Goal: Task Accomplishment & Management: Use online tool/utility

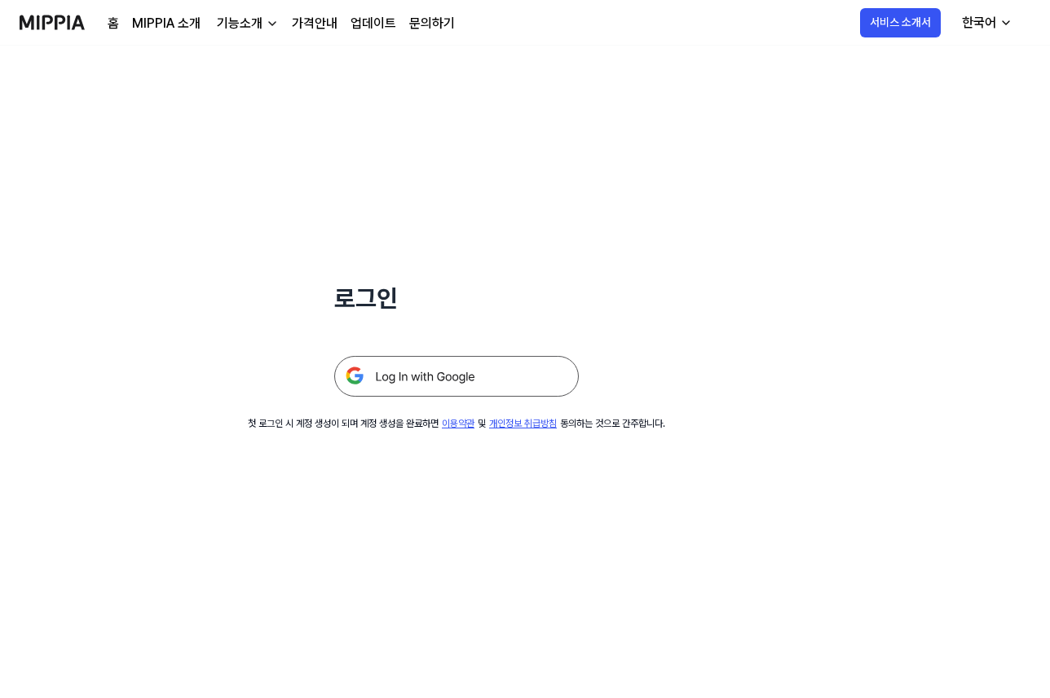
click at [423, 373] on img at bounding box center [456, 376] width 244 height 41
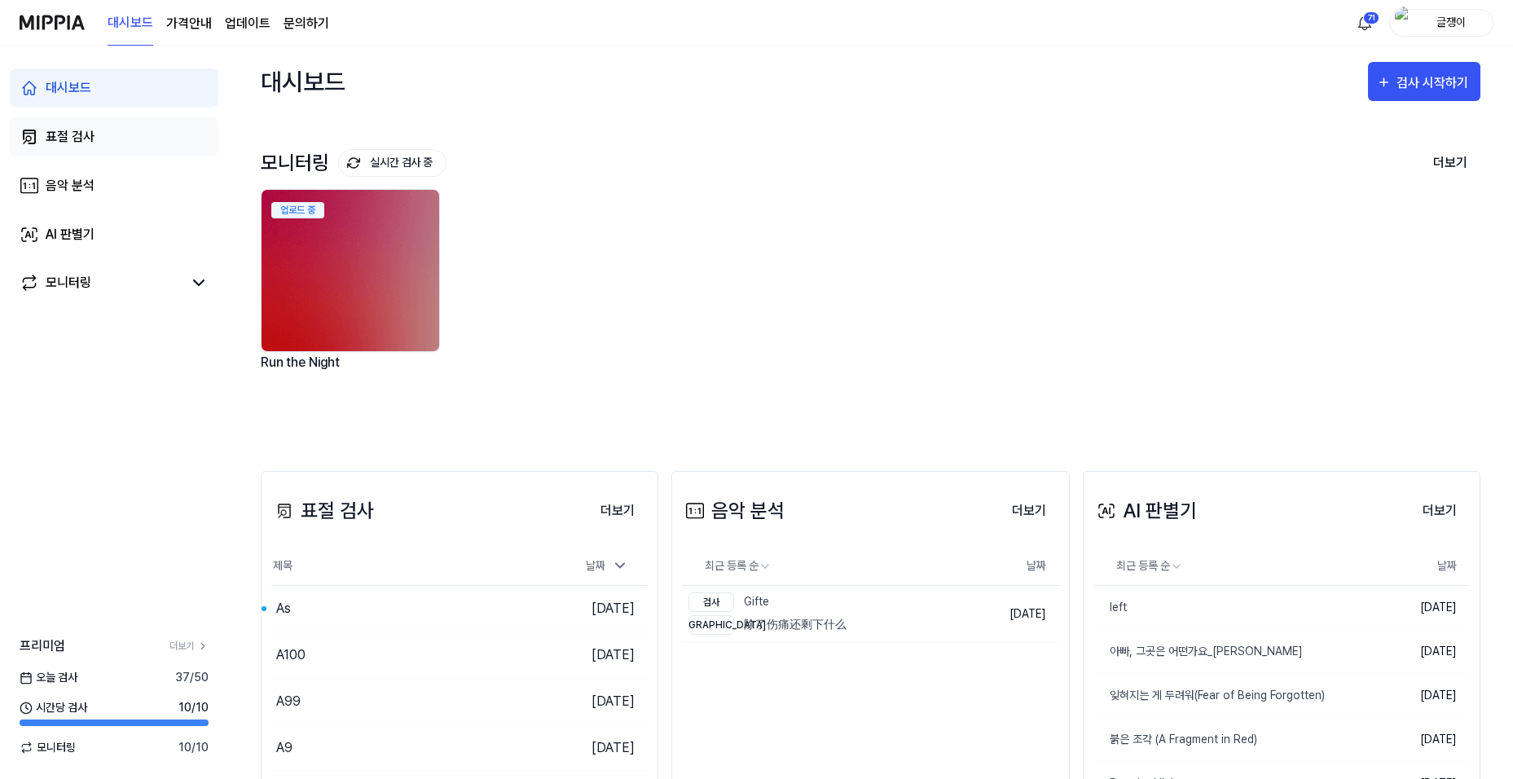
click at [68, 137] on div "표절 검사" at bounding box center [70, 137] width 49 height 20
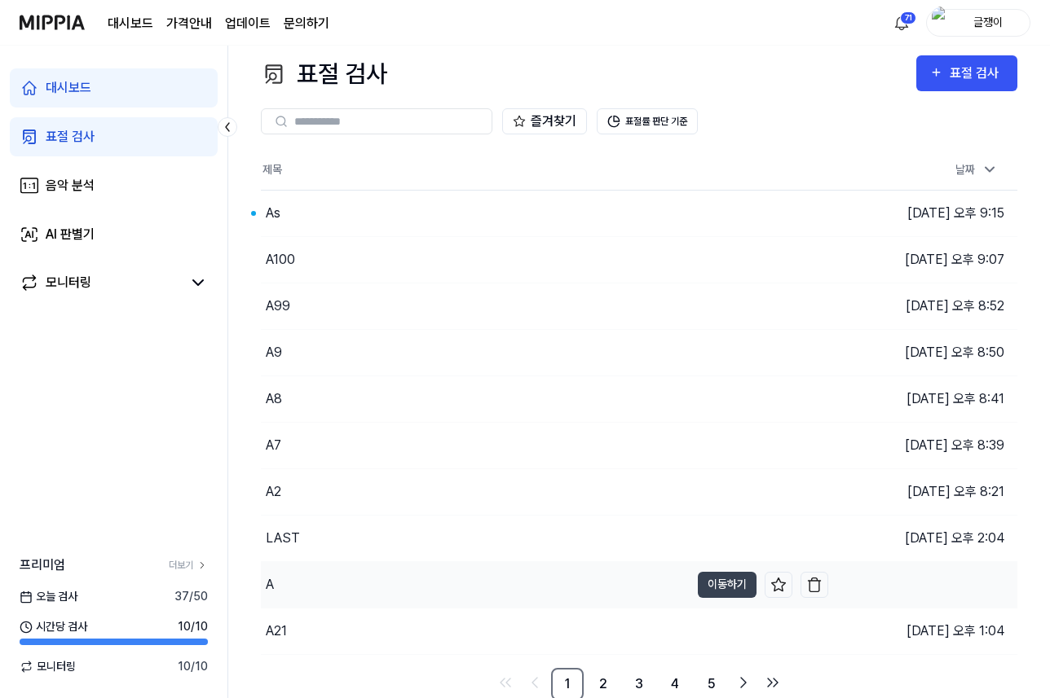
scroll to position [12, 0]
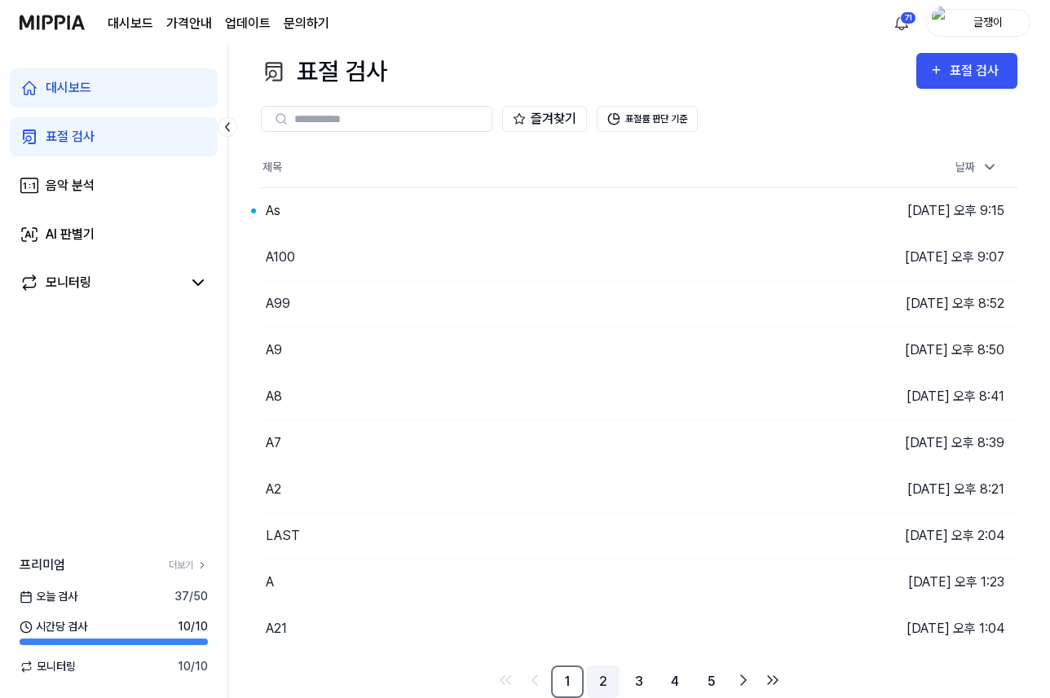
click at [600, 674] on link "2" at bounding box center [603, 682] width 33 height 33
click at [640, 680] on link "3" at bounding box center [639, 682] width 33 height 33
click at [668, 680] on link "4" at bounding box center [674, 682] width 33 height 33
click at [708, 679] on link "6" at bounding box center [710, 682] width 33 height 33
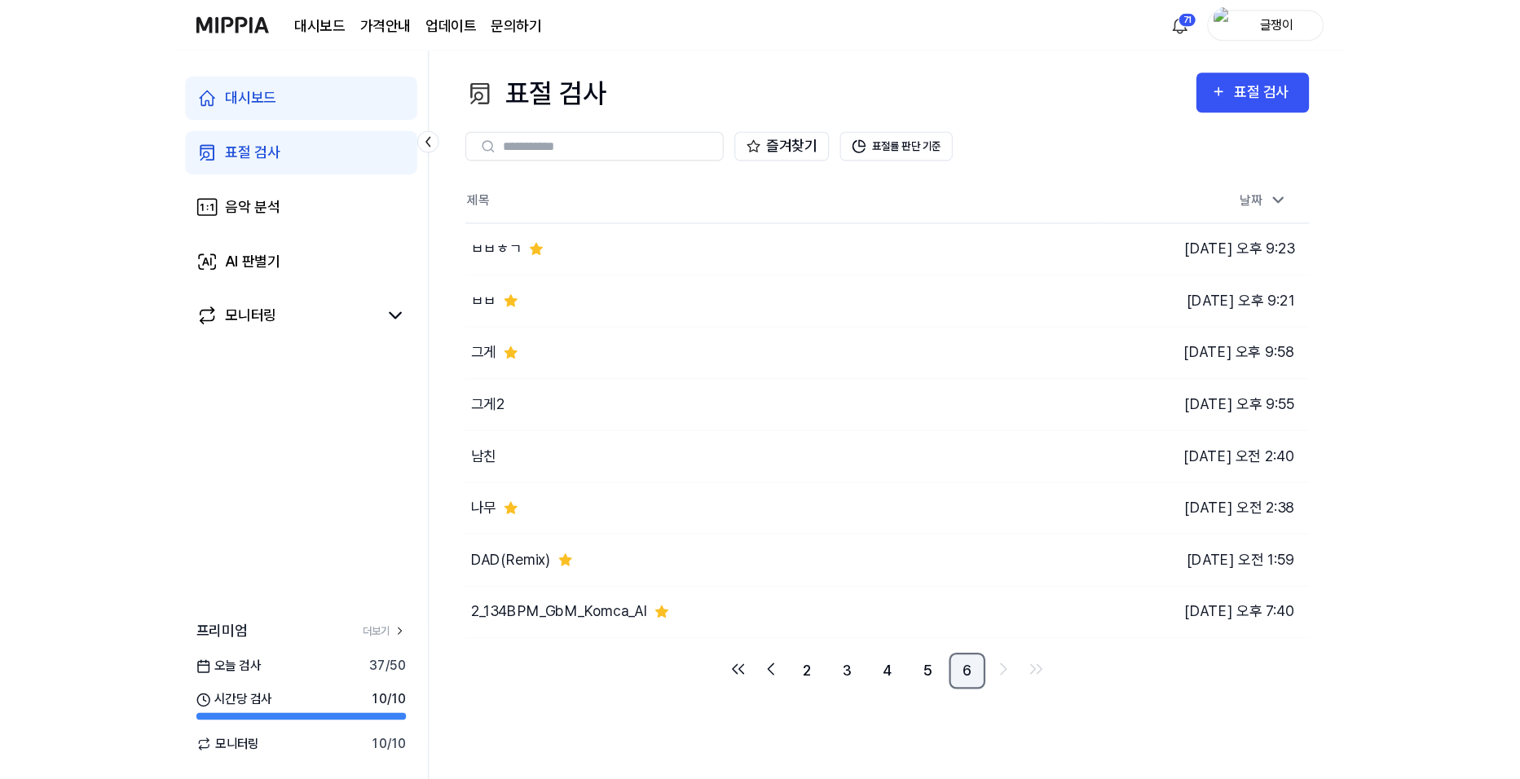
scroll to position [0, 0]
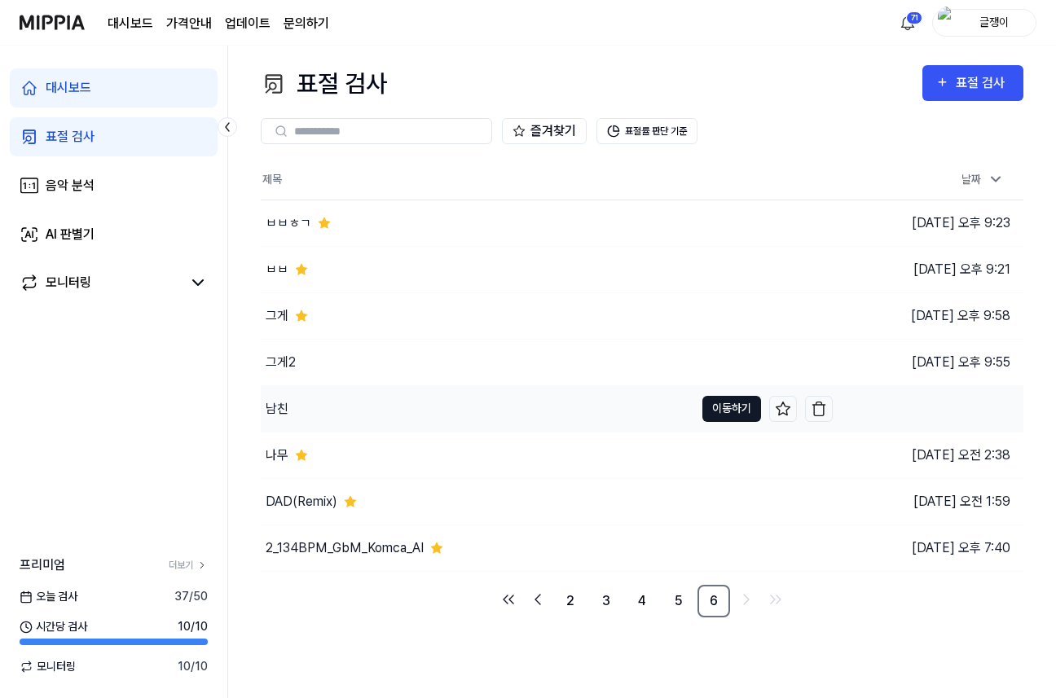
click at [715, 407] on button "이동하기" at bounding box center [731, 409] width 59 height 26
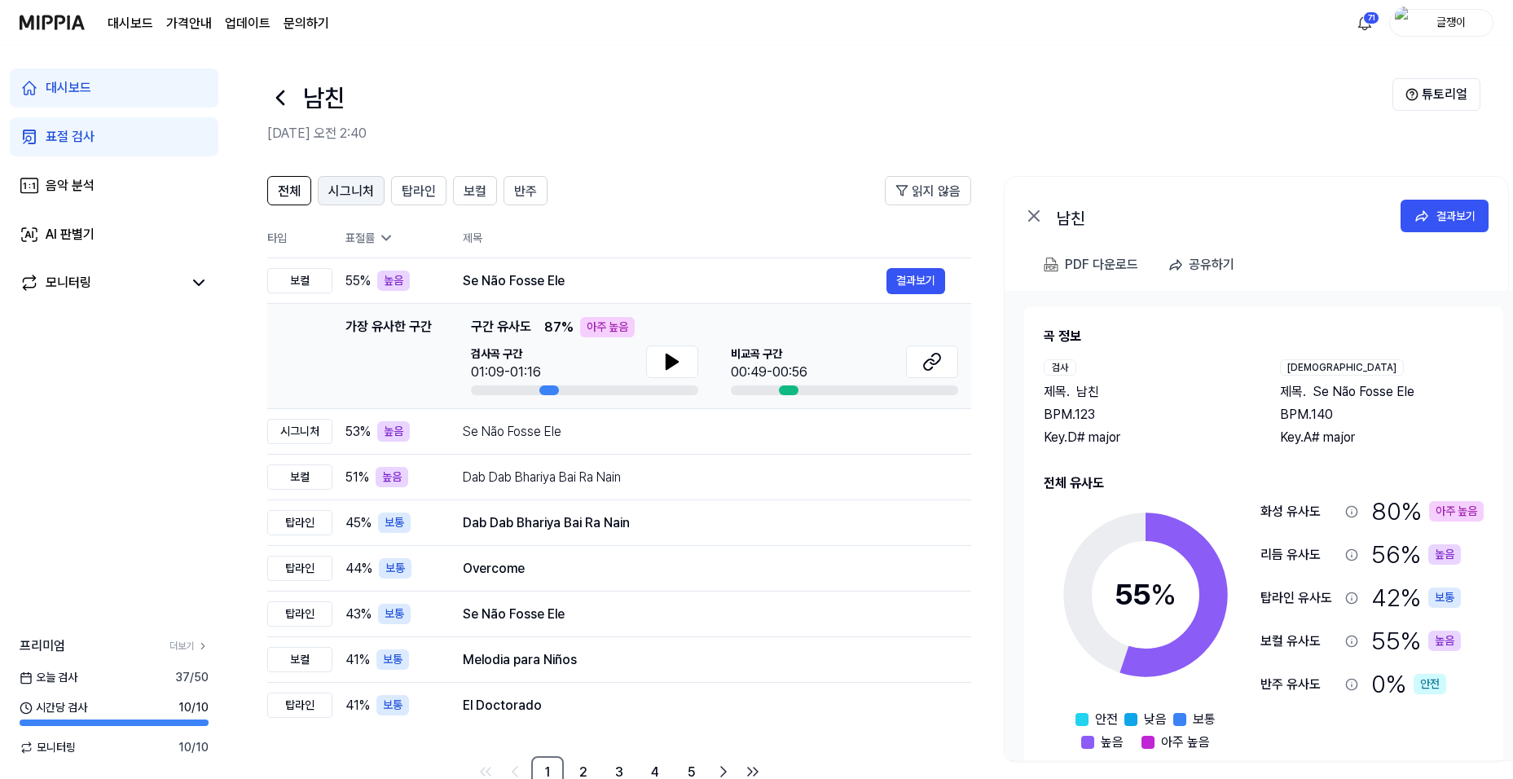
click at [339, 187] on span "시그니처" at bounding box center [351, 192] width 46 height 20
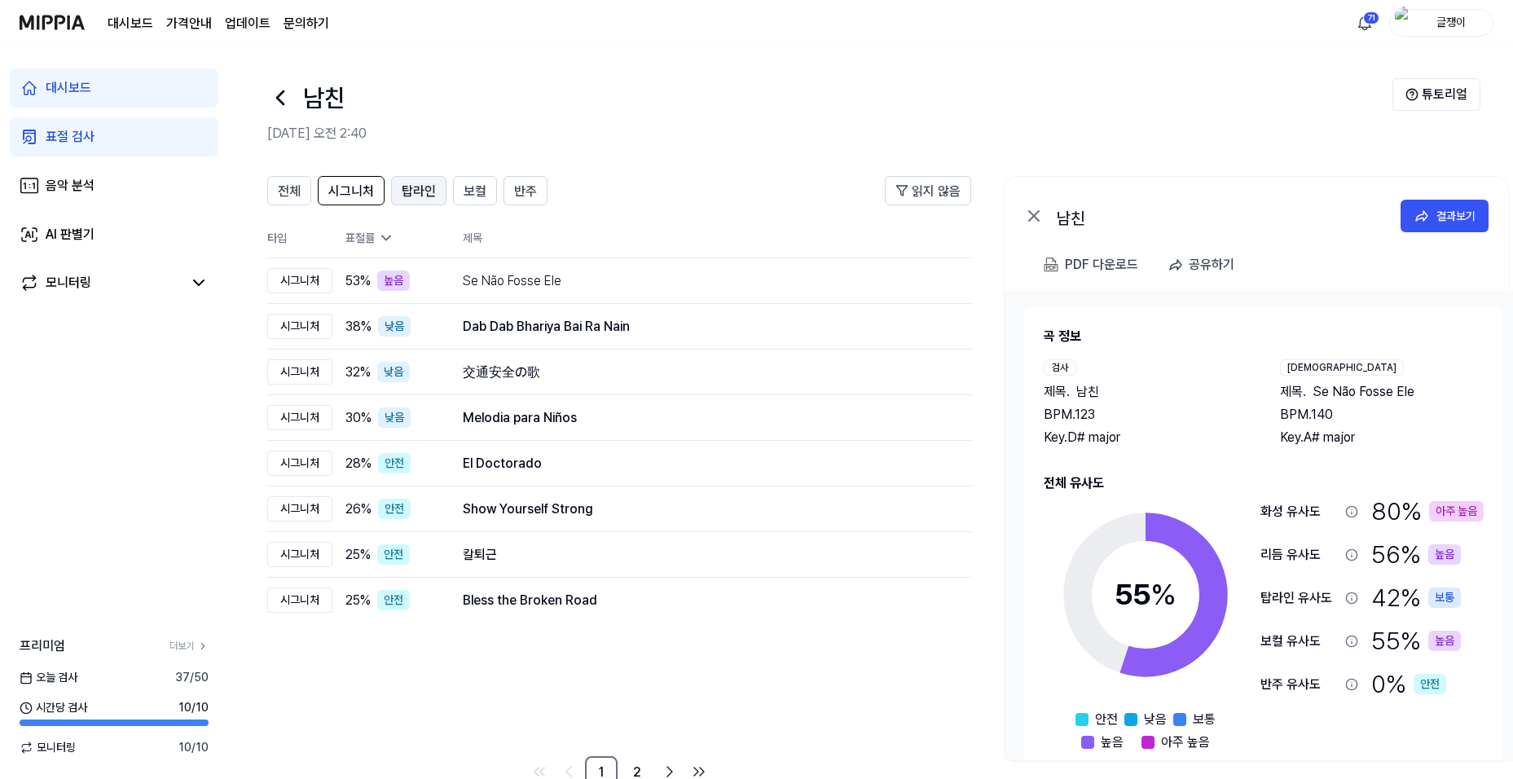
click at [415, 193] on span "탑라인" at bounding box center [419, 192] width 34 height 20
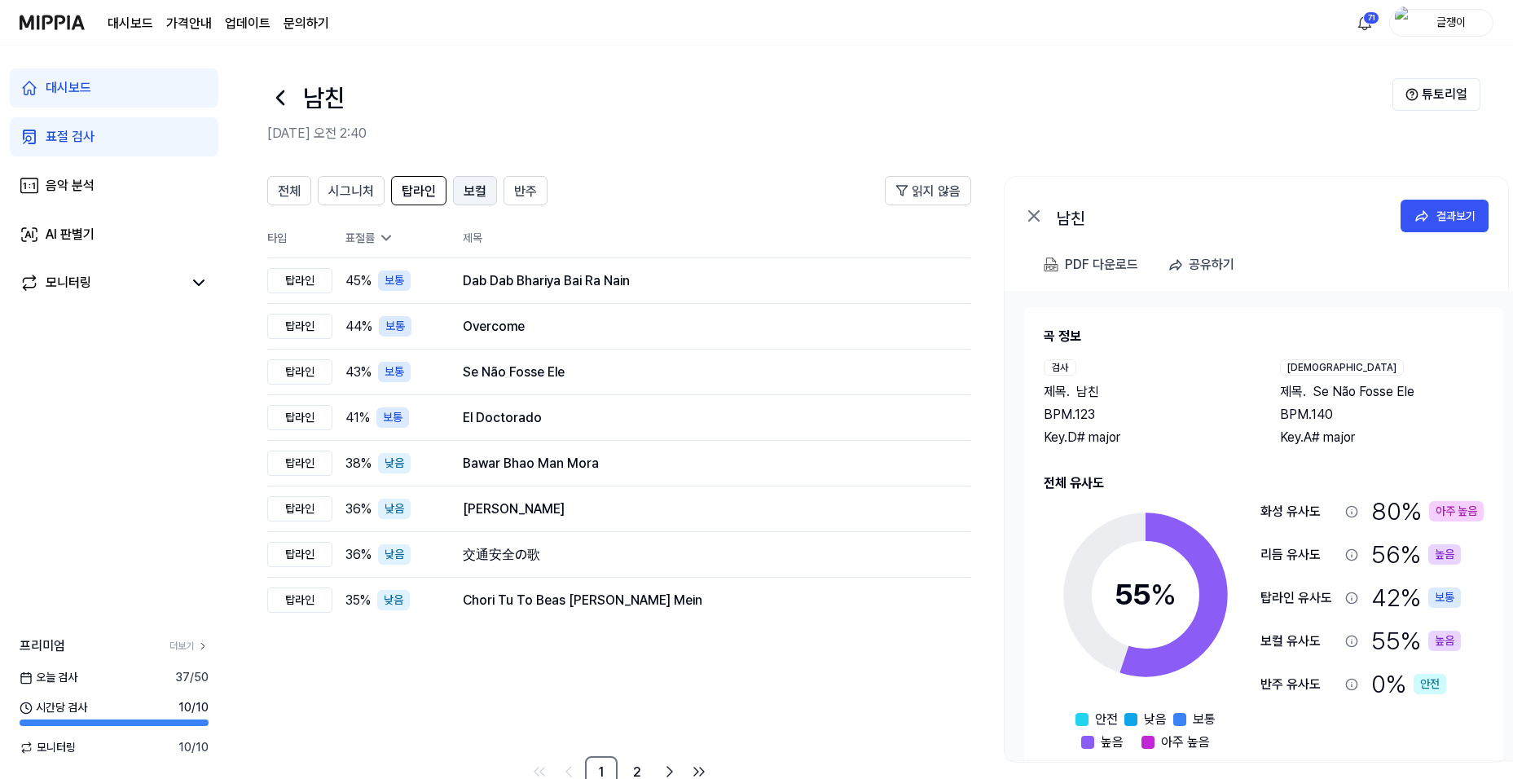
click at [467, 195] on span "보컬" at bounding box center [475, 192] width 23 height 20
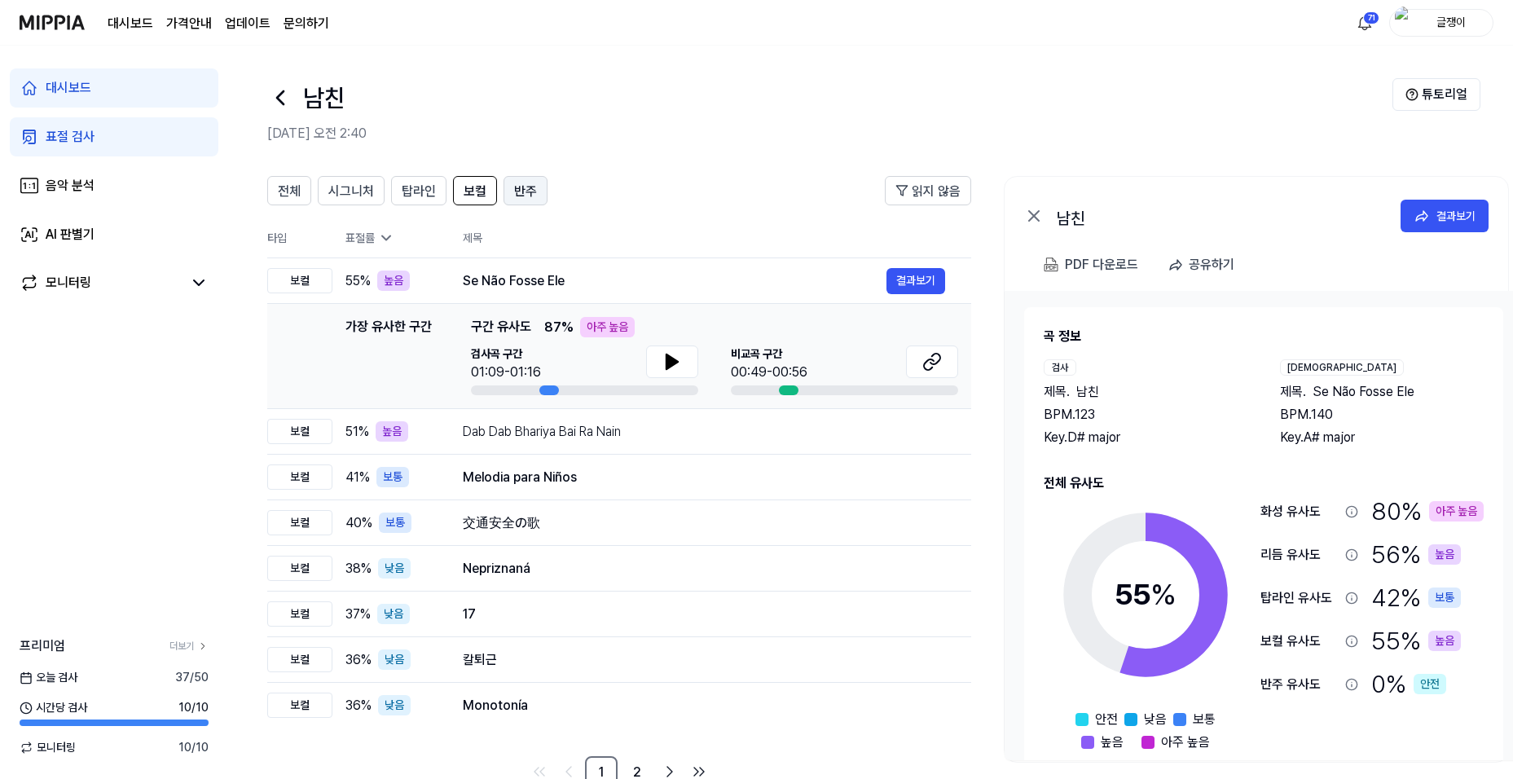
click at [522, 188] on span "반주" at bounding box center [525, 192] width 23 height 20
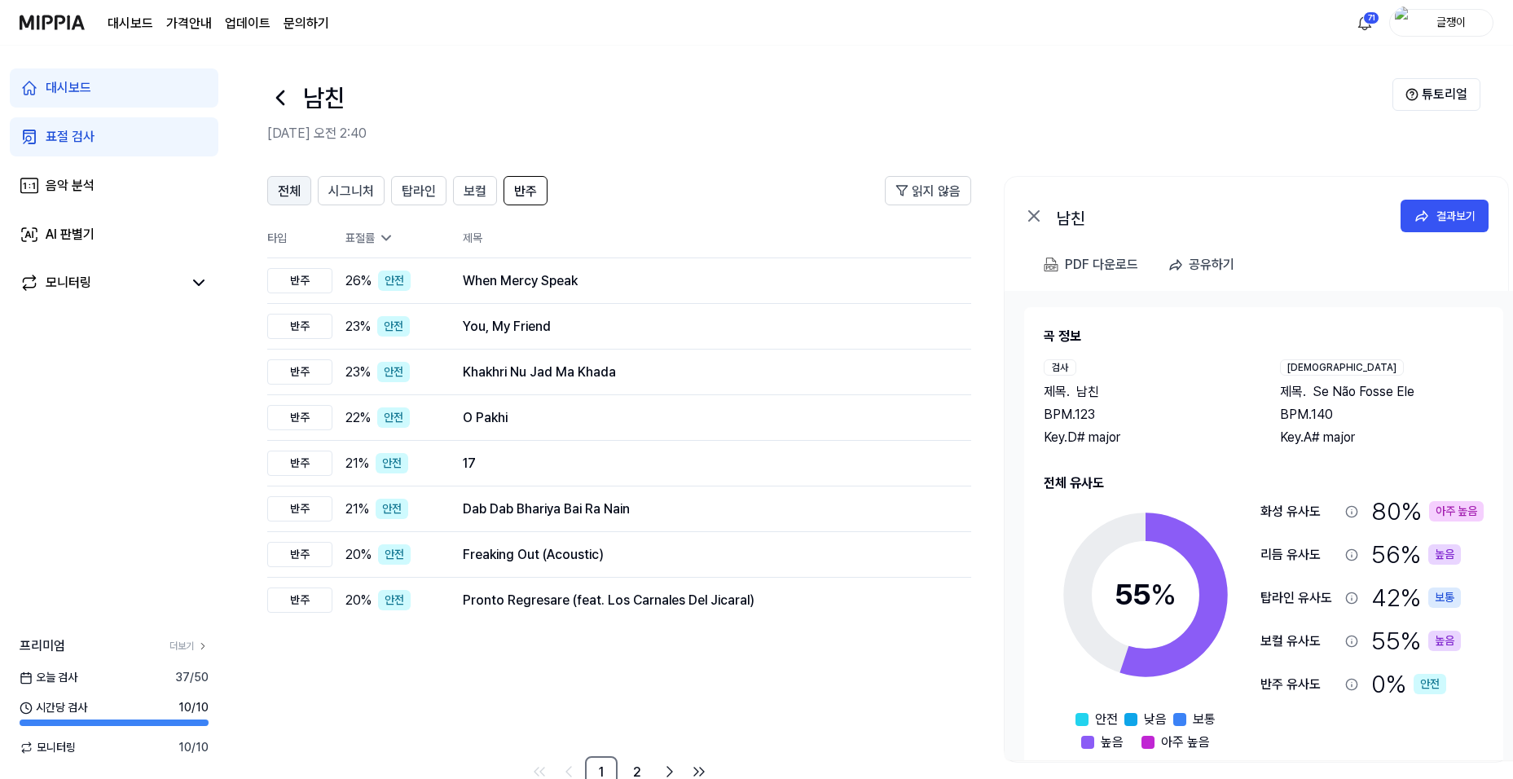
click at [292, 191] on span "전체" at bounding box center [289, 192] width 23 height 20
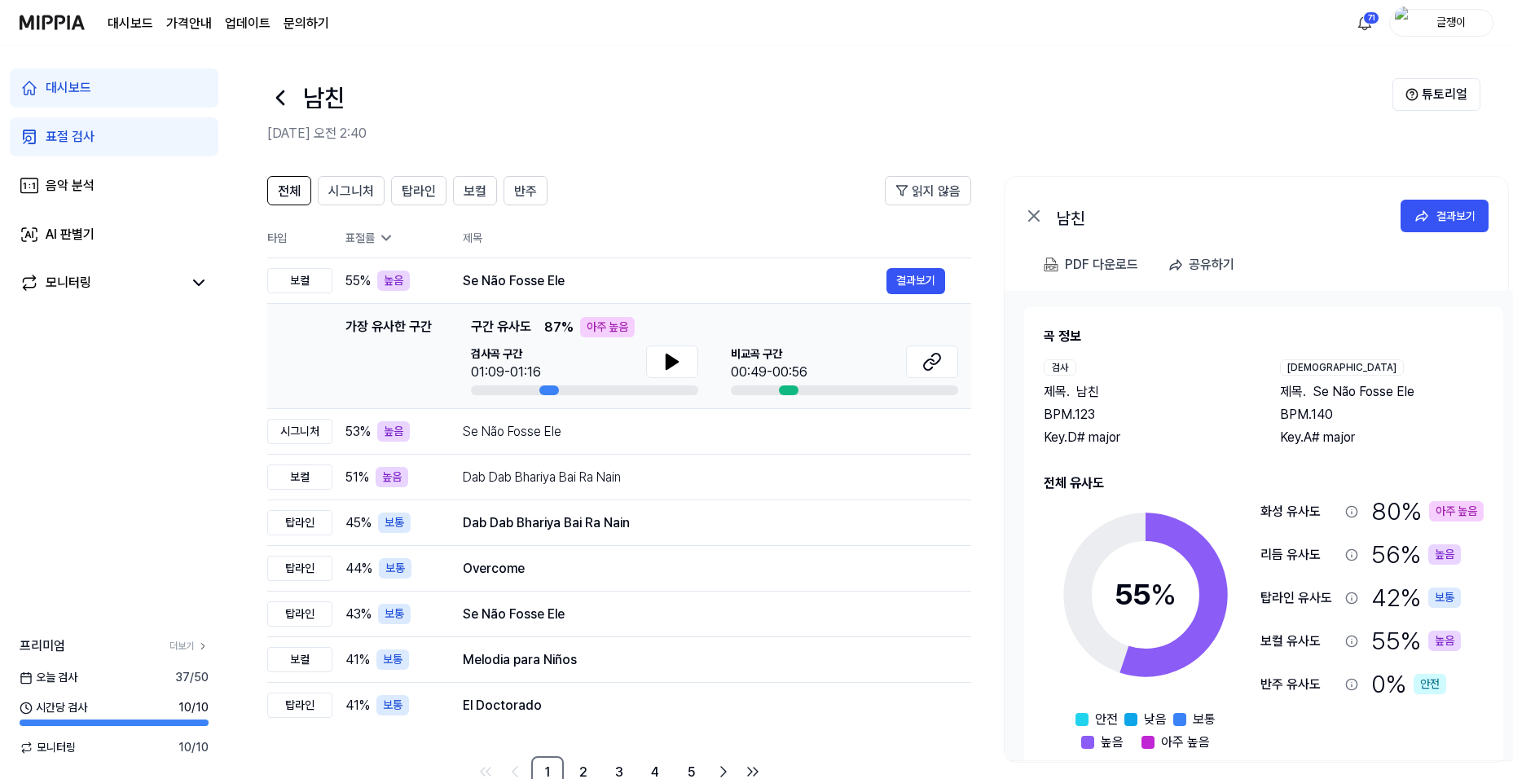
click at [64, 139] on div "표절 검사" at bounding box center [70, 137] width 49 height 20
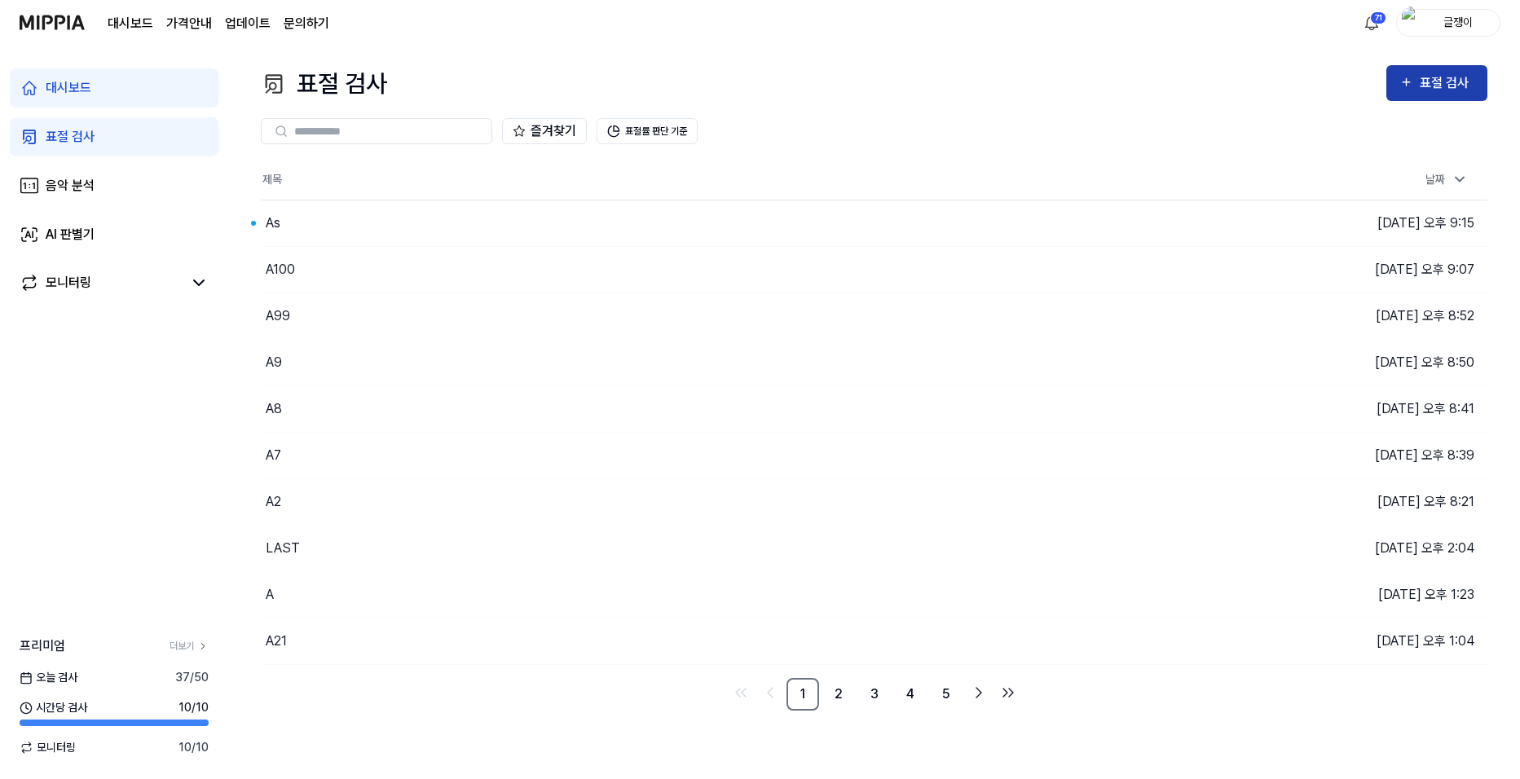
click at [1418, 77] on div "표절 검사" at bounding box center [1436, 83] width 75 height 21
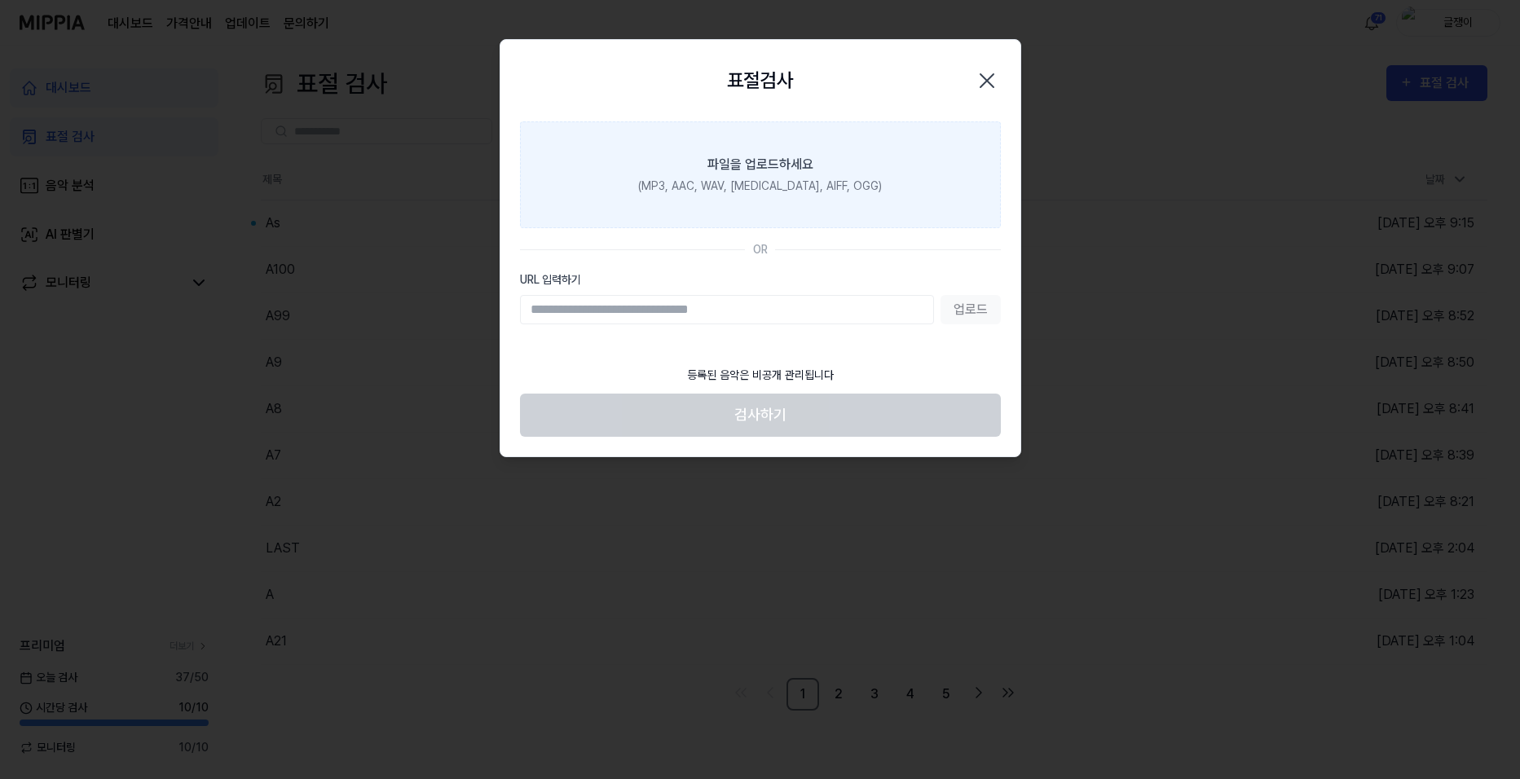
click at [755, 183] on div "(MP3, AAC, WAV, FLAC, AIFF, OGG)" at bounding box center [760, 186] width 244 height 17
click at [0, 0] on input "파일을 업로드하세요 (MP3, AAC, WAV, FLAC, AIFF, OGG)" at bounding box center [0, 0] width 0 height 0
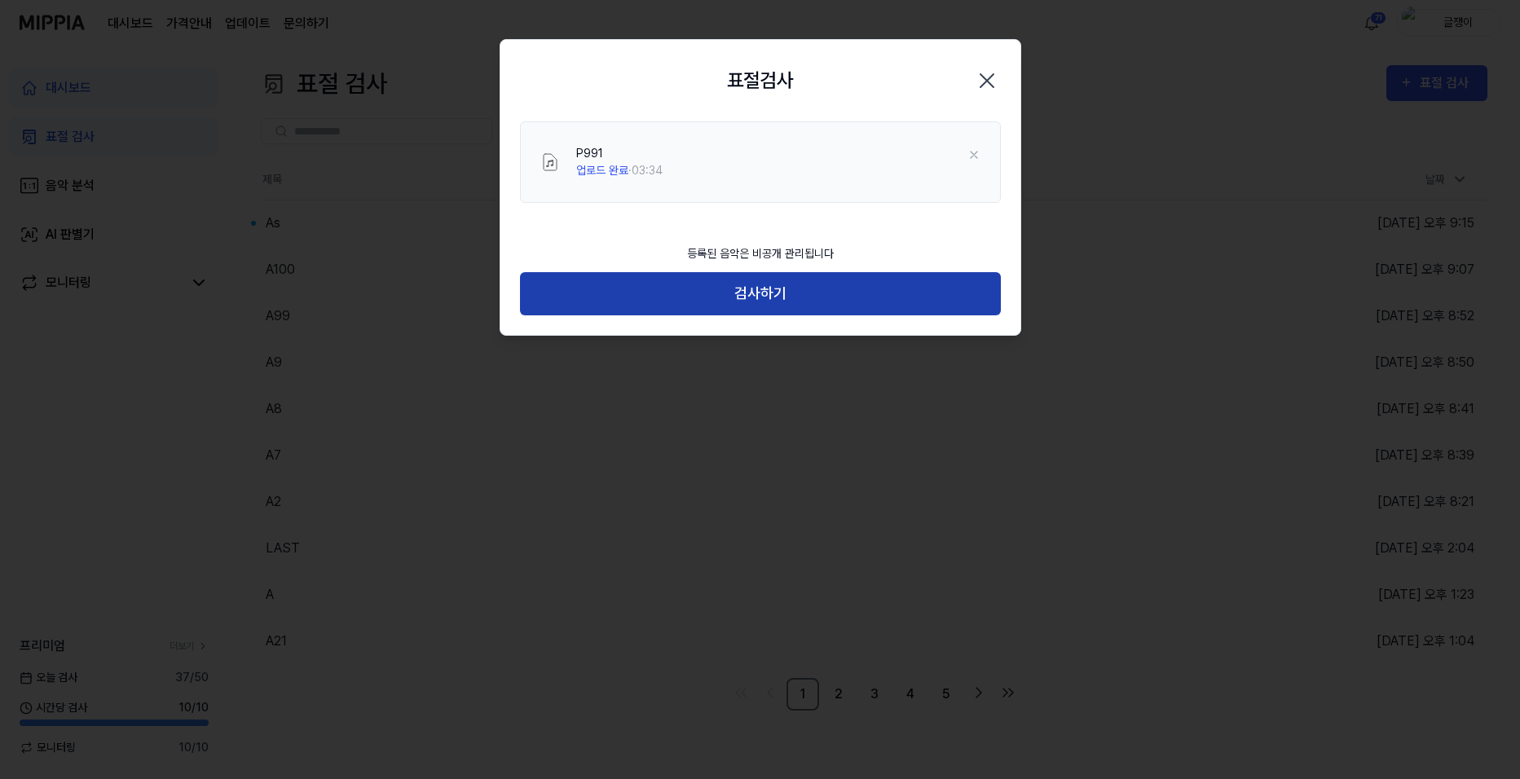
click at [755, 290] on button "검사하기" at bounding box center [760, 293] width 481 height 43
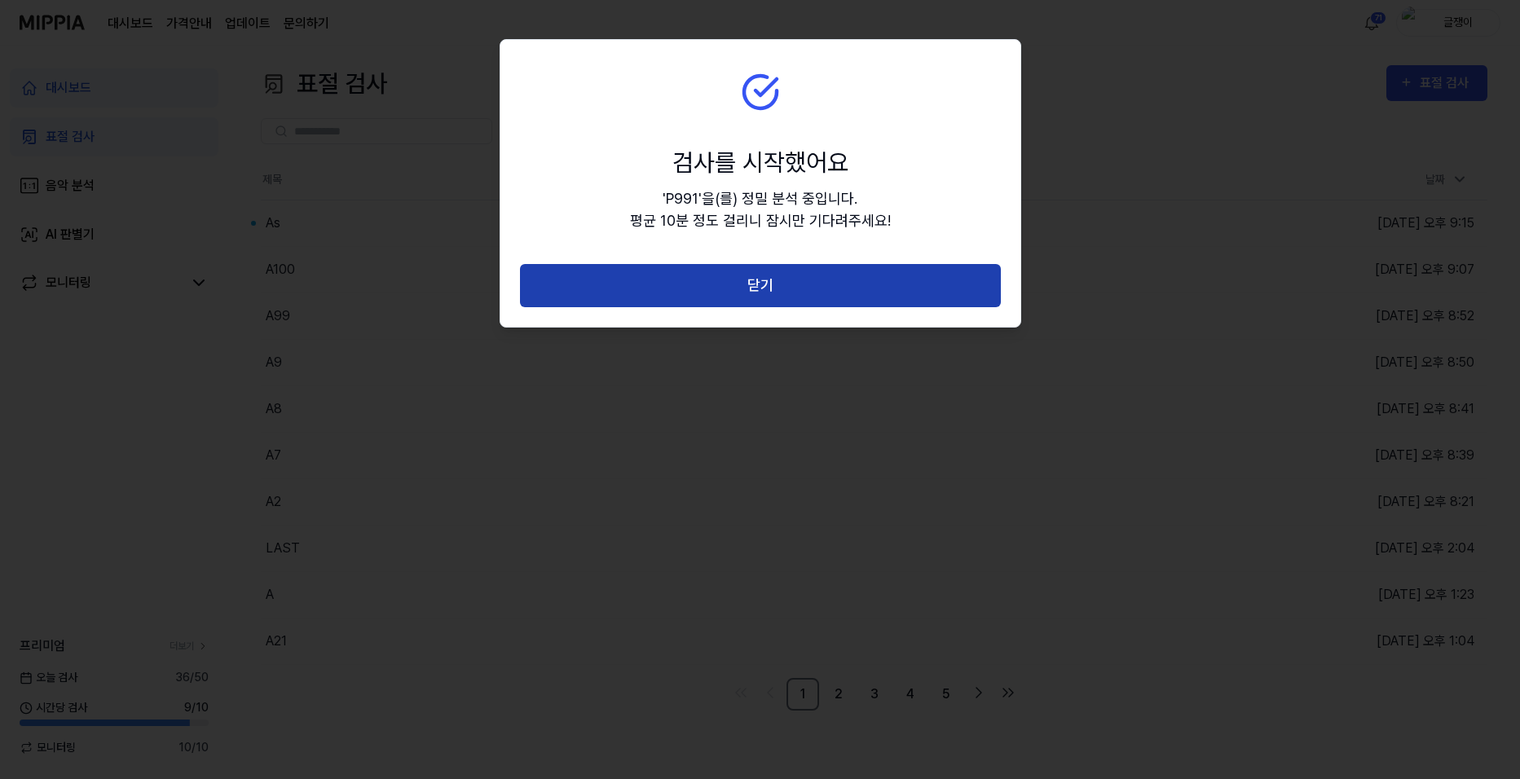
click at [755, 290] on button "닫기" at bounding box center [760, 285] width 481 height 43
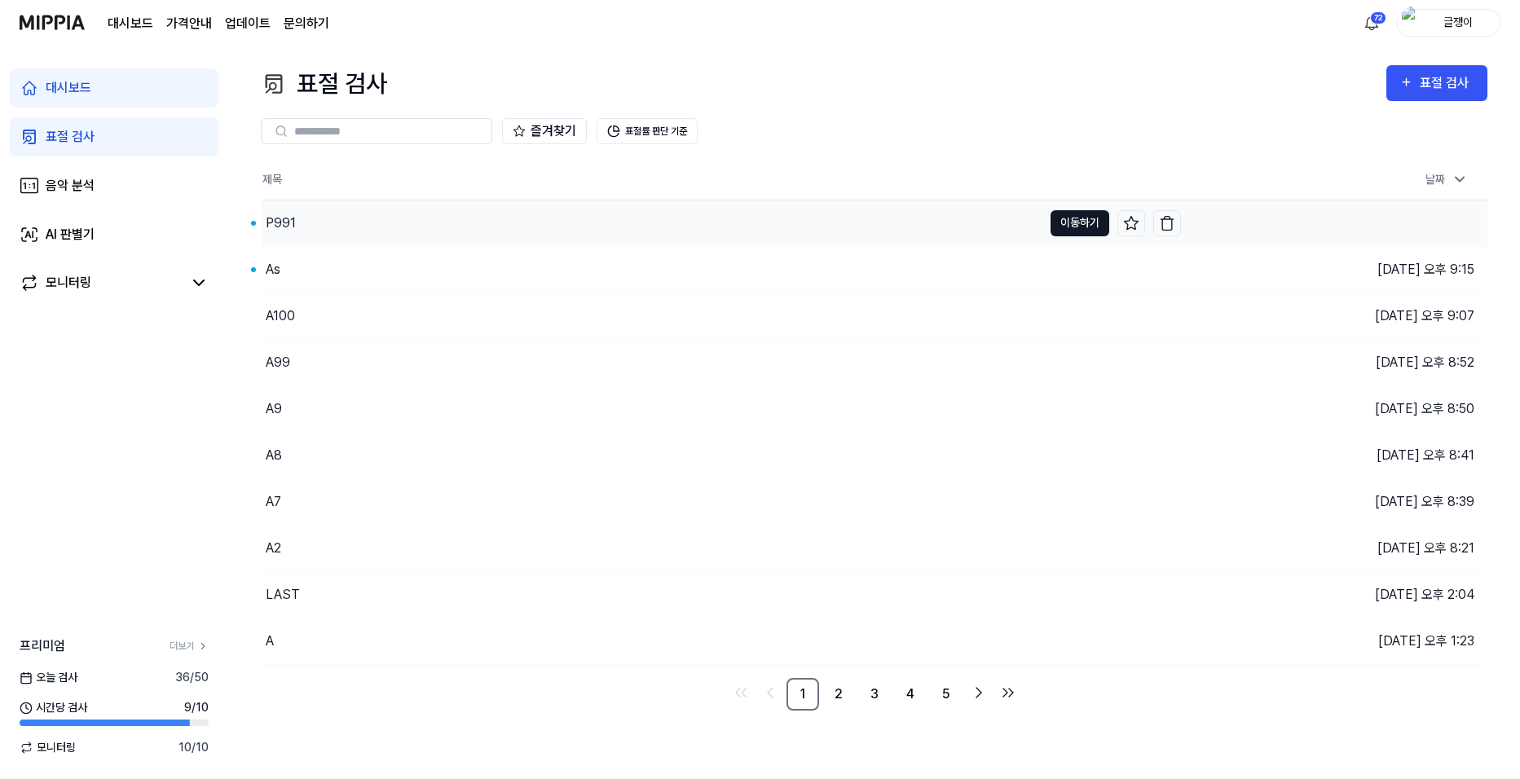
click at [1061, 211] on button "이동하기" at bounding box center [1079, 223] width 59 height 26
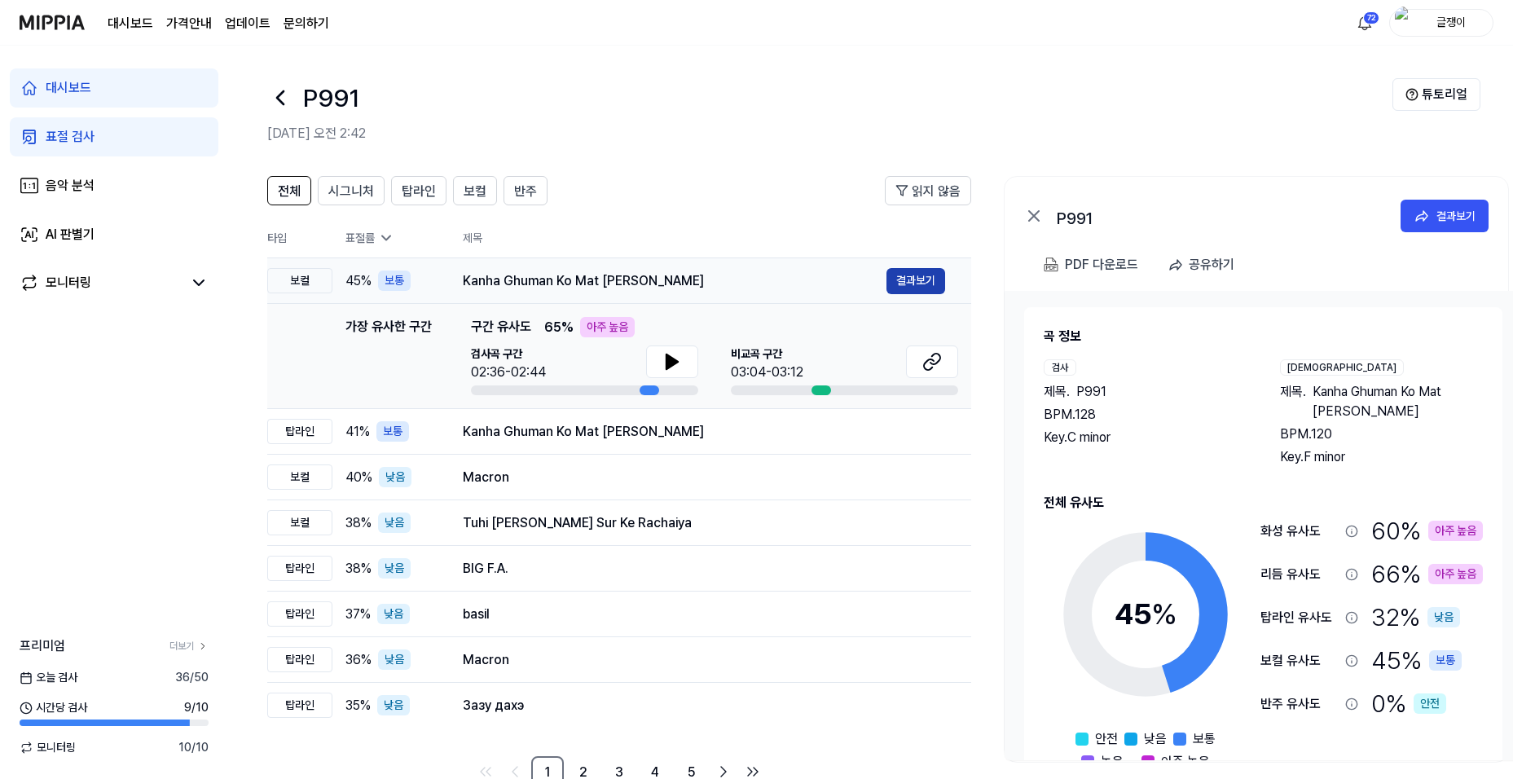
click at [909, 280] on button "결과보기" at bounding box center [916, 281] width 59 height 26
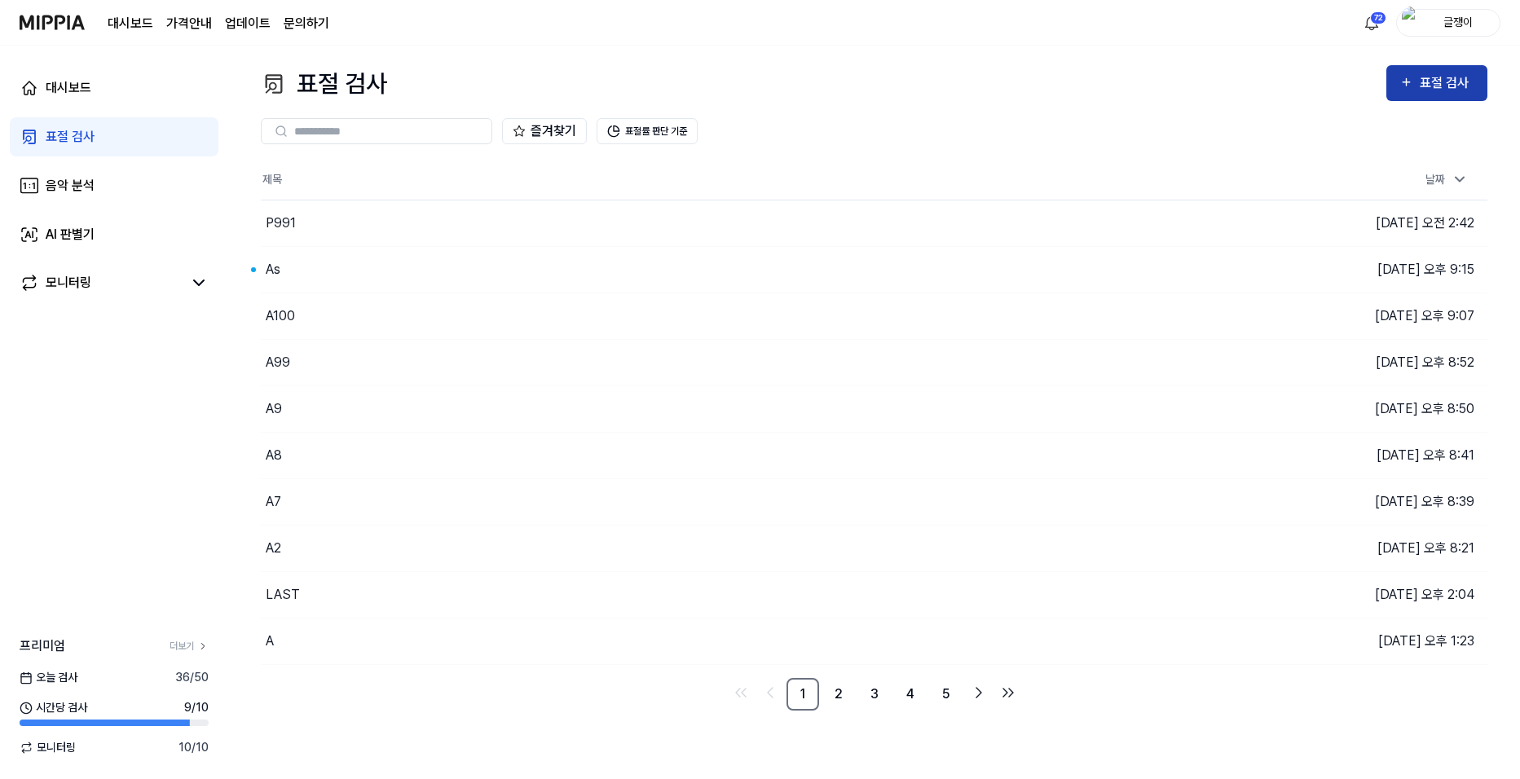
click at [1411, 85] on icon "button" at bounding box center [1406, 83] width 14 height 20
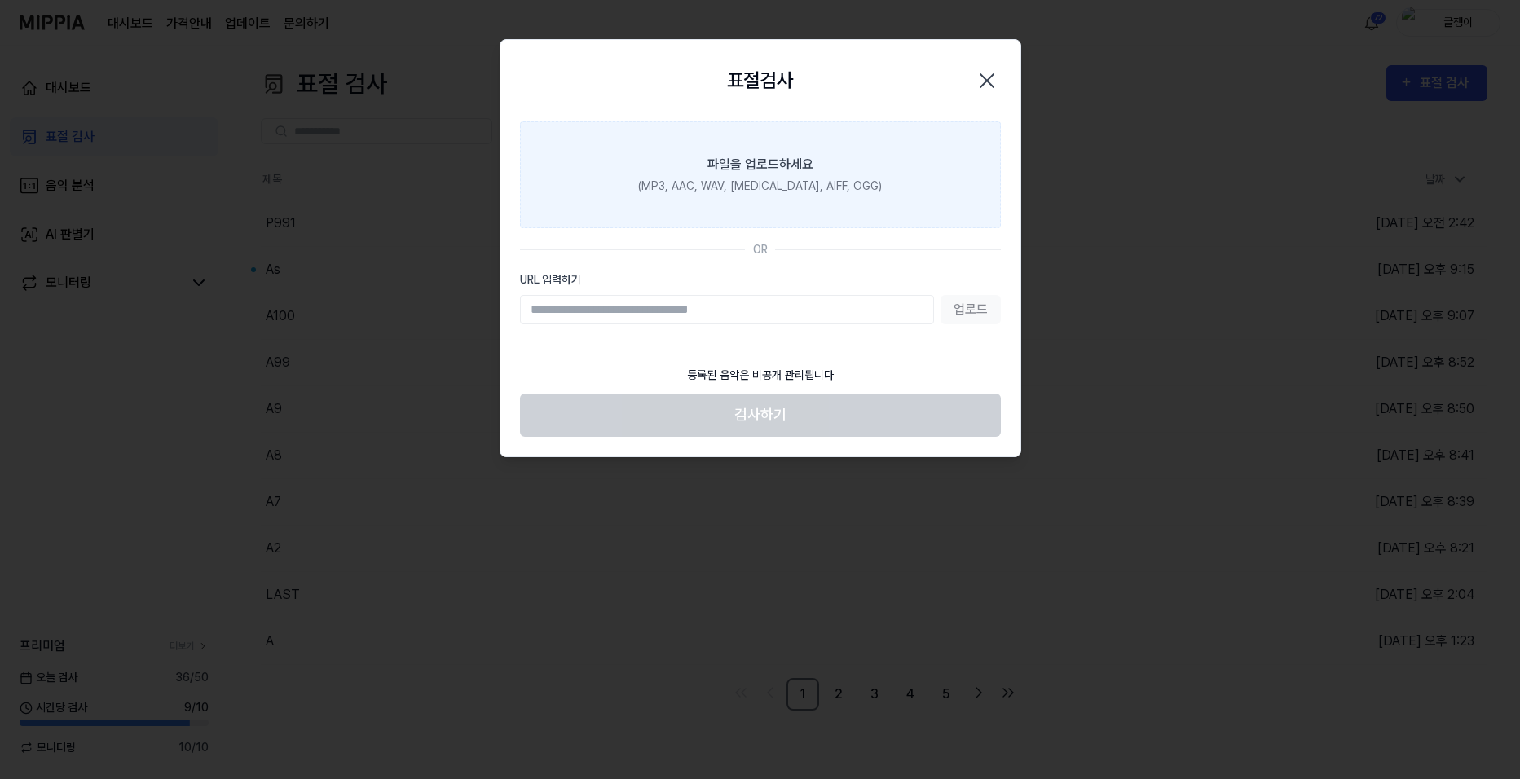
click at [769, 191] on div "(MP3, AAC, WAV, FLAC, AIFF, OGG)" at bounding box center [760, 186] width 244 height 17
click at [0, 0] on input "파일을 업로드하세요 (MP3, AAC, WAV, FLAC, AIFF, OGG)" at bounding box center [0, 0] width 0 height 0
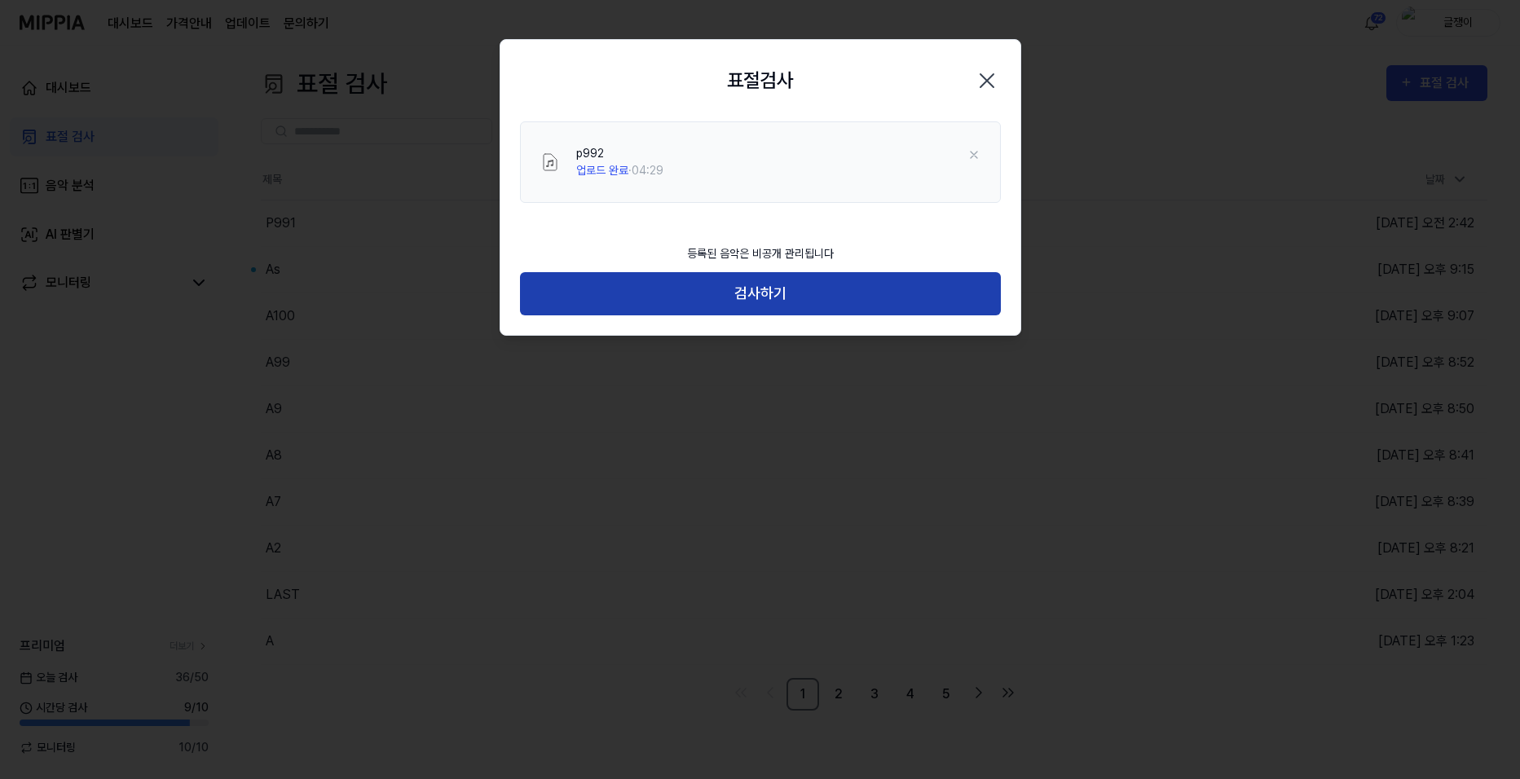
click at [766, 296] on button "검사하기" at bounding box center [760, 293] width 481 height 43
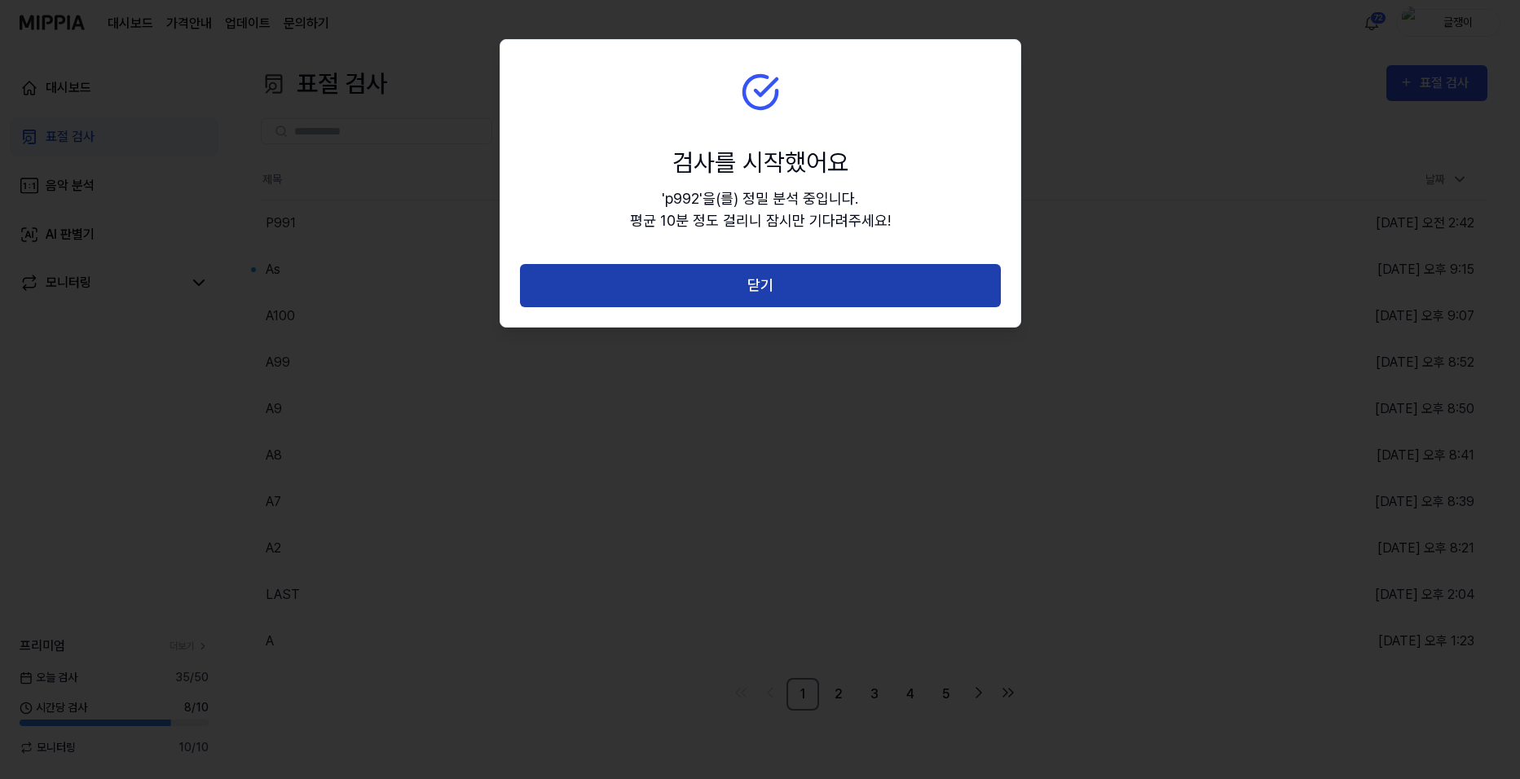
click at [768, 284] on button "닫기" at bounding box center [760, 285] width 481 height 43
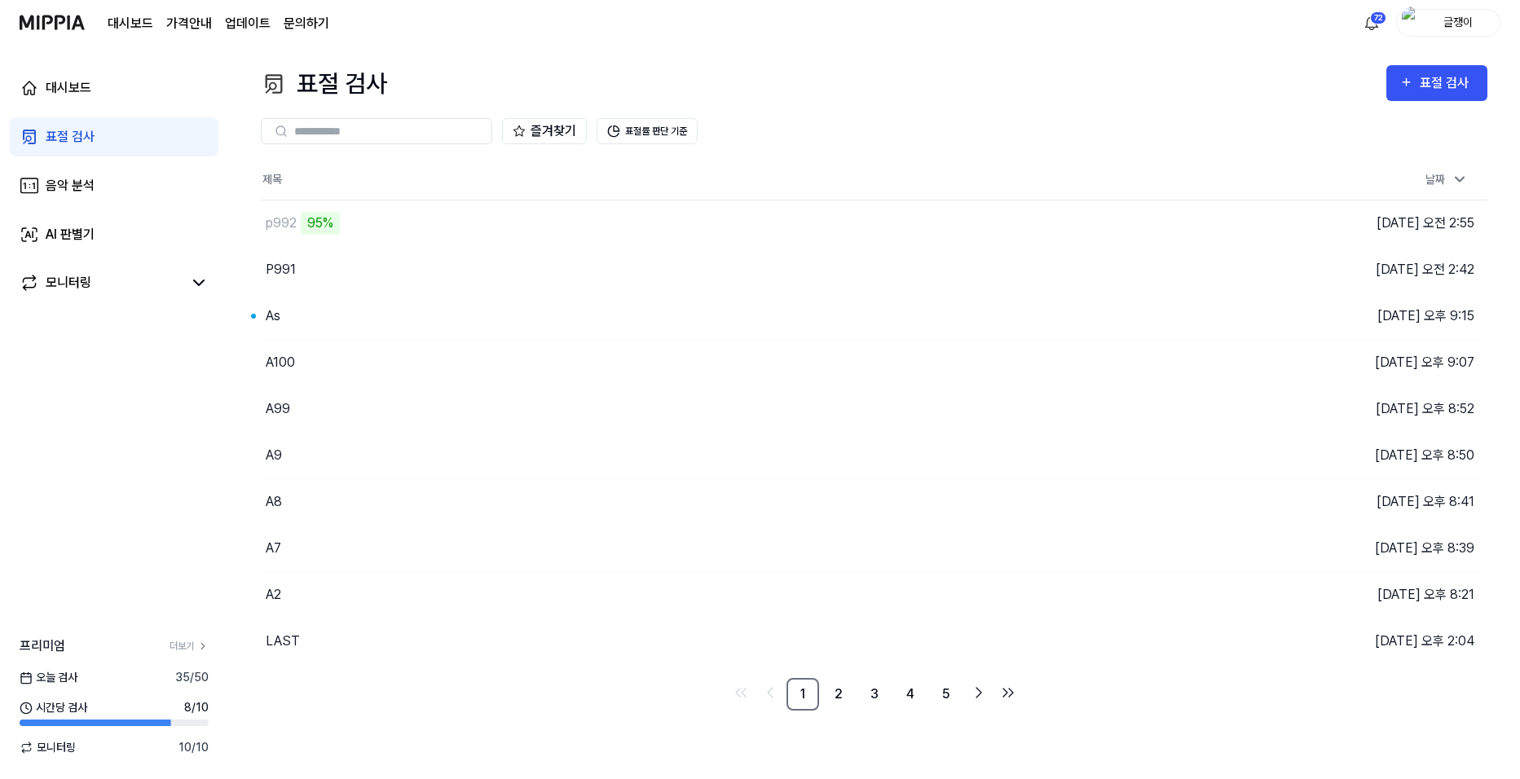
click at [993, 77] on div "표절 검사 표절 검사" at bounding box center [874, 83] width 1226 height 37
click at [1069, 222] on button "이동하기" at bounding box center [1079, 223] width 59 height 26
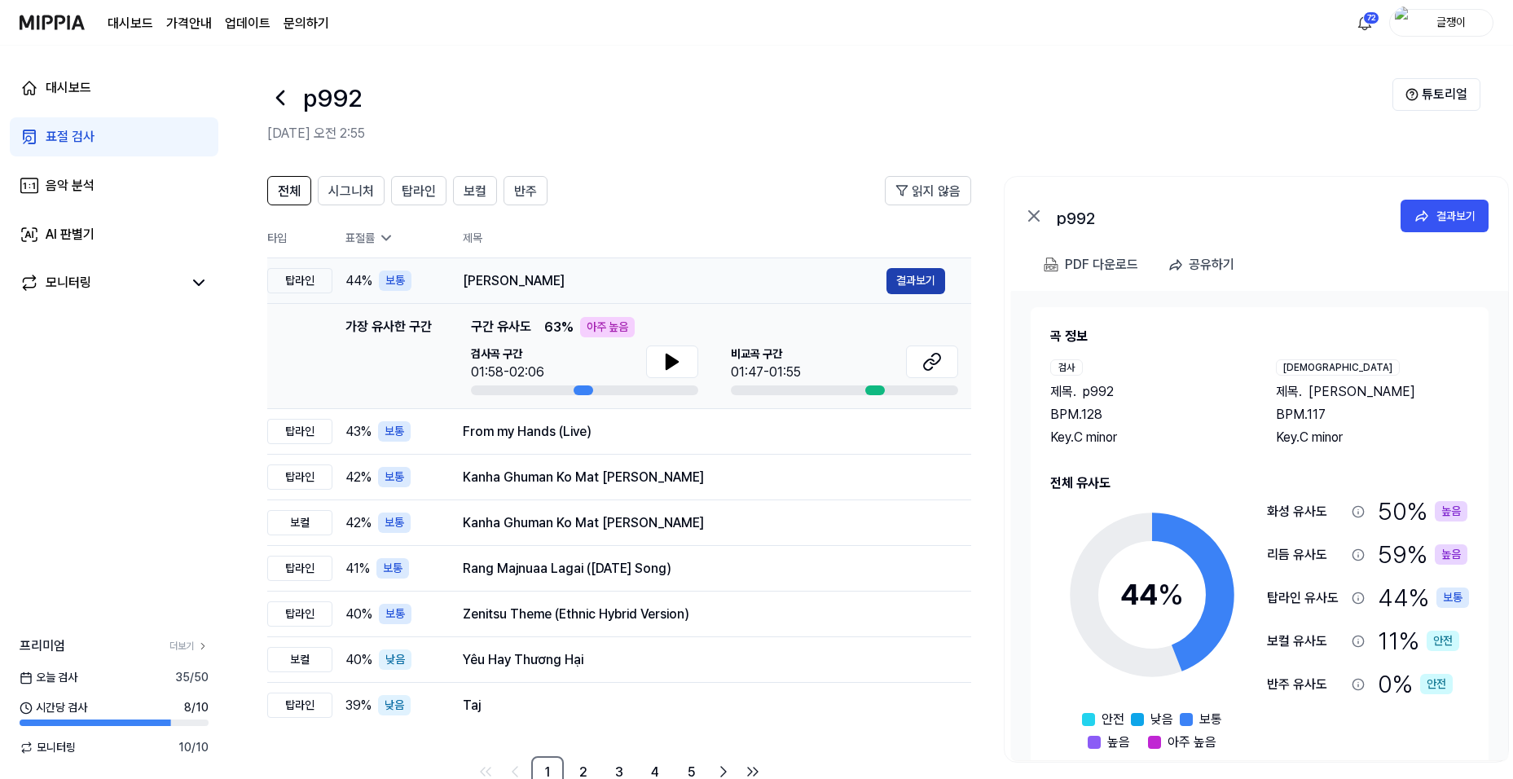
click at [903, 274] on button "결과보기" at bounding box center [916, 281] width 59 height 26
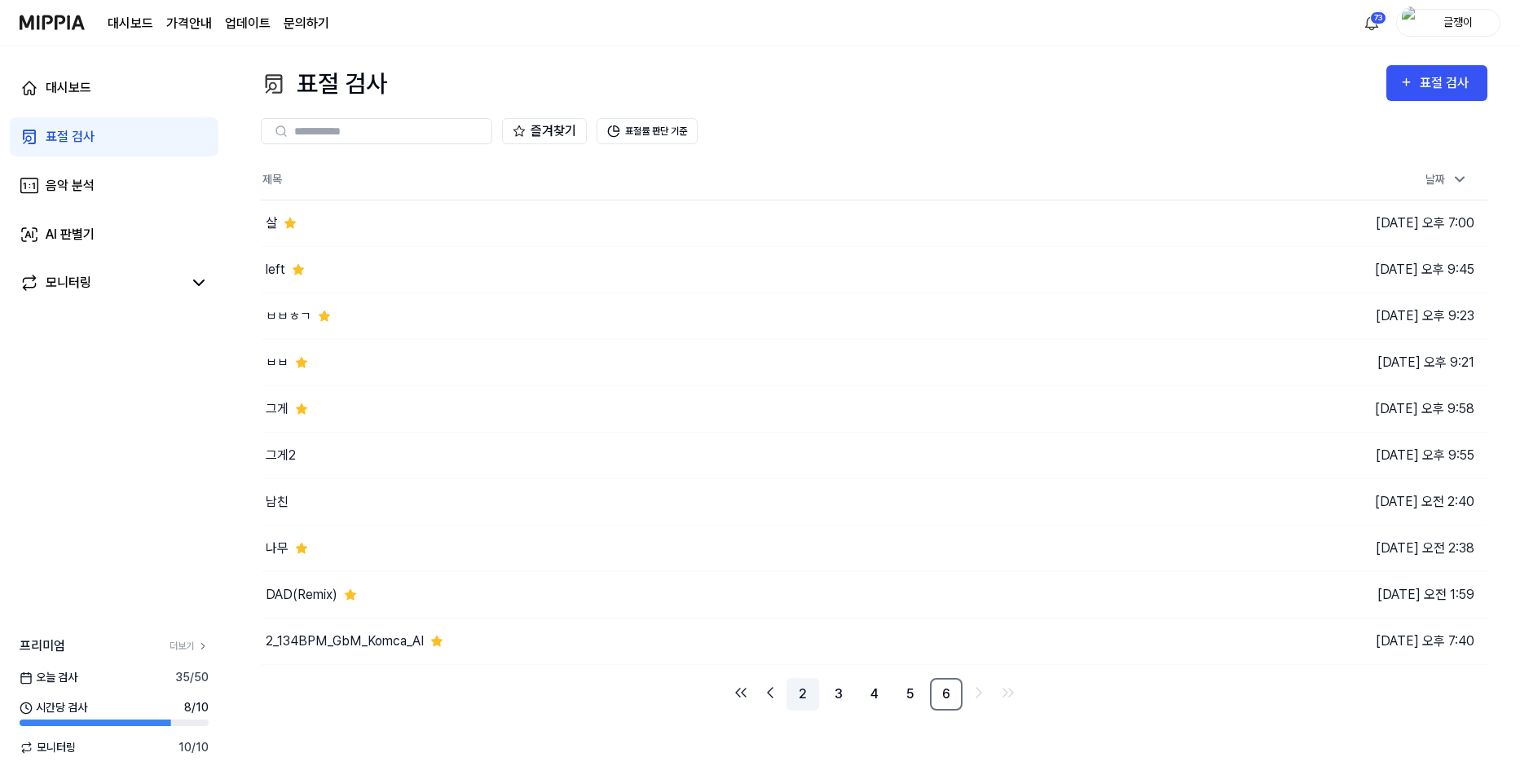
click at [799, 696] on link "2" at bounding box center [802, 694] width 33 height 33
click at [794, 696] on link "1" at bounding box center [802, 694] width 33 height 33
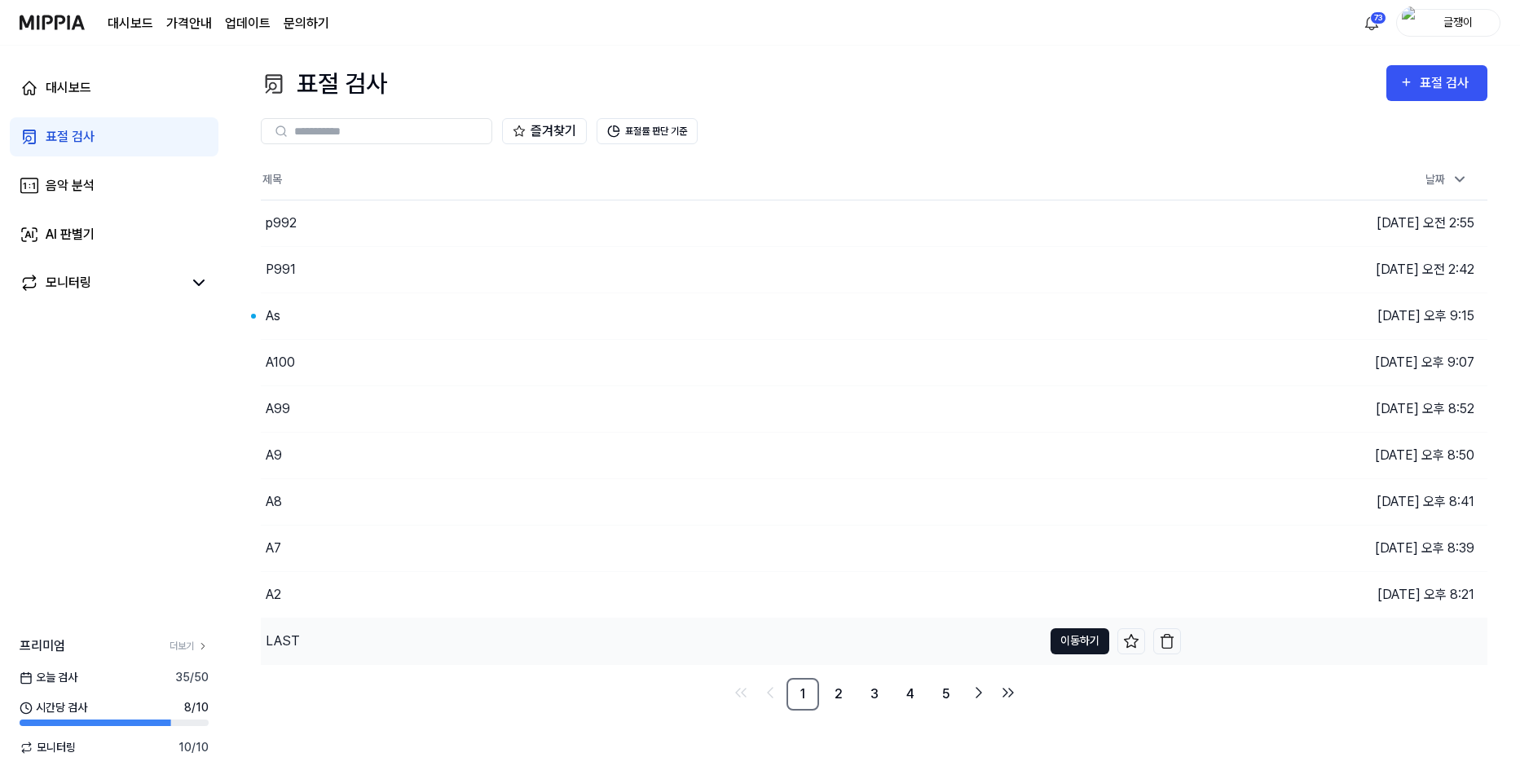
click at [1070, 639] on button "이동하기" at bounding box center [1079, 641] width 59 height 26
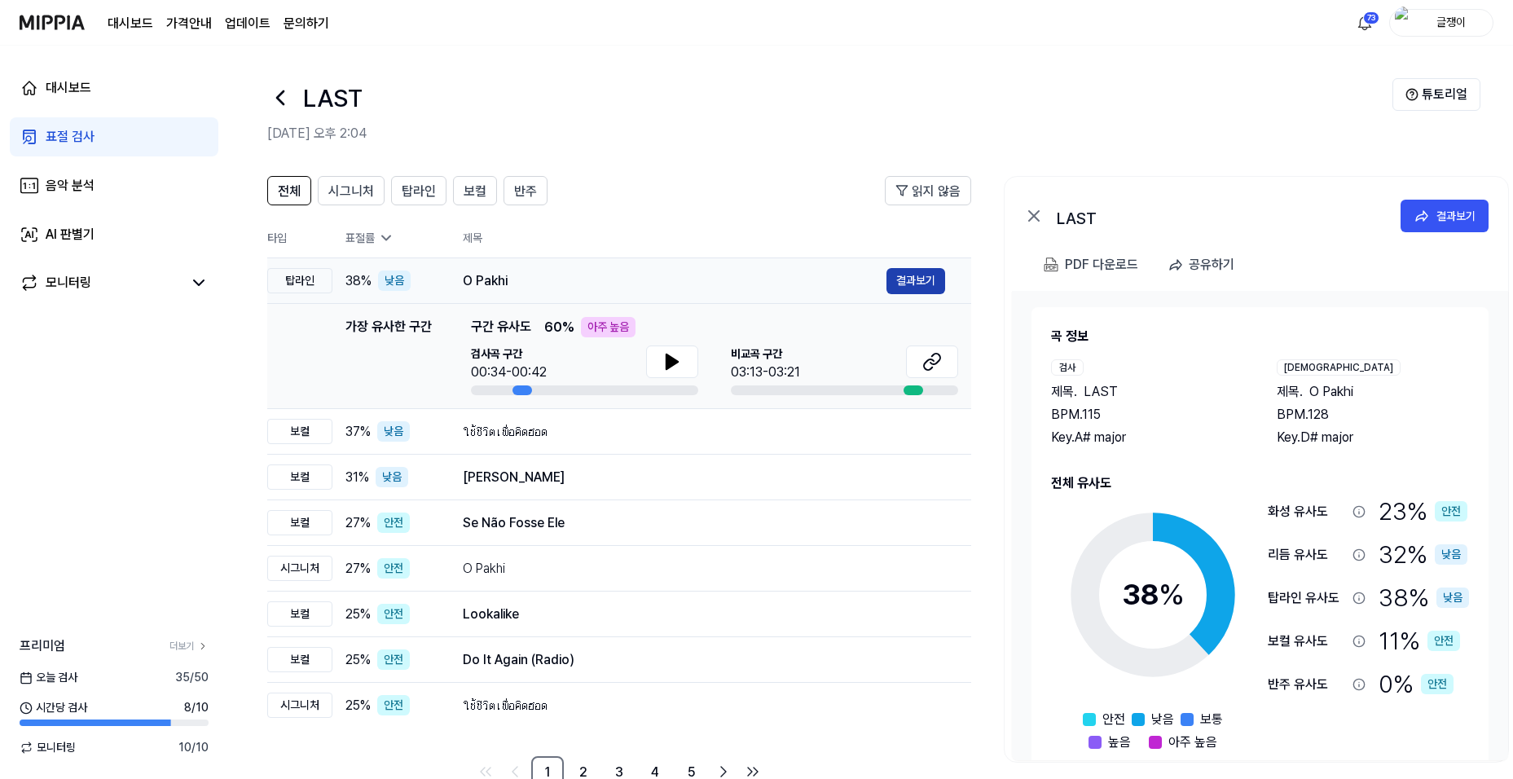
click at [901, 283] on button "결과보기" at bounding box center [916, 281] width 59 height 26
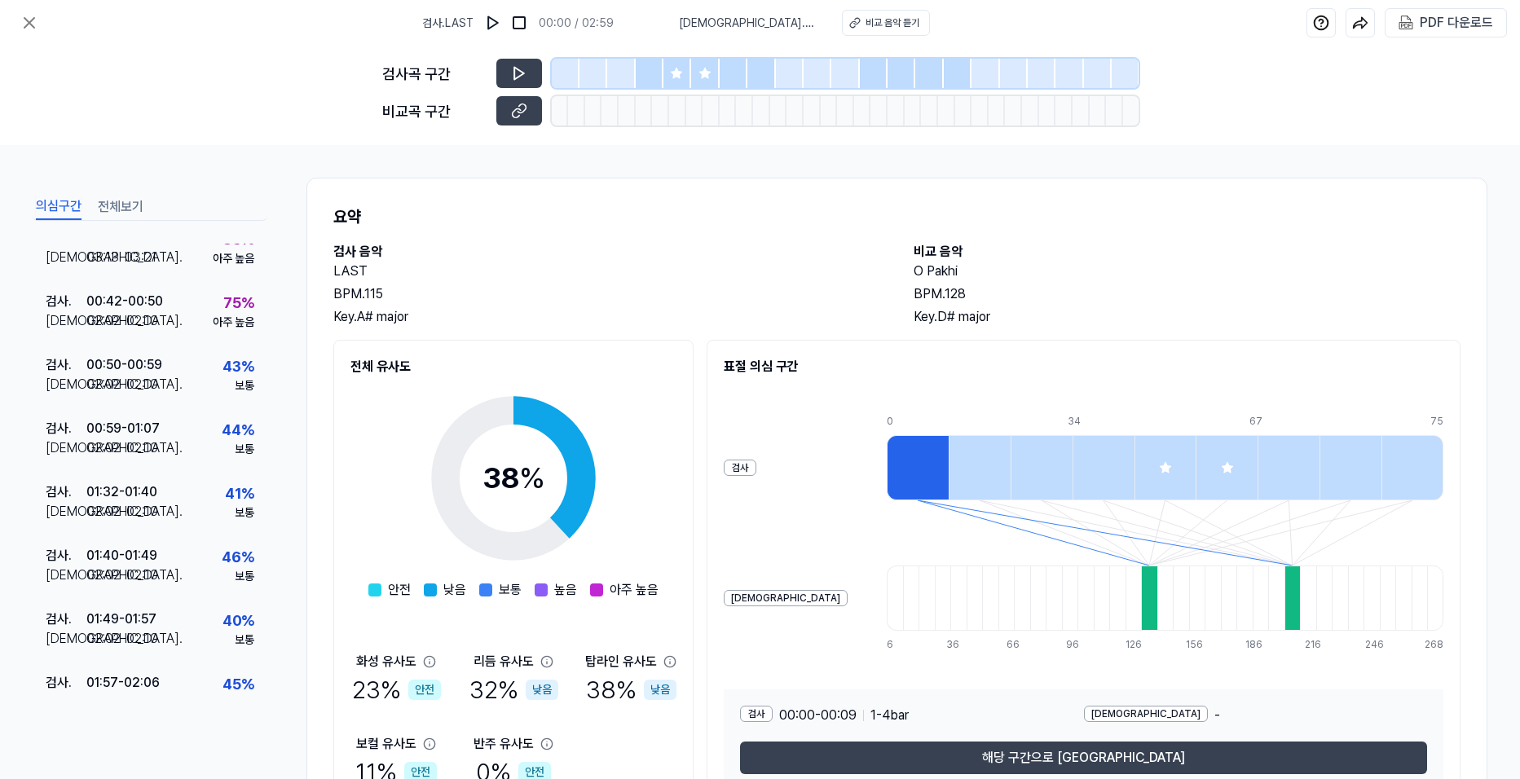
scroll to position [172, 0]
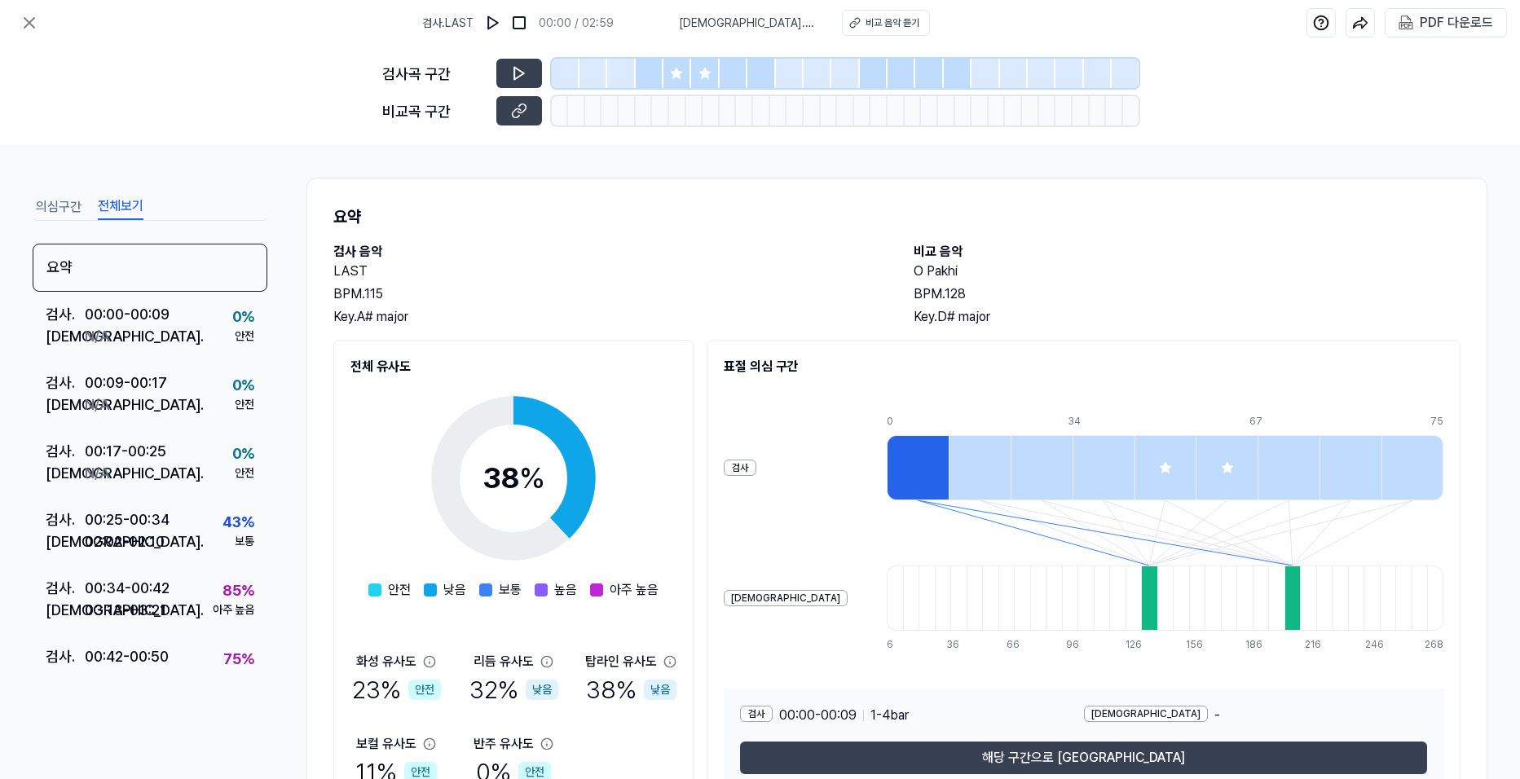
click at [122, 208] on button "전체보기" at bounding box center [121, 207] width 46 height 26
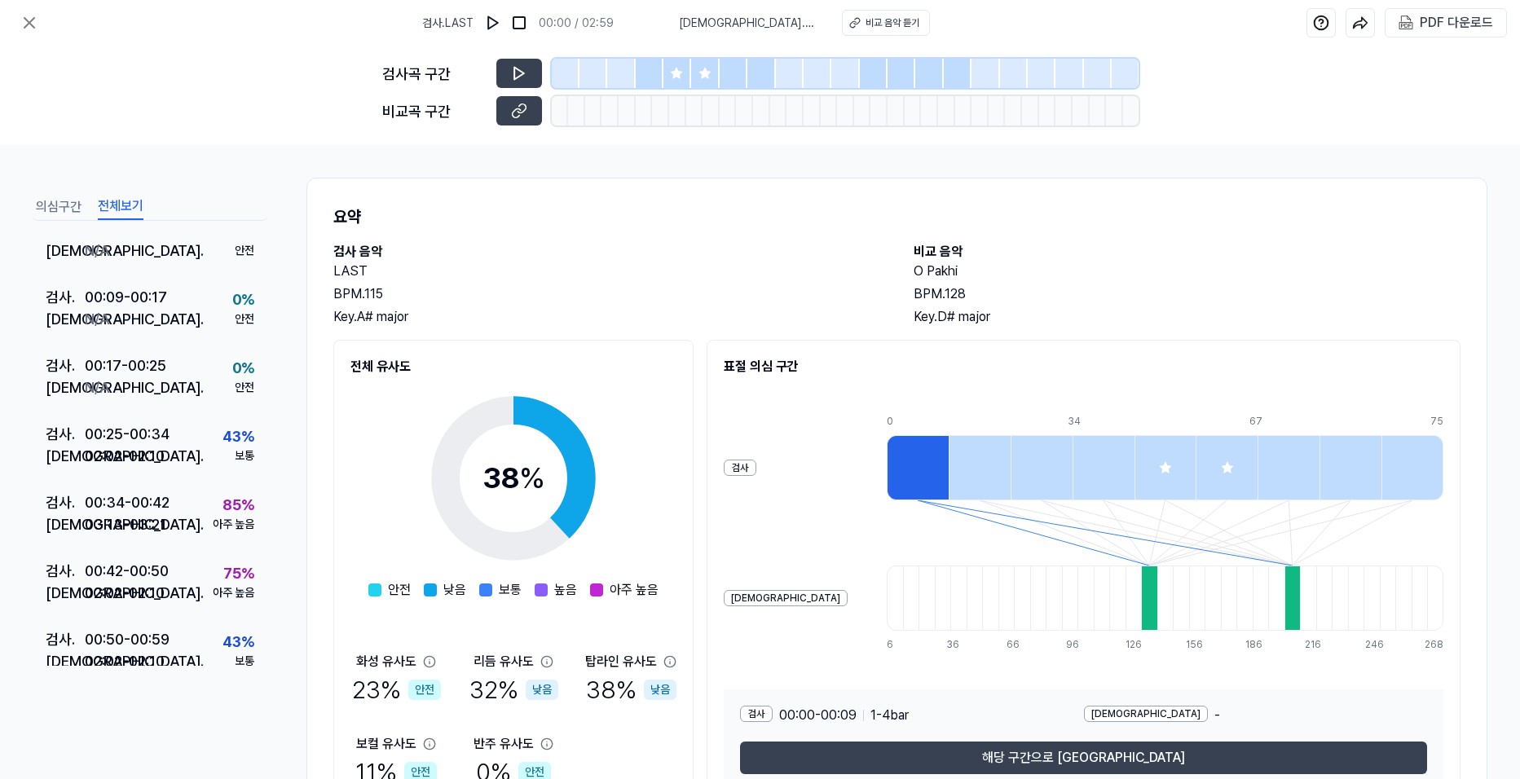
scroll to position [0, 0]
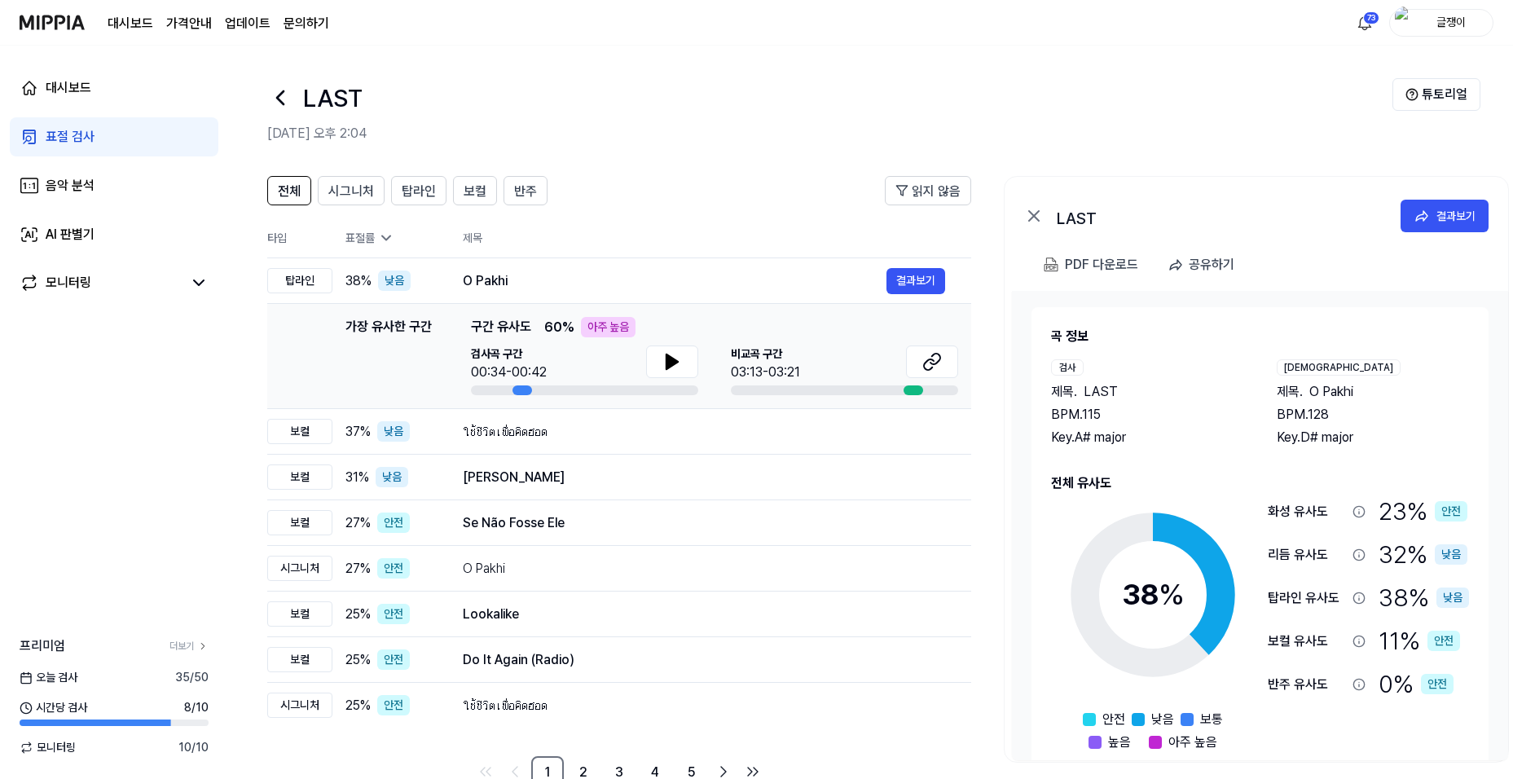
drag, startPoint x: 1305, startPoint y: 391, endPoint x: 1363, endPoint y: 390, distance: 57.9
click at [1363, 390] on div "제목 . O Pakhi" at bounding box center [1373, 392] width 193 height 20
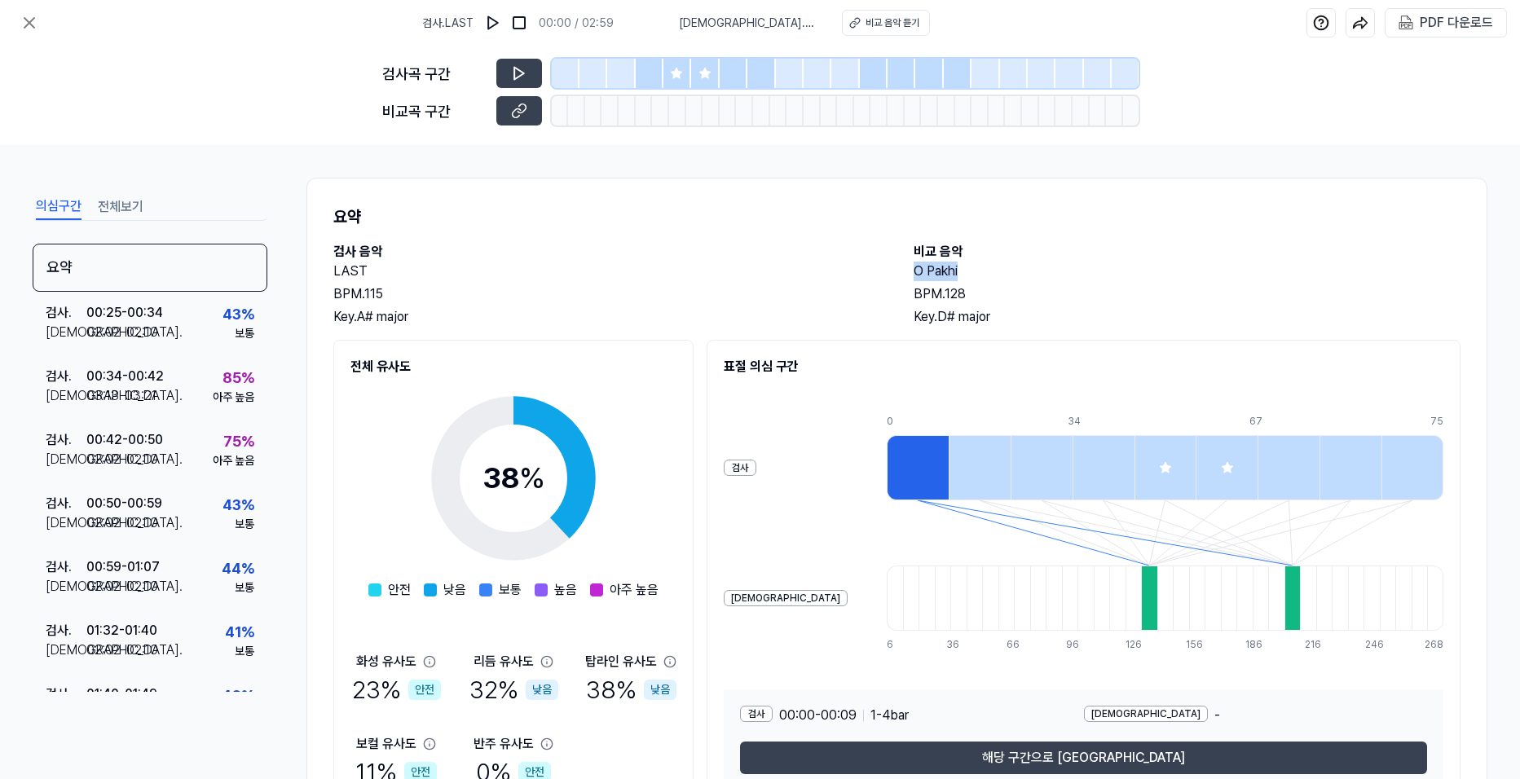
drag, startPoint x: 910, startPoint y: 274, endPoint x: 961, endPoint y: 274, distance: 50.5
click at [961, 274] on h2 "O Pakhi" at bounding box center [1187, 272] width 548 height 20
drag, startPoint x: 961, startPoint y: 274, endPoint x: 946, endPoint y: 274, distance: 14.7
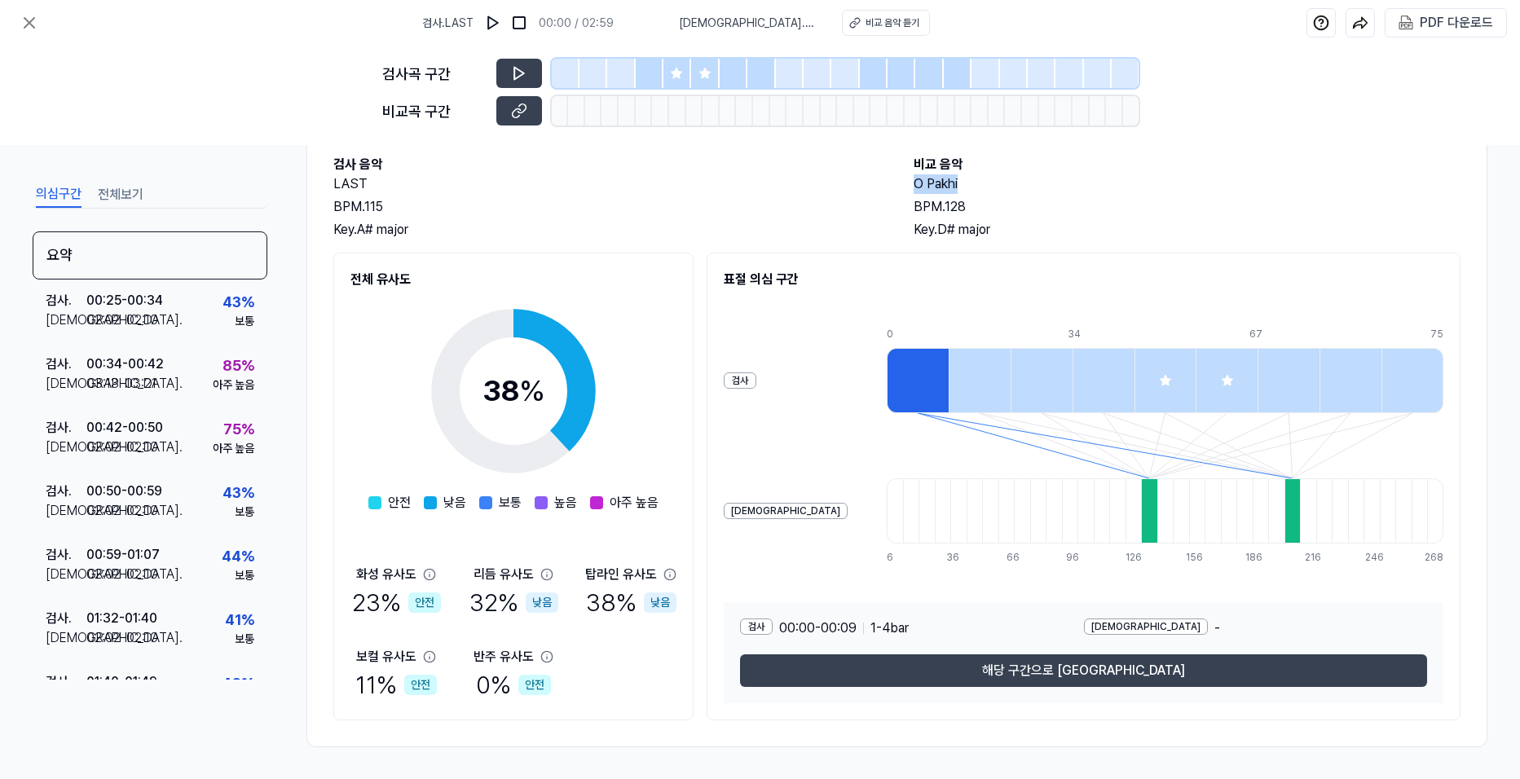
scroll to position [88, 0]
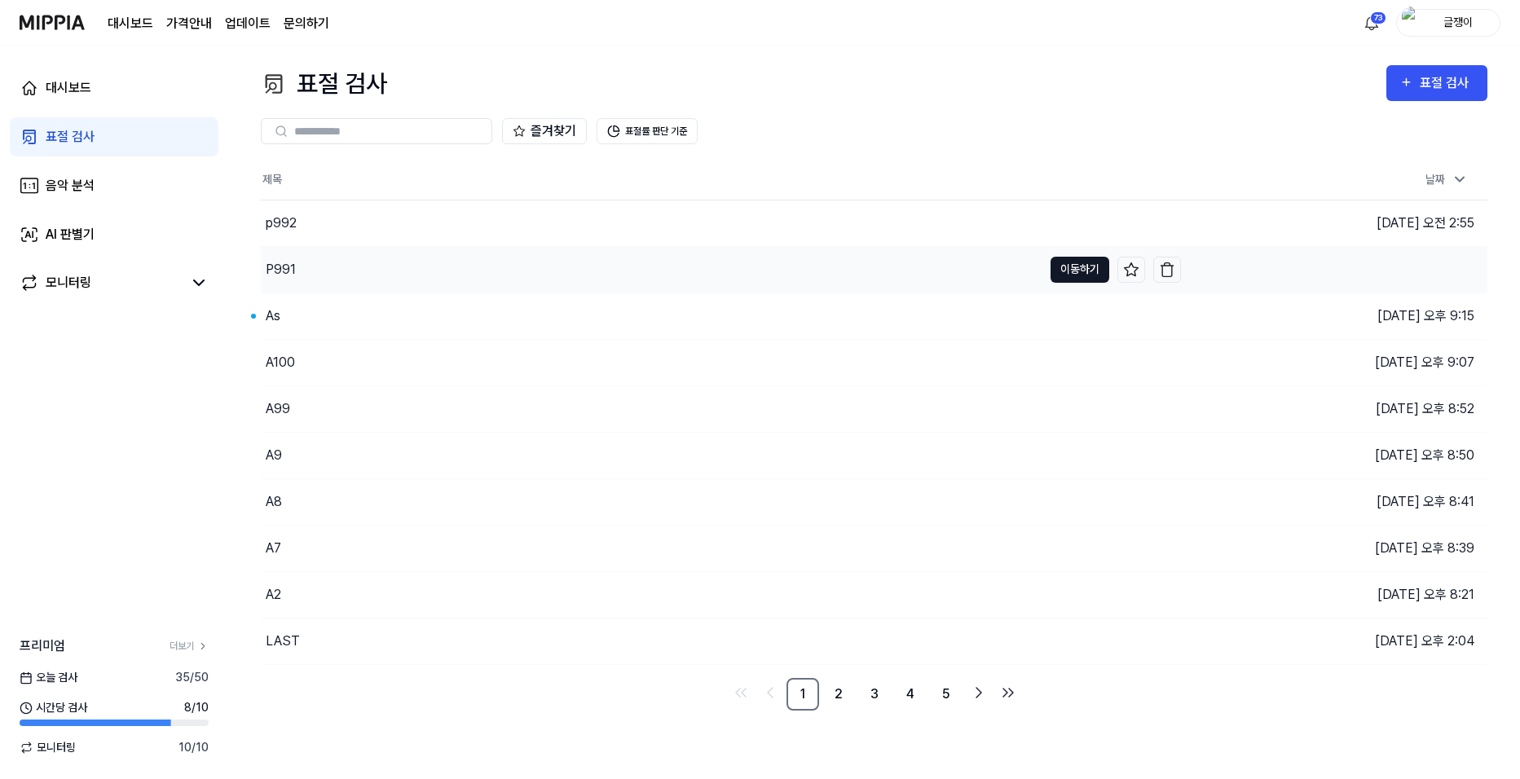
click at [1072, 272] on button "이동하기" at bounding box center [1079, 270] width 59 height 26
click at [1173, 222] on img "button" at bounding box center [1167, 223] width 16 height 16
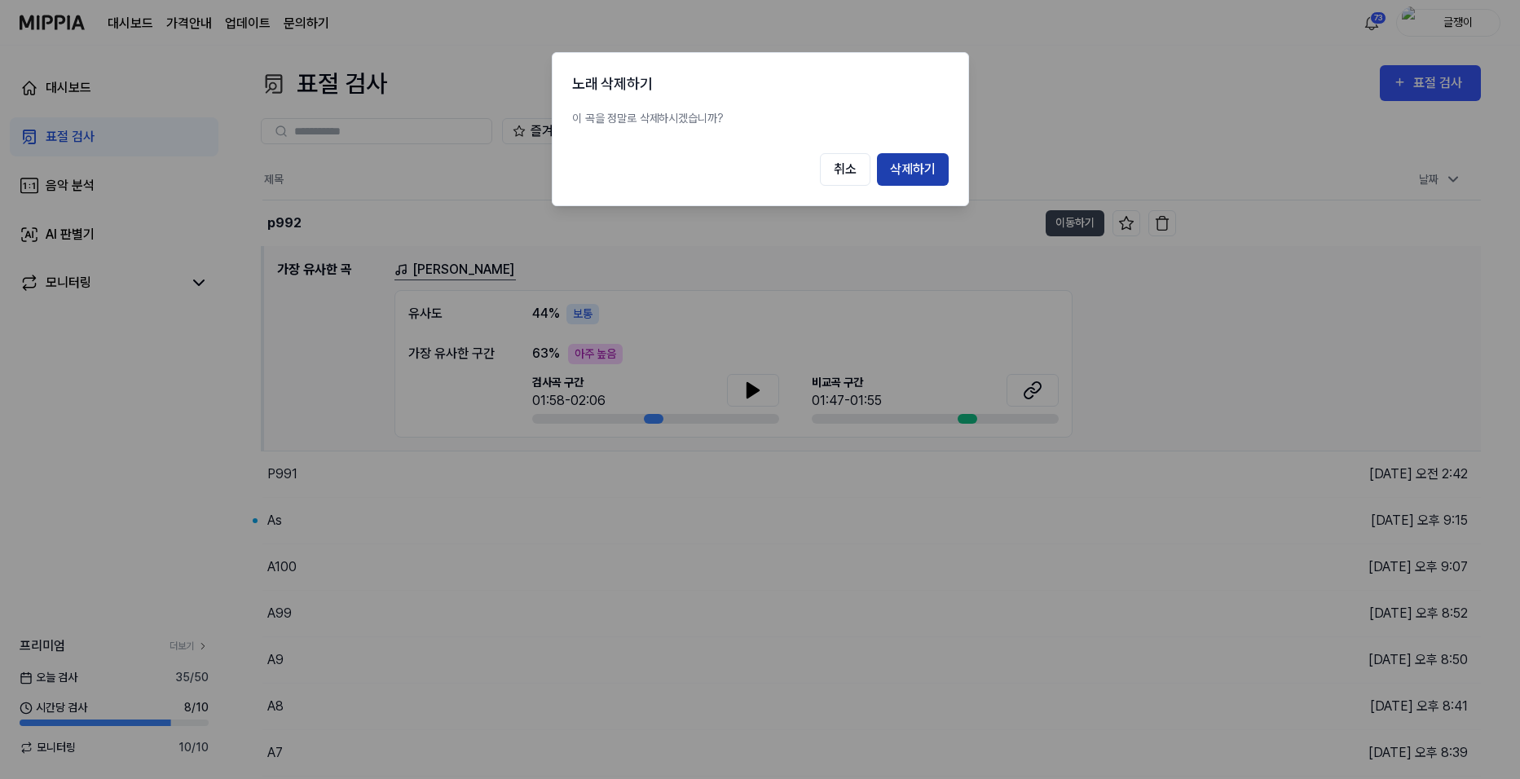
click at [907, 164] on button "삭제하기" at bounding box center [913, 169] width 72 height 33
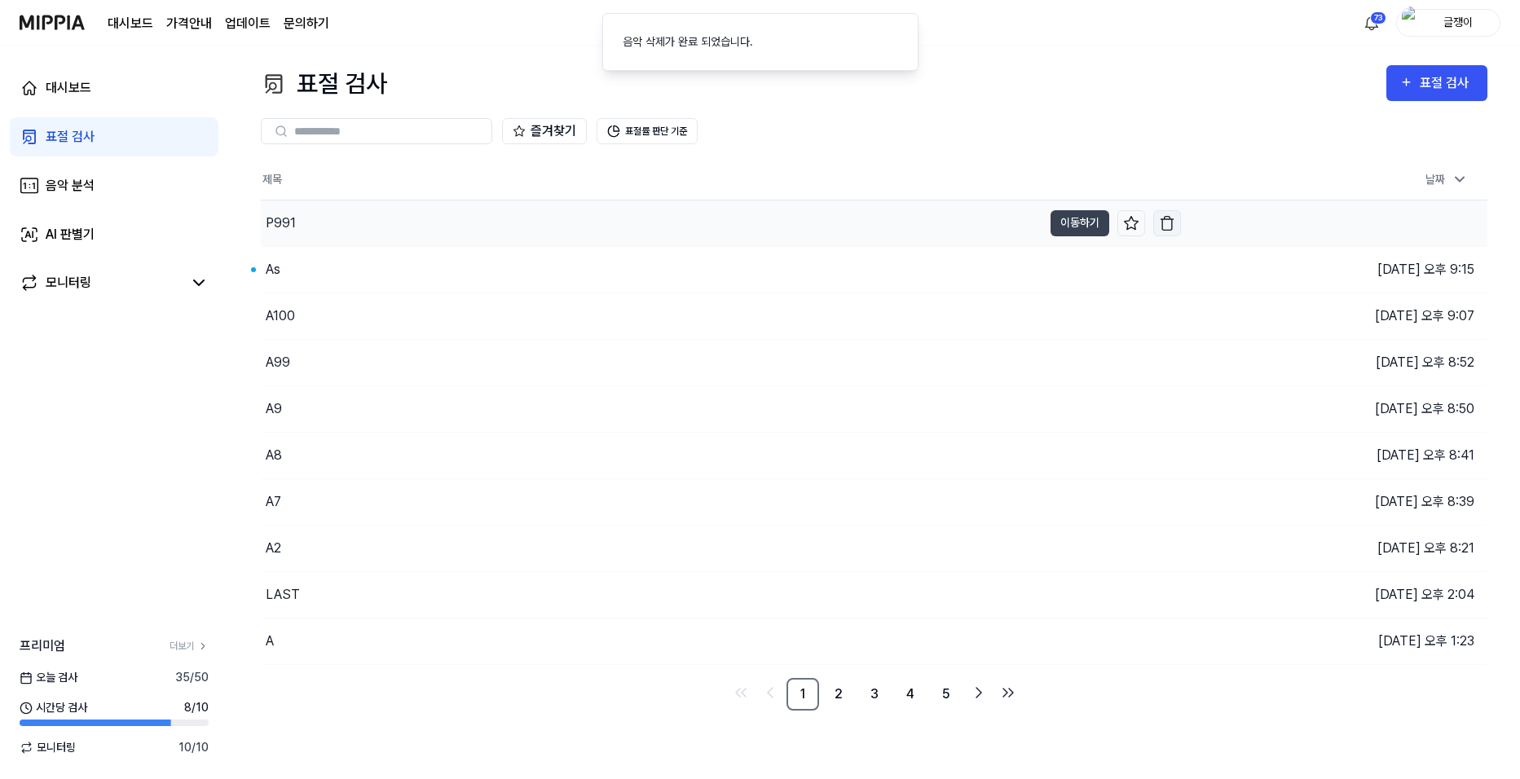
click at [1170, 215] on img "button" at bounding box center [1167, 223] width 16 height 16
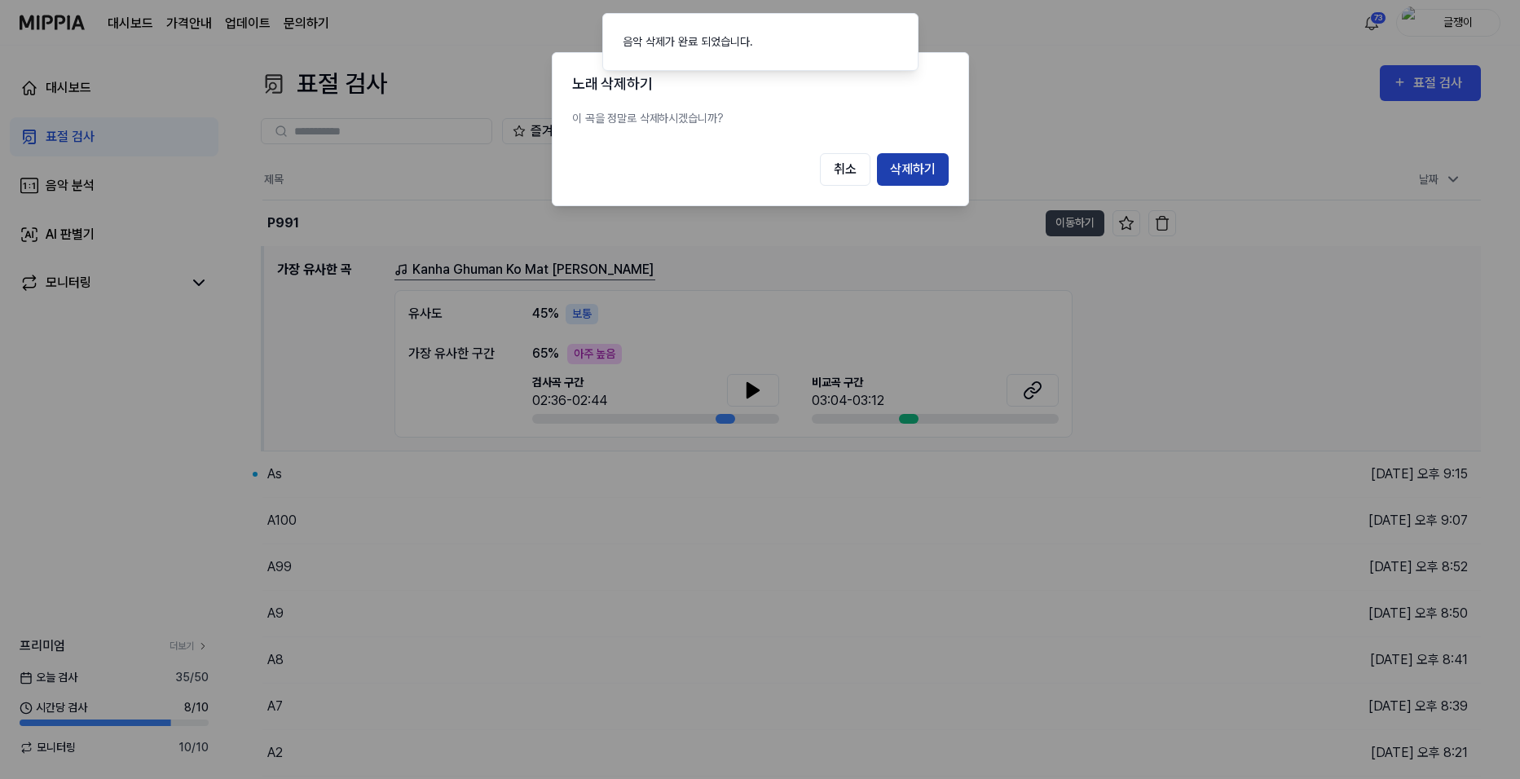
click at [913, 165] on button "삭제하기" at bounding box center [913, 169] width 72 height 33
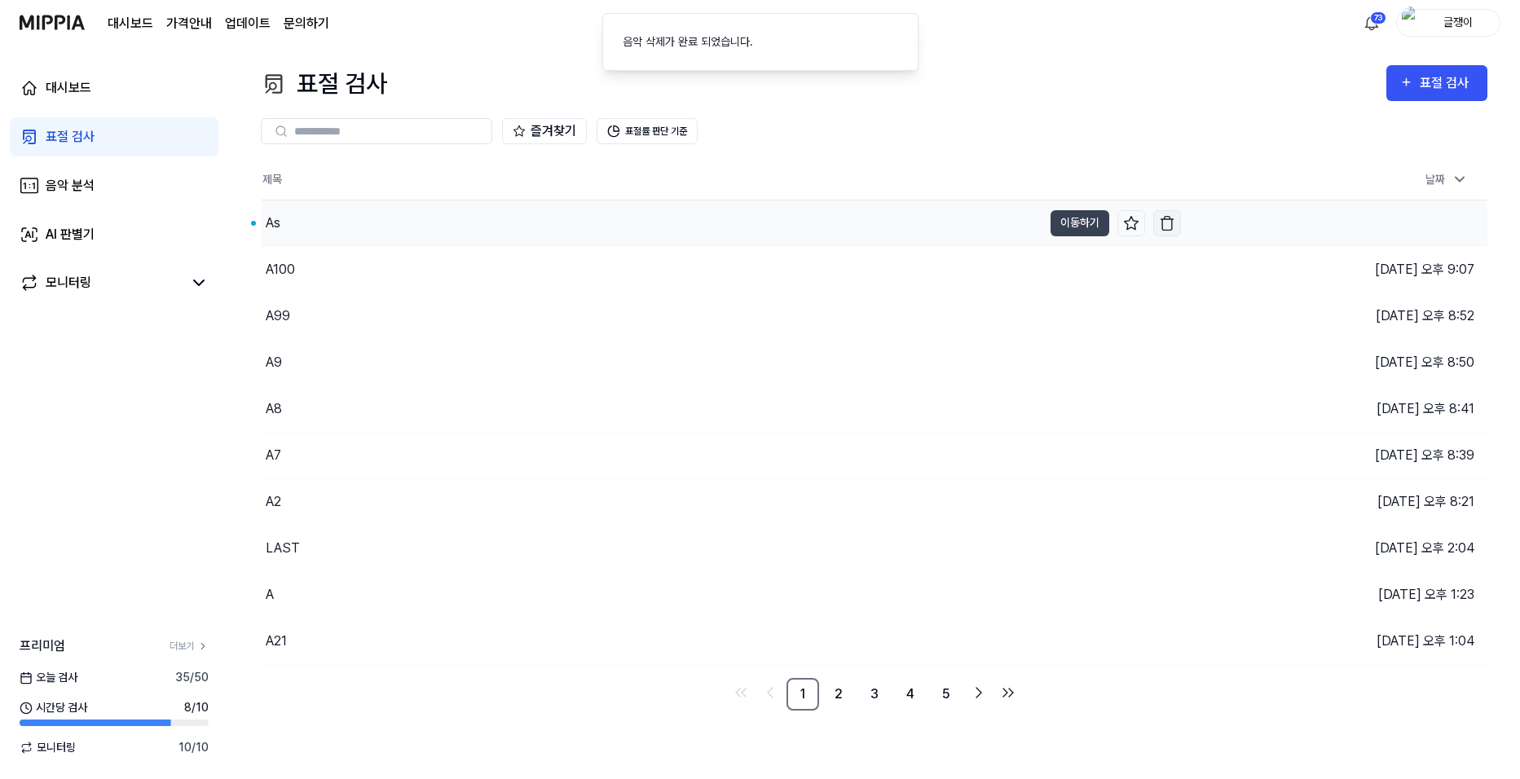
click at [1164, 222] on img "button" at bounding box center [1167, 223] width 16 height 16
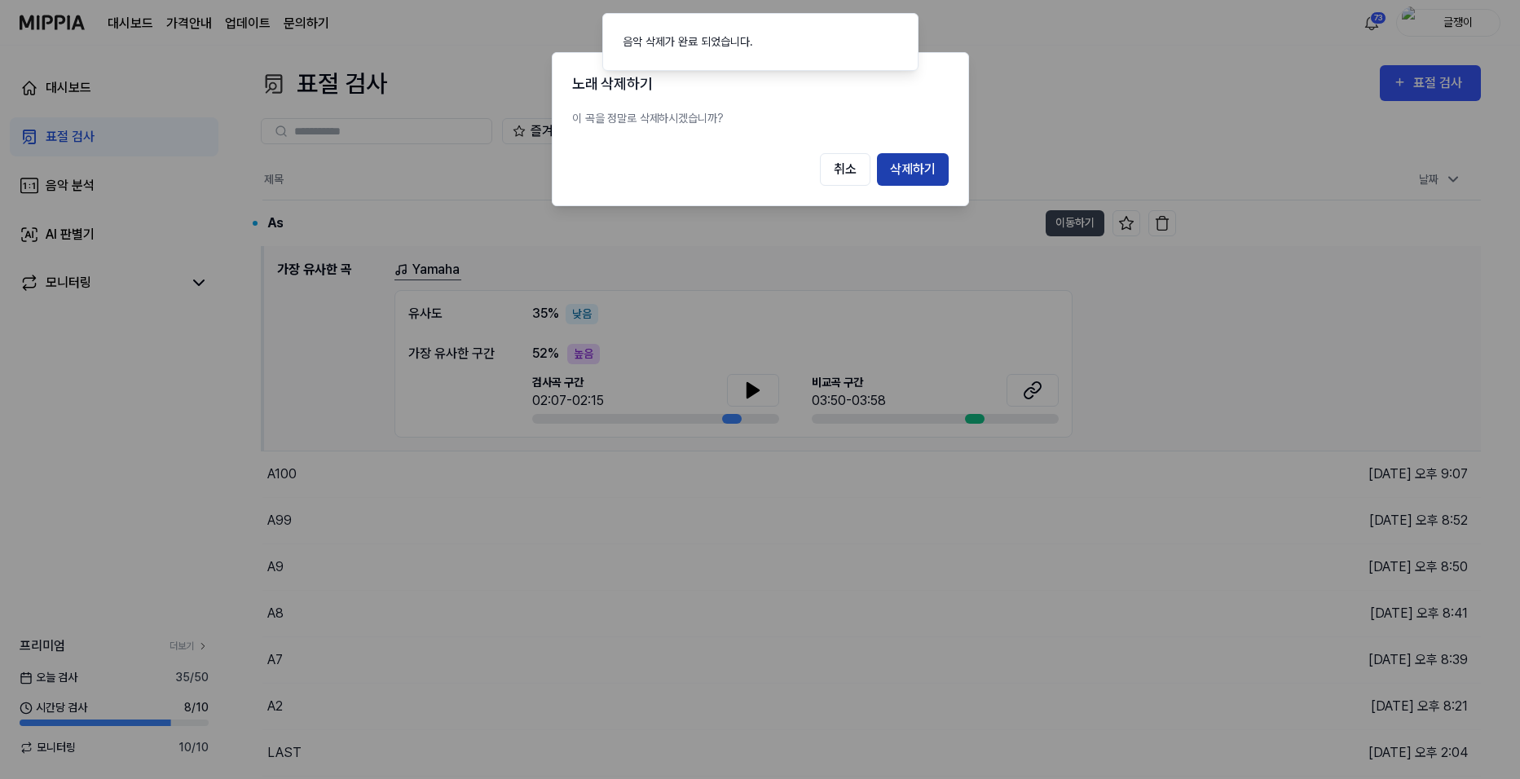
click at [913, 167] on button "삭제하기" at bounding box center [913, 169] width 72 height 33
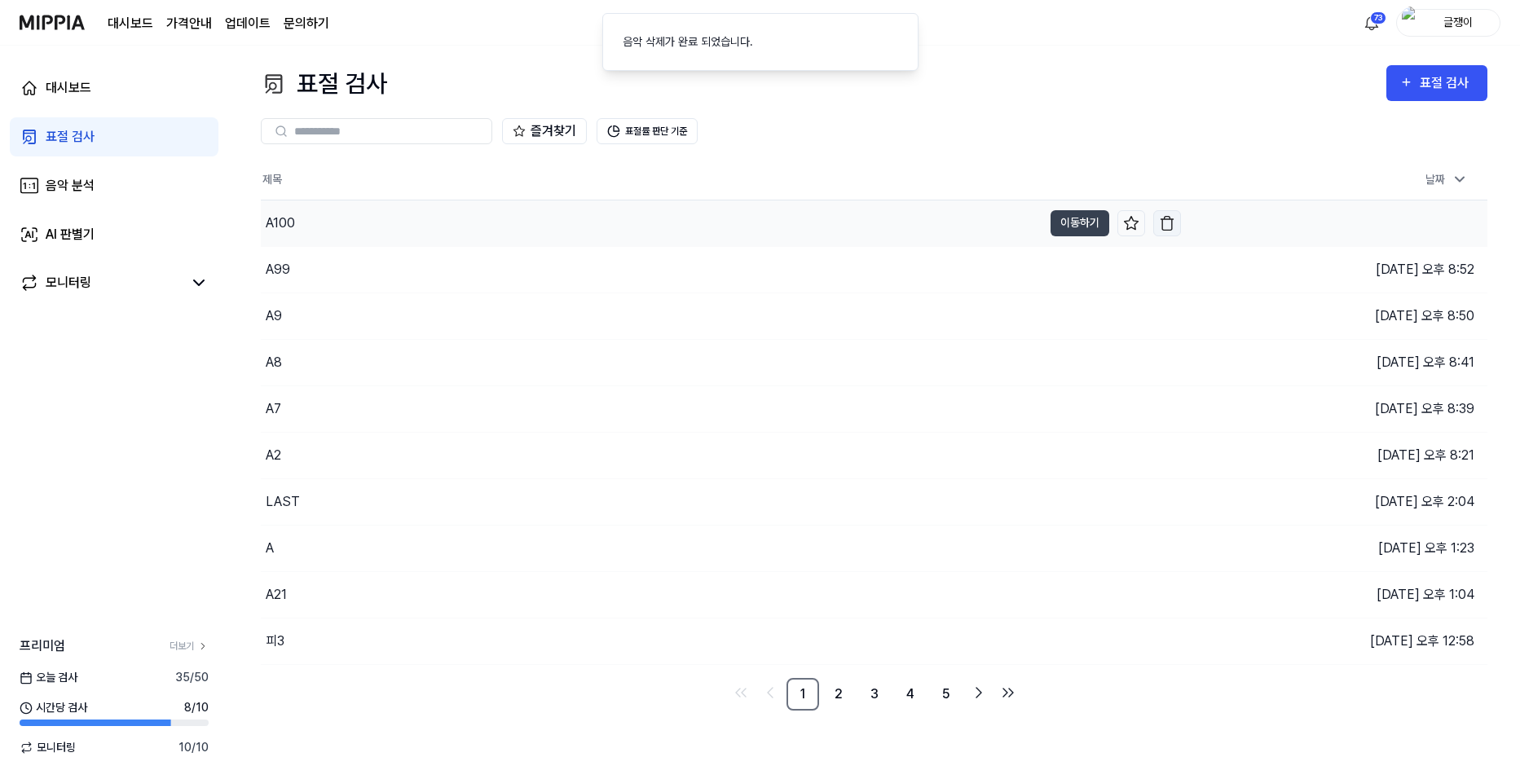
click at [1170, 221] on img "button" at bounding box center [1167, 223] width 16 height 16
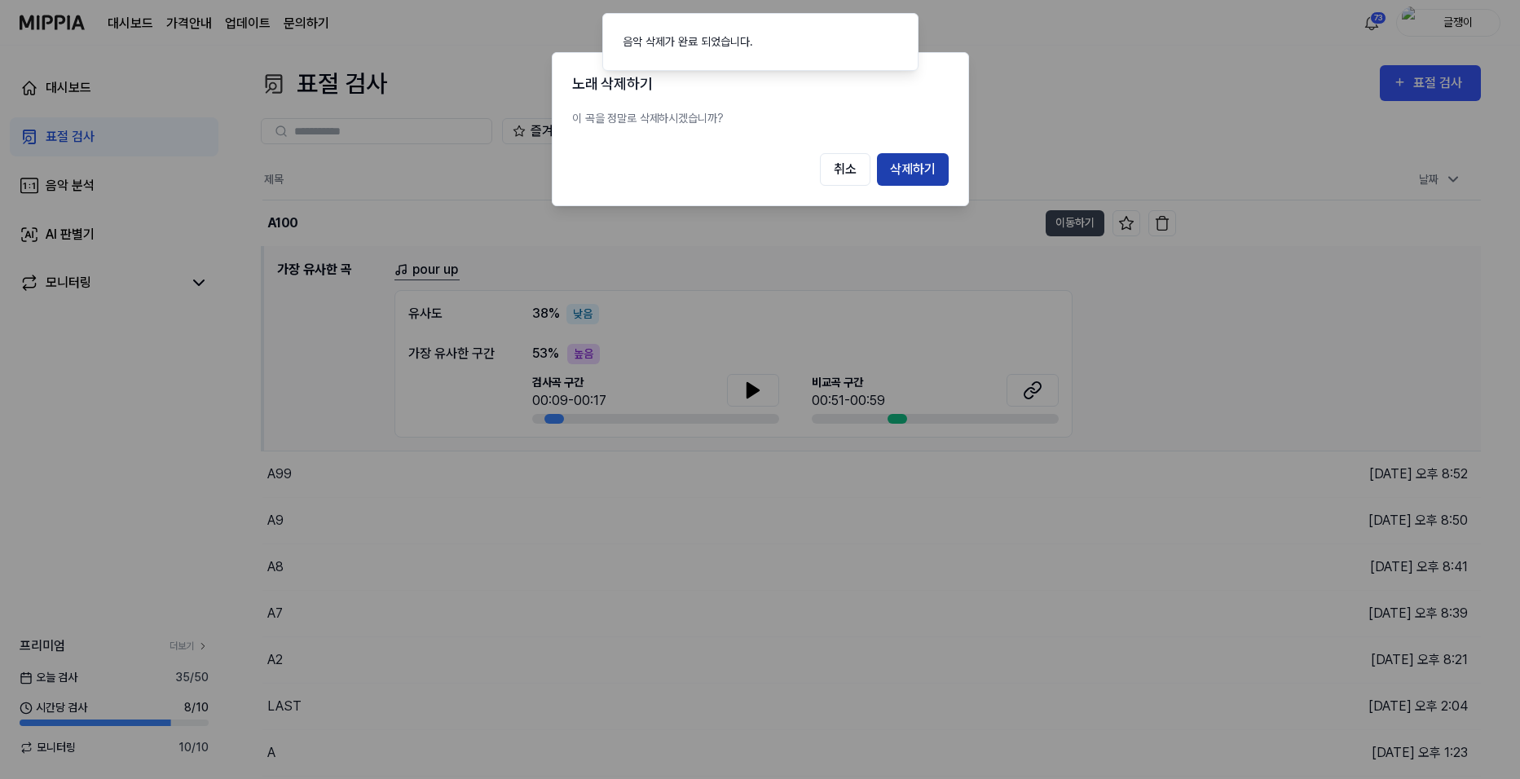
click at [931, 165] on button "삭제하기" at bounding box center [913, 169] width 72 height 33
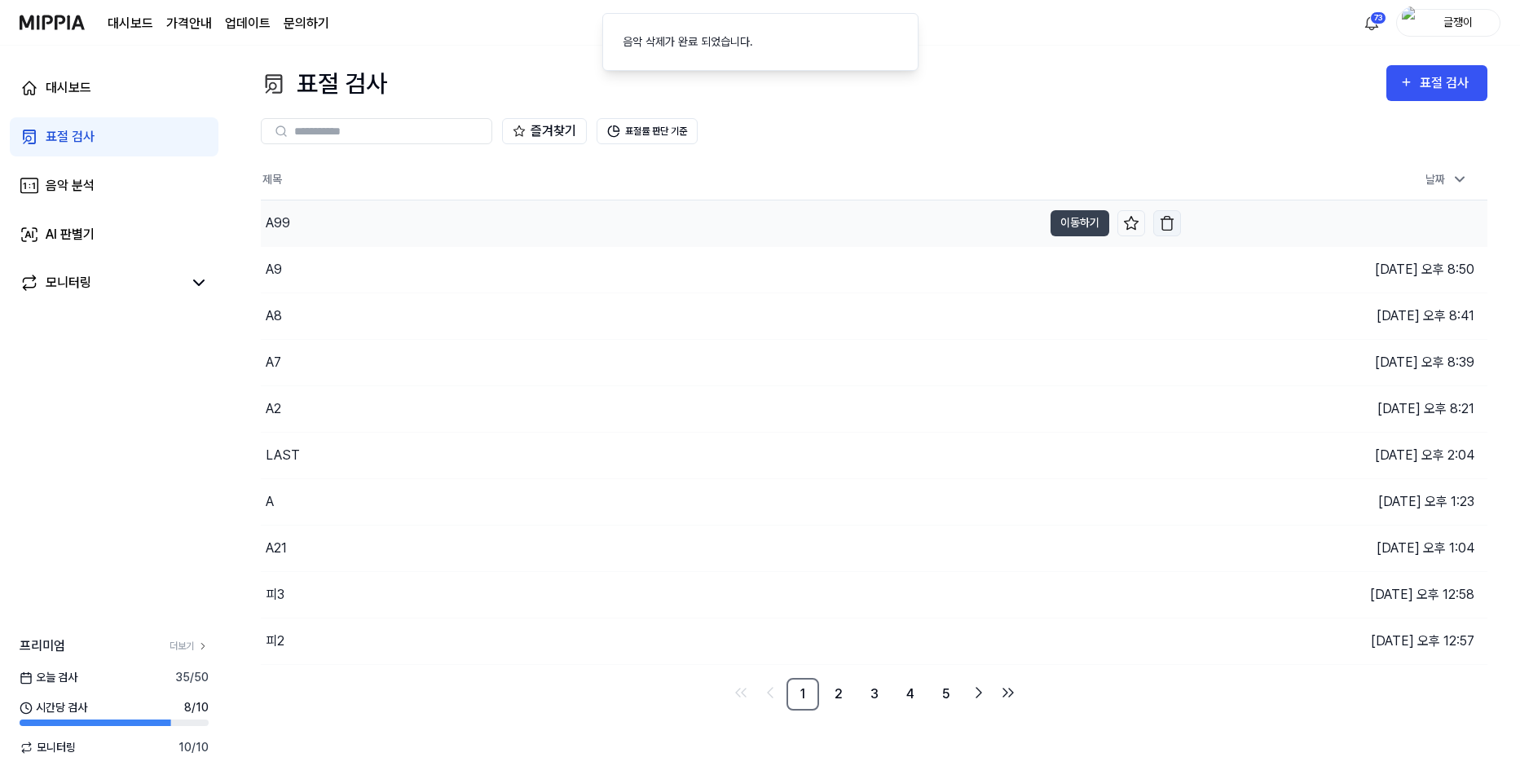
click at [1164, 221] on img "button" at bounding box center [1167, 223] width 16 height 16
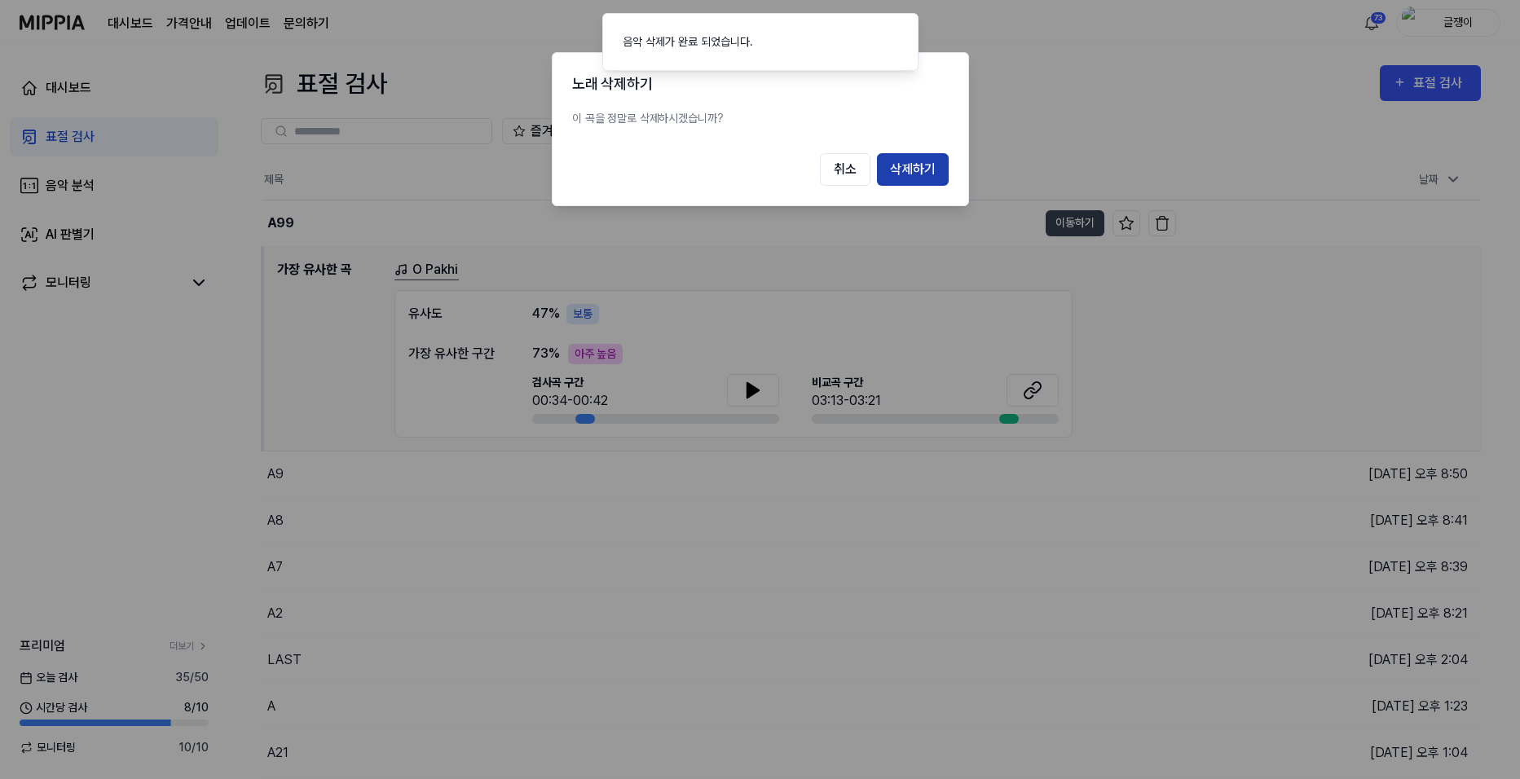
click at [905, 165] on button "삭제하기" at bounding box center [913, 169] width 72 height 33
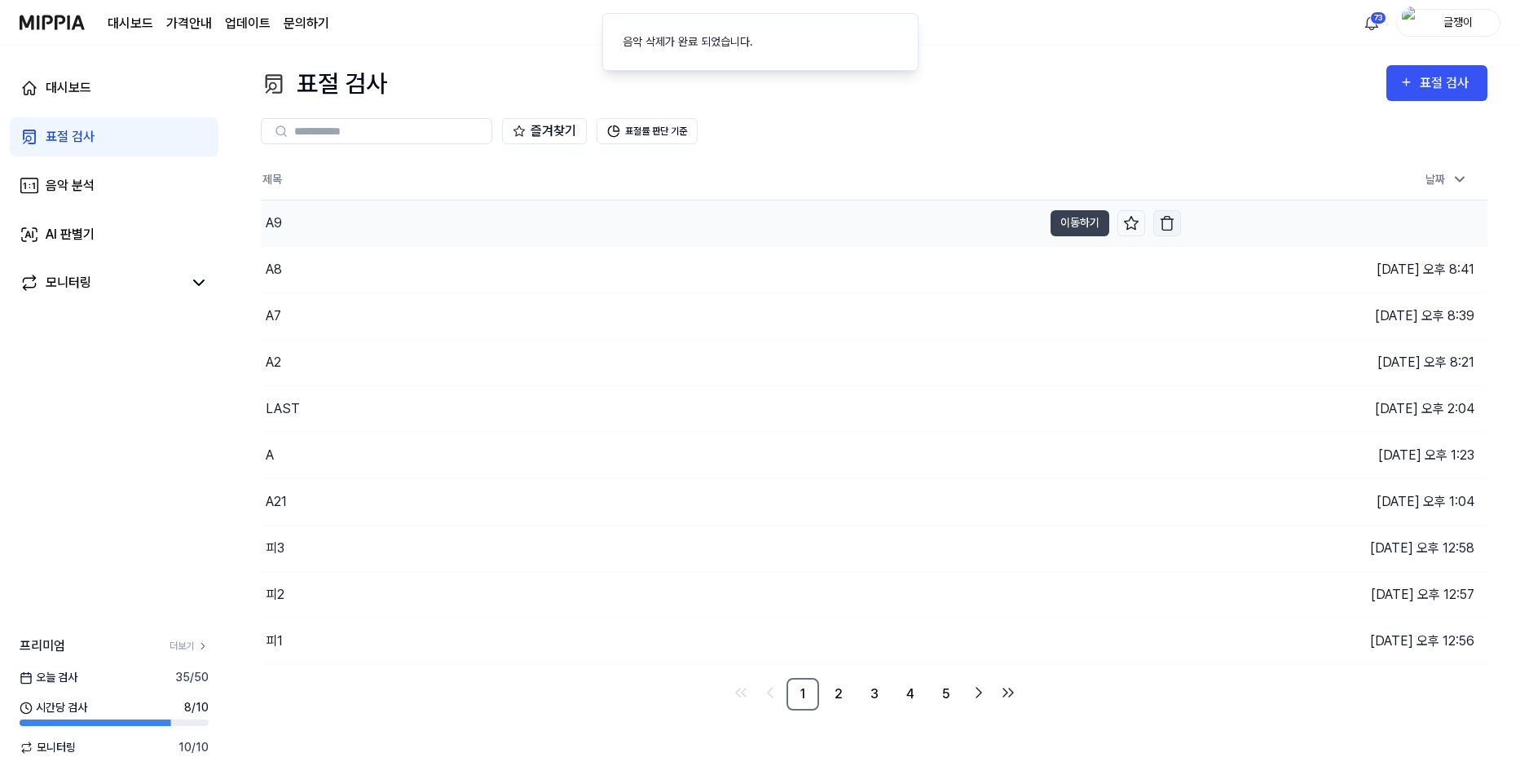
click at [1170, 218] on img "button" at bounding box center [1167, 223] width 16 height 16
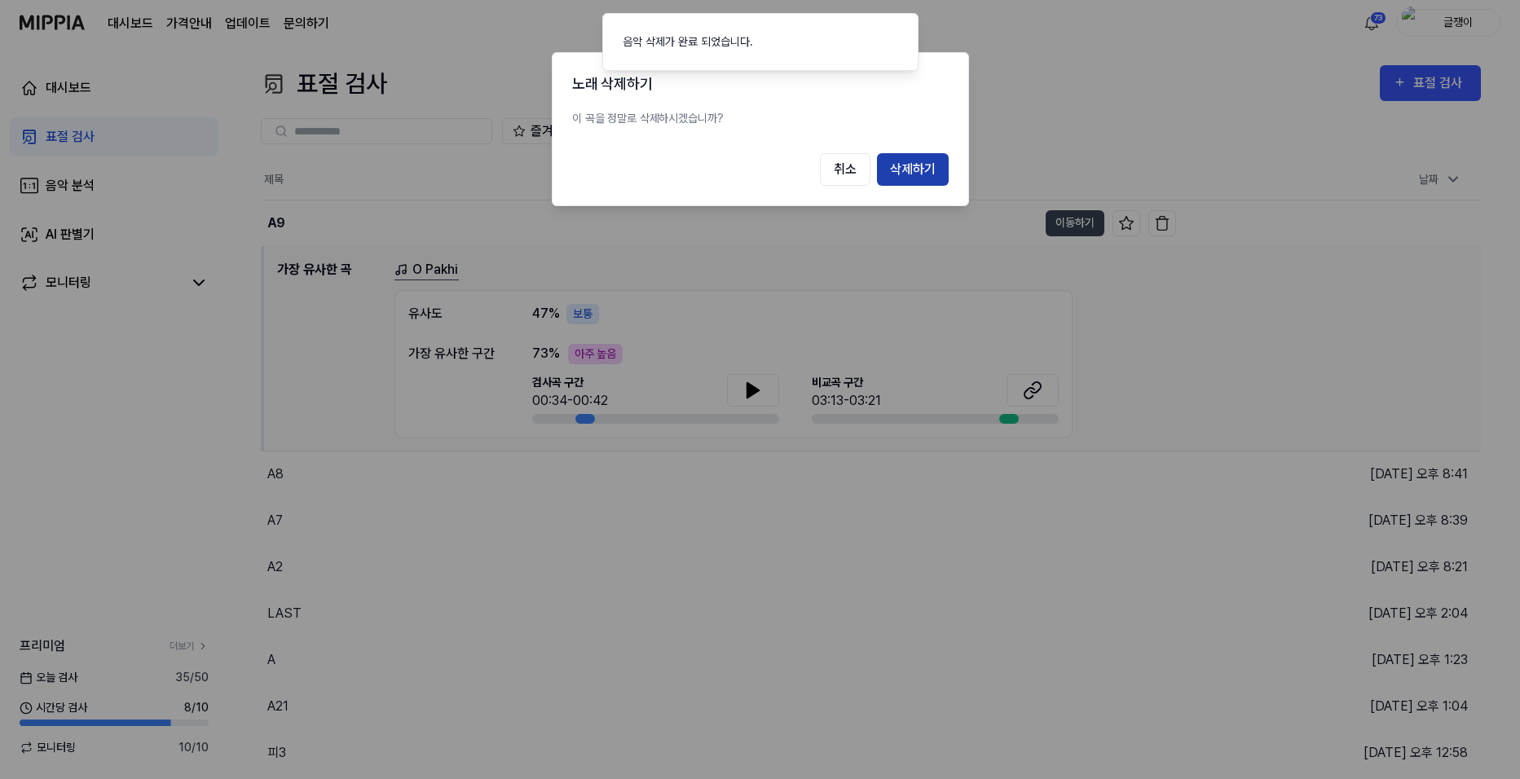
click at [914, 165] on button "삭제하기" at bounding box center [913, 169] width 72 height 33
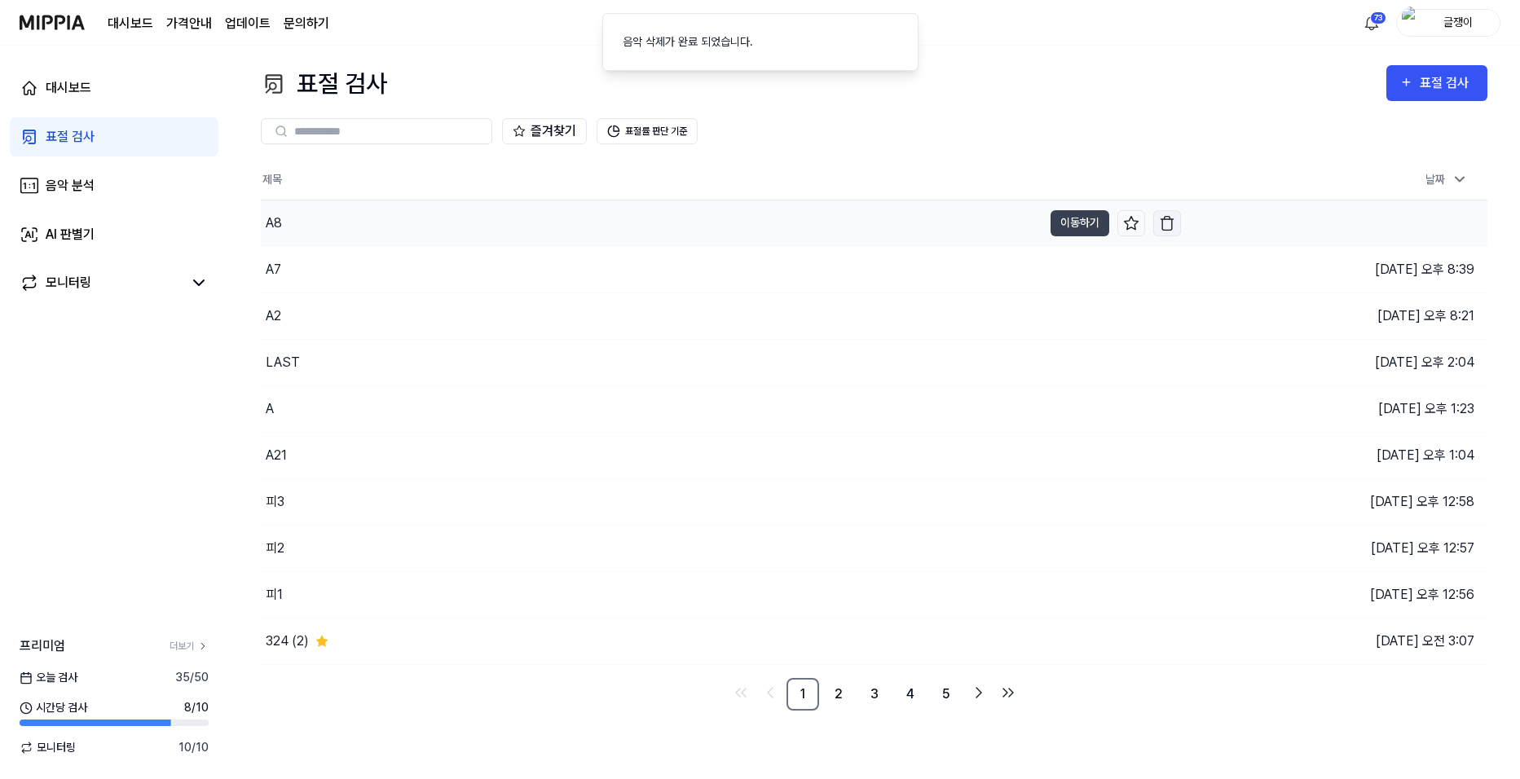
click at [1173, 222] on img "button" at bounding box center [1167, 223] width 16 height 16
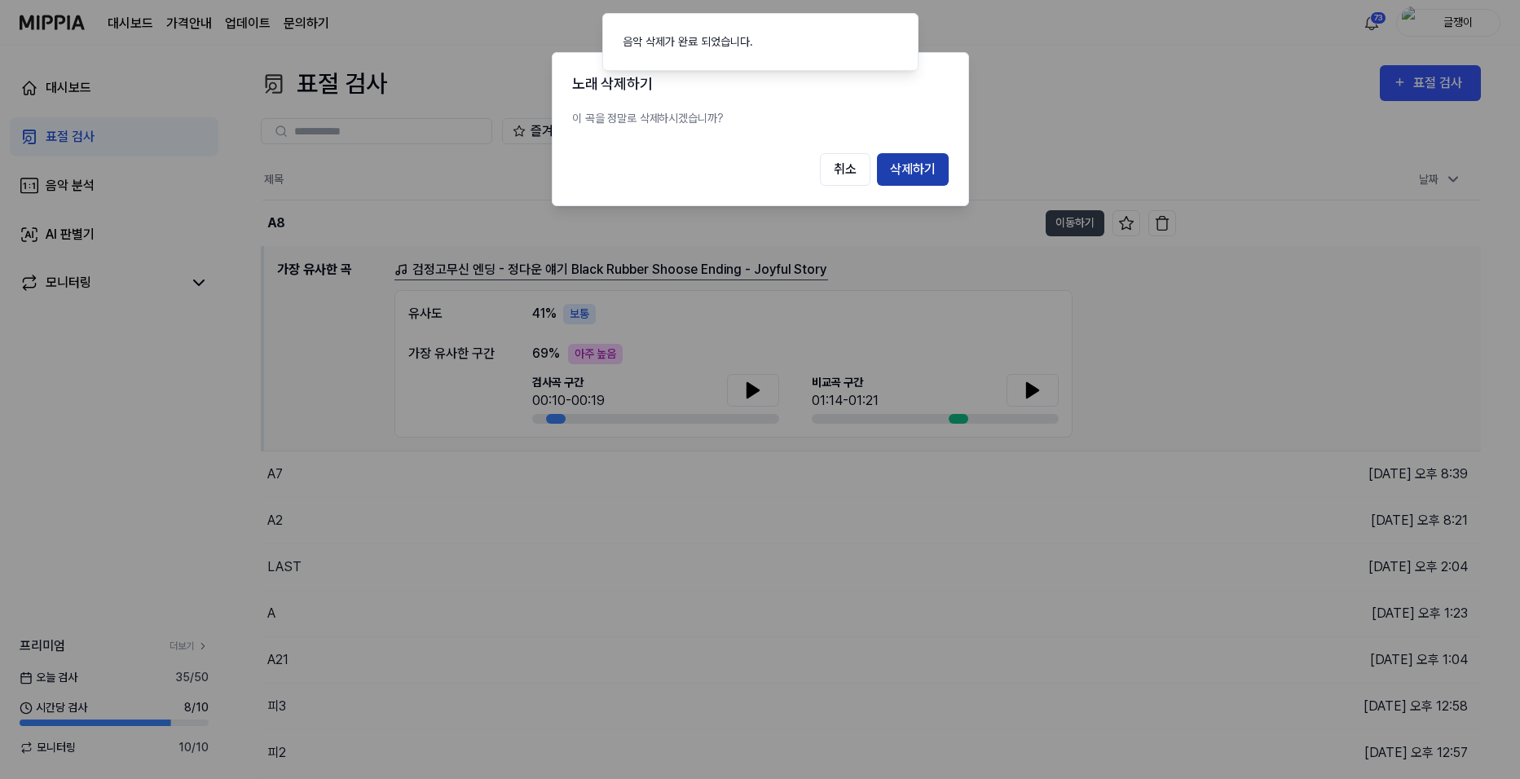
click at [905, 162] on button "삭제하기" at bounding box center [913, 169] width 72 height 33
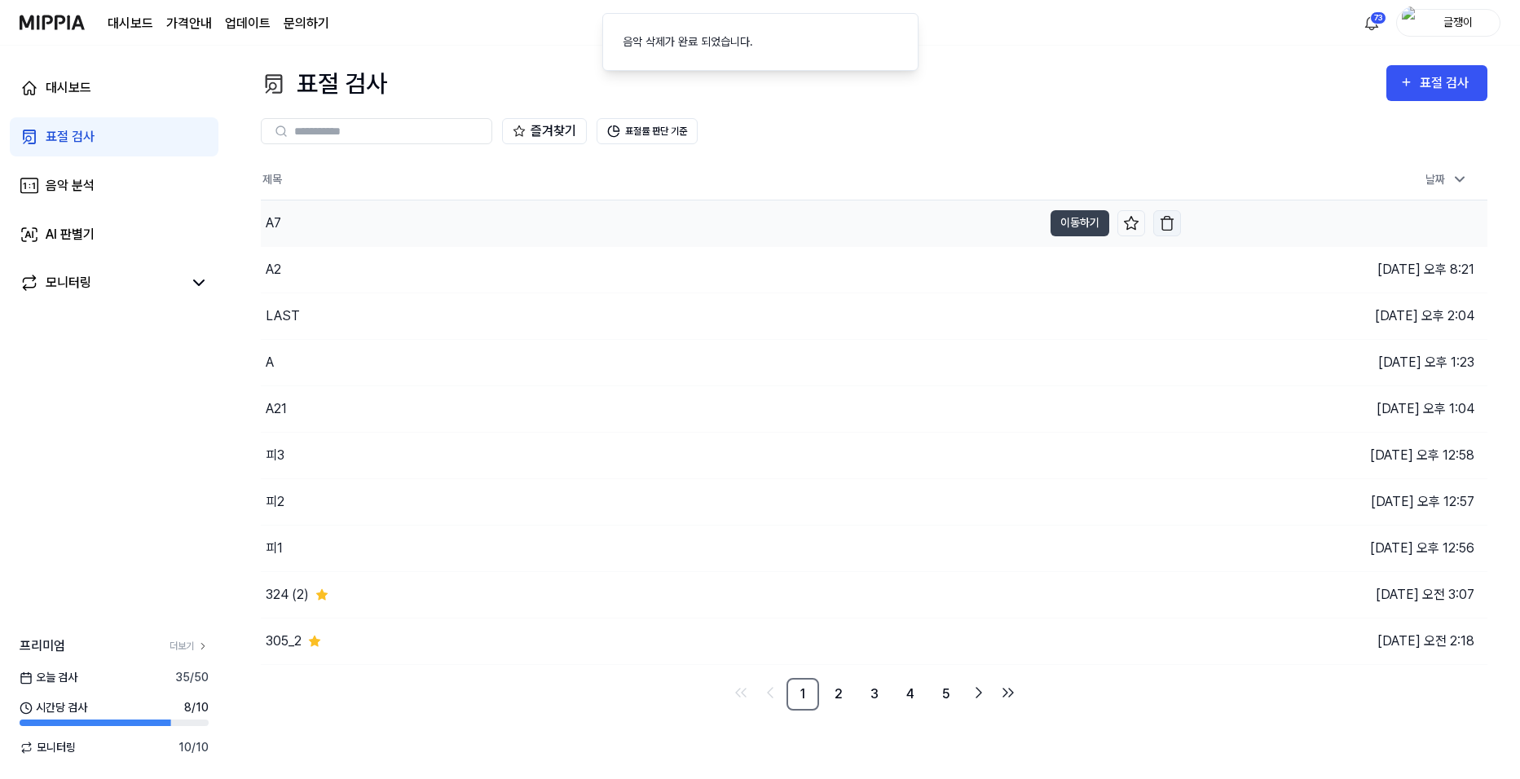
click at [1168, 218] on img "button" at bounding box center [1167, 223] width 16 height 16
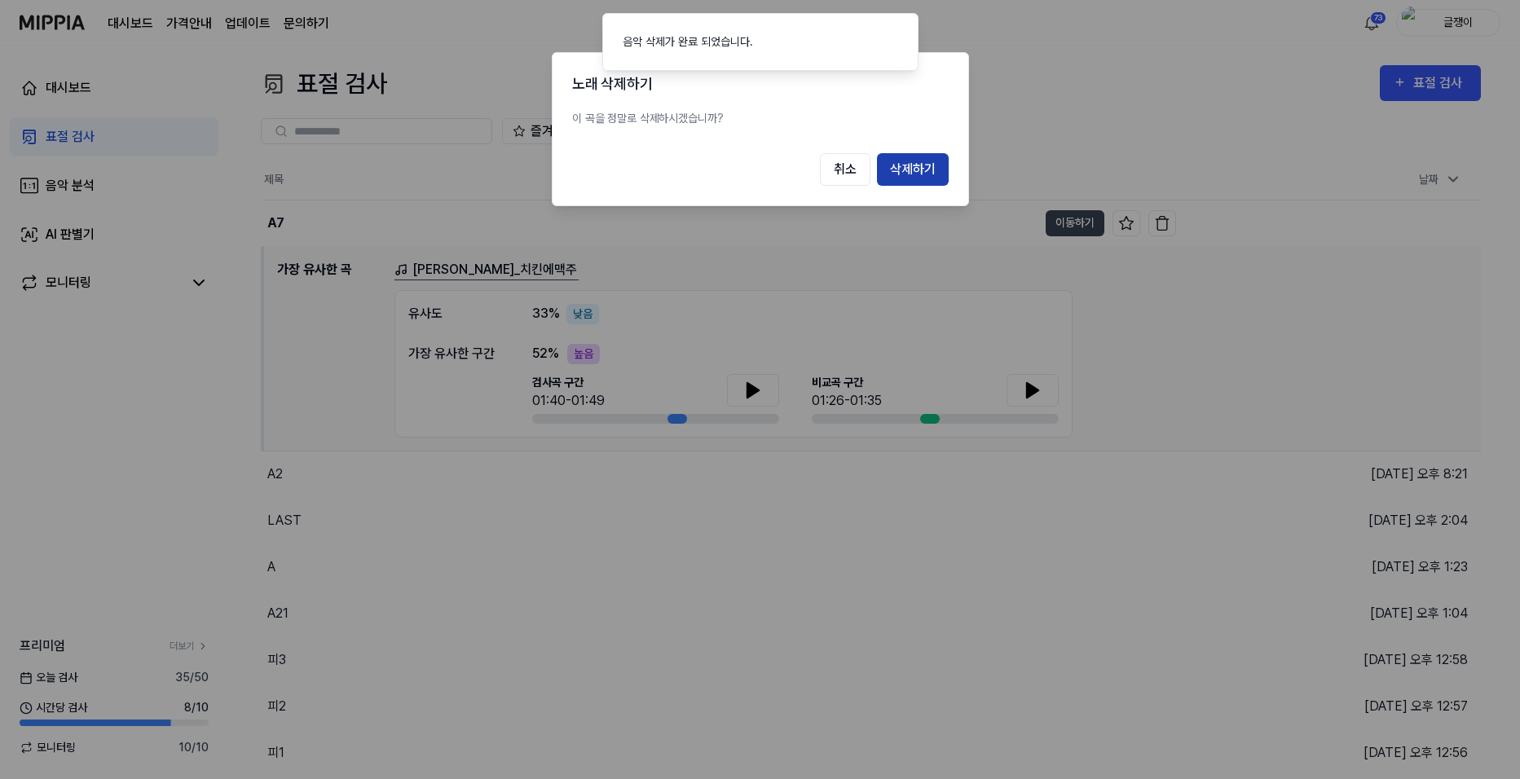
click at [932, 169] on button "삭제하기" at bounding box center [913, 169] width 72 height 33
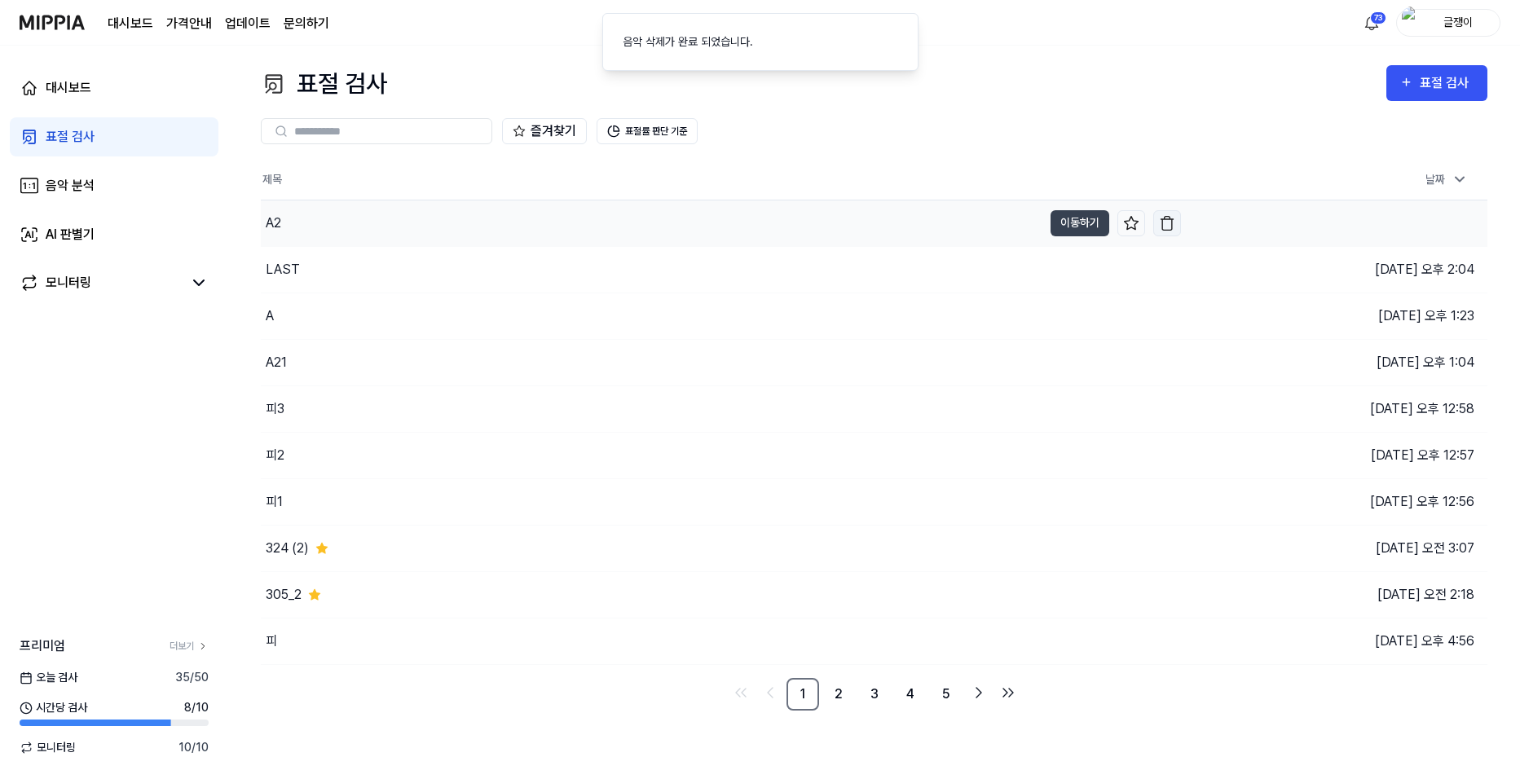
click at [1168, 219] on img "button" at bounding box center [1167, 223] width 16 height 16
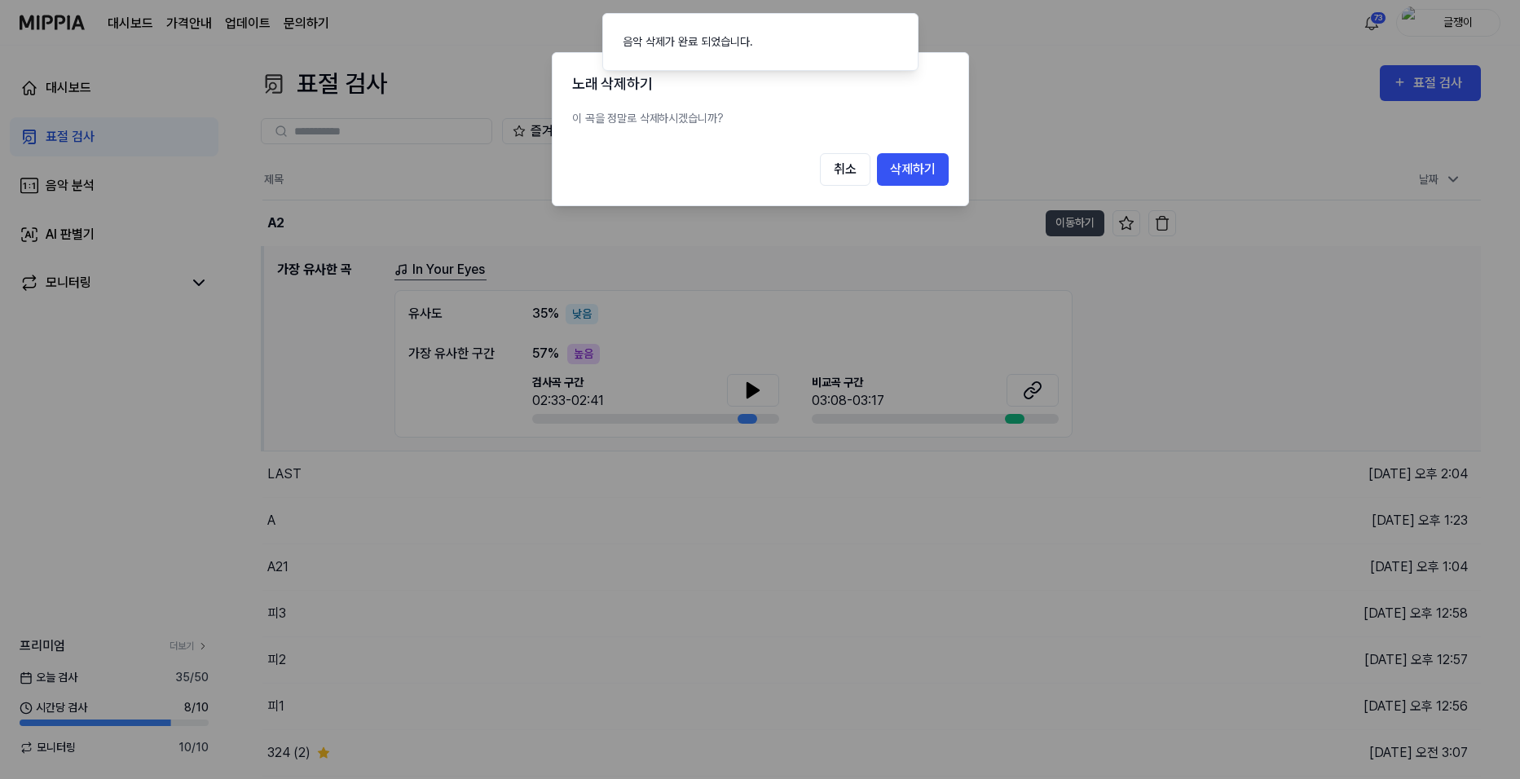
click at [922, 166] on button "삭제하기" at bounding box center [913, 169] width 72 height 33
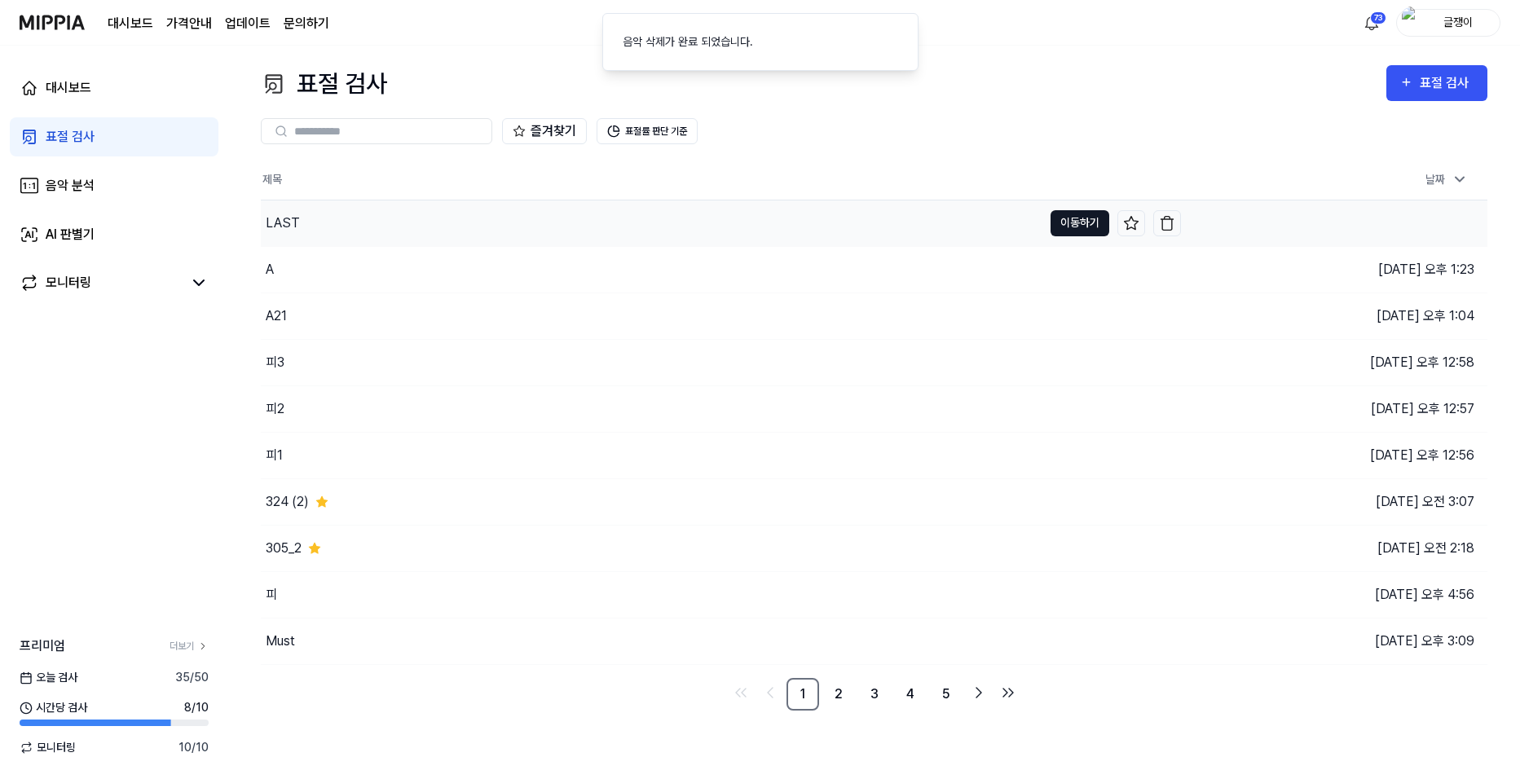
click at [1069, 221] on button "이동하기" at bounding box center [1079, 223] width 59 height 26
click at [1066, 220] on button "이동하기" at bounding box center [1079, 223] width 59 height 26
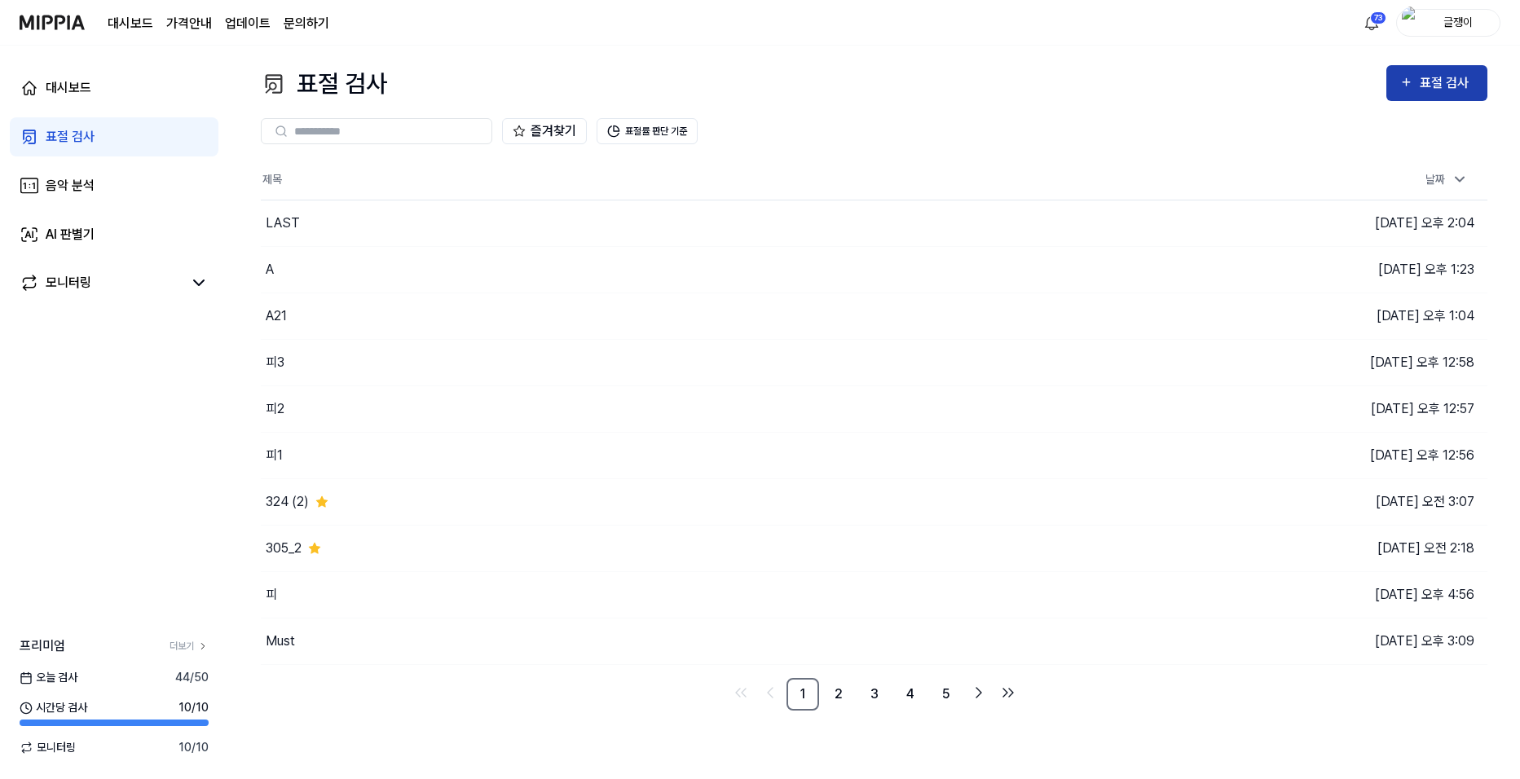
click at [1442, 83] on div "표절 검사" at bounding box center [1447, 83] width 55 height 21
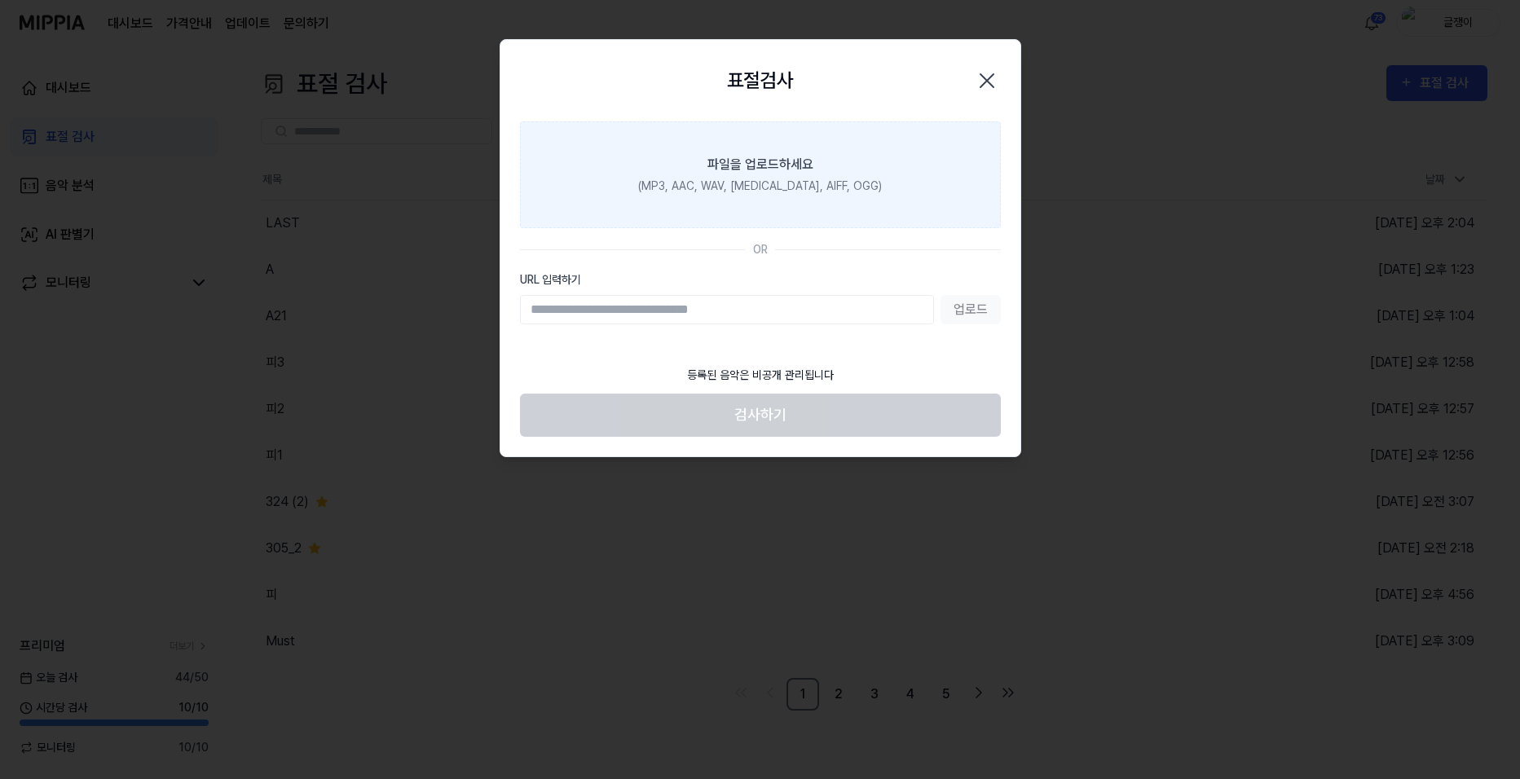
click at [783, 167] on div "파일을 업로드하세요" at bounding box center [760, 165] width 106 height 20
click at [0, 0] on input "파일을 업로드하세요 (MP3, AAC, WAV, FLAC, AIFF, OGG)" at bounding box center [0, 0] width 0 height 0
click at [705, 159] on label "파일을 업로드하세요 (MP3, AAC, WAV, FLAC, AIFF, OGG)" at bounding box center [760, 174] width 481 height 107
click at [0, 0] on input "파일을 업로드하세요 (MP3, AAC, WAV, FLAC, AIFF, OGG)" at bounding box center [0, 0] width 0 height 0
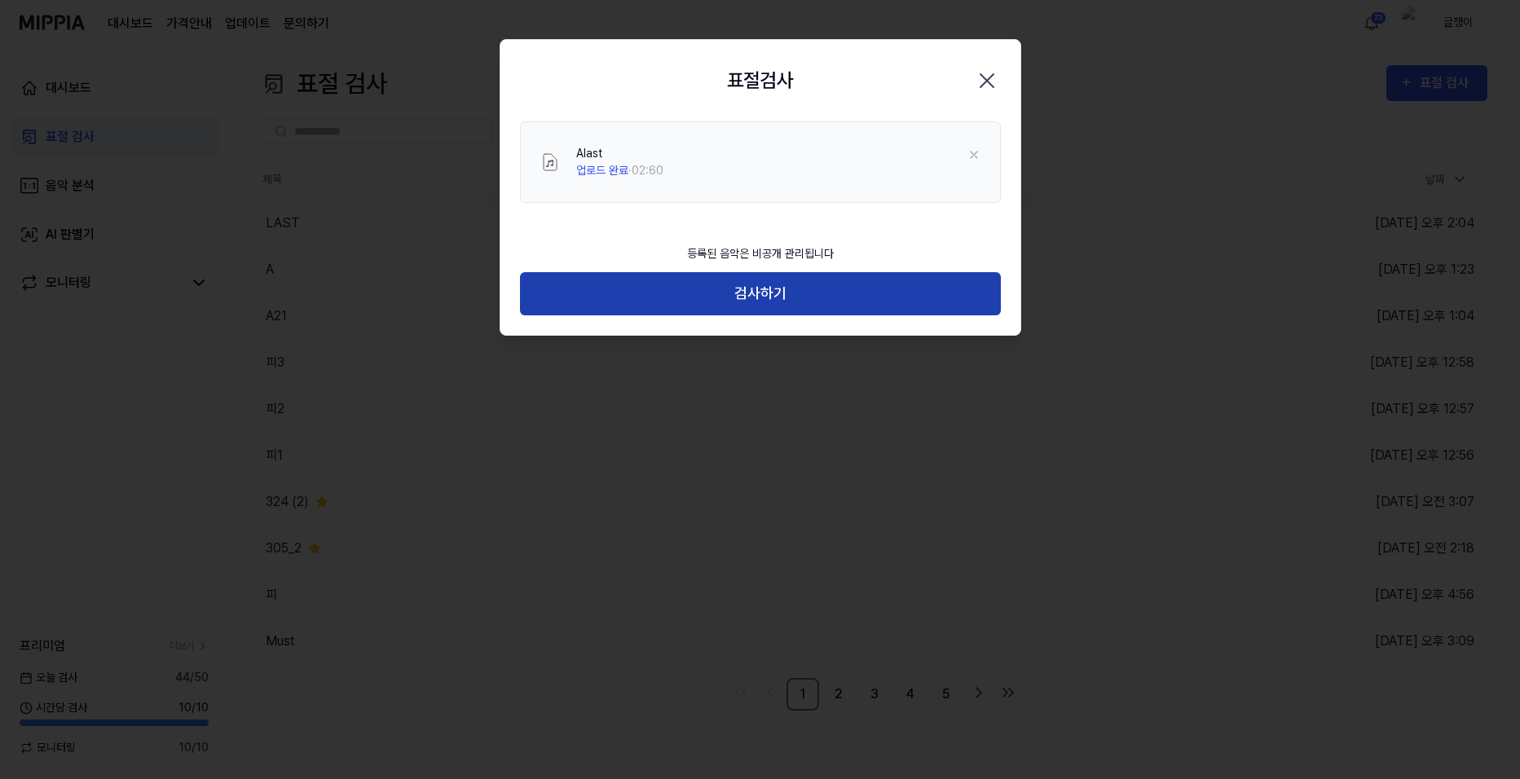
click at [766, 288] on button "검사하기" at bounding box center [760, 293] width 481 height 43
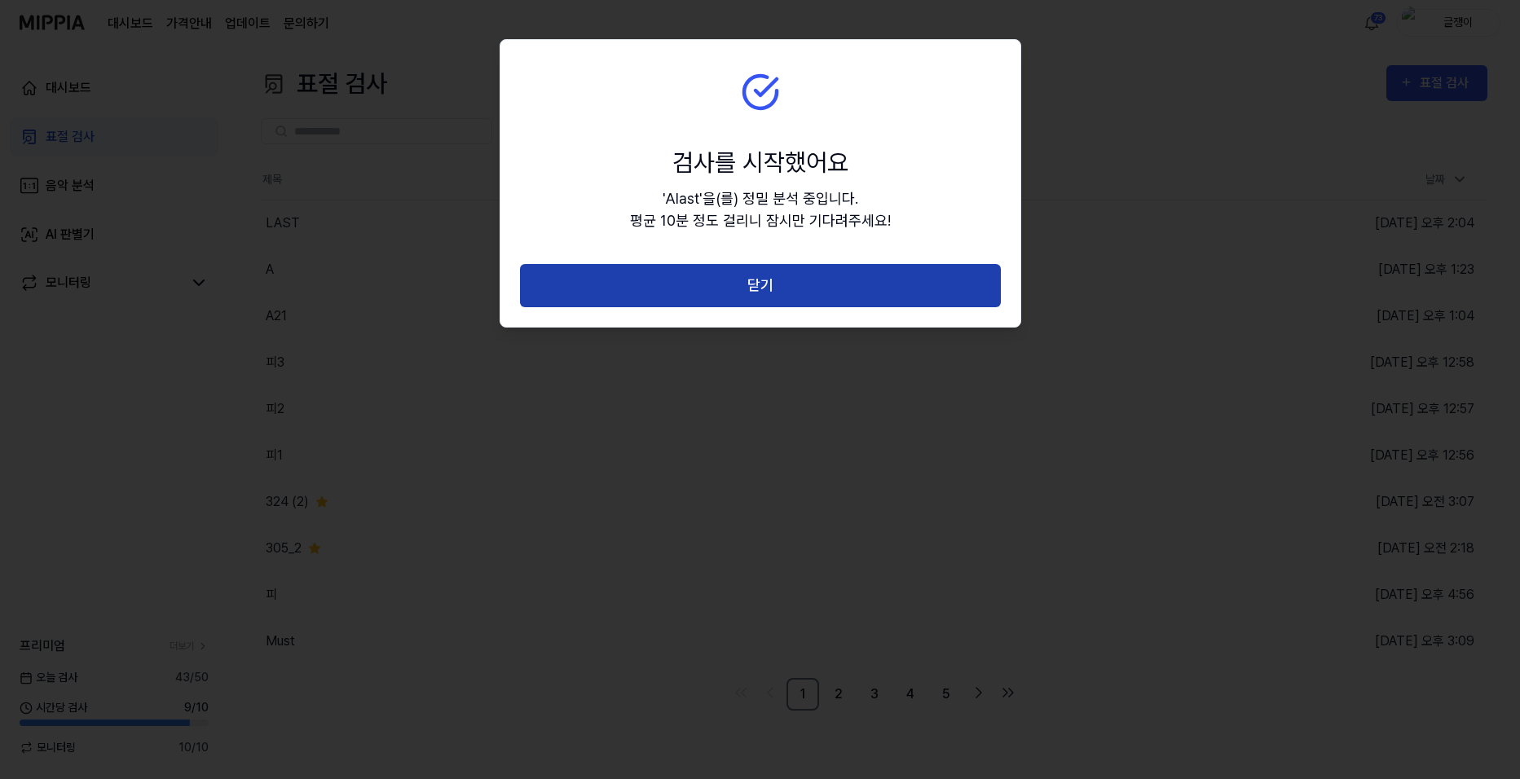
click at [768, 288] on button "닫기" at bounding box center [760, 285] width 481 height 43
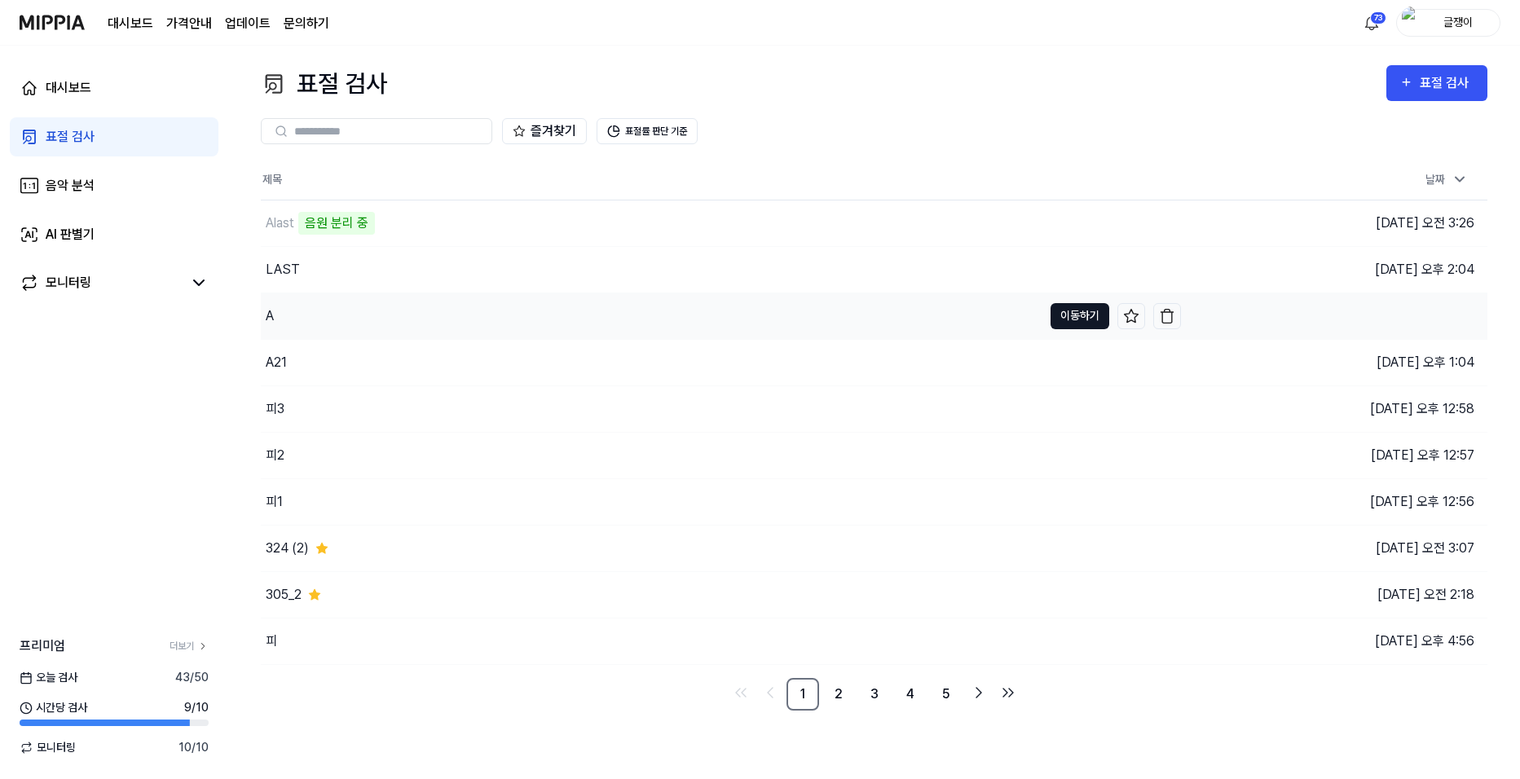
click at [1076, 310] on button "이동하기" at bounding box center [1079, 316] width 59 height 26
click at [1067, 313] on button "이동하기" at bounding box center [1079, 316] width 59 height 26
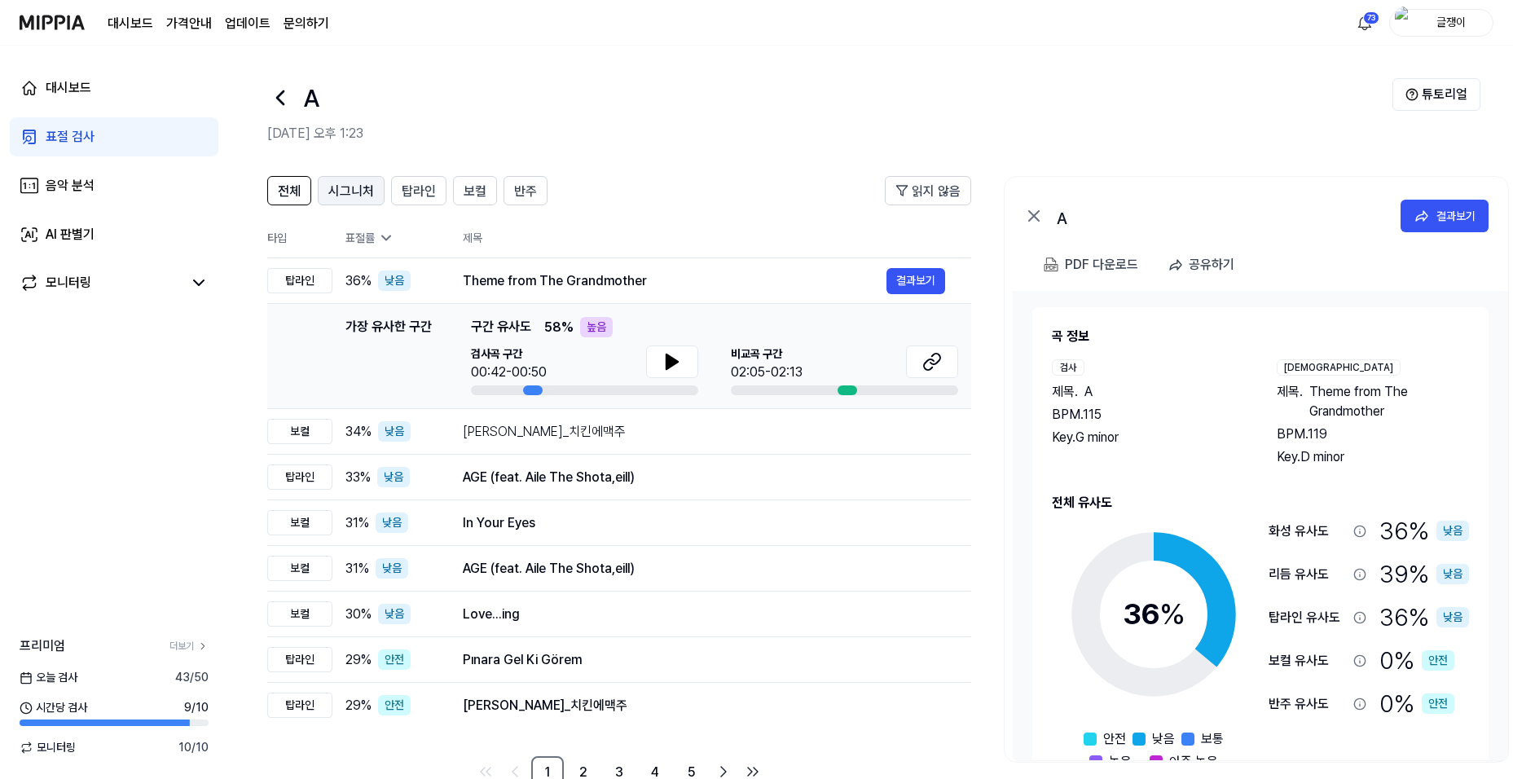
click at [328, 183] on span "시그니처" at bounding box center [351, 192] width 46 height 20
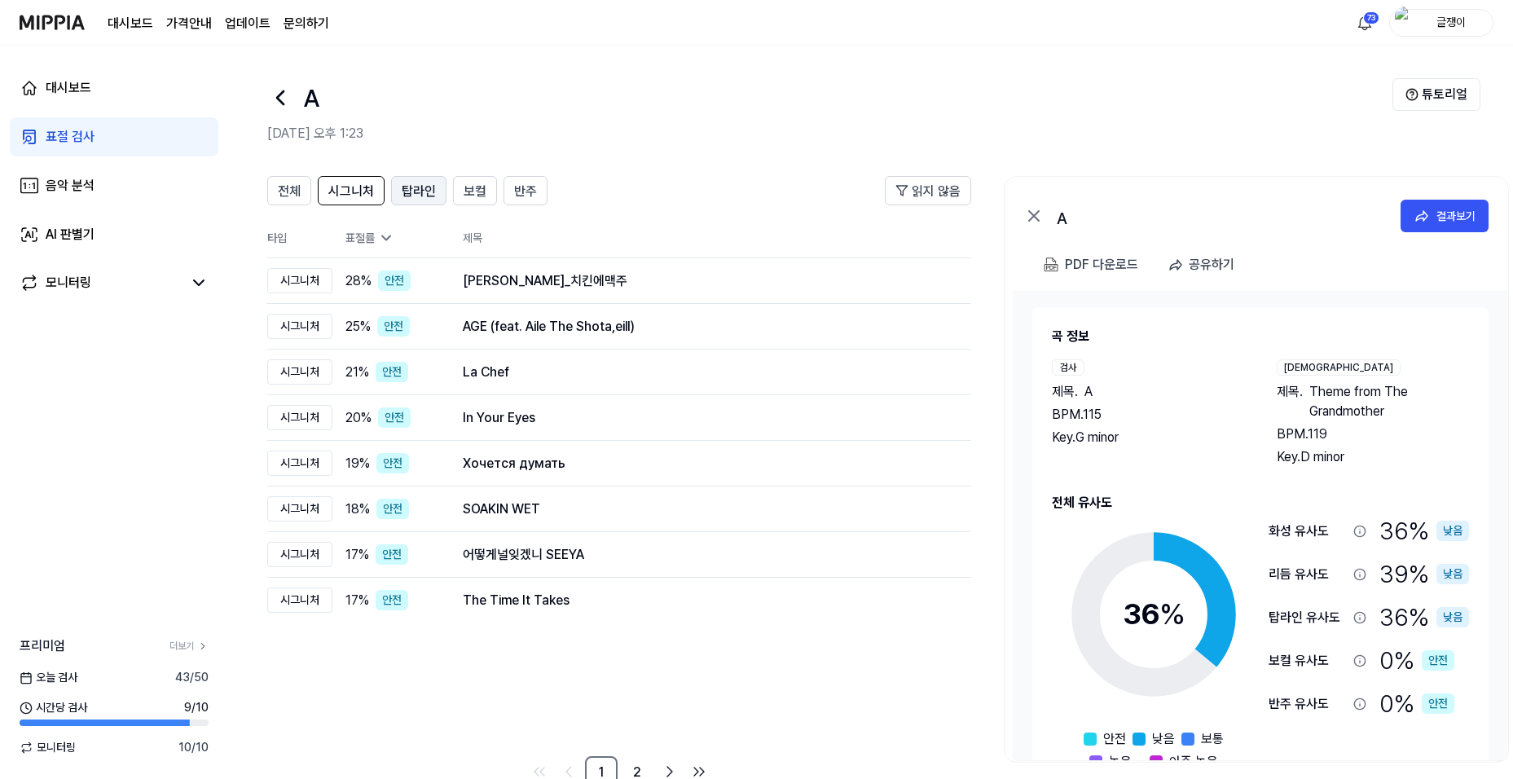
click at [414, 191] on span "탑라인" at bounding box center [419, 192] width 34 height 20
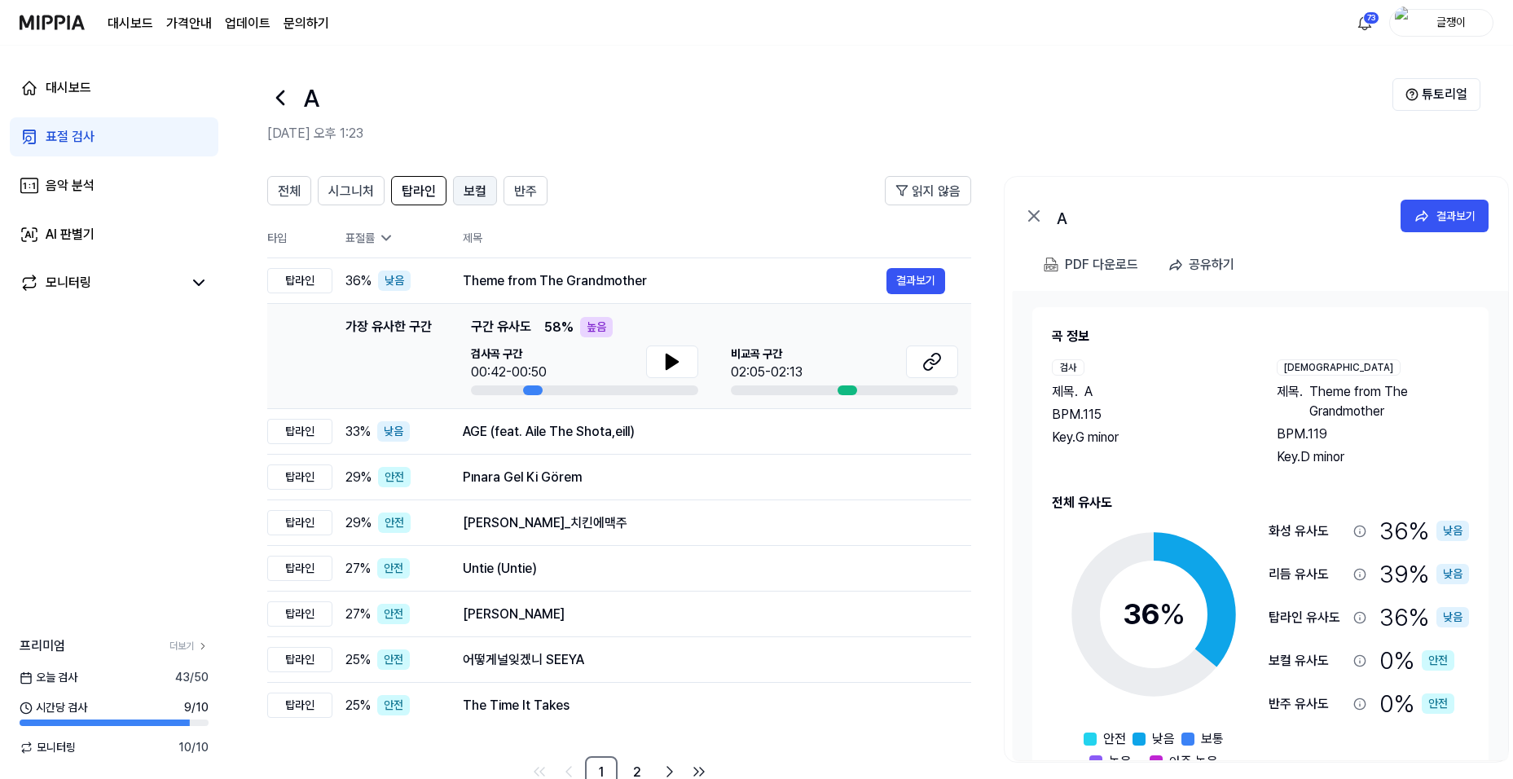
click at [480, 196] on span "보컬" at bounding box center [475, 192] width 23 height 20
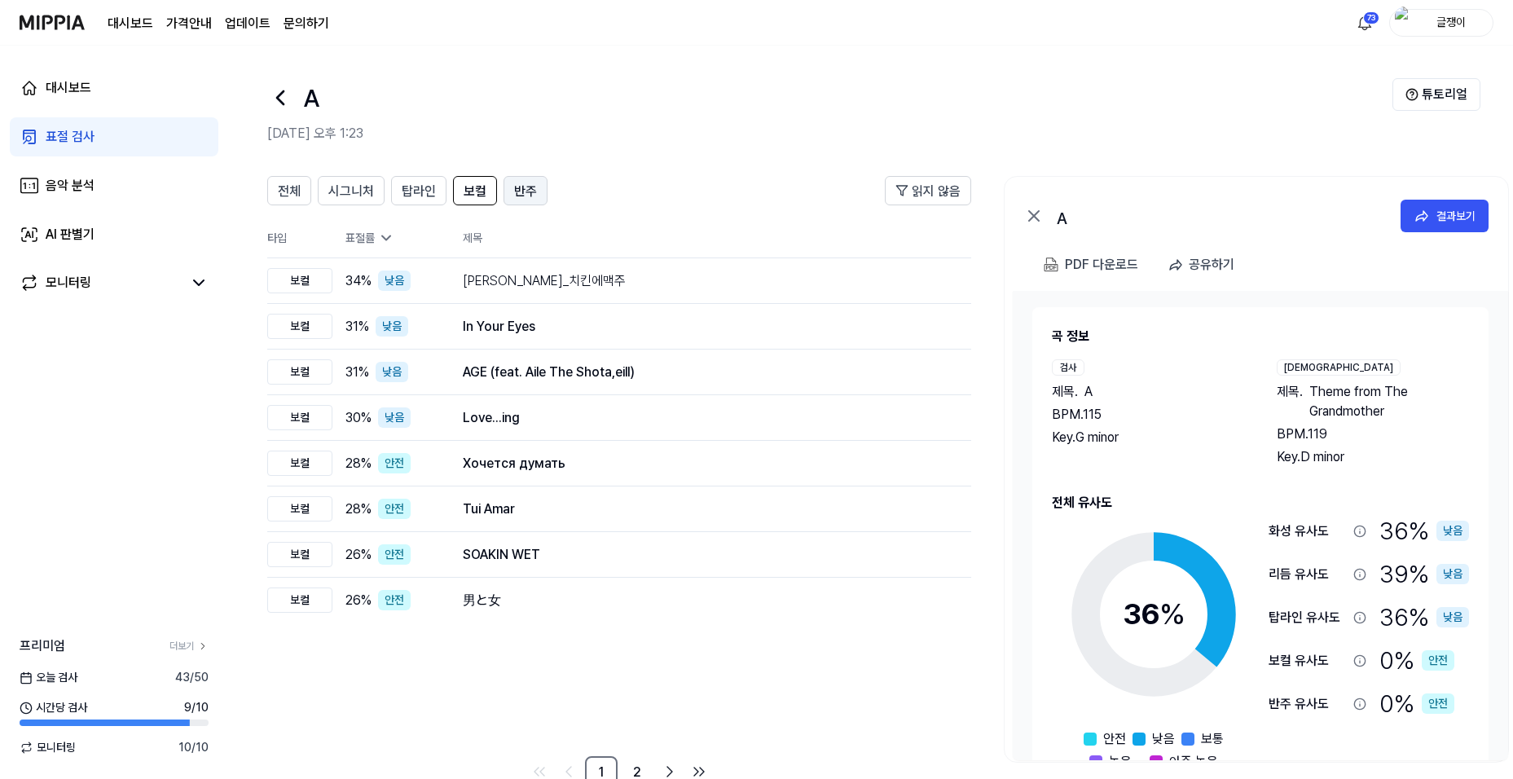
click at [516, 191] on span "반주" at bounding box center [525, 192] width 23 height 20
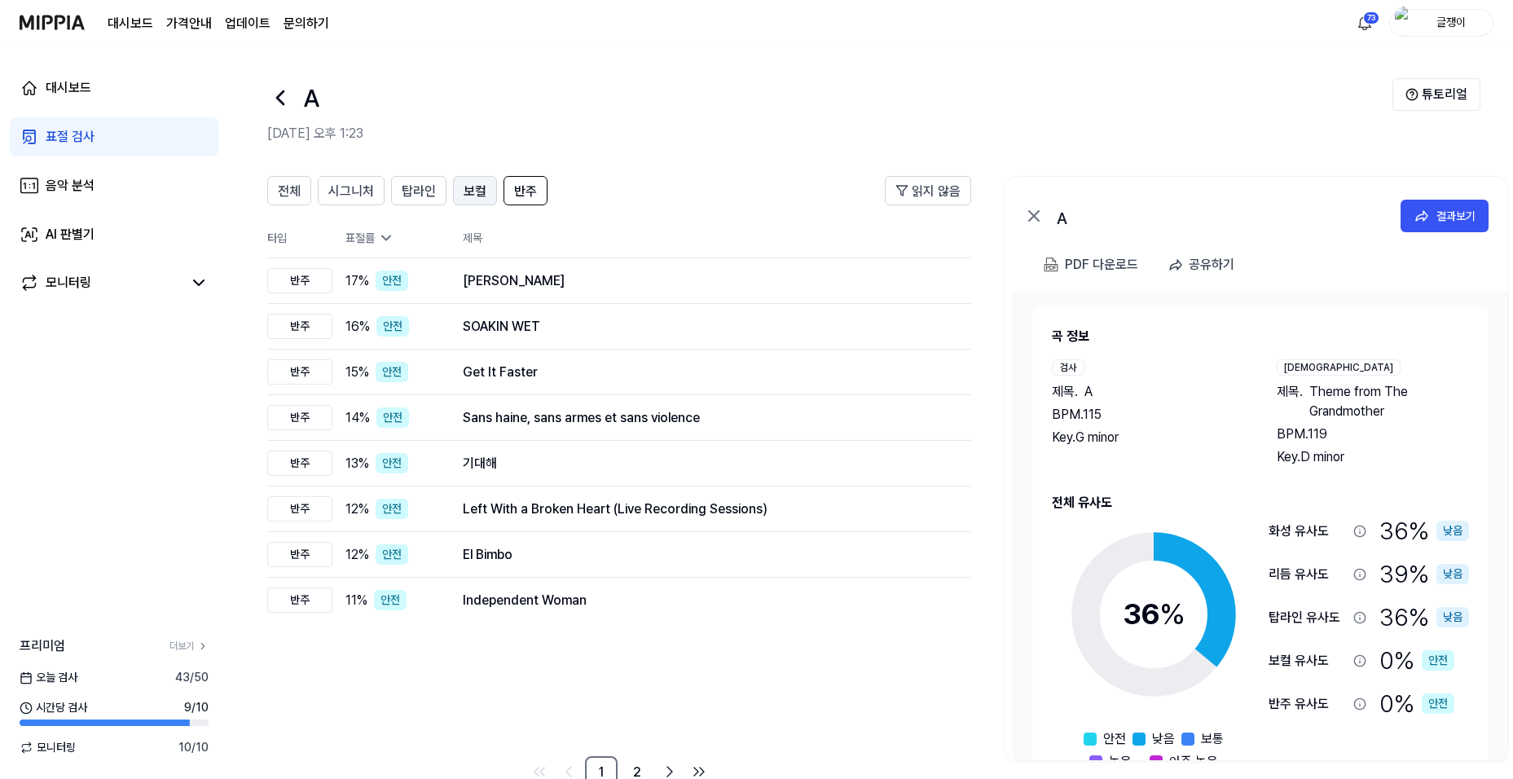
click at [468, 190] on span "보컬" at bounding box center [475, 192] width 23 height 20
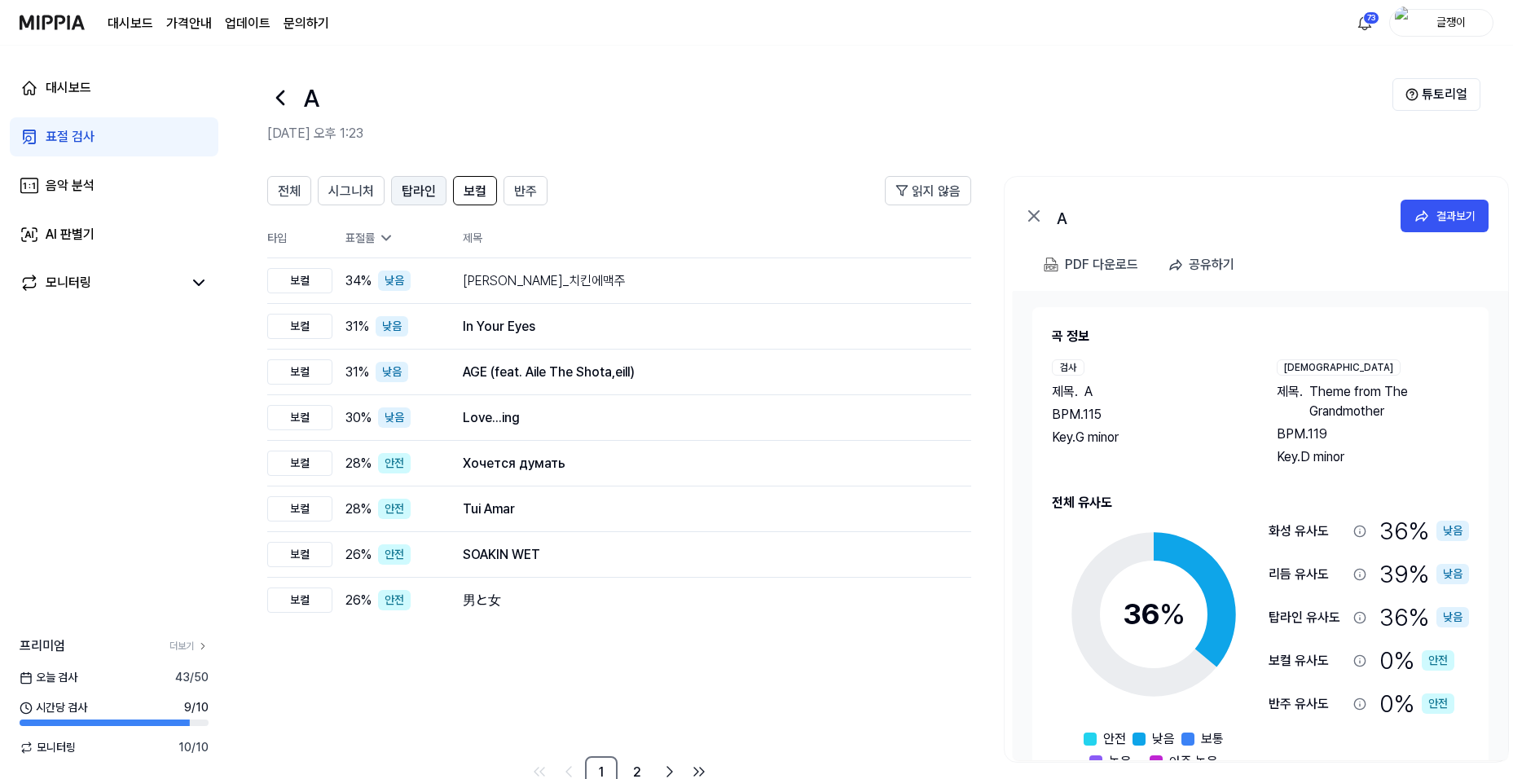
click at [438, 189] on button "탑라인" at bounding box center [418, 190] width 55 height 29
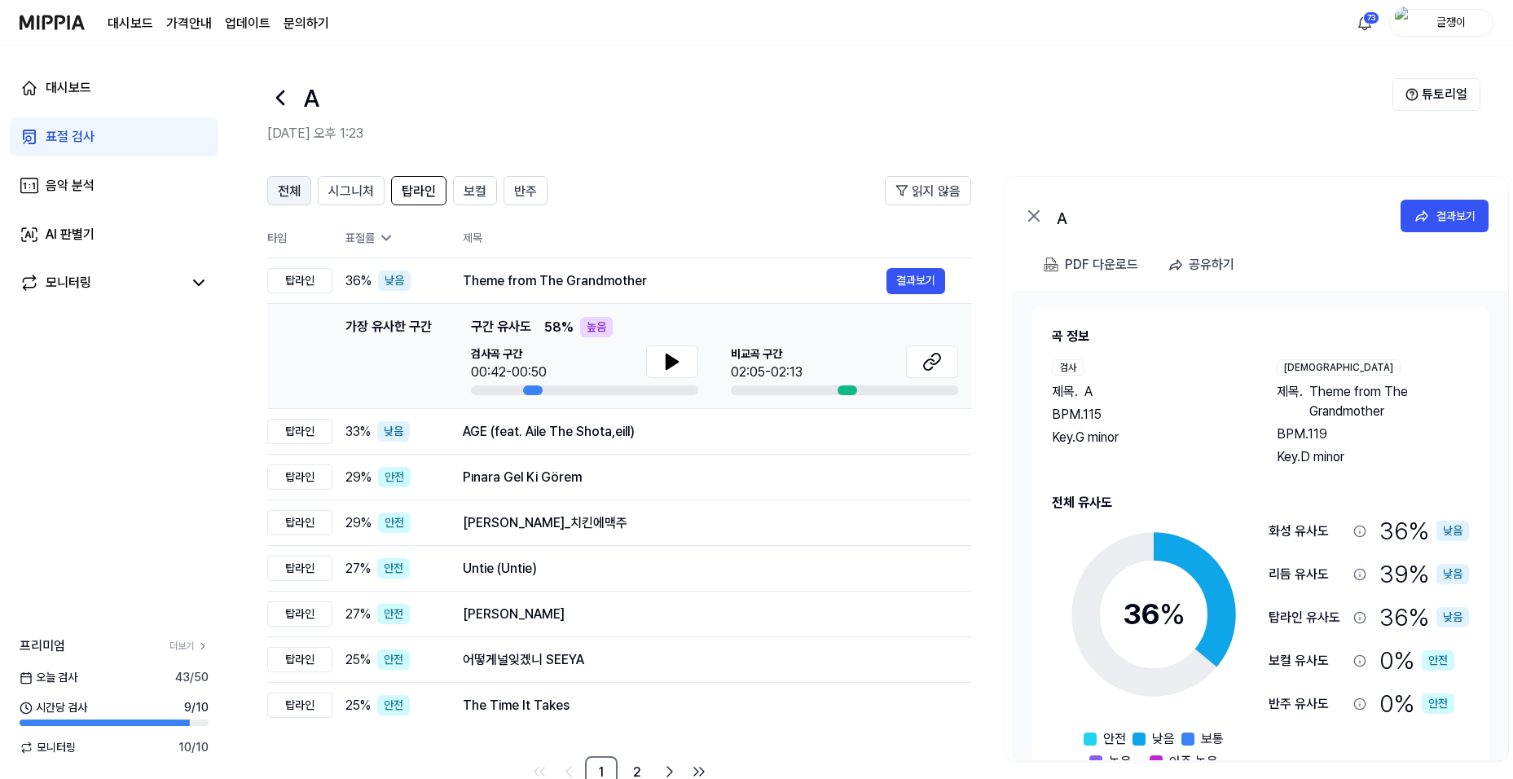
click at [293, 191] on span "전체" at bounding box center [289, 192] width 23 height 20
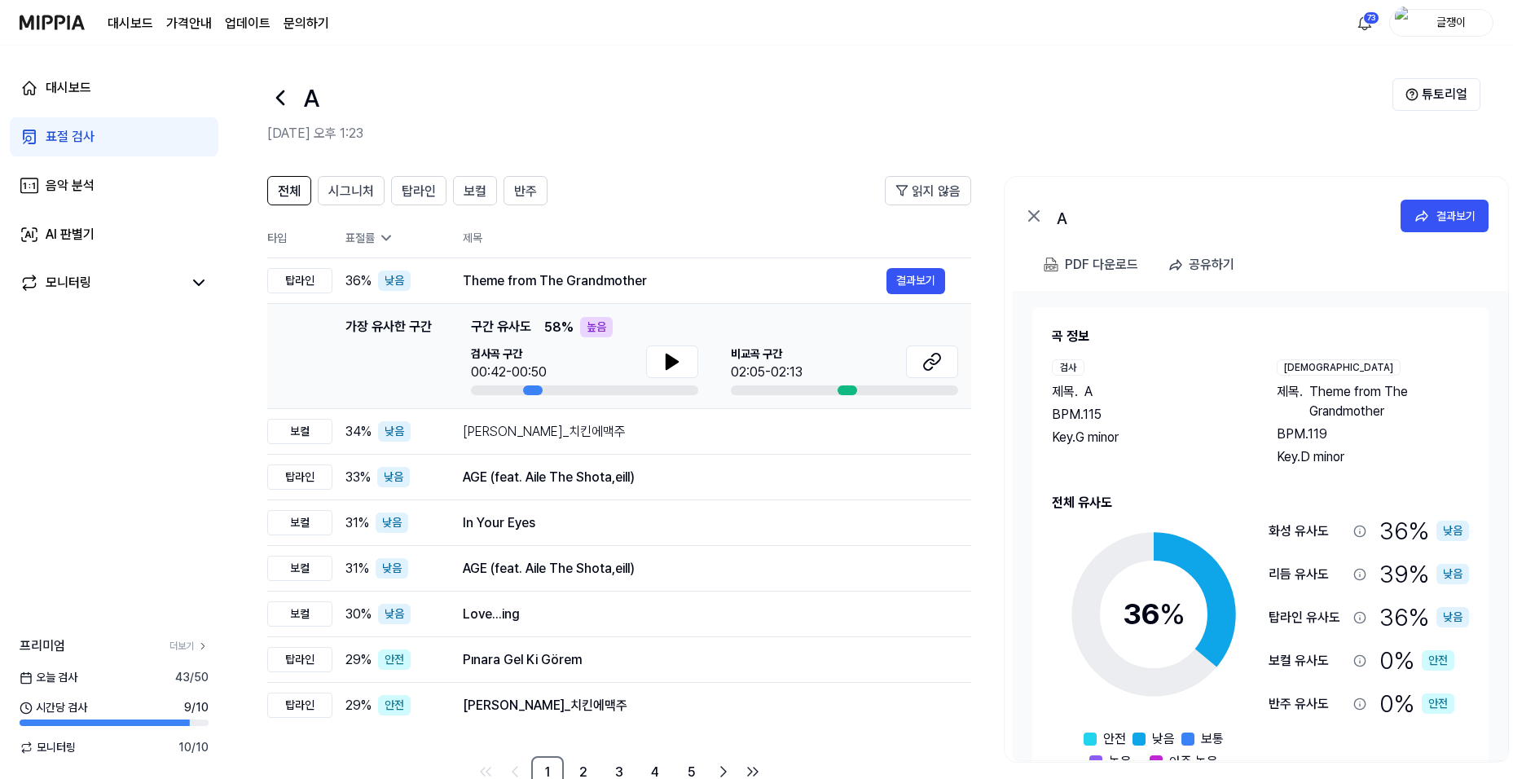
click at [279, 95] on icon at bounding box center [280, 97] width 7 height 13
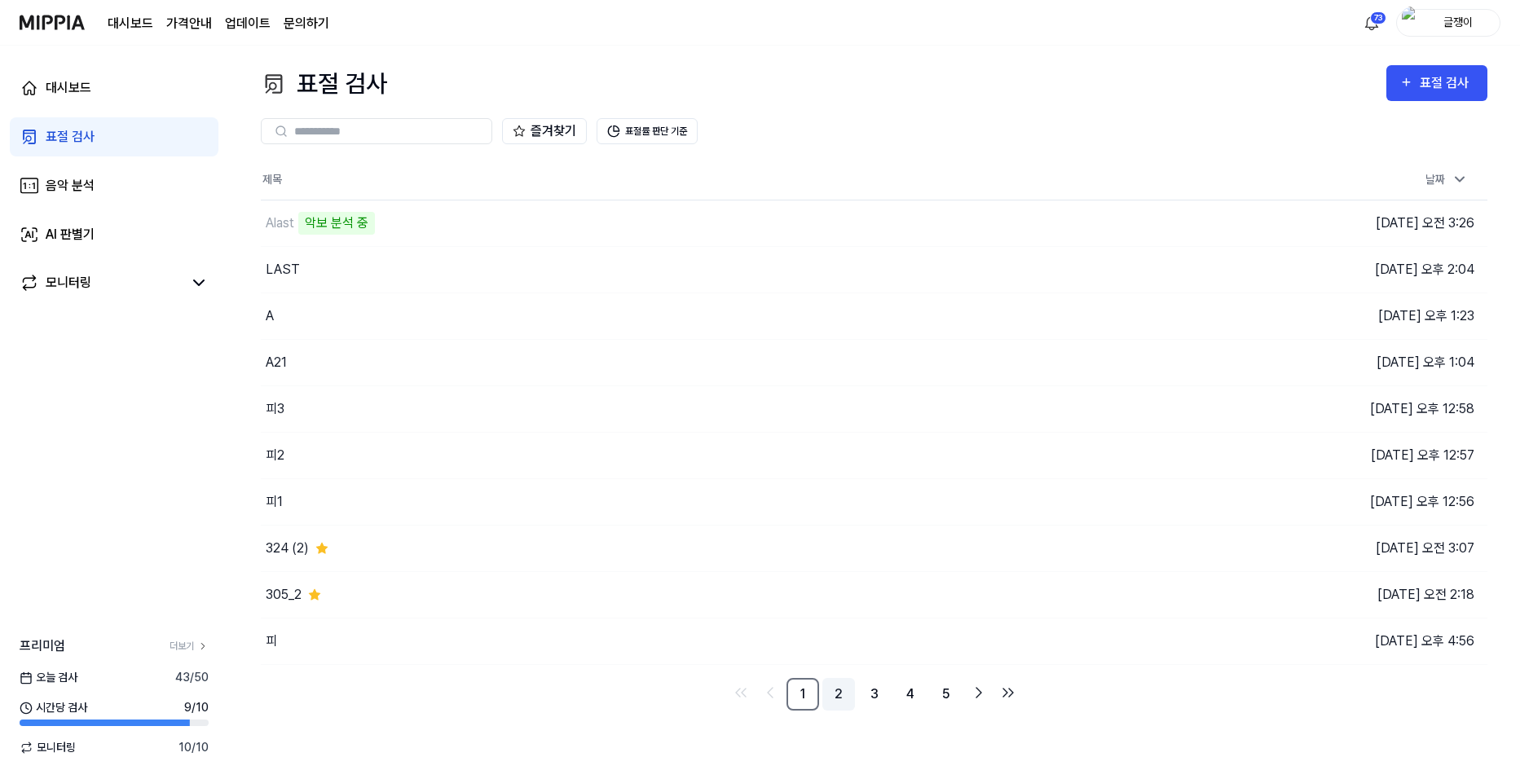
click at [838, 689] on link "2" at bounding box center [838, 694] width 33 height 33
click at [870, 692] on link "3" at bounding box center [874, 694] width 33 height 33
click at [907, 690] on link "4" at bounding box center [910, 694] width 33 height 33
click at [948, 695] on link "6" at bounding box center [946, 694] width 33 height 33
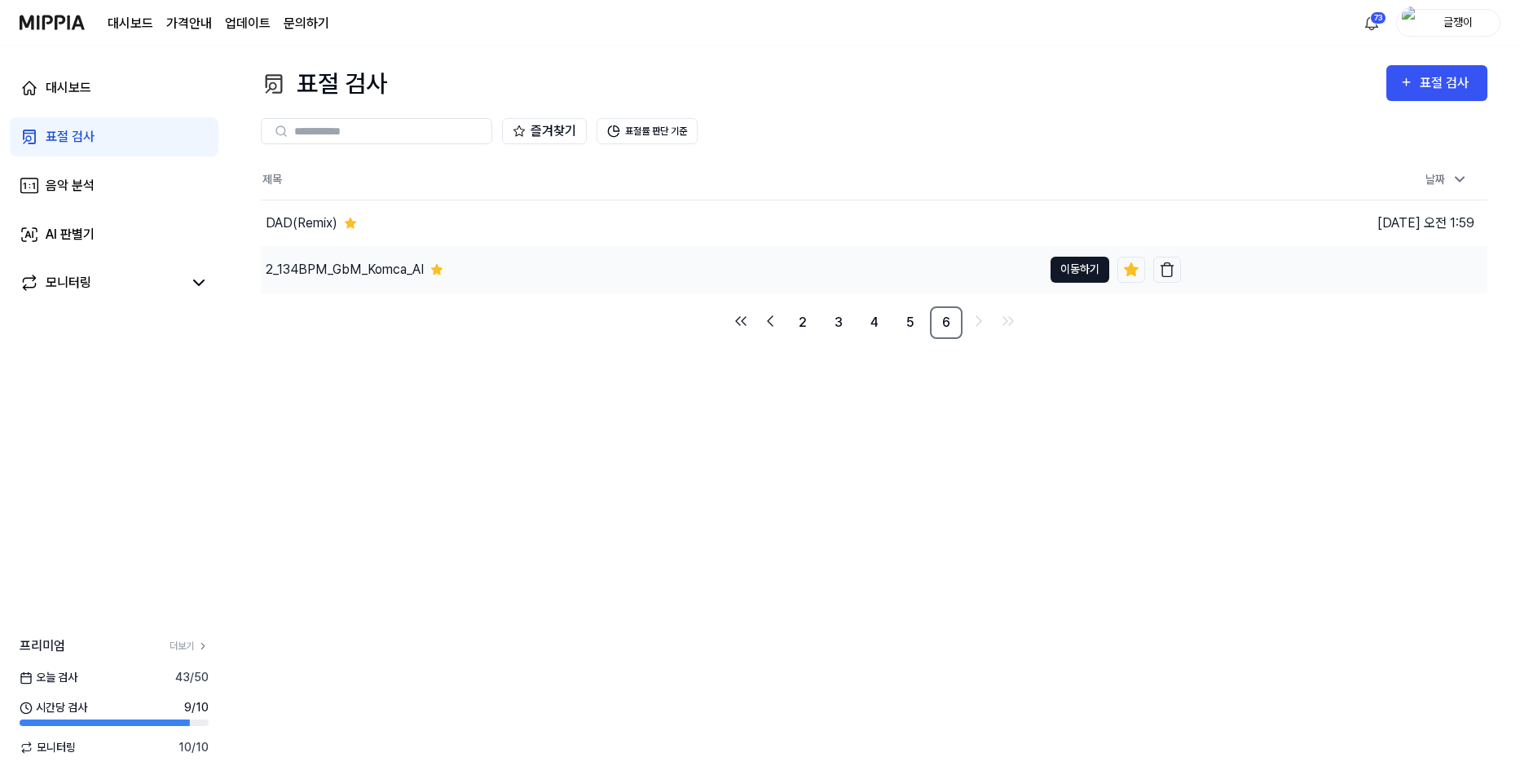
click at [1073, 272] on button "이동하기" at bounding box center [1079, 270] width 59 height 26
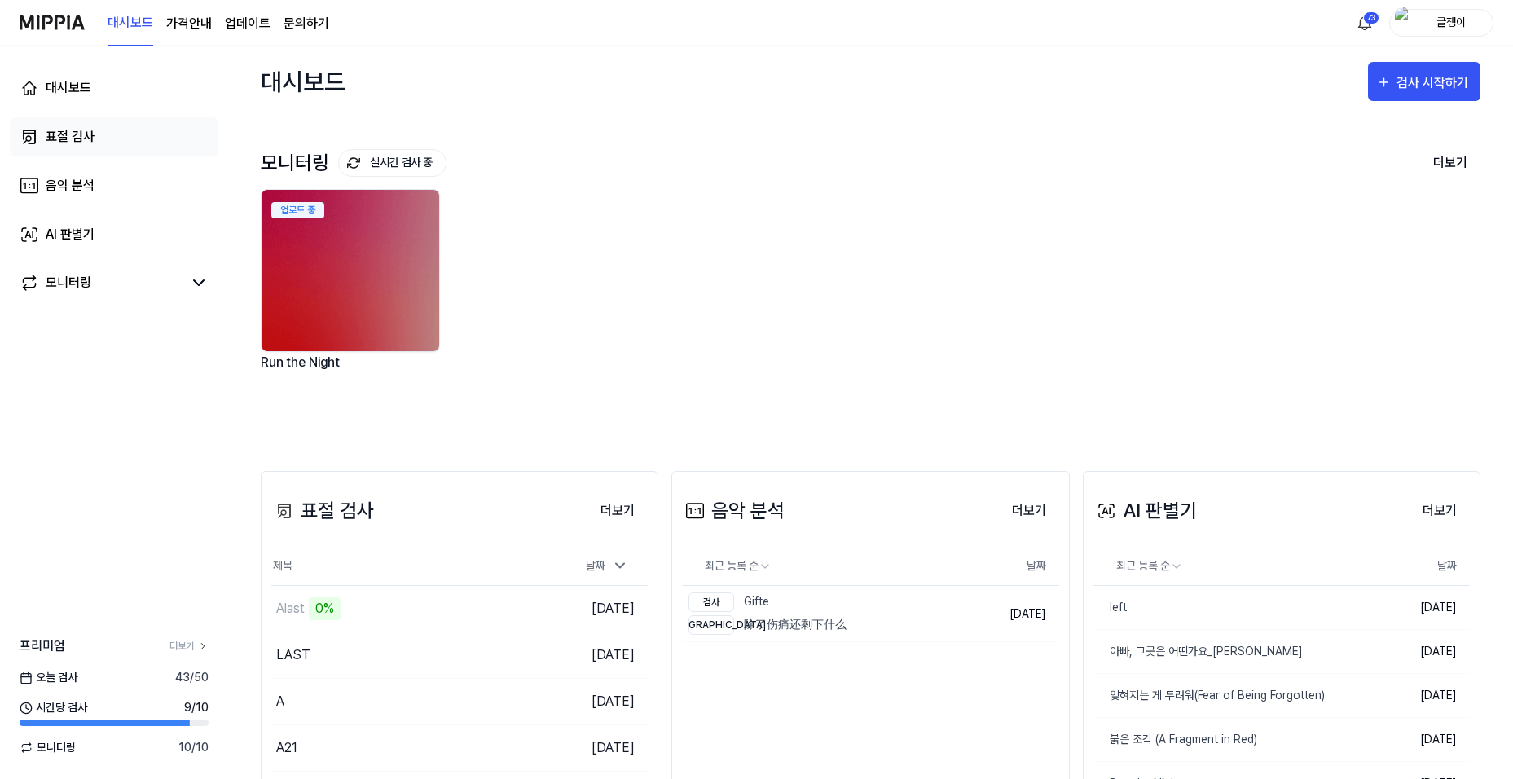
click at [72, 138] on div "표절 검사" at bounding box center [70, 137] width 49 height 20
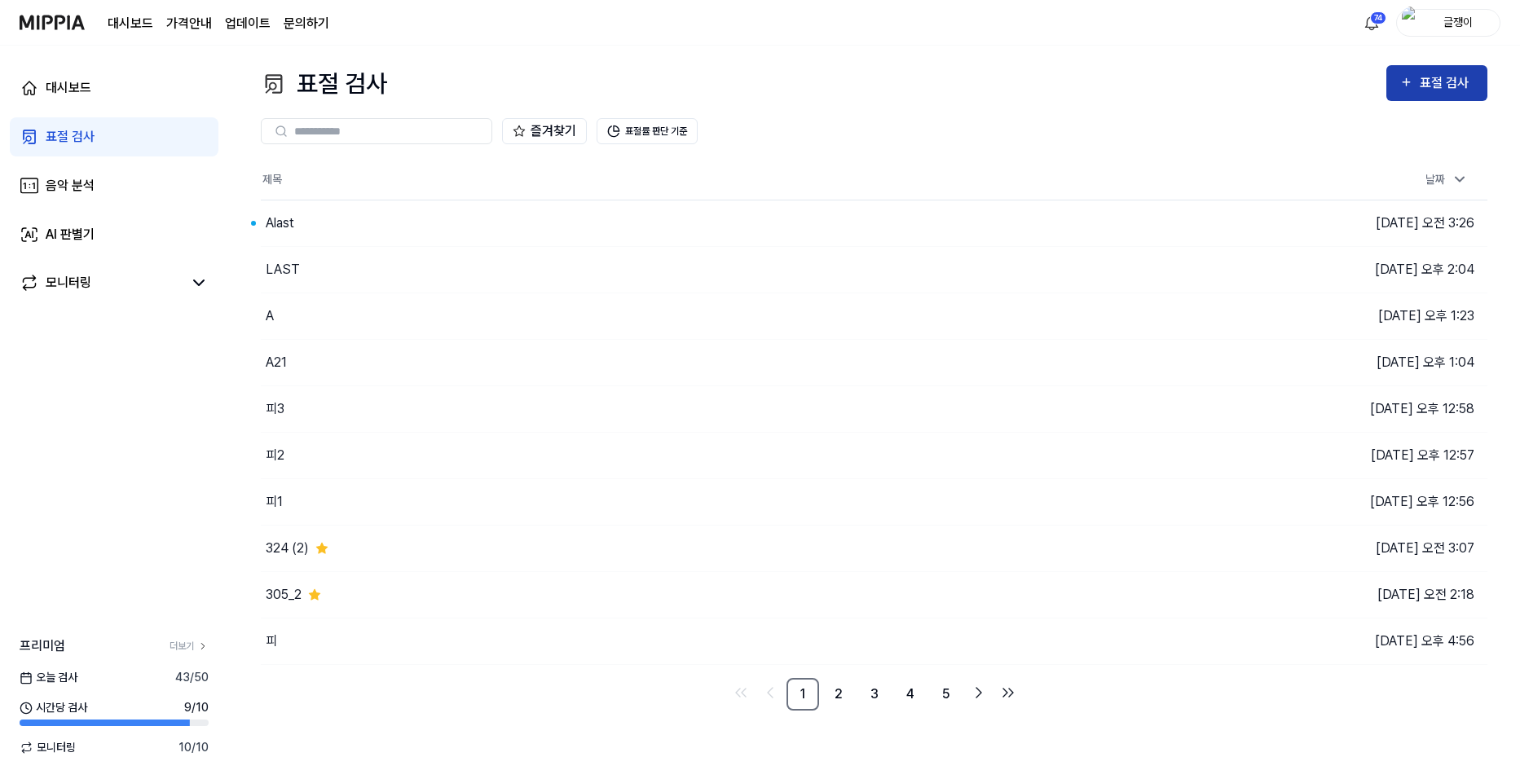
click at [1402, 85] on icon "button" at bounding box center [1406, 83] width 14 height 20
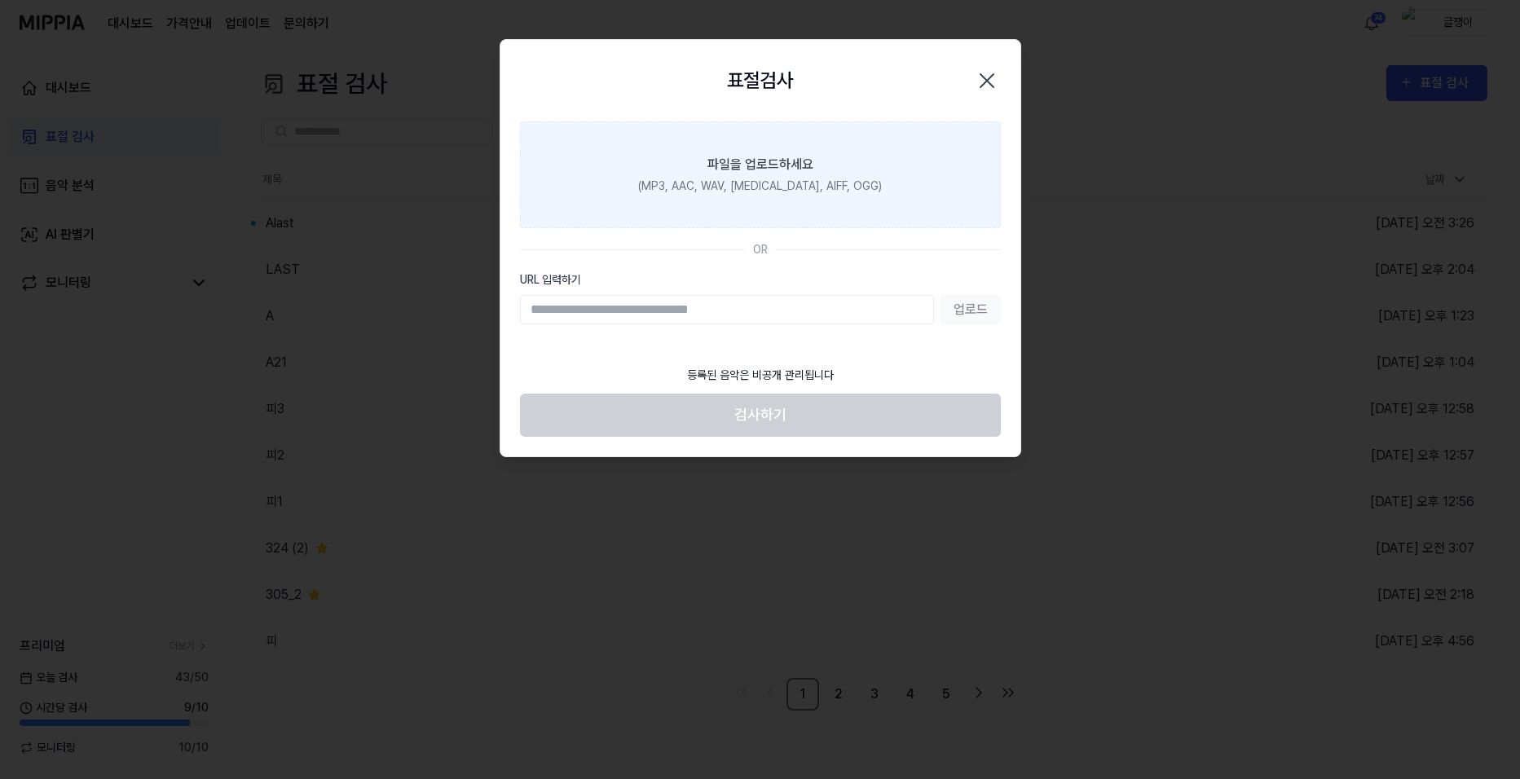
click at [777, 171] on div "파일을 업로드하세요" at bounding box center [760, 165] width 106 height 20
click at [0, 0] on input "파일을 업로드하세요 (MP3, AAC, WAV, FLAC, AIFF, OGG)" at bounding box center [0, 0] width 0 height 0
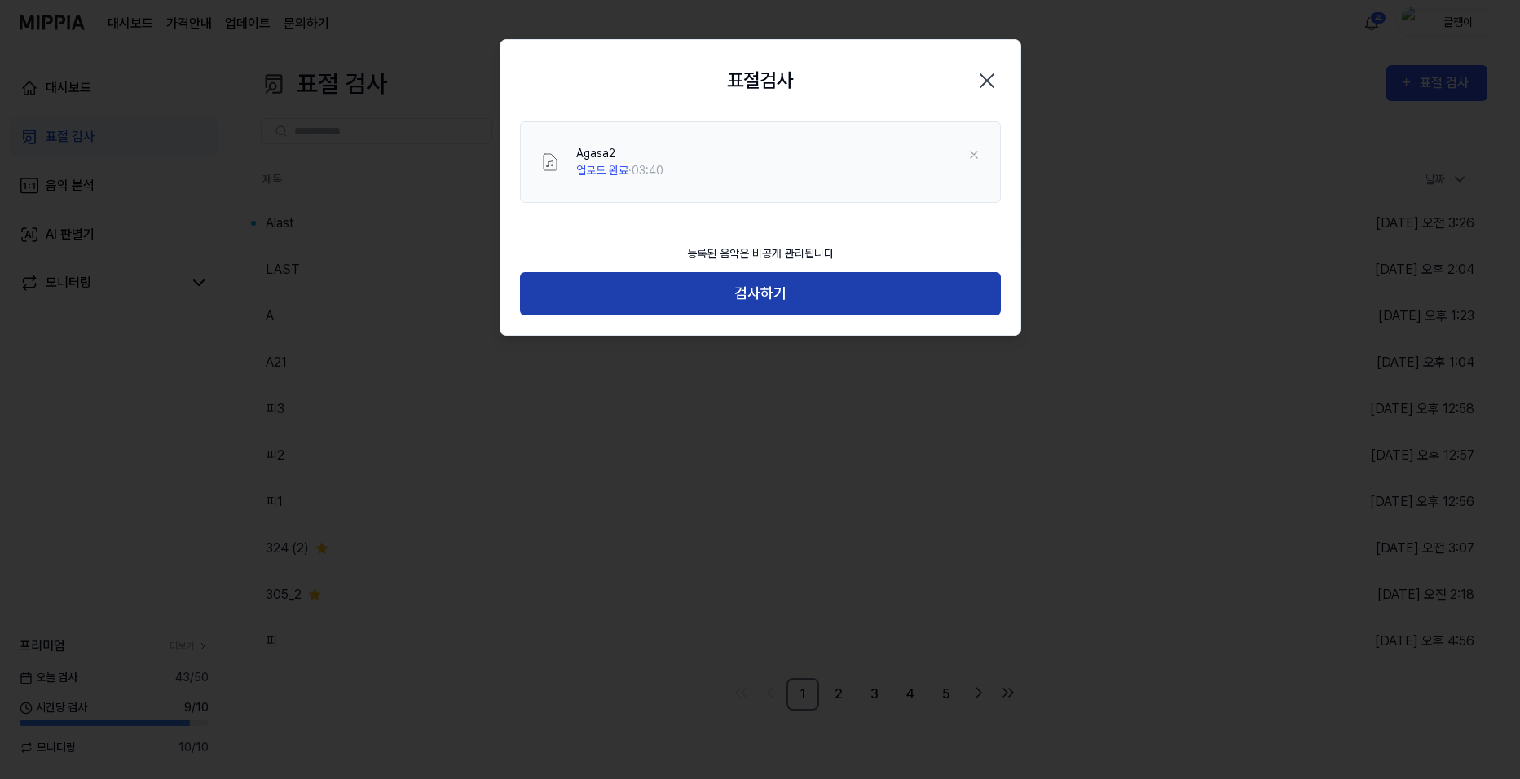
click at [772, 293] on button "검사하기" at bounding box center [760, 293] width 481 height 43
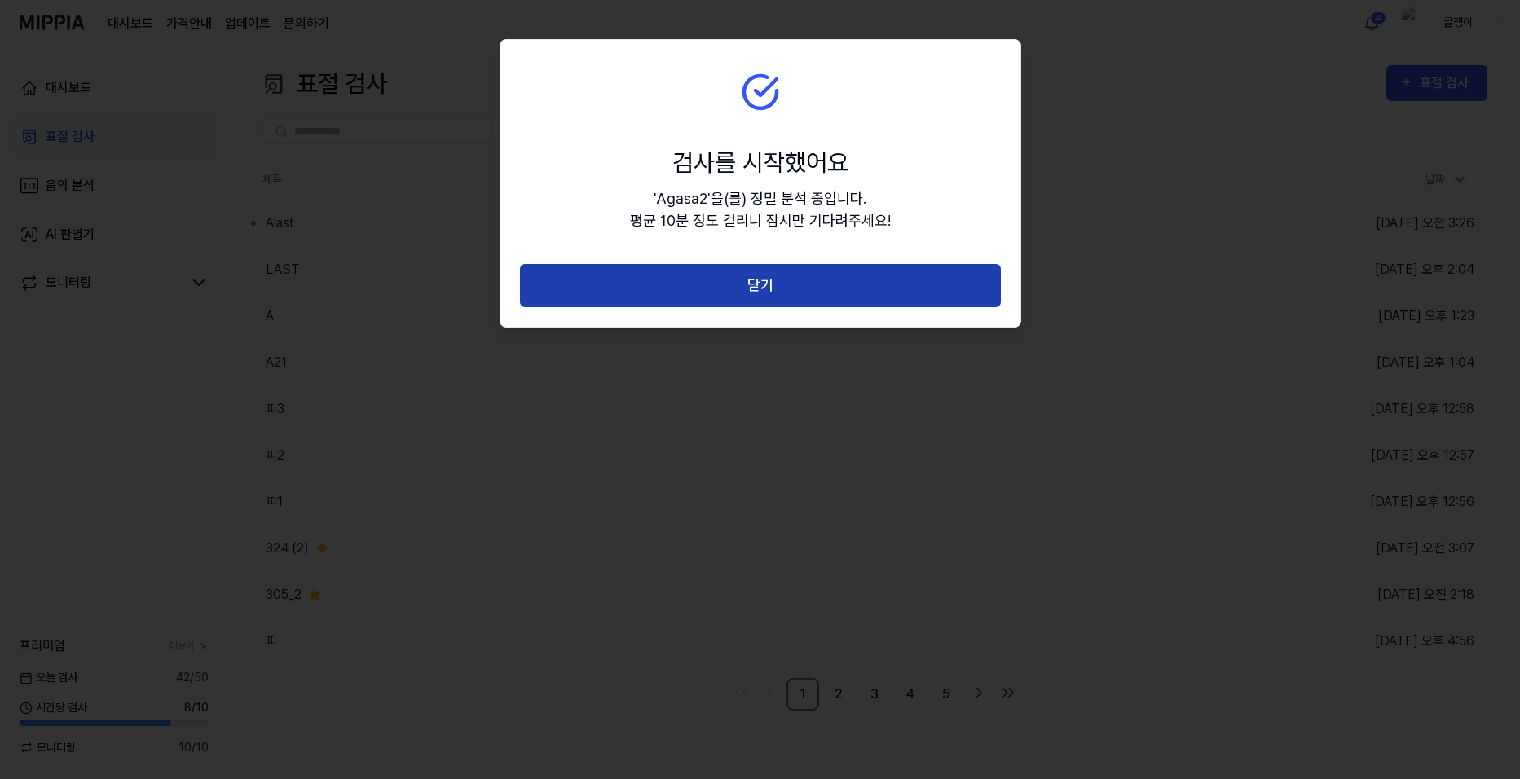
click at [761, 284] on button "닫기" at bounding box center [760, 285] width 481 height 43
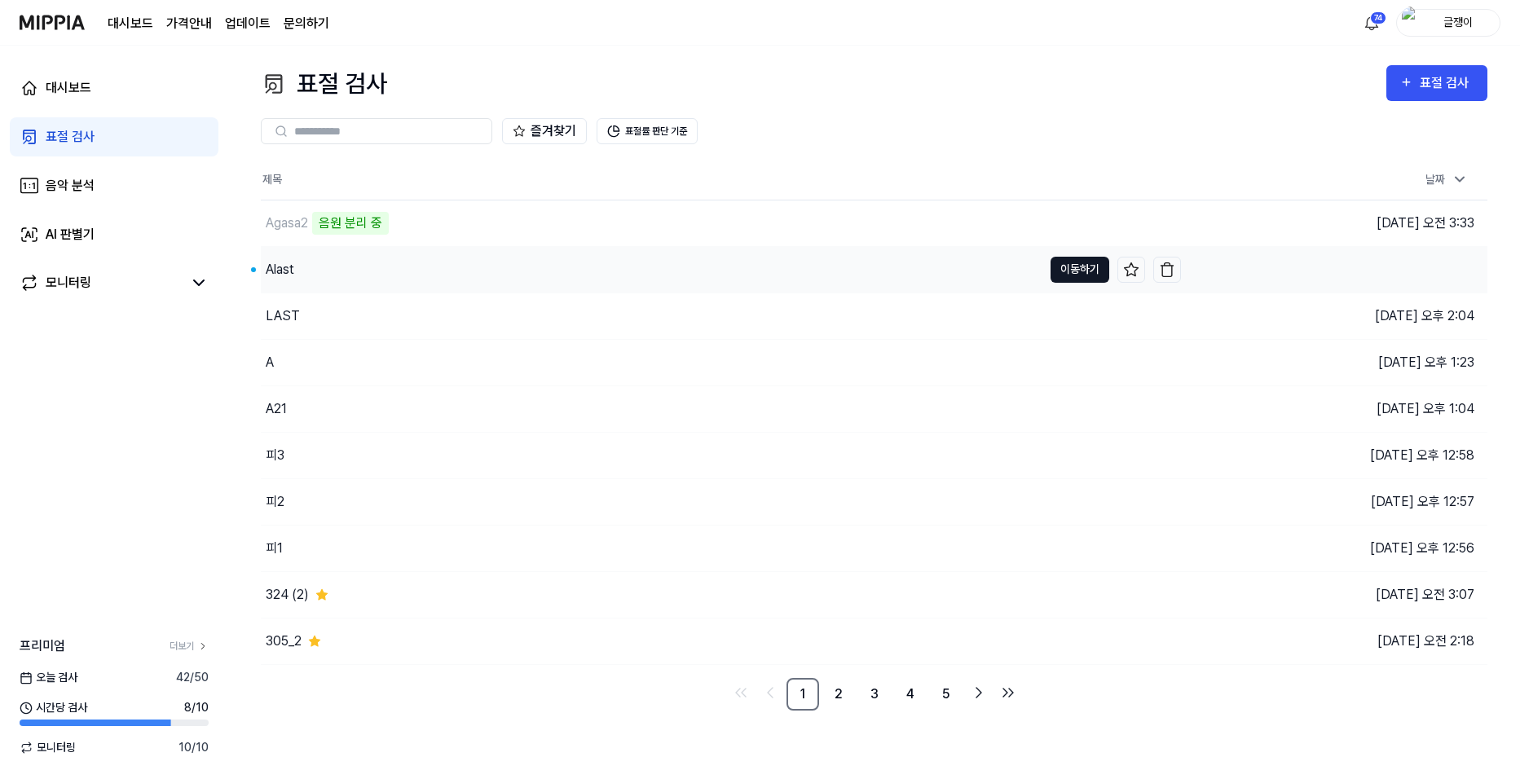
click at [1072, 268] on button "이동하기" at bounding box center [1079, 270] width 59 height 26
click at [837, 695] on link "2" at bounding box center [838, 694] width 33 height 33
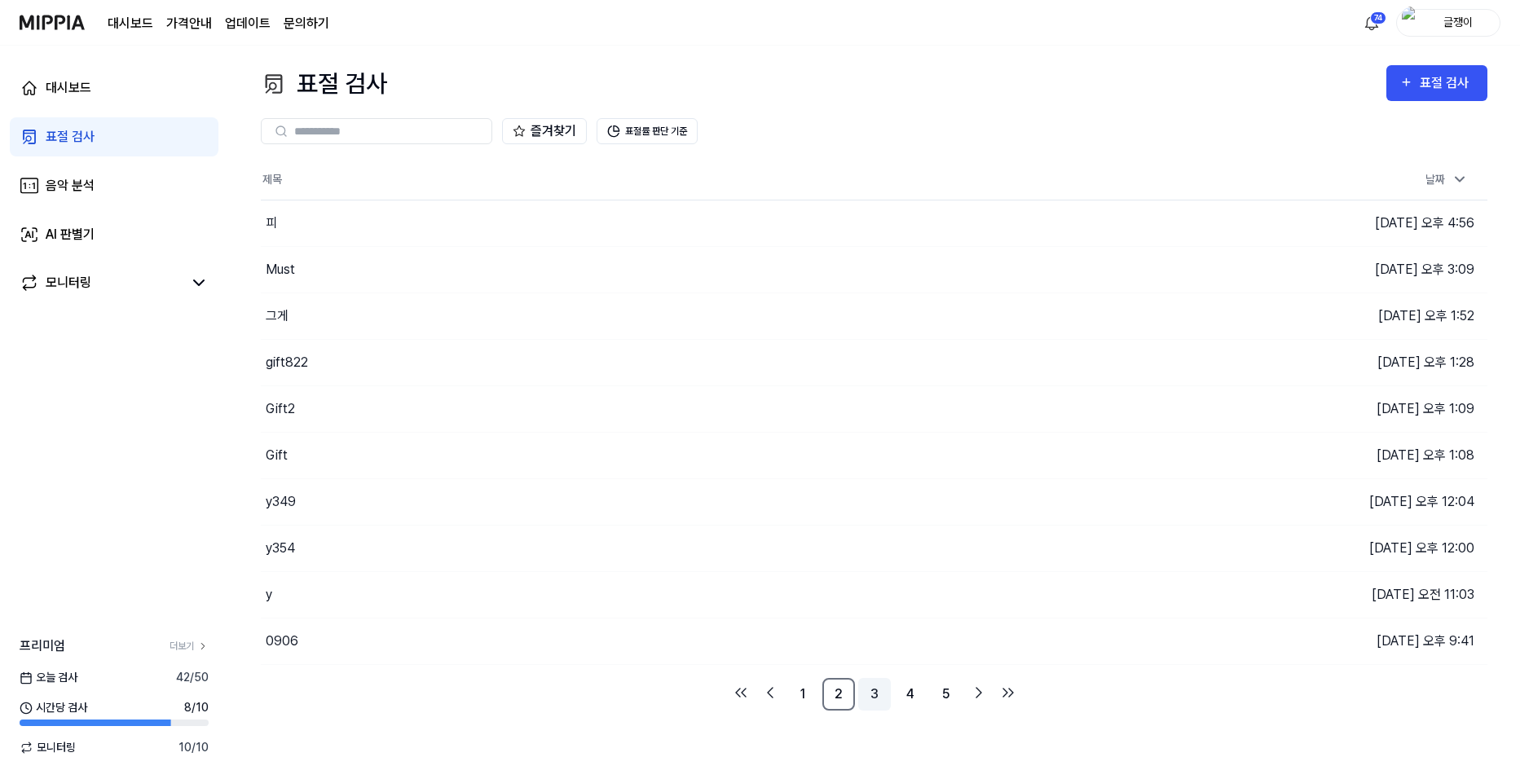
click at [874, 696] on link "3" at bounding box center [874, 694] width 33 height 33
click at [908, 692] on link "4" at bounding box center [910, 694] width 33 height 33
click at [1076, 596] on button "이동하기" at bounding box center [1079, 595] width 59 height 26
click at [768, 688] on icon "Go to previous page" at bounding box center [770, 693] width 20 height 20
click at [793, 693] on link "1" at bounding box center [802, 694] width 33 height 33
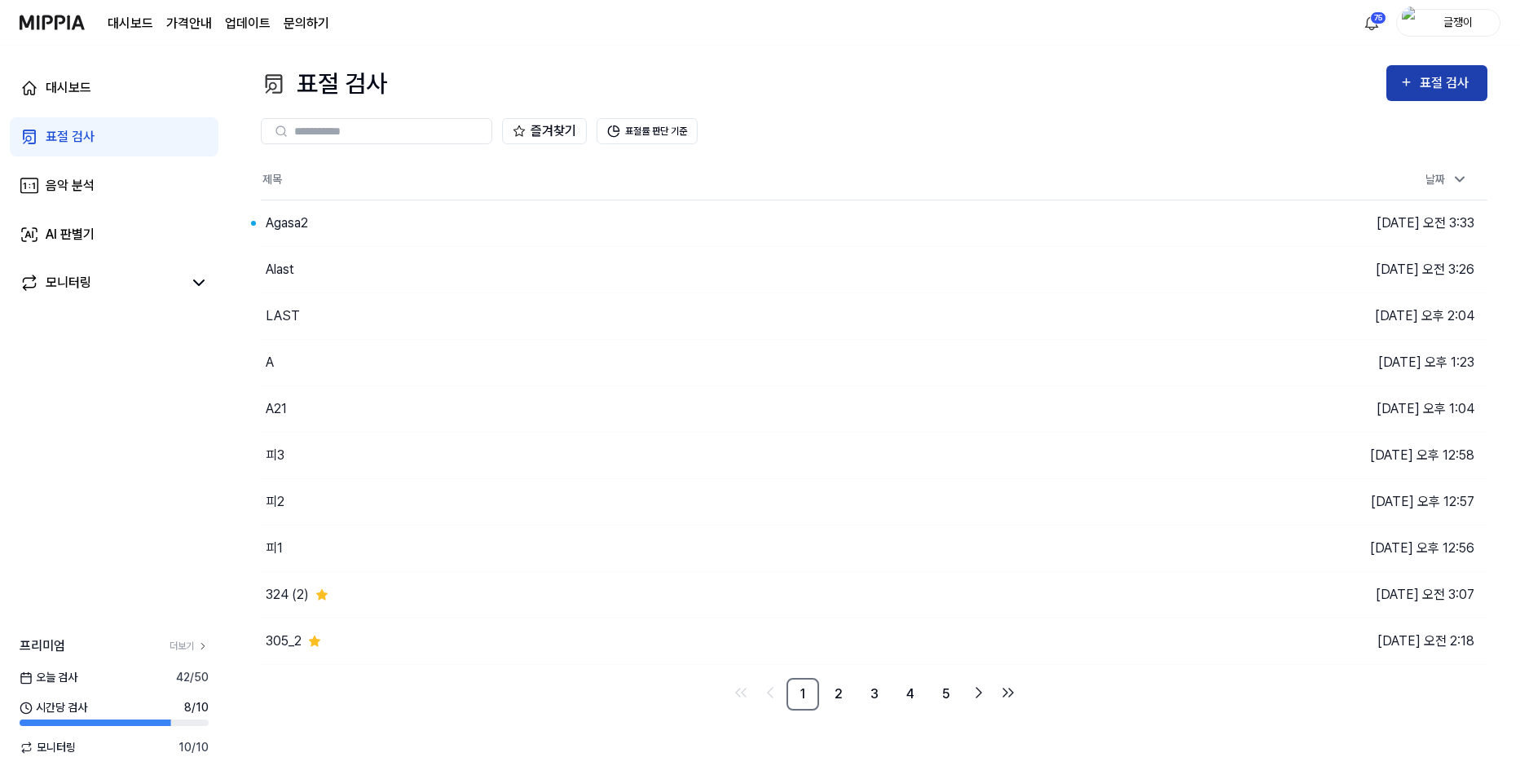
click at [1417, 79] on div "표절 검사" at bounding box center [1436, 83] width 75 height 21
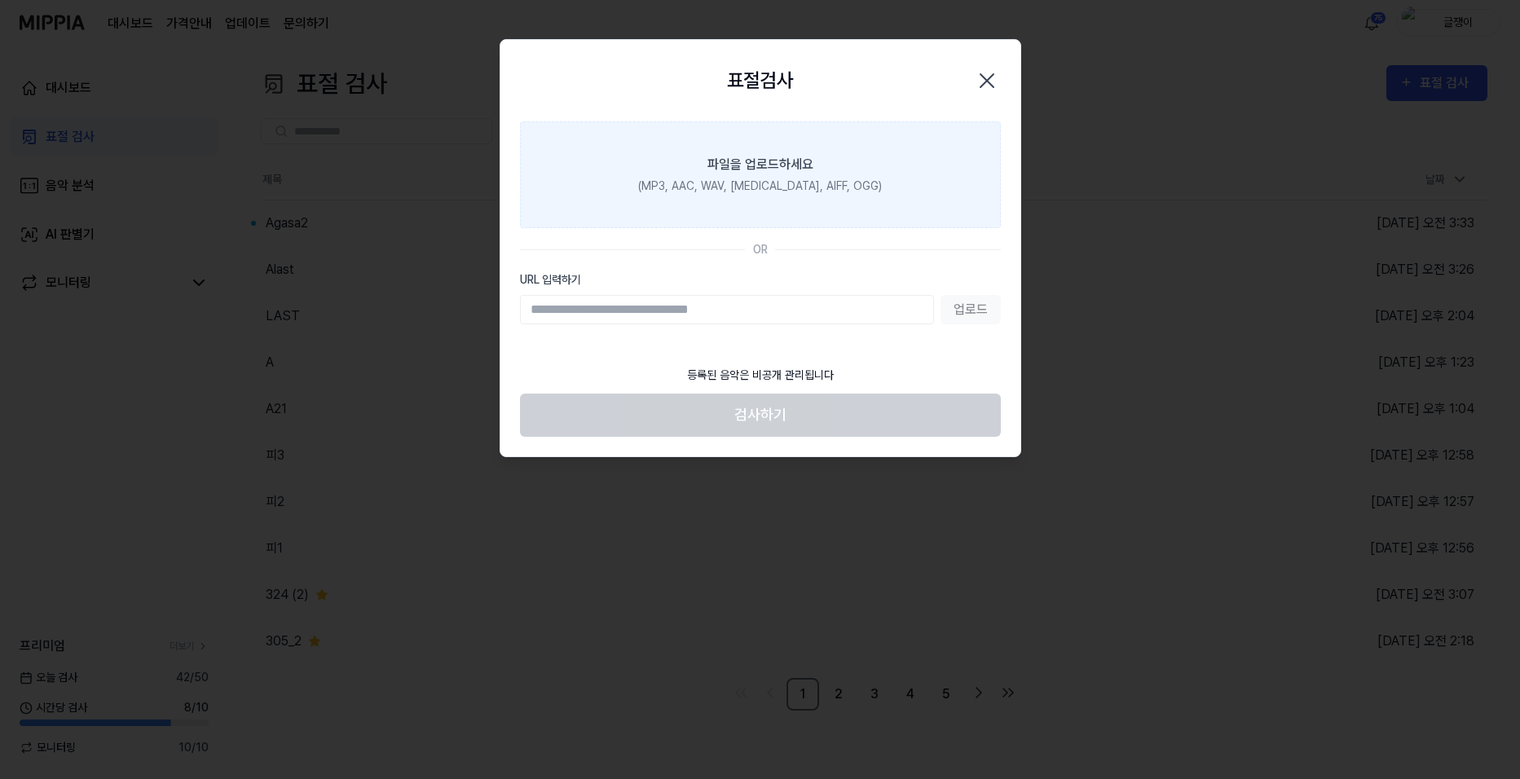
click at [795, 165] on div "파일을 업로드하세요" at bounding box center [760, 165] width 106 height 20
click at [0, 0] on input "파일을 업로드하세요 (MP3, AAC, WAV, FLAC, AIFF, OGG)" at bounding box center [0, 0] width 0 height 0
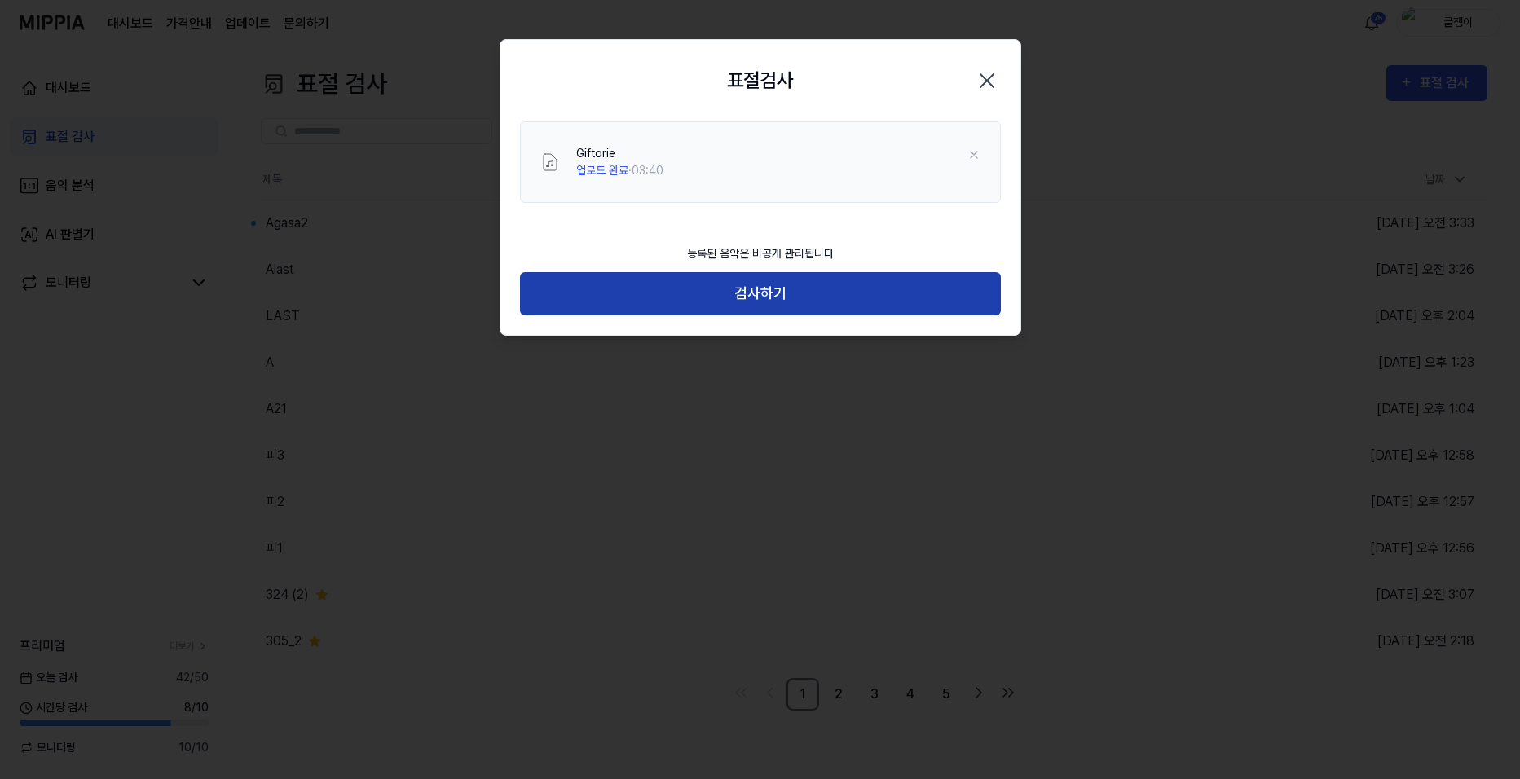
click at [762, 294] on button "검사하기" at bounding box center [760, 293] width 481 height 43
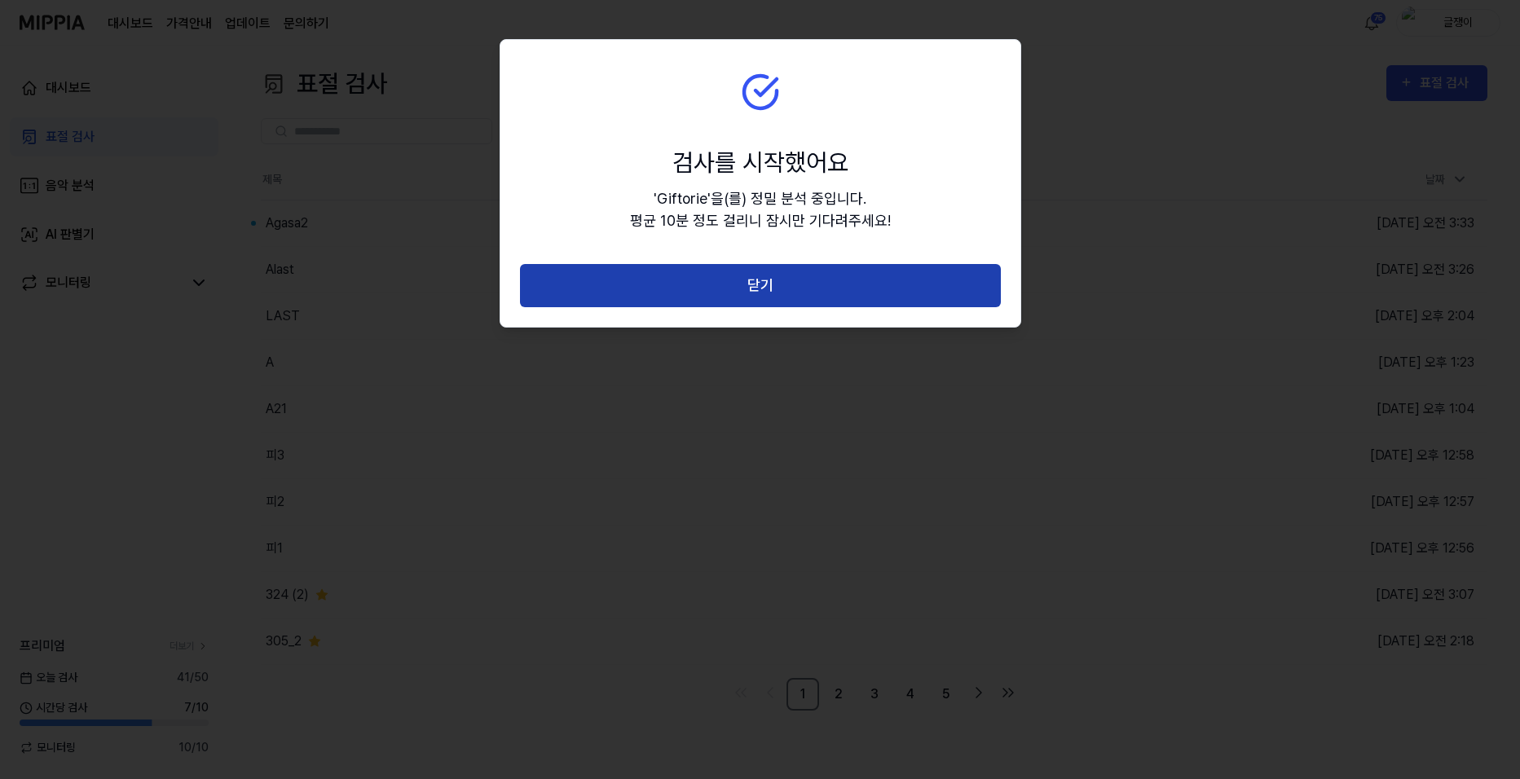
click at [768, 284] on button "닫기" at bounding box center [760, 285] width 481 height 43
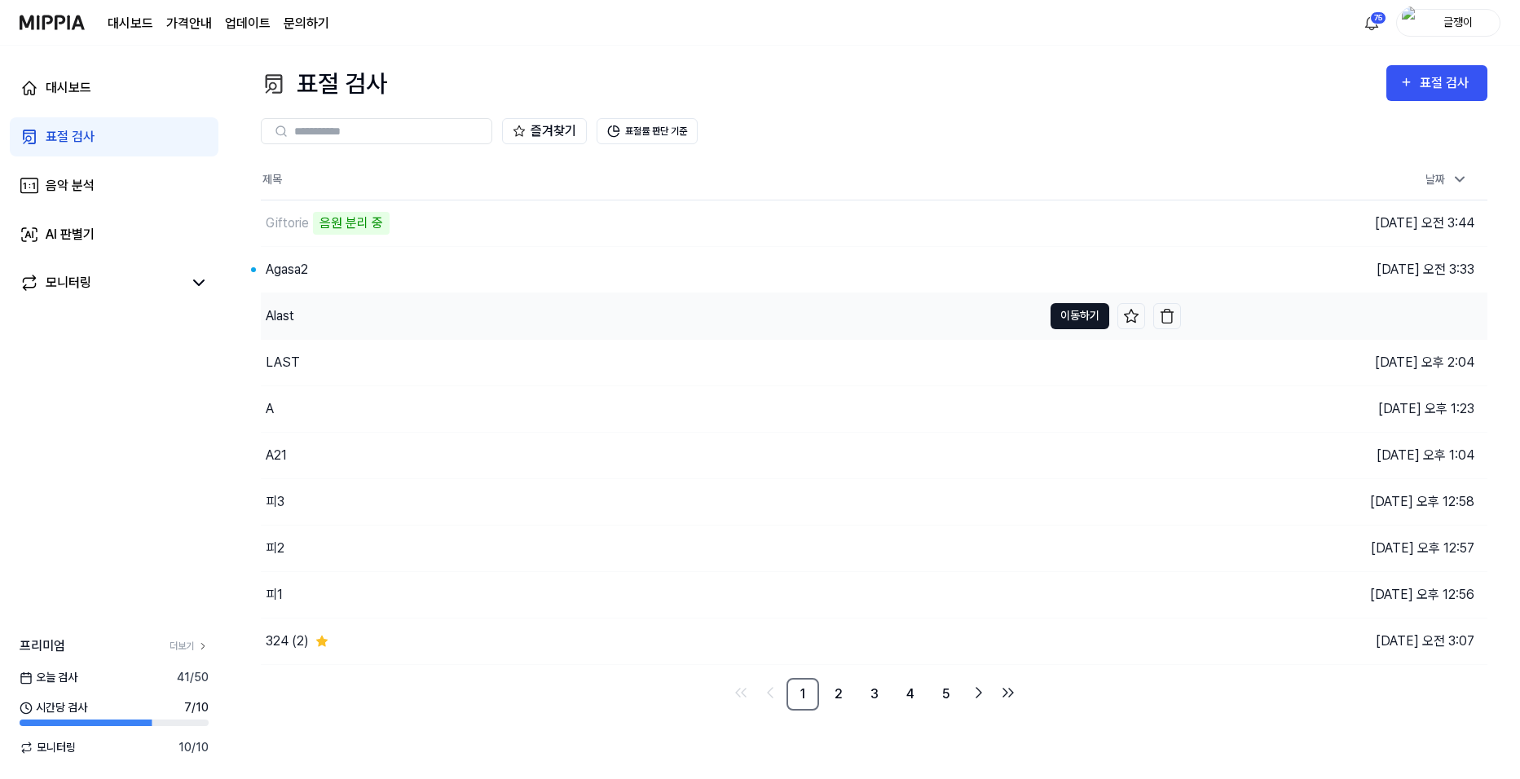
click at [1071, 317] on button "이동하기" at bounding box center [1079, 316] width 59 height 26
click at [1073, 267] on button "이동하기" at bounding box center [1079, 270] width 59 height 26
click at [1067, 313] on button "이동하기" at bounding box center [1079, 316] width 59 height 26
click at [1071, 317] on button "이동하기" at bounding box center [1079, 316] width 59 height 26
click at [1068, 359] on button "이동하기" at bounding box center [1079, 363] width 59 height 26
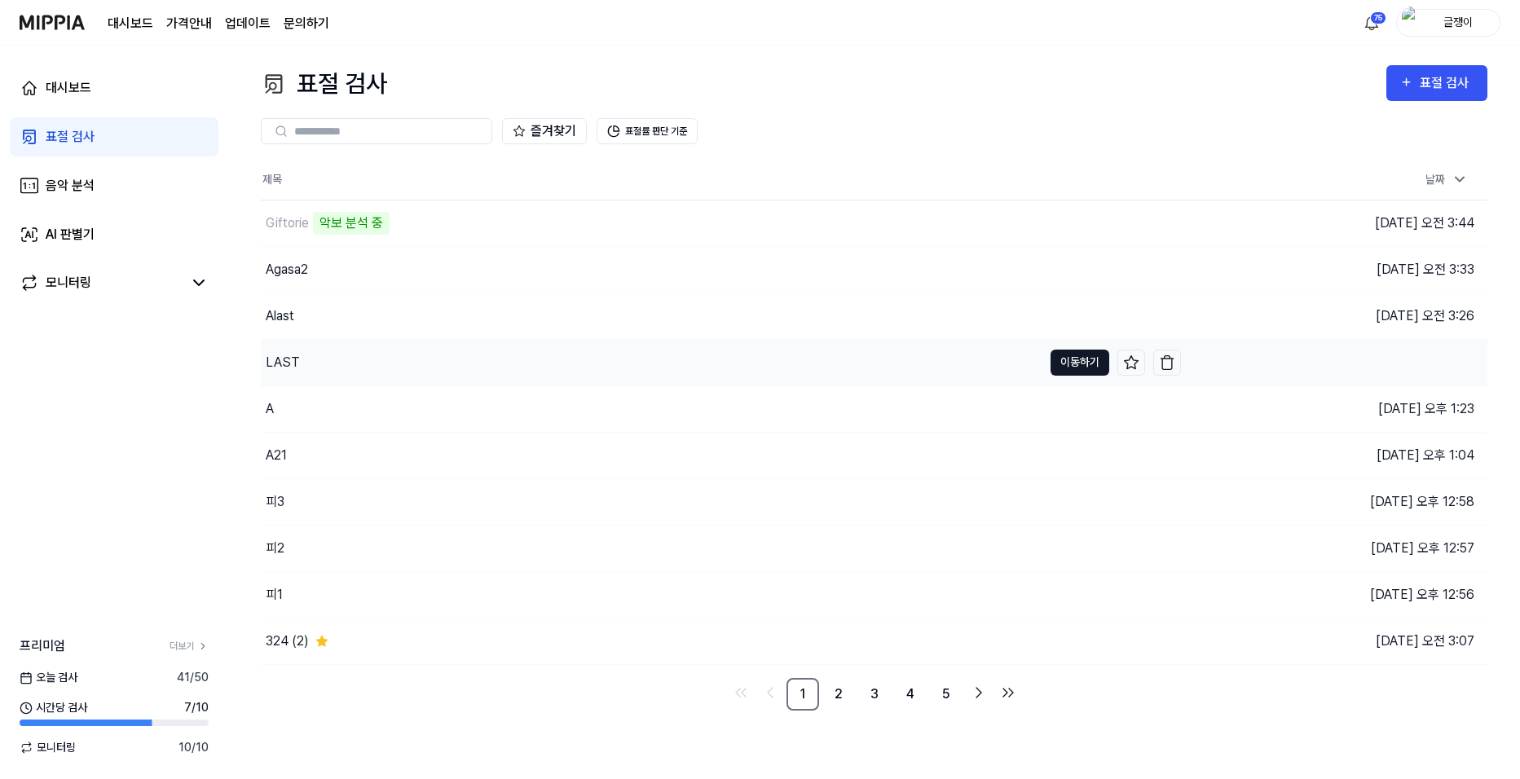
click at [1065, 359] on button "이동하기" at bounding box center [1079, 363] width 59 height 26
click at [1055, 317] on button "이동하기" at bounding box center [1079, 316] width 59 height 26
click at [1076, 314] on button "이동하기" at bounding box center [1079, 316] width 59 height 26
click at [1067, 271] on button "이동하기" at bounding box center [1079, 270] width 59 height 26
click at [1054, 261] on button "이동하기" at bounding box center [1079, 270] width 59 height 26
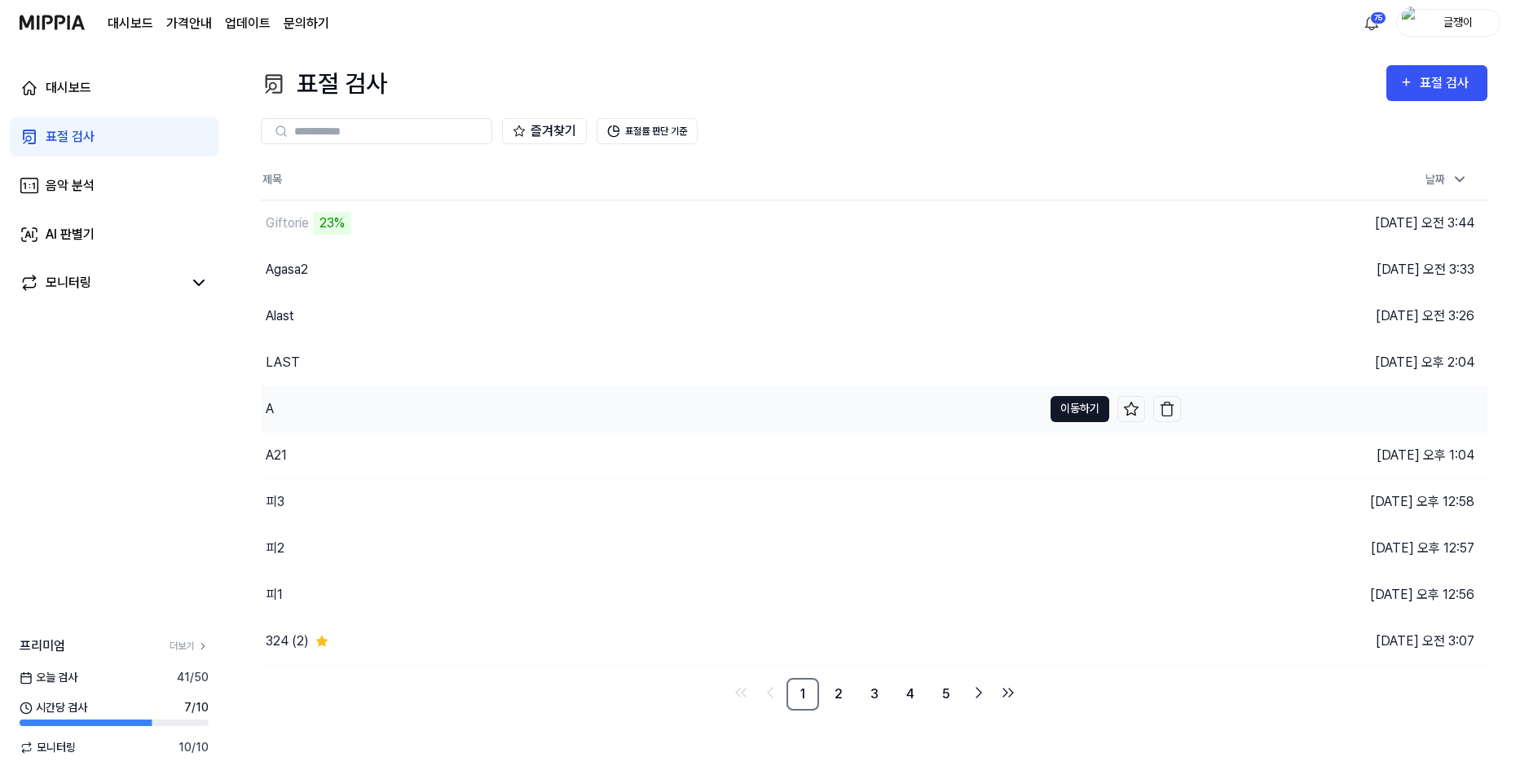
click at [1067, 407] on button "이동하기" at bounding box center [1079, 409] width 59 height 26
click at [1076, 406] on button "이동하기" at bounding box center [1079, 409] width 59 height 26
click at [835, 698] on link "2" at bounding box center [838, 694] width 33 height 33
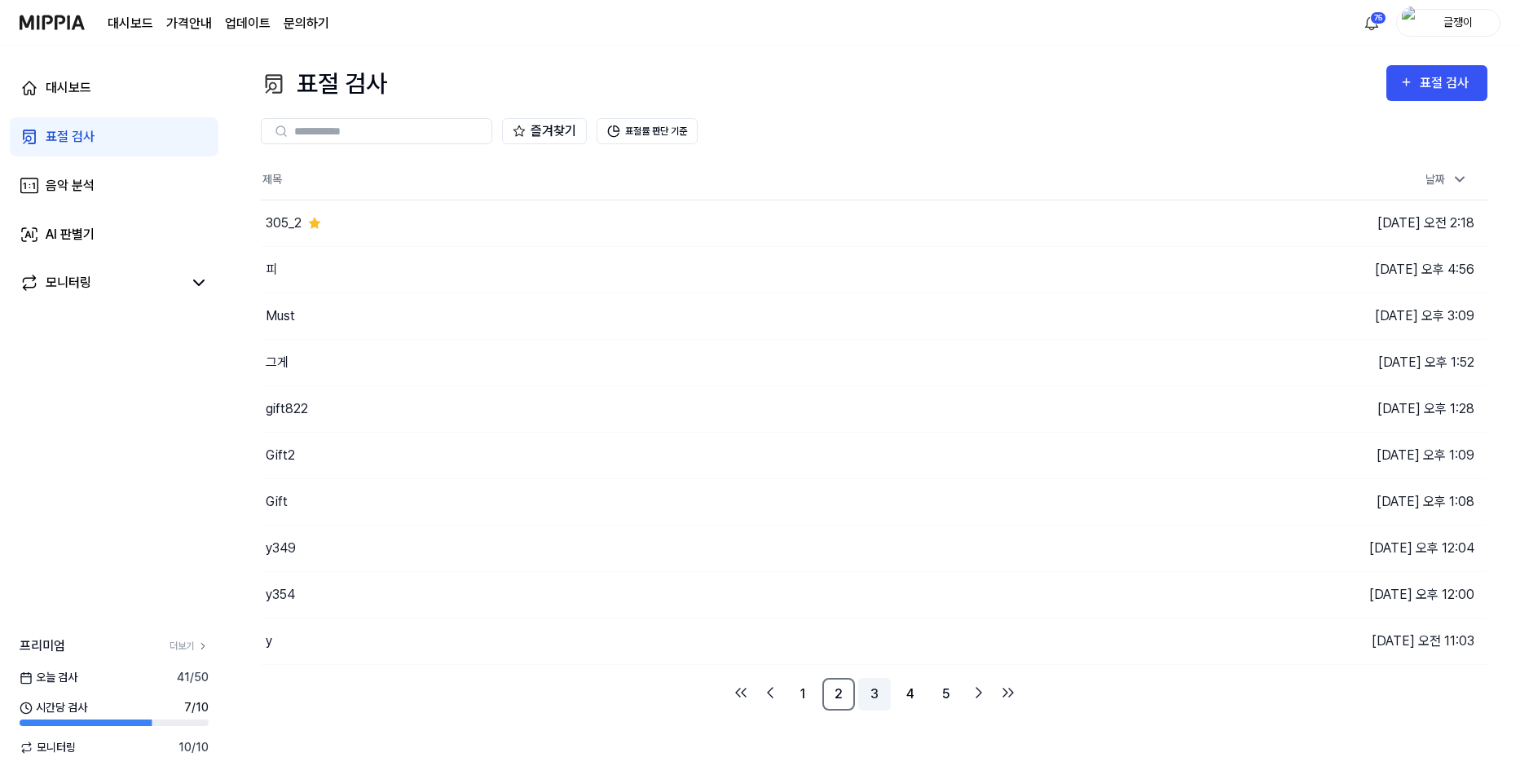
click at [872, 693] on link "3" at bounding box center [874, 694] width 33 height 33
click at [906, 693] on link "4" at bounding box center [910, 694] width 33 height 33
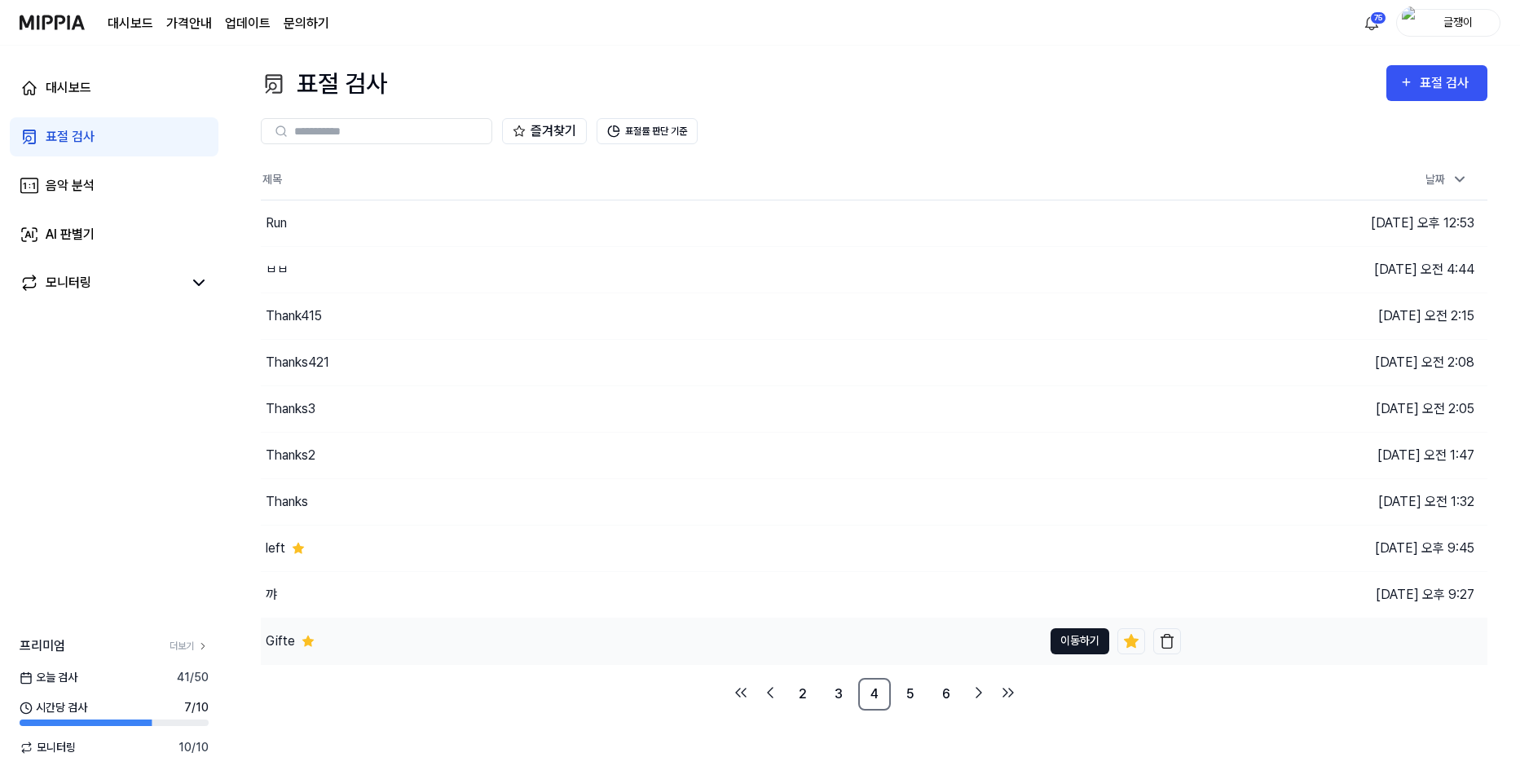
click at [1054, 645] on button "이동하기" at bounding box center [1079, 641] width 59 height 26
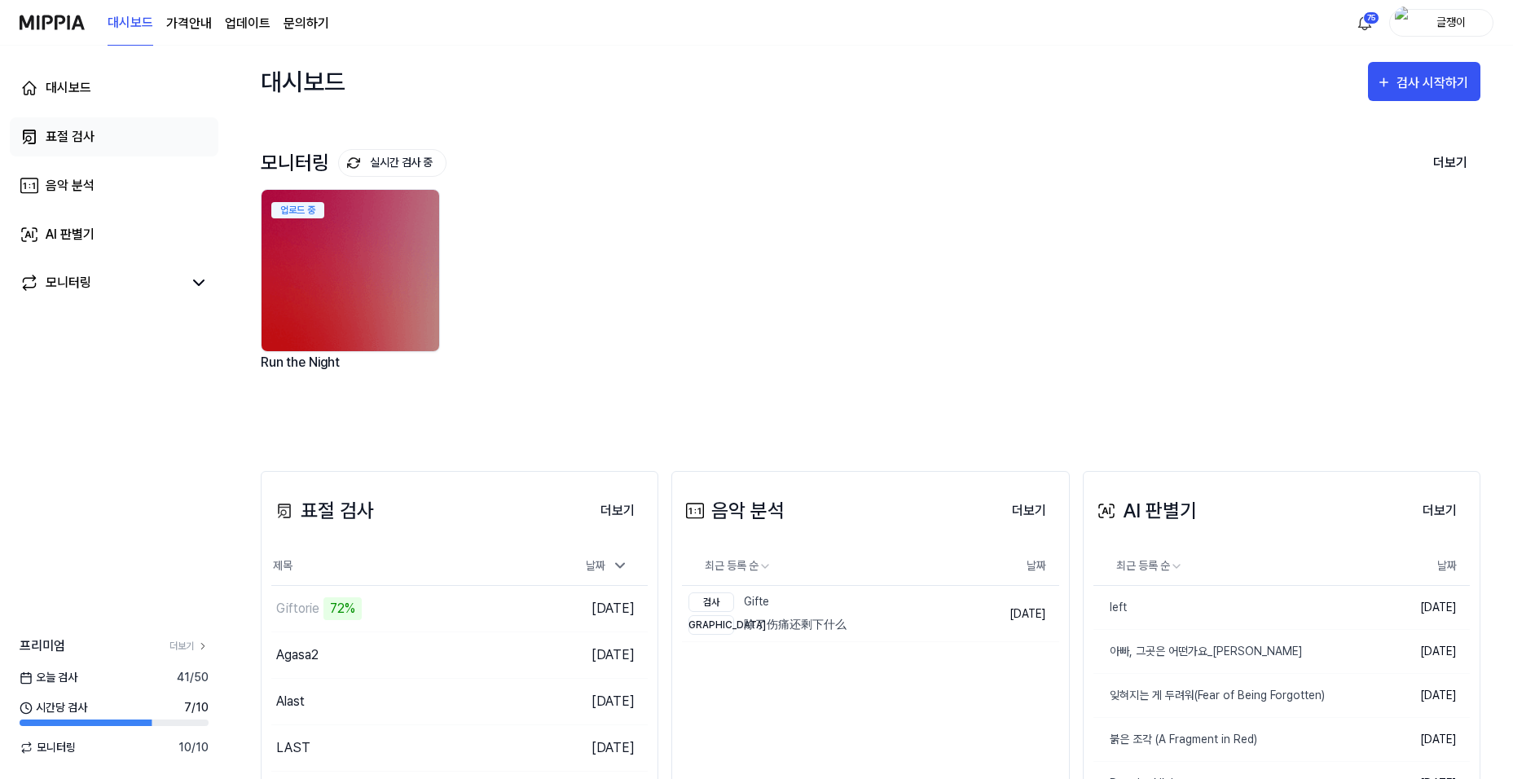
click at [56, 134] on div "표절 검사" at bounding box center [70, 137] width 49 height 20
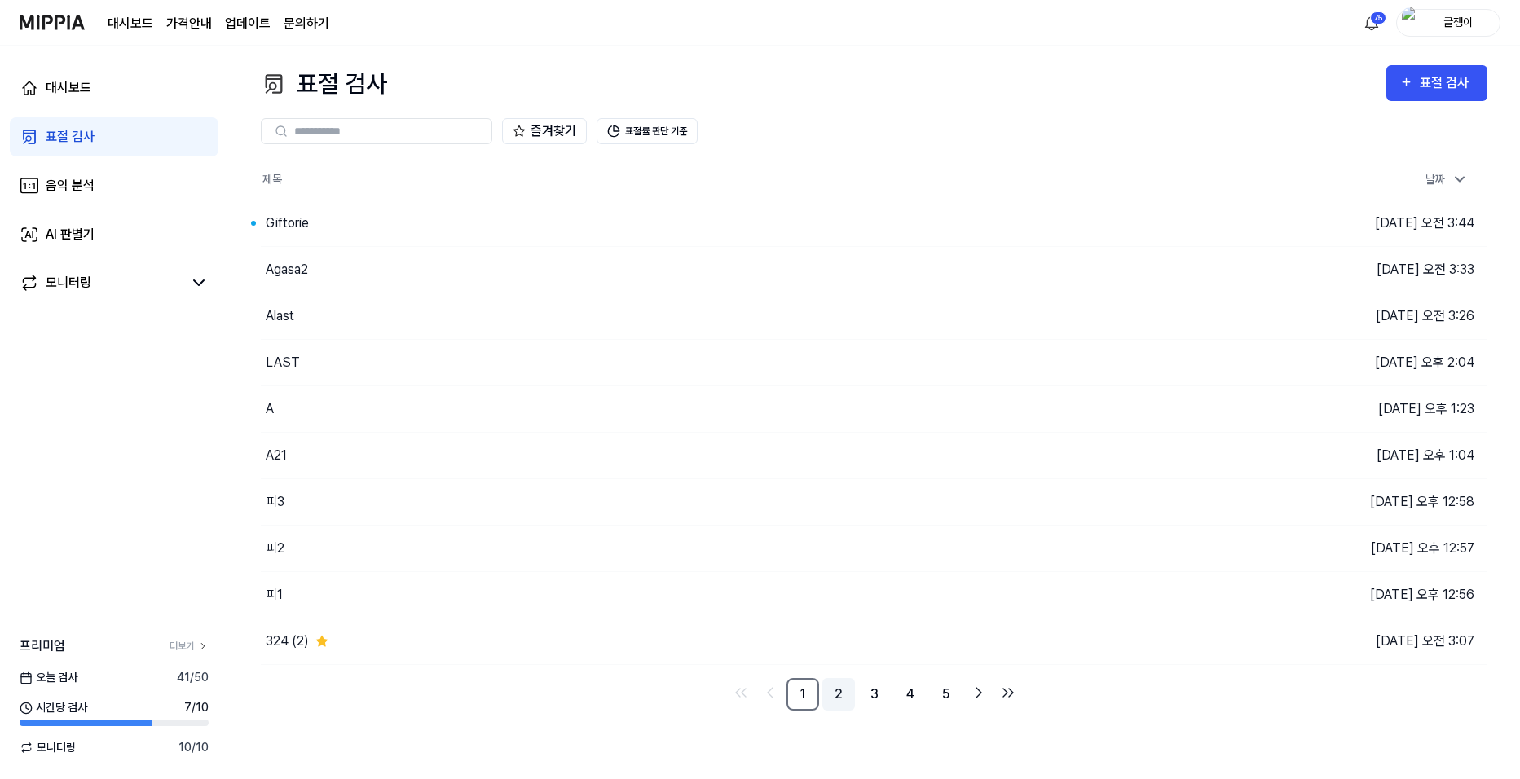
click at [835, 693] on link "2" at bounding box center [838, 694] width 33 height 33
click at [1059, 408] on button "이동하기" at bounding box center [1079, 409] width 59 height 26
click at [1066, 457] on button "이동하기" at bounding box center [1079, 455] width 59 height 26
click at [882, 694] on link "3" at bounding box center [874, 694] width 33 height 33
click at [952, 690] on link "5" at bounding box center [946, 694] width 33 height 33
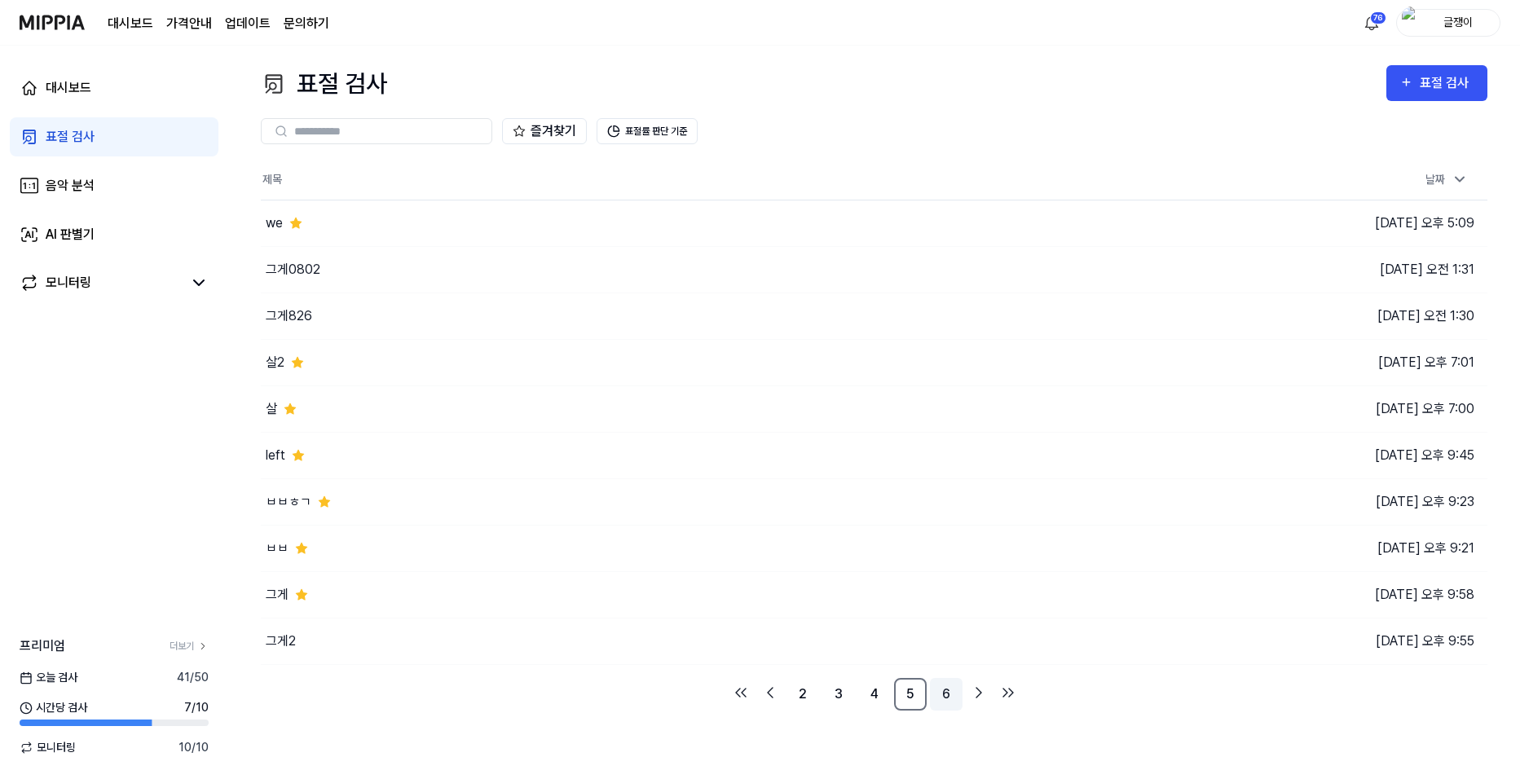
click at [941, 693] on link "6" at bounding box center [946, 694] width 33 height 33
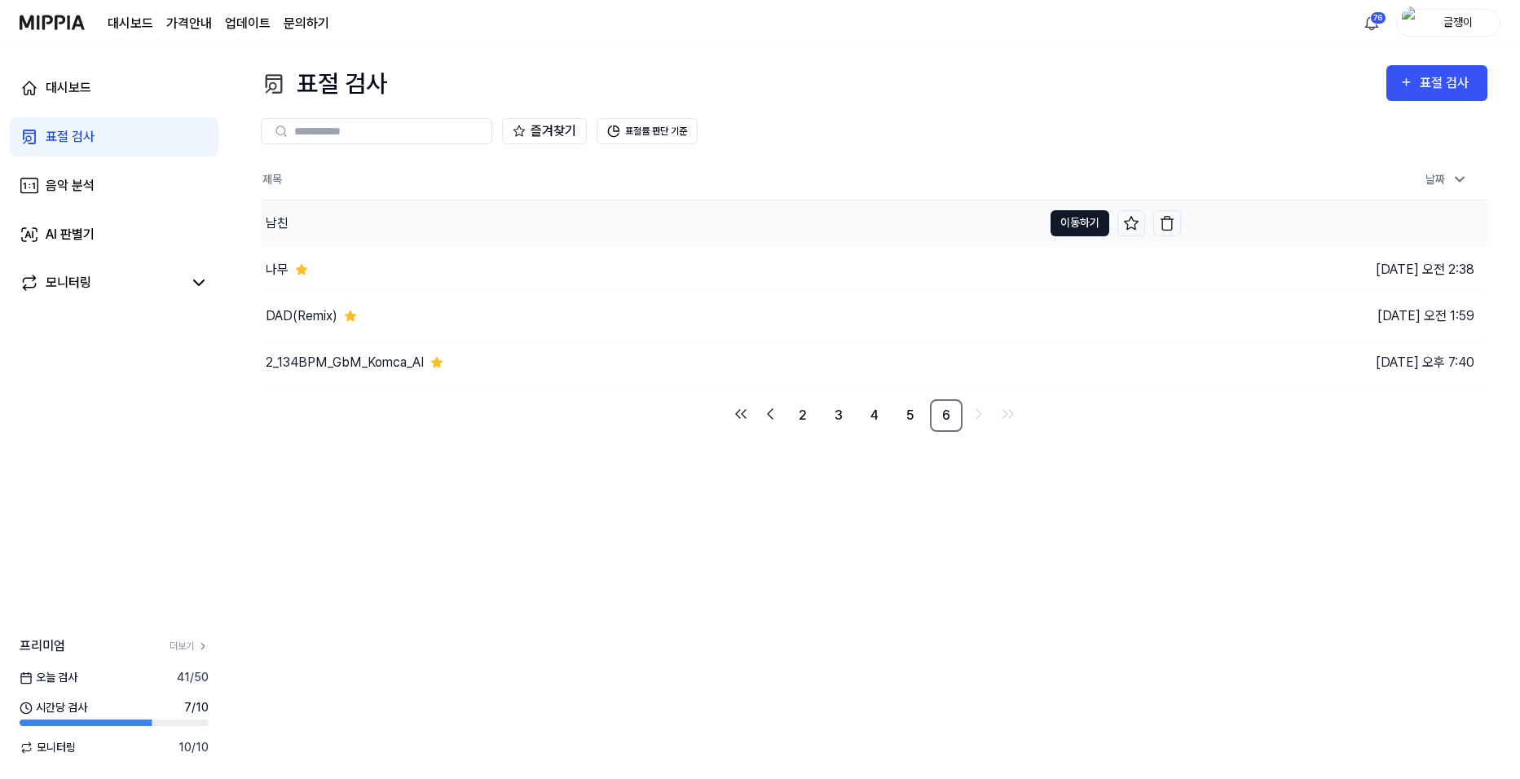
click at [1078, 219] on button "이동하기" at bounding box center [1079, 223] width 59 height 26
click at [1060, 271] on button "이동하기" at bounding box center [1079, 270] width 59 height 26
click at [908, 416] on link "5" at bounding box center [910, 415] width 33 height 33
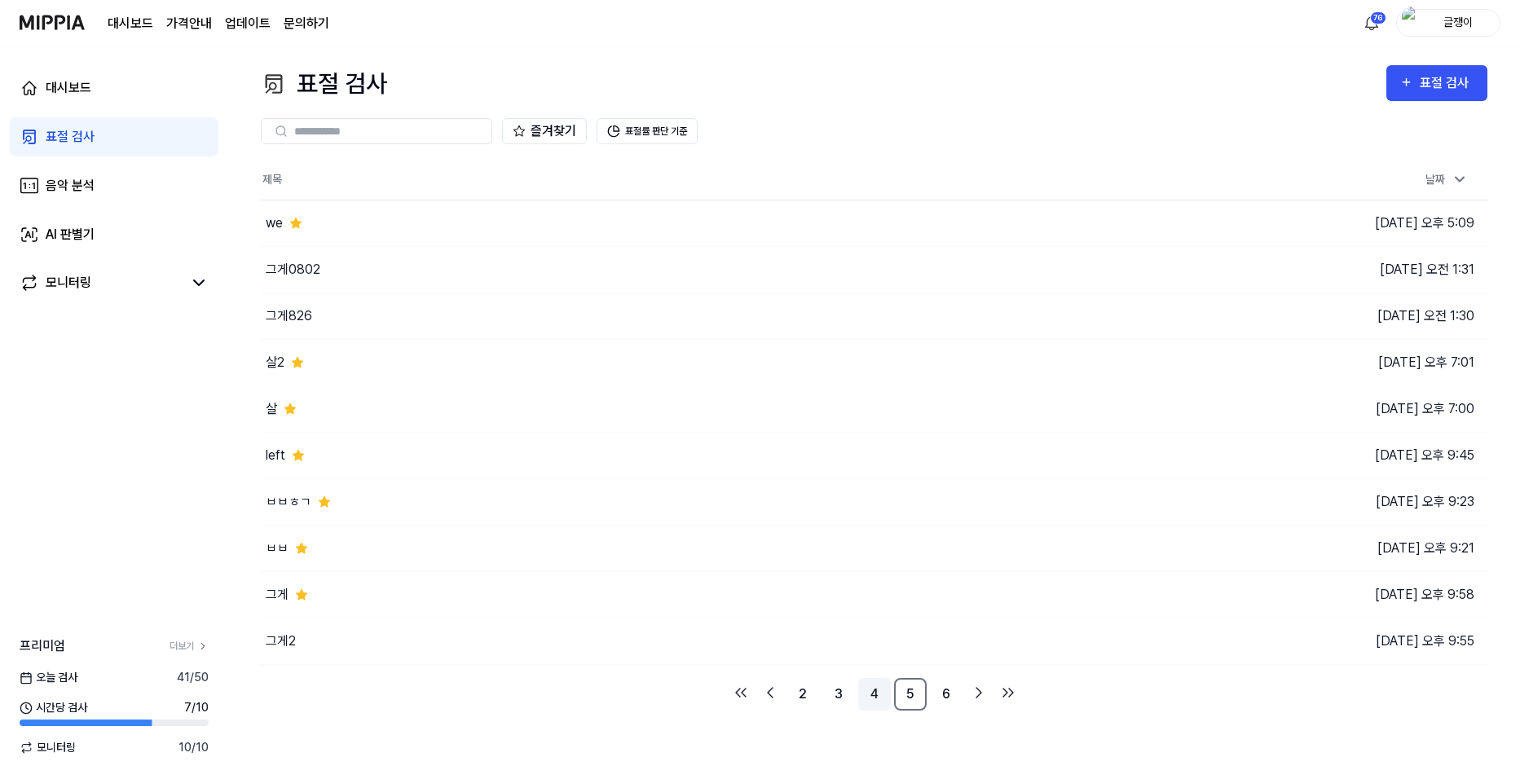
click at [874, 689] on link "4" at bounding box center [874, 694] width 33 height 33
click at [840, 692] on link "3" at bounding box center [838, 694] width 33 height 33
click at [800, 694] on link "1" at bounding box center [802, 694] width 33 height 33
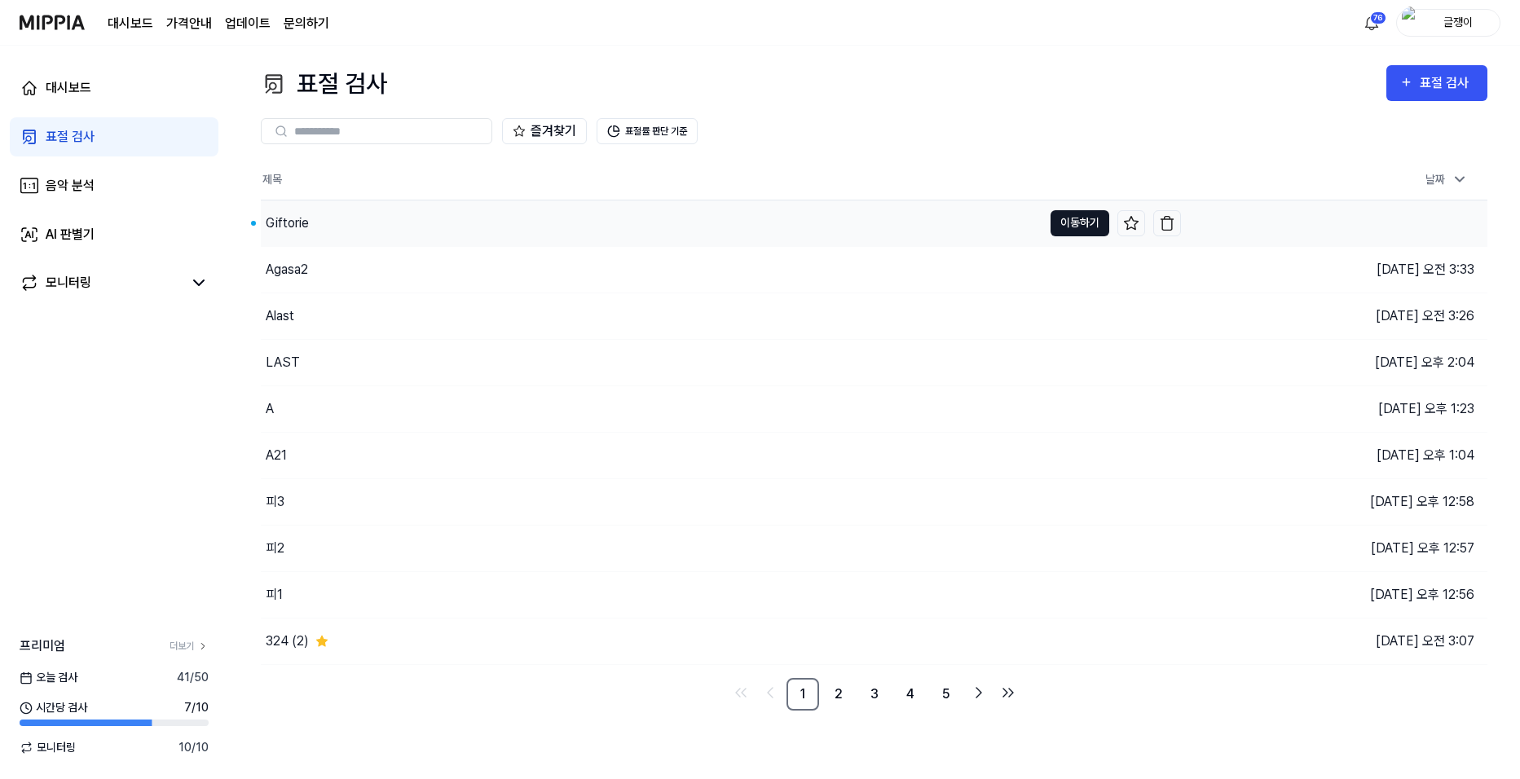
click at [1072, 217] on button "이동하기" at bounding box center [1079, 223] width 59 height 26
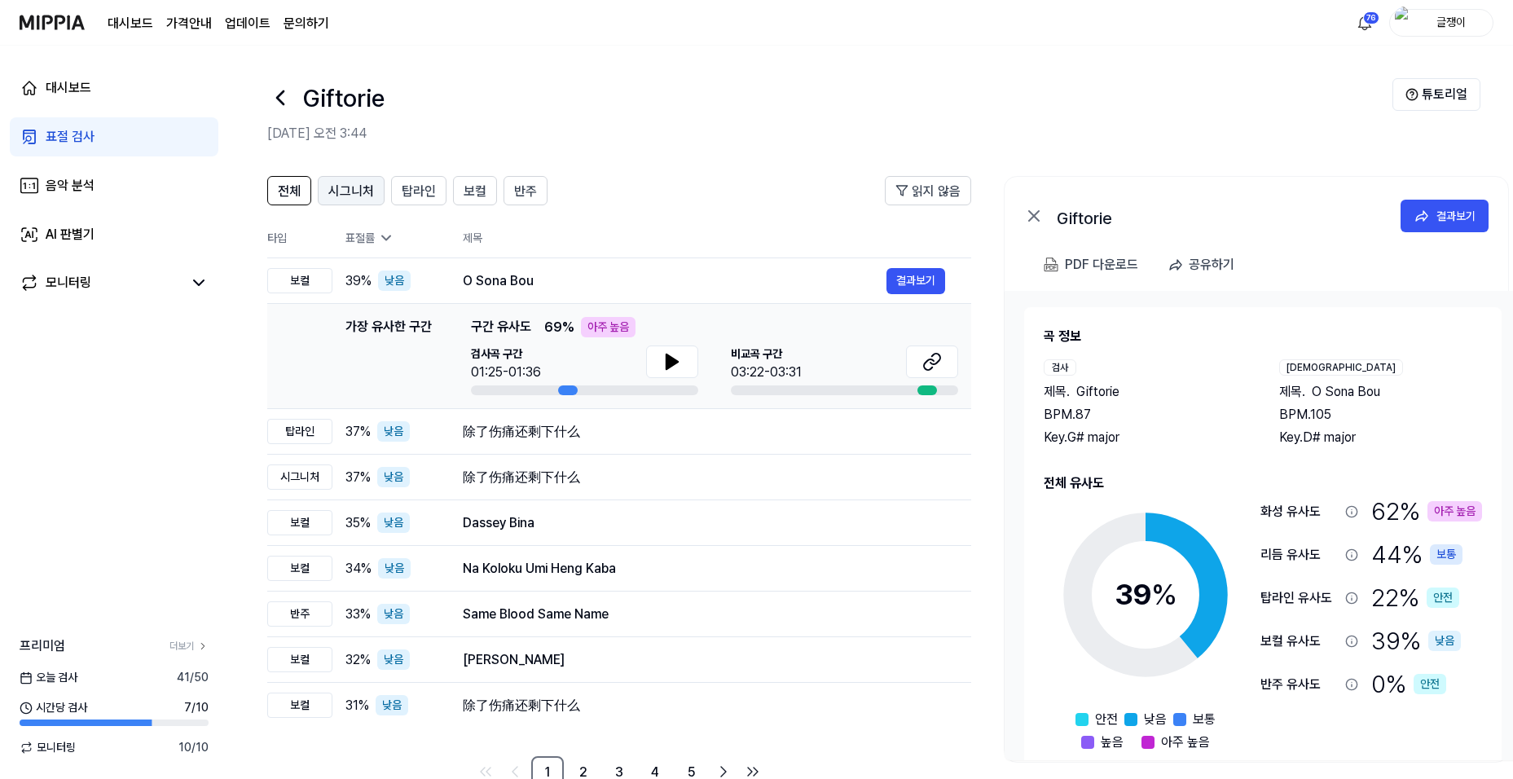
click at [350, 178] on button "시그니처" at bounding box center [351, 190] width 67 height 29
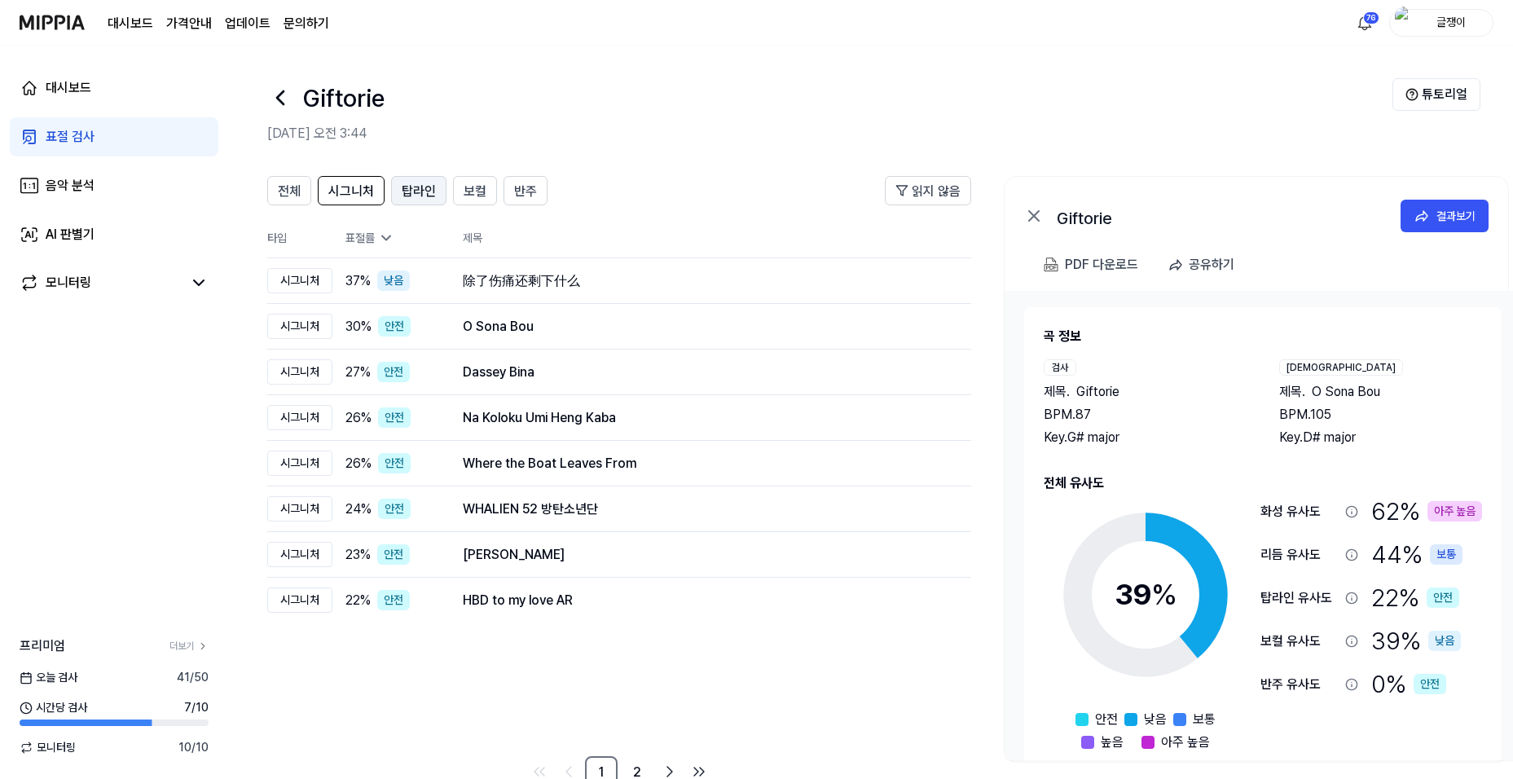
click at [423, 187] on span "탑라인" at bounding box center [419, 192] width 34 height 20
click at [475, 185] on span "보컬" at bounding box center [475, 192] width 23 height 20
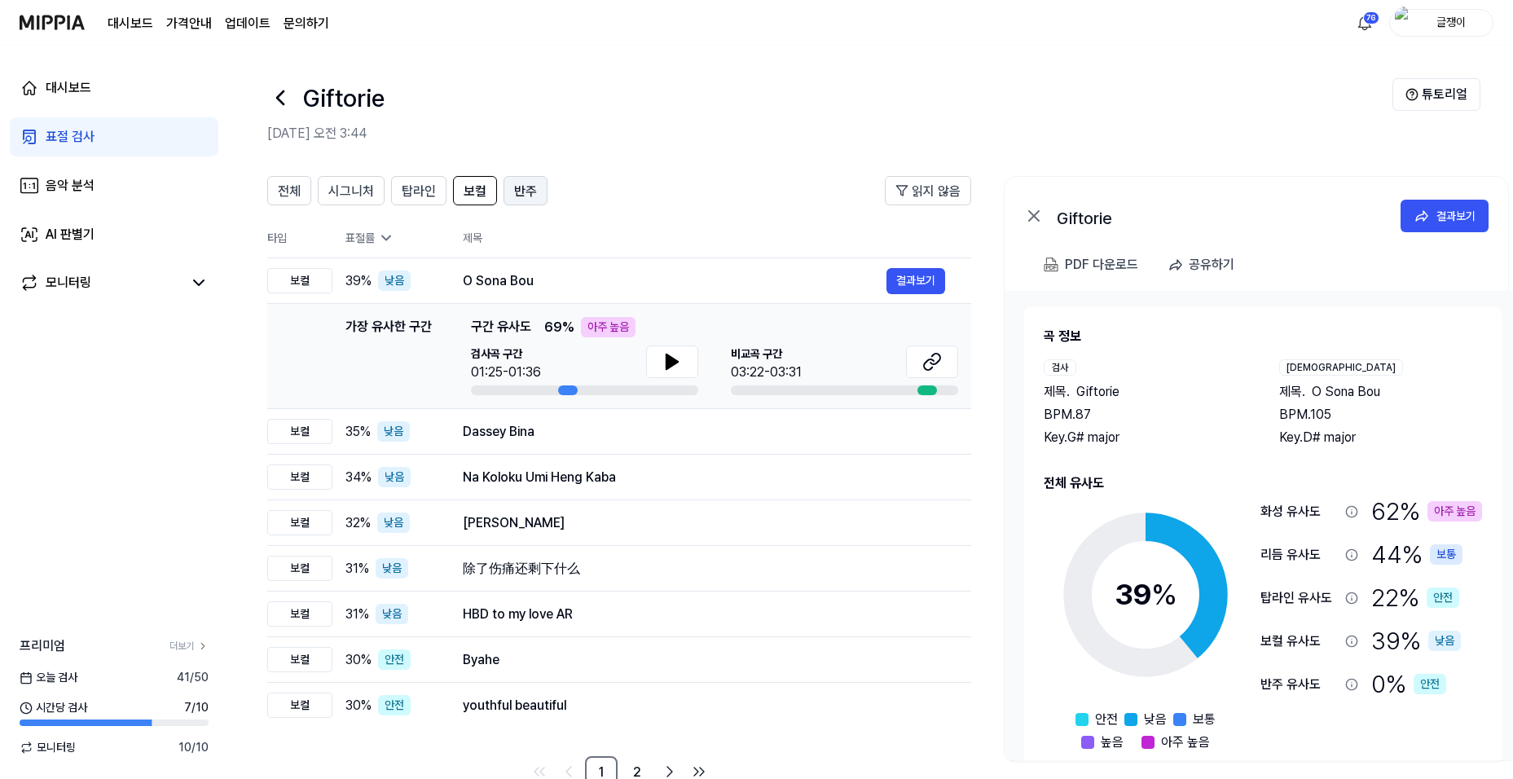
click at [526, 187] on span "반주" at bounding box center [525, 192] width 23 height 20
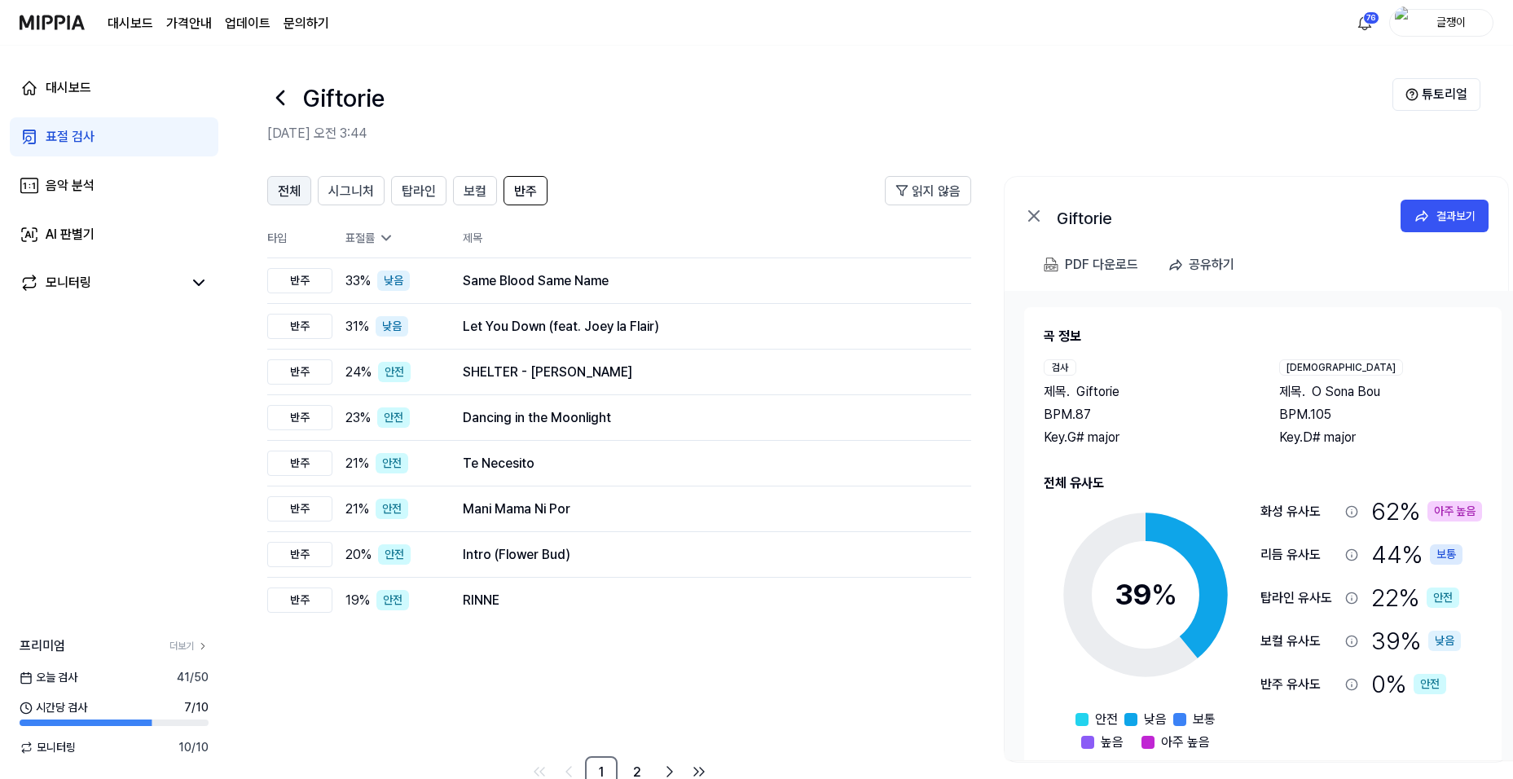
click at [287, 194] on span "전체" at bounding box center [289, 192] width 23 height 20
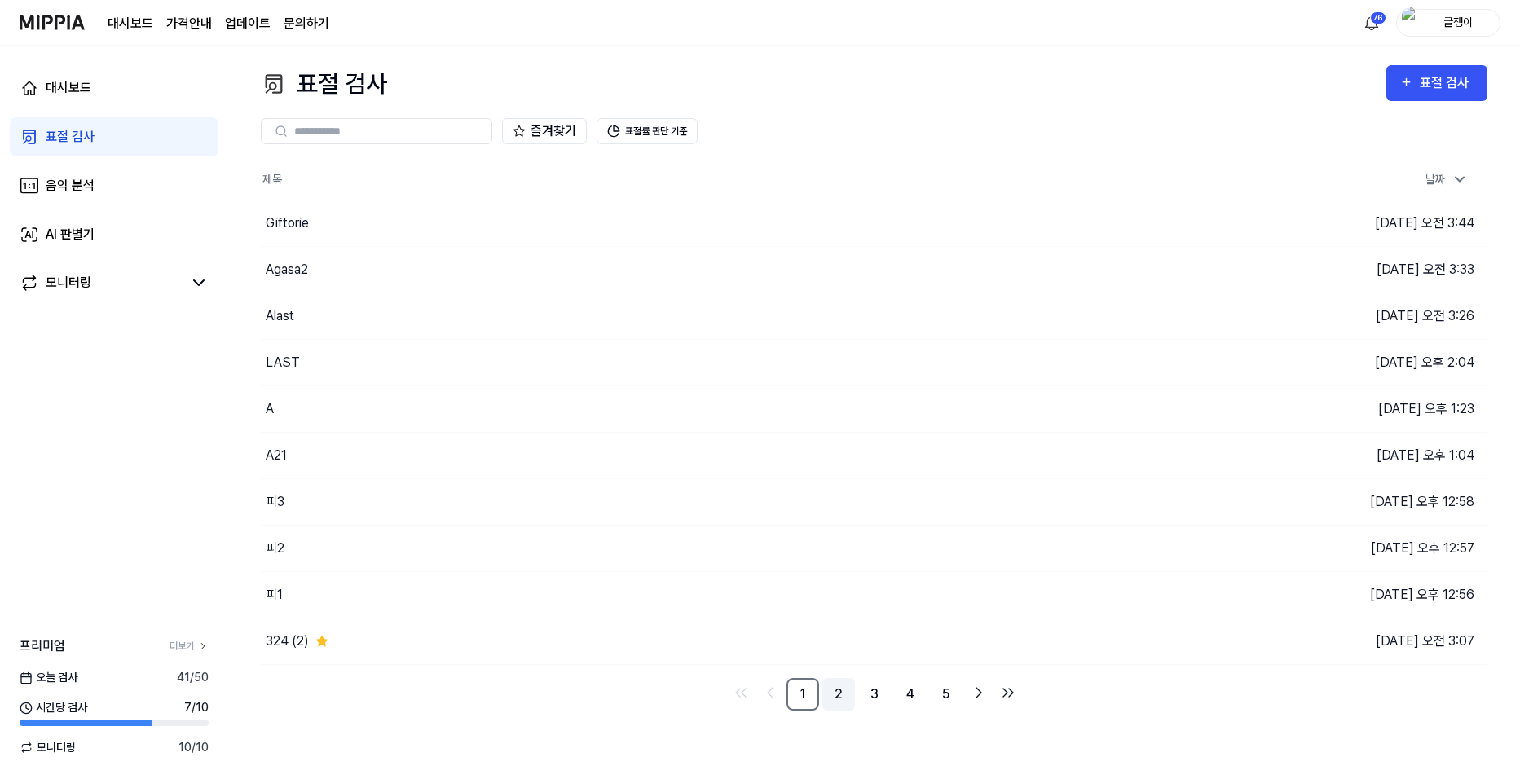
click at [842, 693] on link "2" at bounding box center [838, 694] width 33 height 33
click at [870, 693] on link "3" at bounding box center [874, 694] width 33 height 33
click at [904, 693] on link "4" at bounding box center [910, 694] width 33 height 33
click at [913, 688] on link "5" at bounding box center [910, 694] width 33 height 33
click at [878, 694] on link "4" at bounding box center [874, 694] width 33 height 33
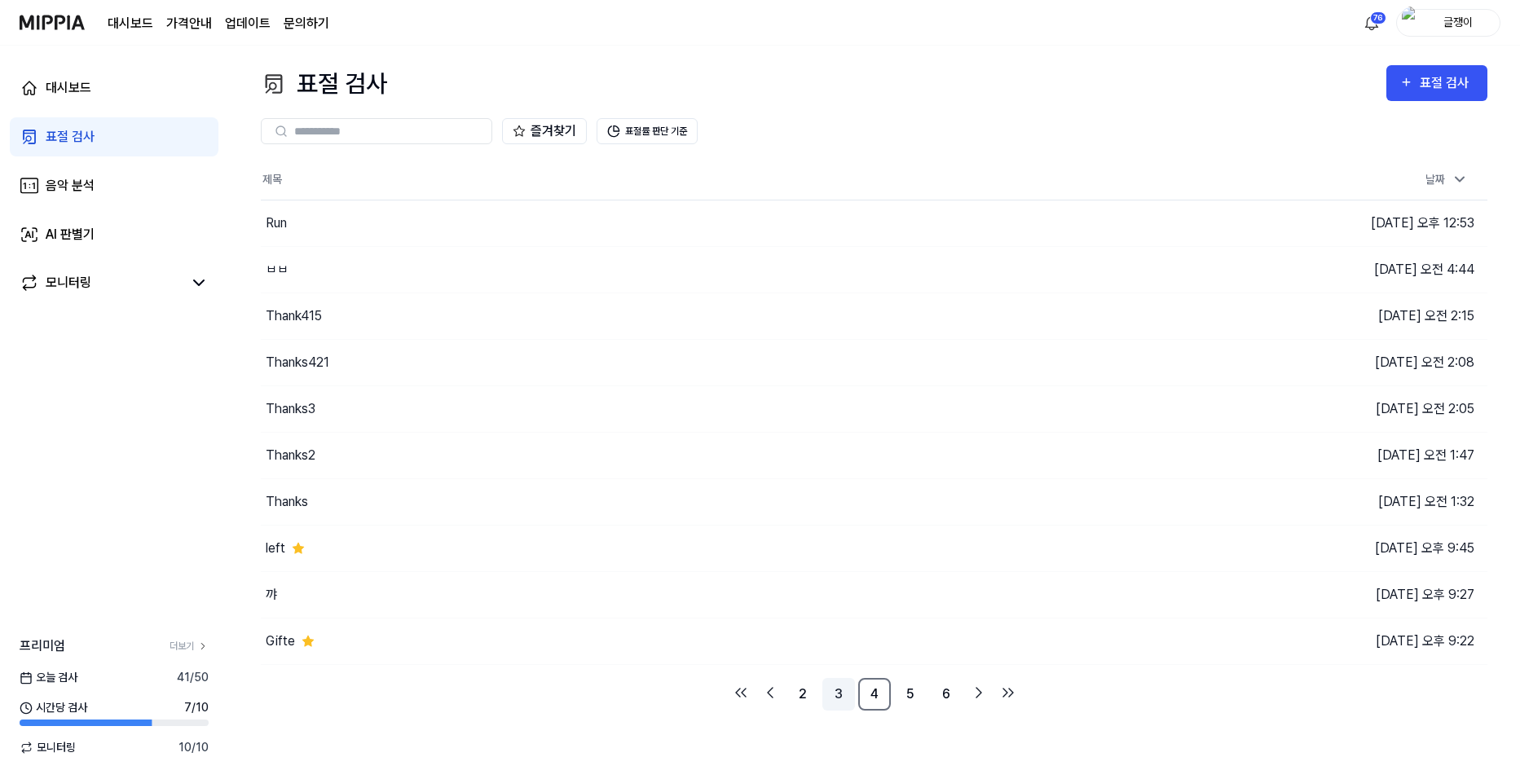
click at [840, 689] on link "3" at bounding box center [838, 694] width 33 height 33
click at [828, 693] on link "2" at bounding box center [838, 694] width 33 height 33
click at [1067, 351] on button "이동하기" at bounding box center [1079, 363] width 59 height 26
click at [801, 689] on link "1" at bounding box center [802, 694] width 33 height 33
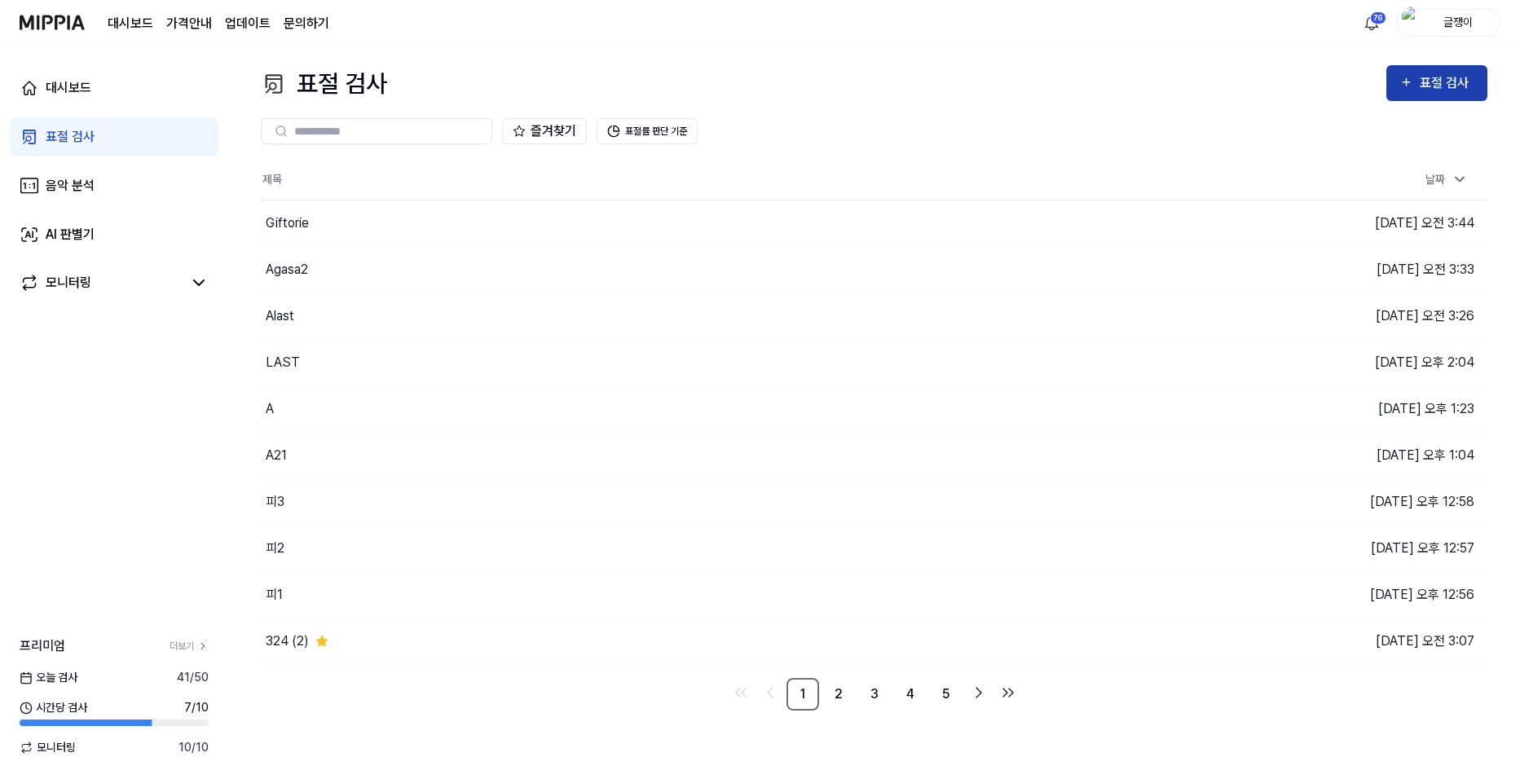
click at [1421, 79] on div "표절 검사" at bounding box center [1447, 83] width 55 height 21
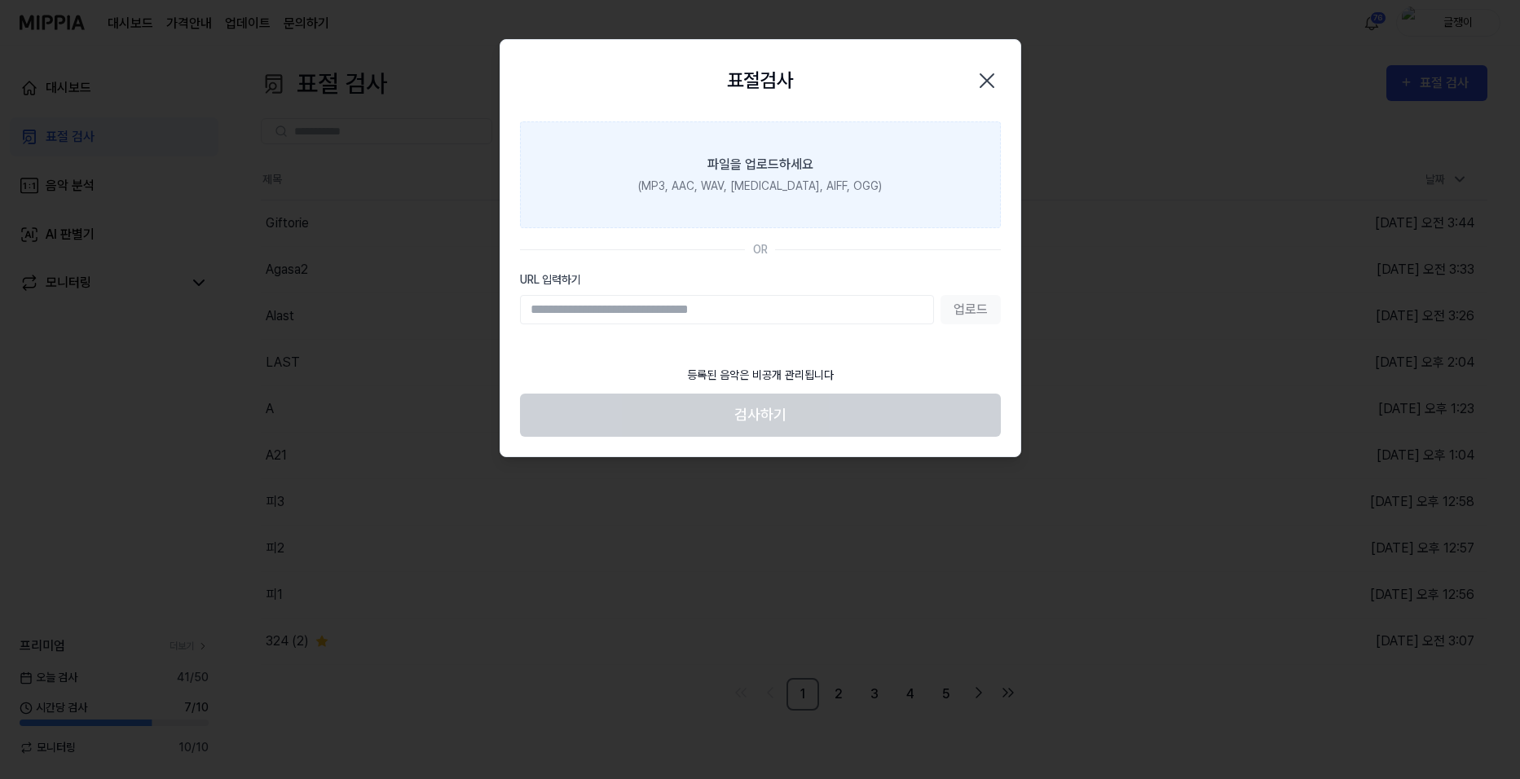
click at [781, 168] on div "파일을 업로드하세요" at bounding box center [760, 165] width 106 height 20
click at [0, 0] on input "파일을 업로드하세요 (MP3, AAC, WAV, FLAC, AIFF, OGG)" at bounding box center [0, 0] width 0 height 0
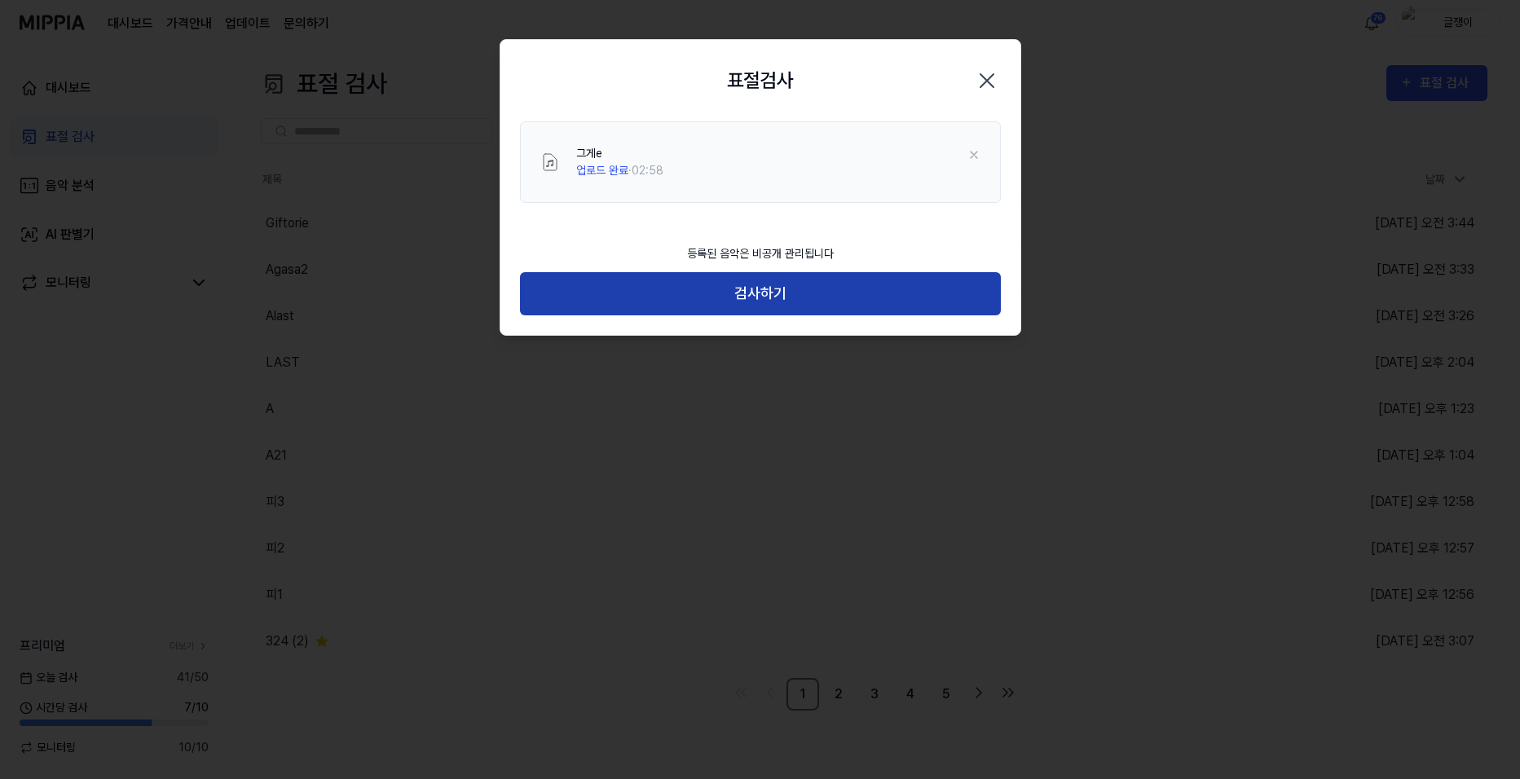
click at [768, 285] on button "검사하기" at bounding box center [760, 293] width 481 height 43
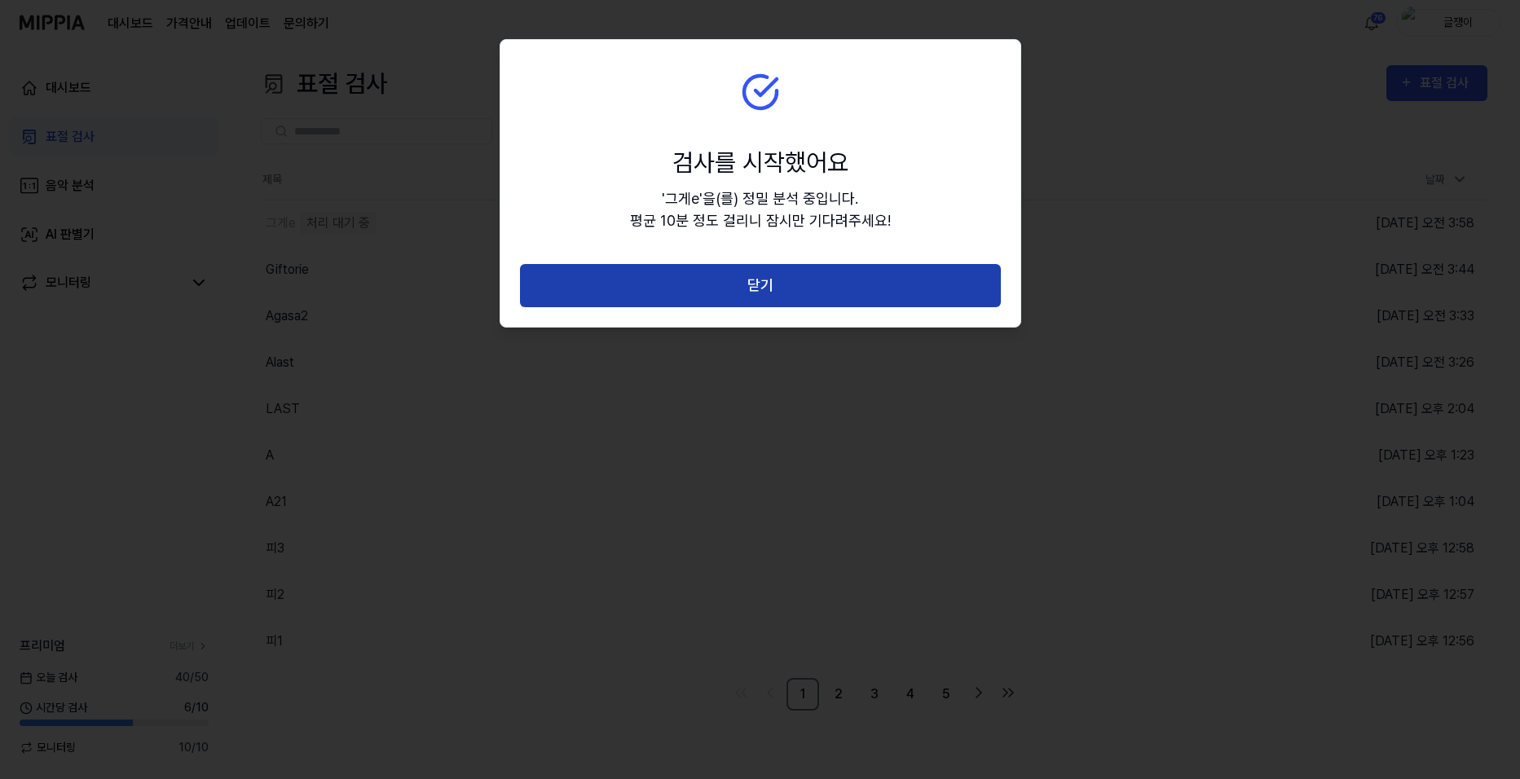
click at [766, 286] on button "닫기" at bounding box center [760, 285] width 481 height 43
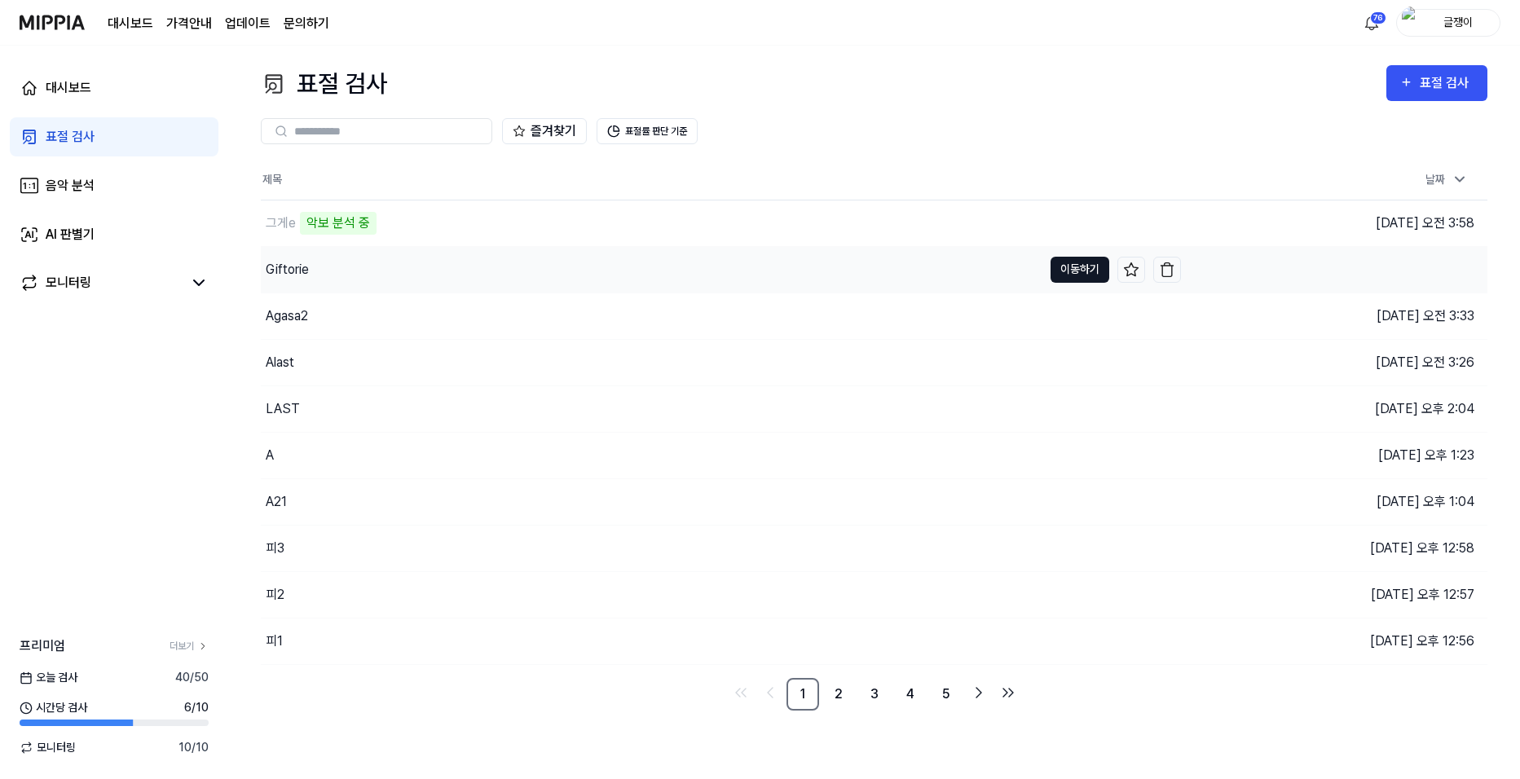
click at [1063, 267] on button "이동하기" at bounding box center [1079, 270] width 59 height 26
click at [845, 692] on link "2" at bounding box center [838, 694] width 33 height 33
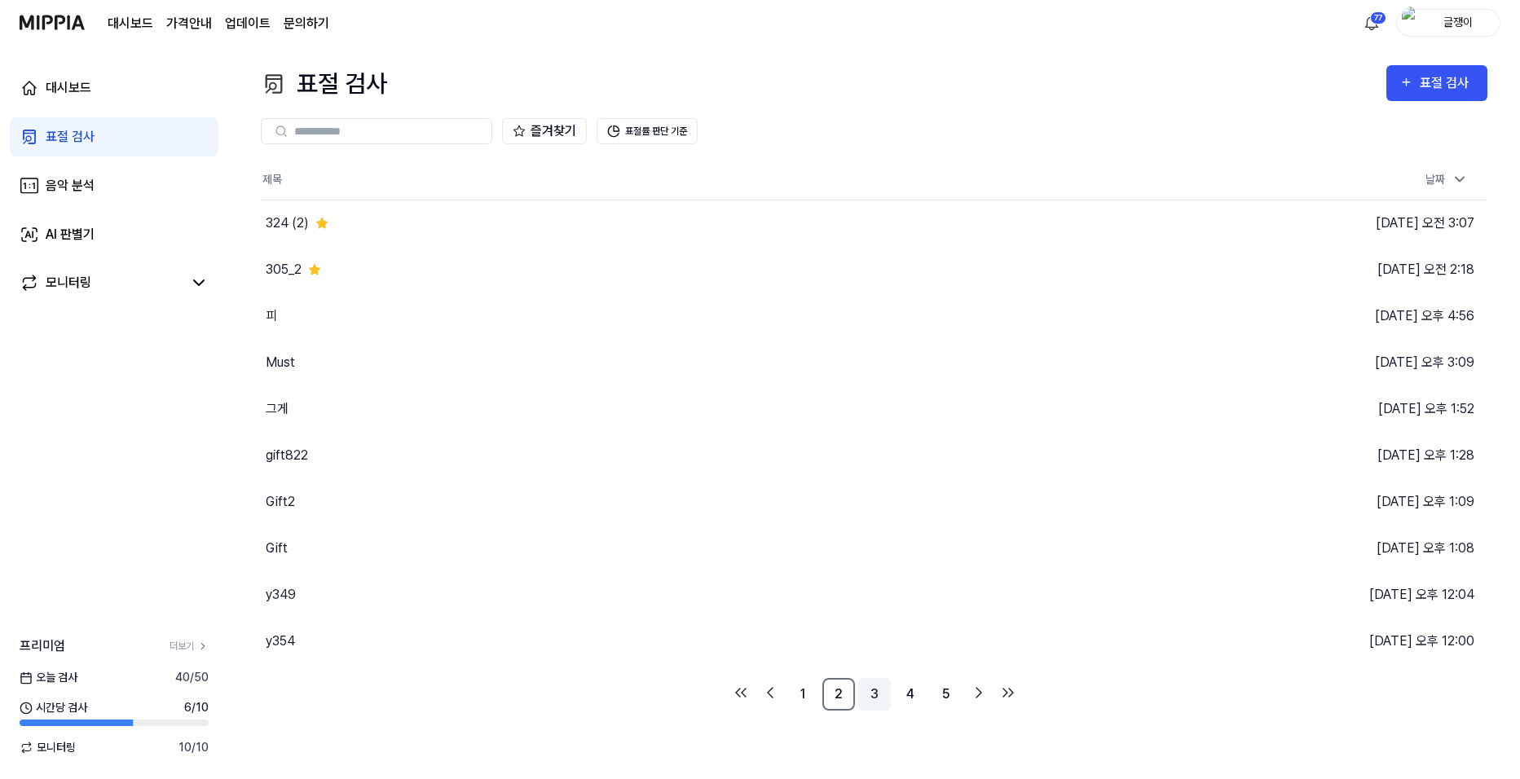
click at [868, 696] on link "3" at bounding box center [874, 694] width 33 height 33
click at [906, 698] on link "4" at bounding box center [910, 694] width 33 height 33
click at [940, 700] on link "6" at bounding box center [946, 694] width 33 height 33
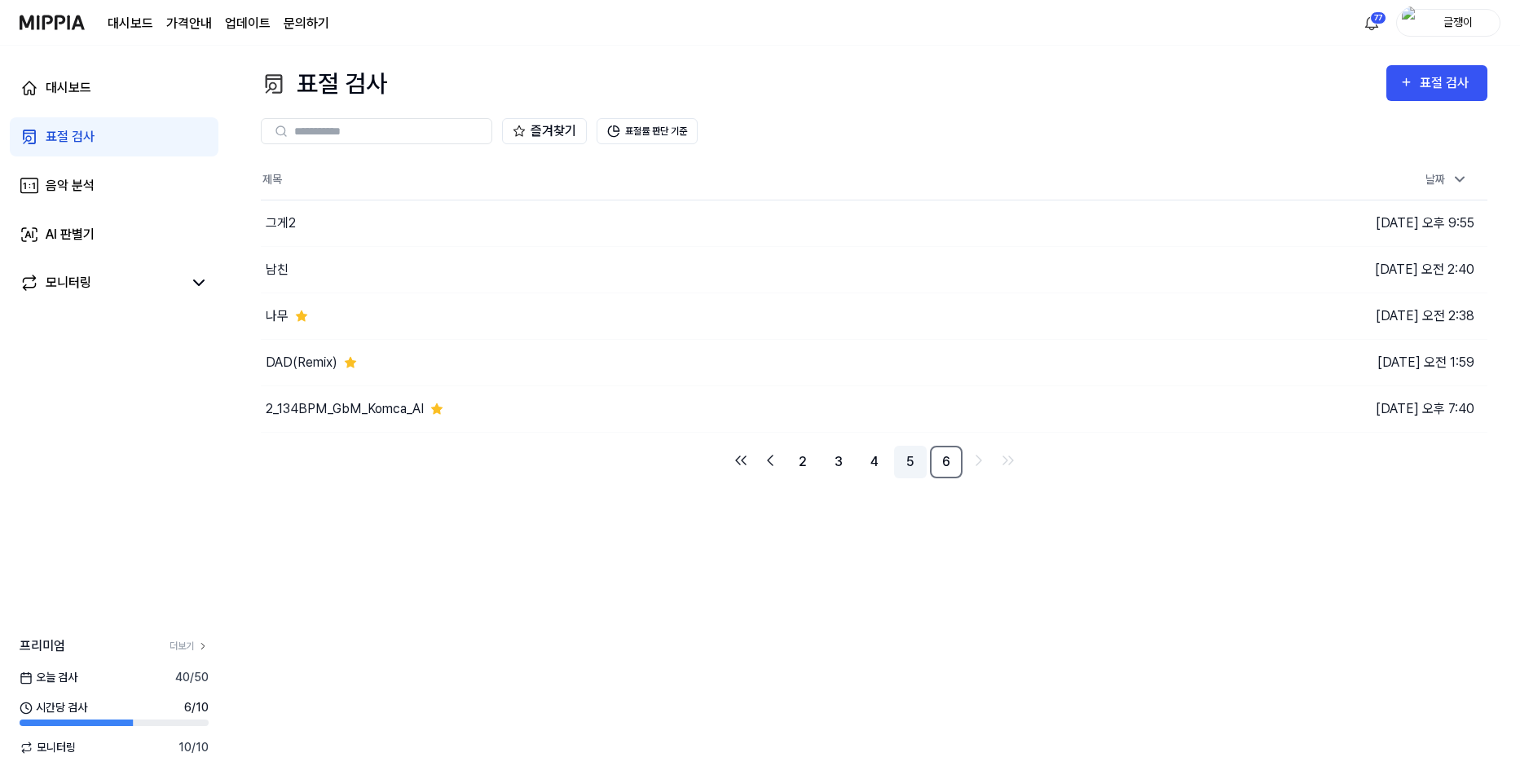
click at [913, 465] on link "5" at bounding box center [910, 462] width 33 height 33
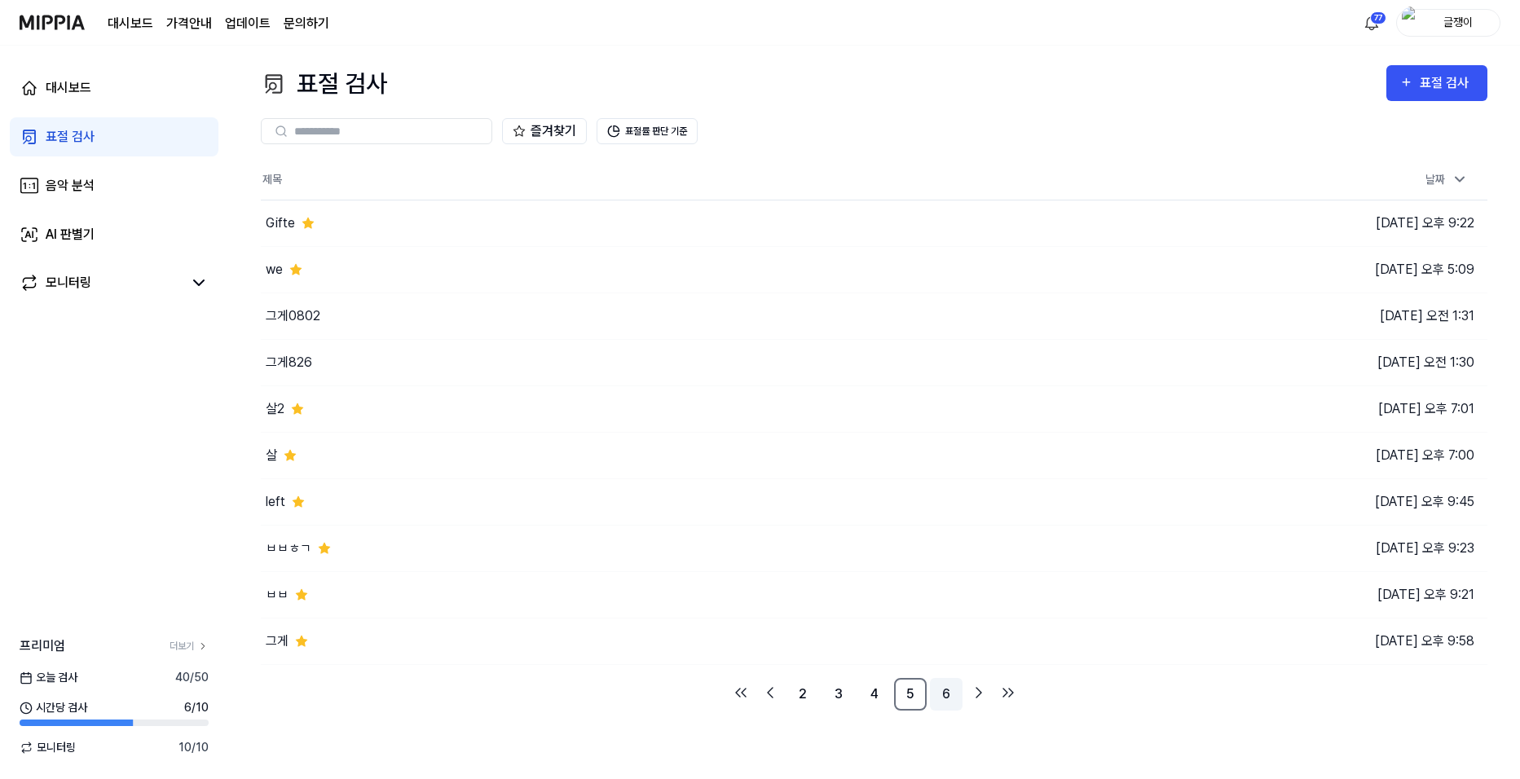
click at [941, 700] on link "6" at bounding box center [946, 694] width 33 height 33
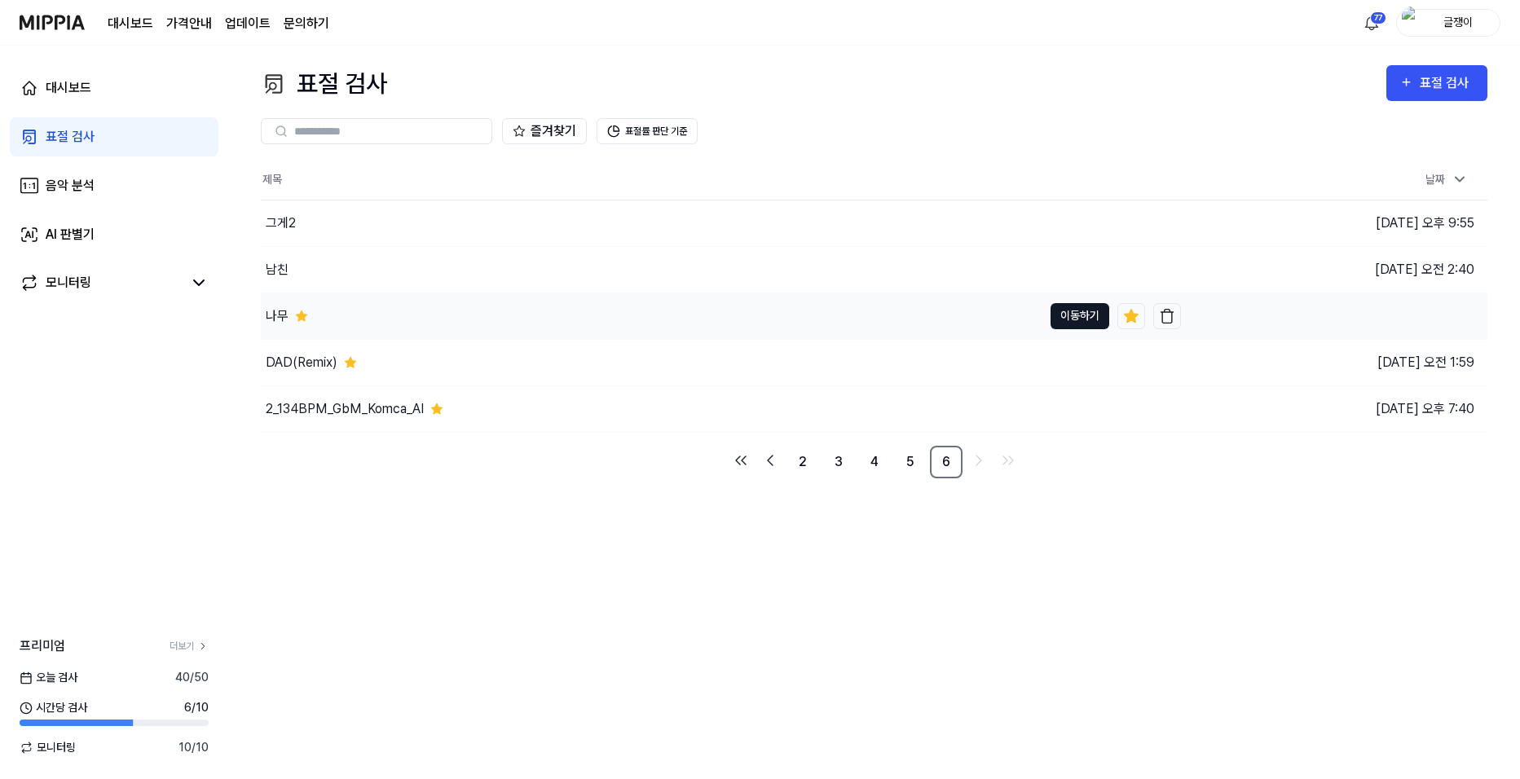
click at [1070, 317] on button "이동하기" at bounding box center [1079, 316] width 59 height 26
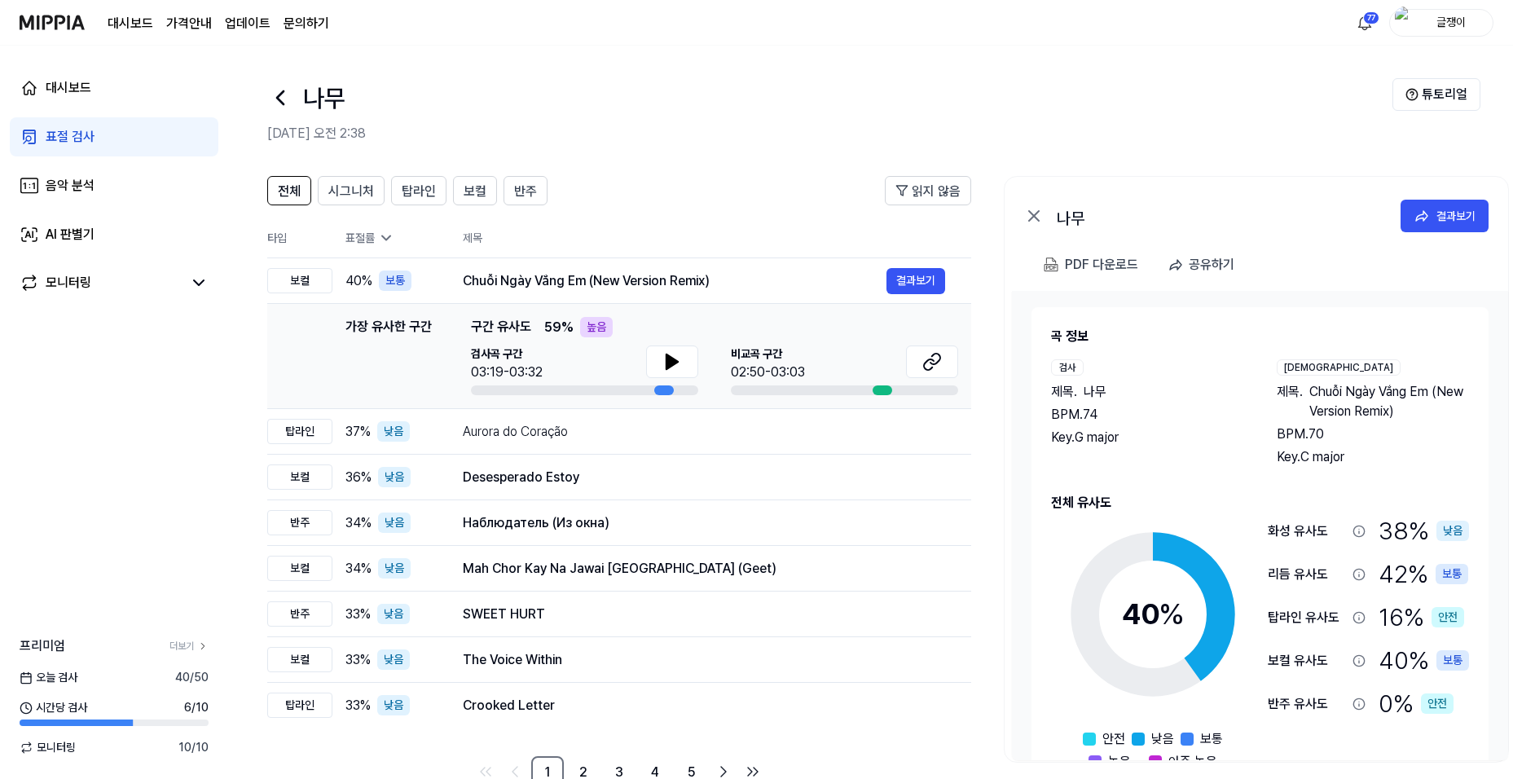
click at [51, 139] on div "표절 검사" at bounding box center [70, 137] width 49 height 20
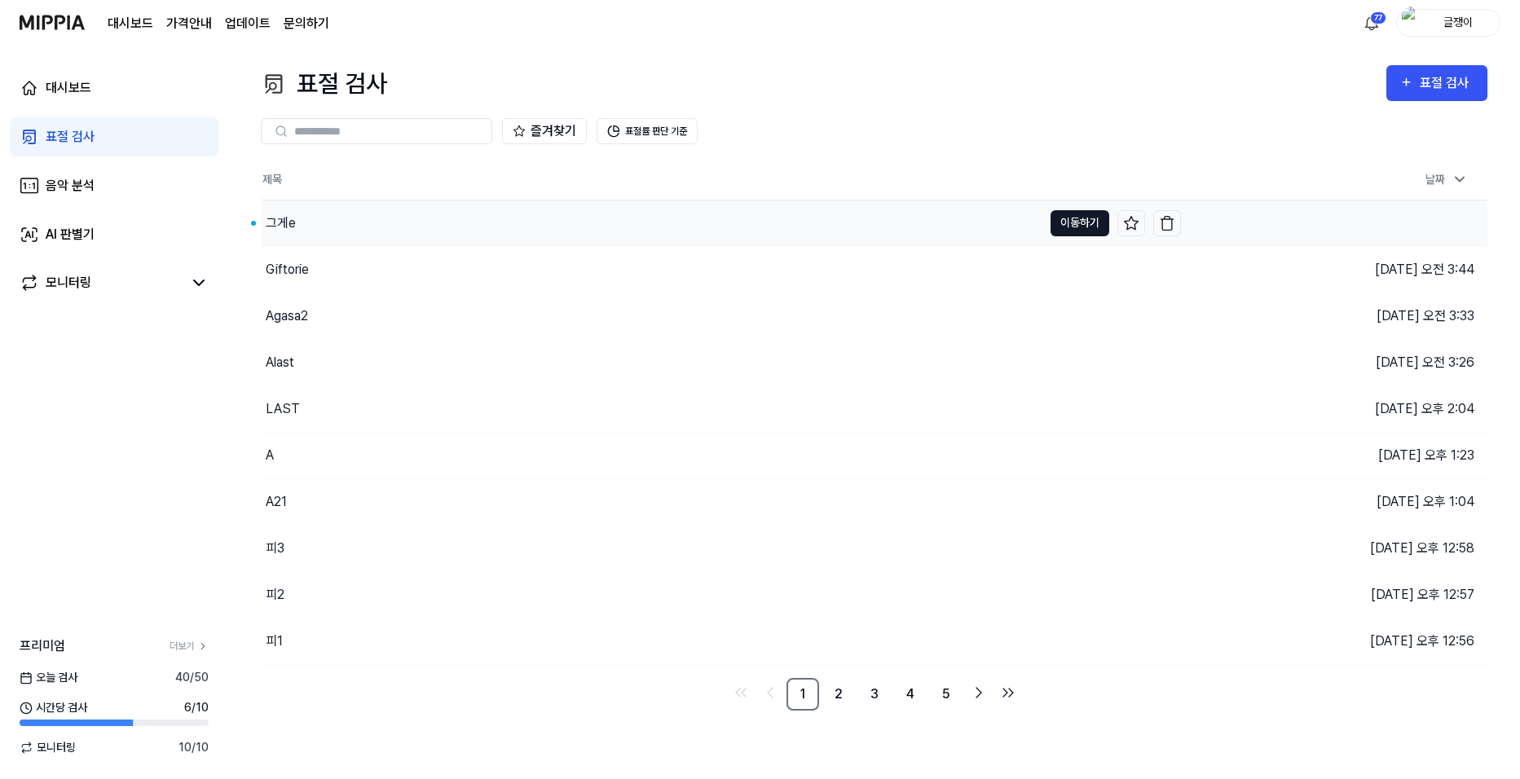
click at [1066, 219] on button "이동하기" at bounding box center [1079, 223] width 59 height 26
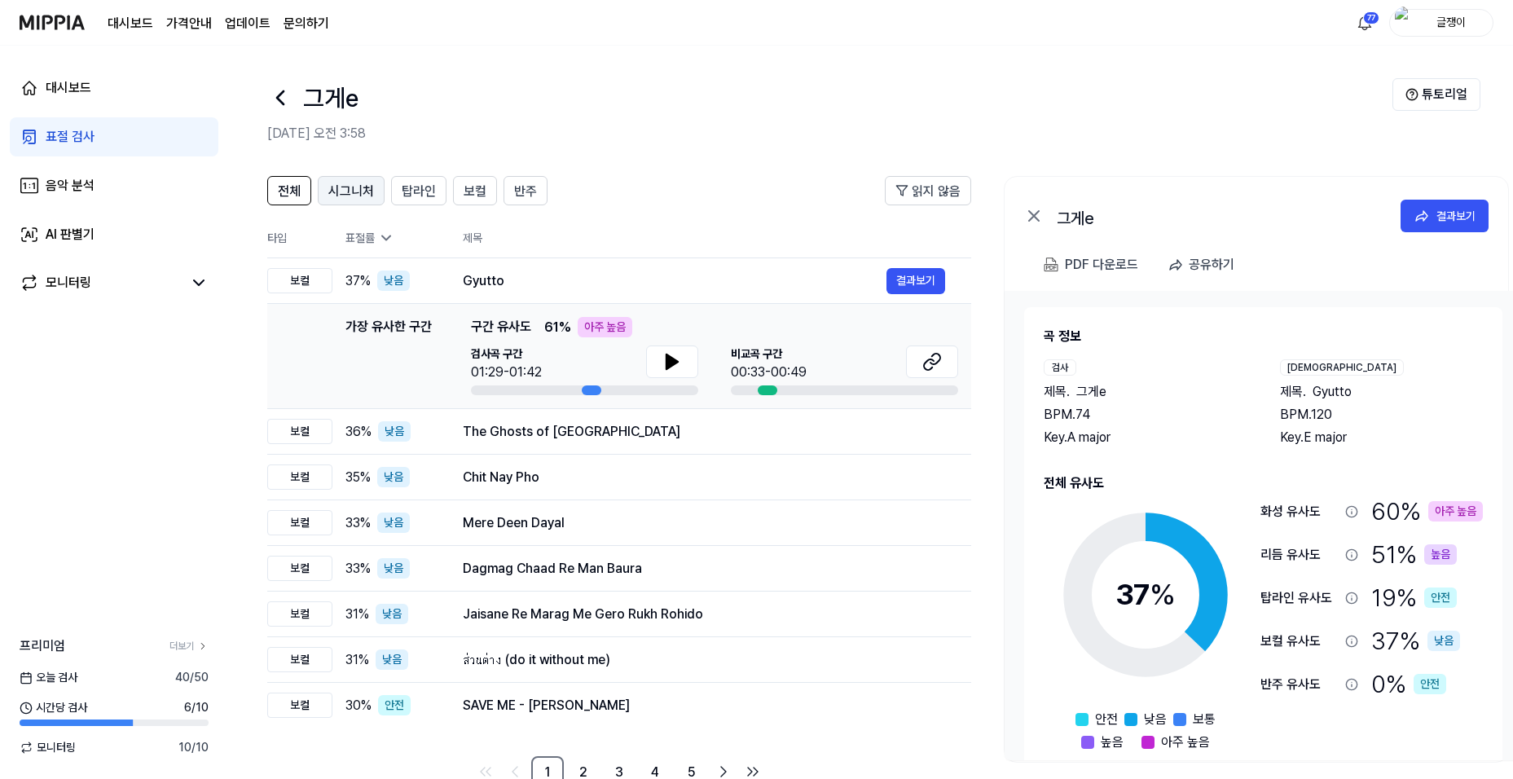
click at [355, 191] on span "시그니처" at bounding box center [351, 192] width 46 height 20
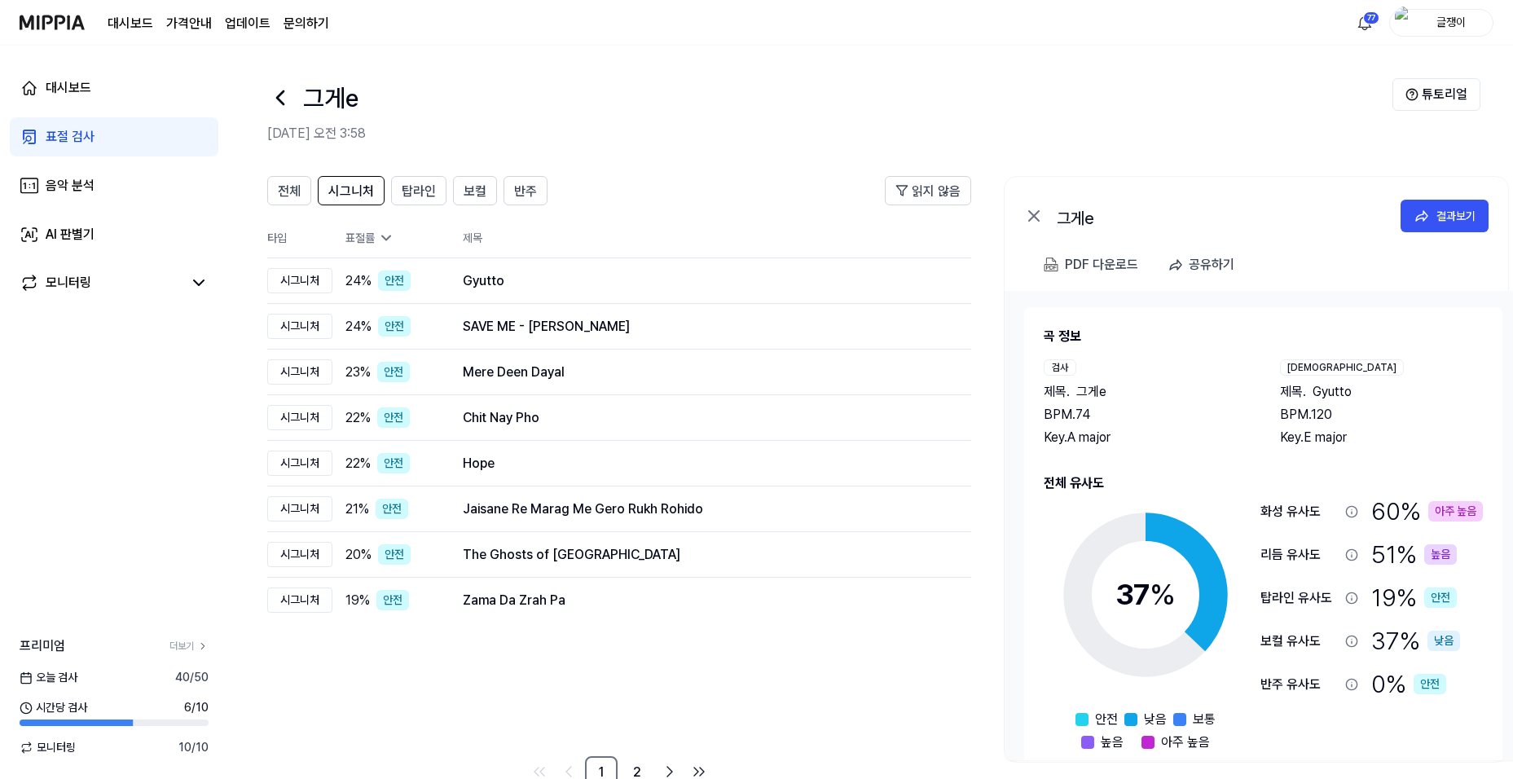
drag, startPoint x: 425, startPoint y: 187, endPoint x: 448, endPoint y: 187, distance: 23.6
click at [425, 186] on span "탑라인" at bounding box center [419, 192] width 34 height 20
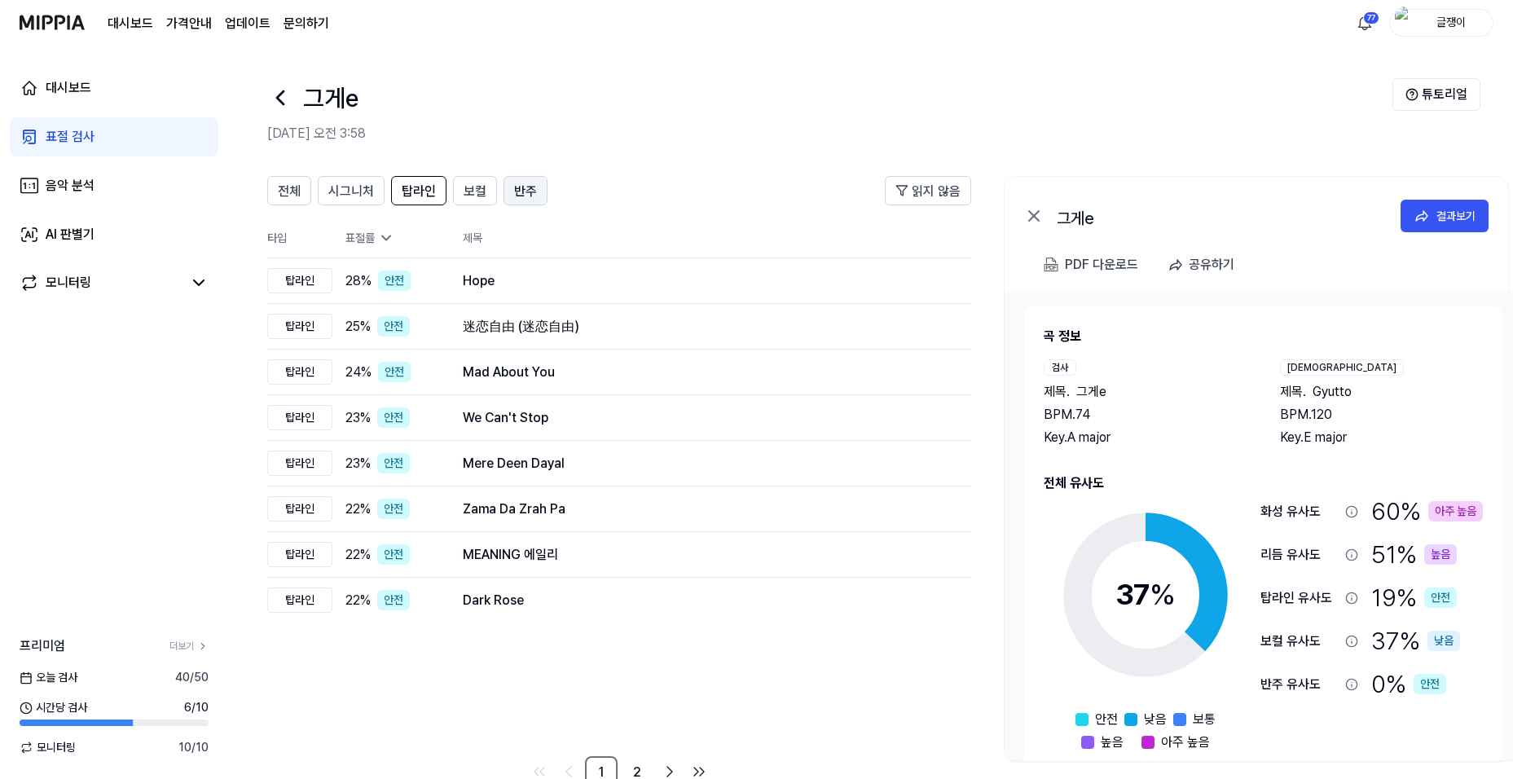
drag, startPoint x: 470, startPoint y: 190, endPoint x: 513, endPoint y: 197, distance: 43.8
click at [471, 191] on span "보컬" at bounding box center [475, 192] width 23 height 20
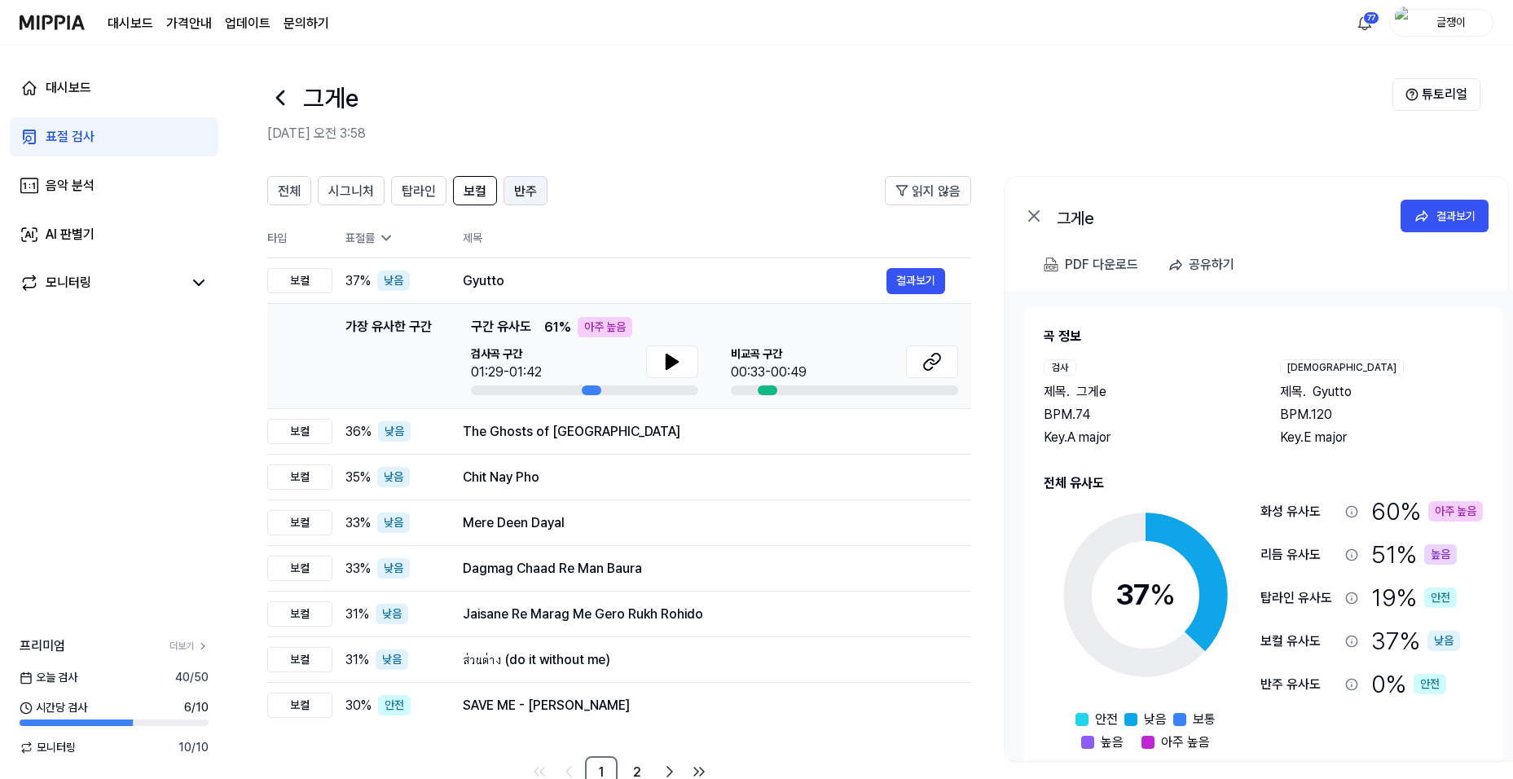
click at [524, 192] on span "반주" at bounding box center [525, 192] width 23 height 20
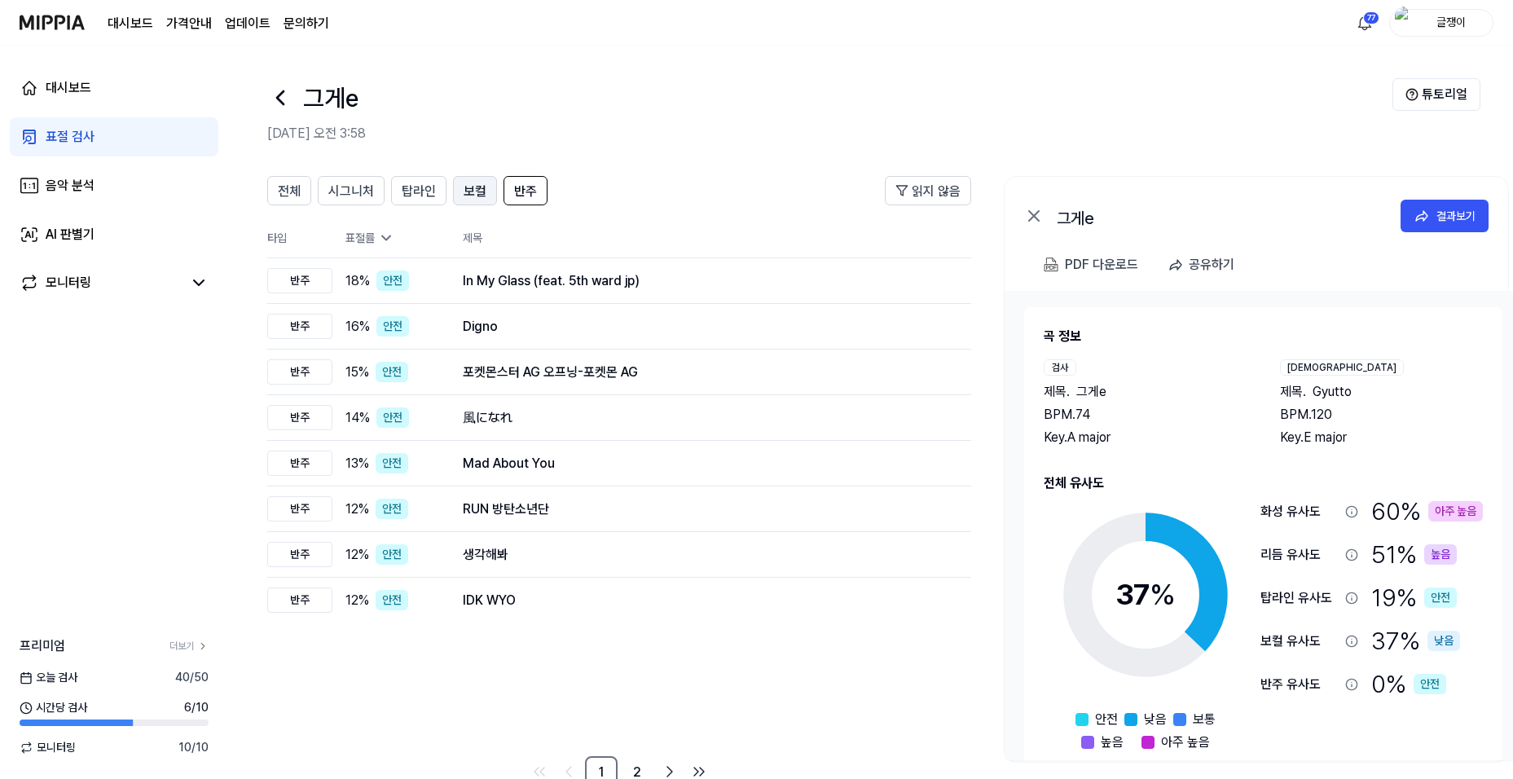
click at [481, 187] on span "보컬" at bounding box center [475, 192] width 23 height 20
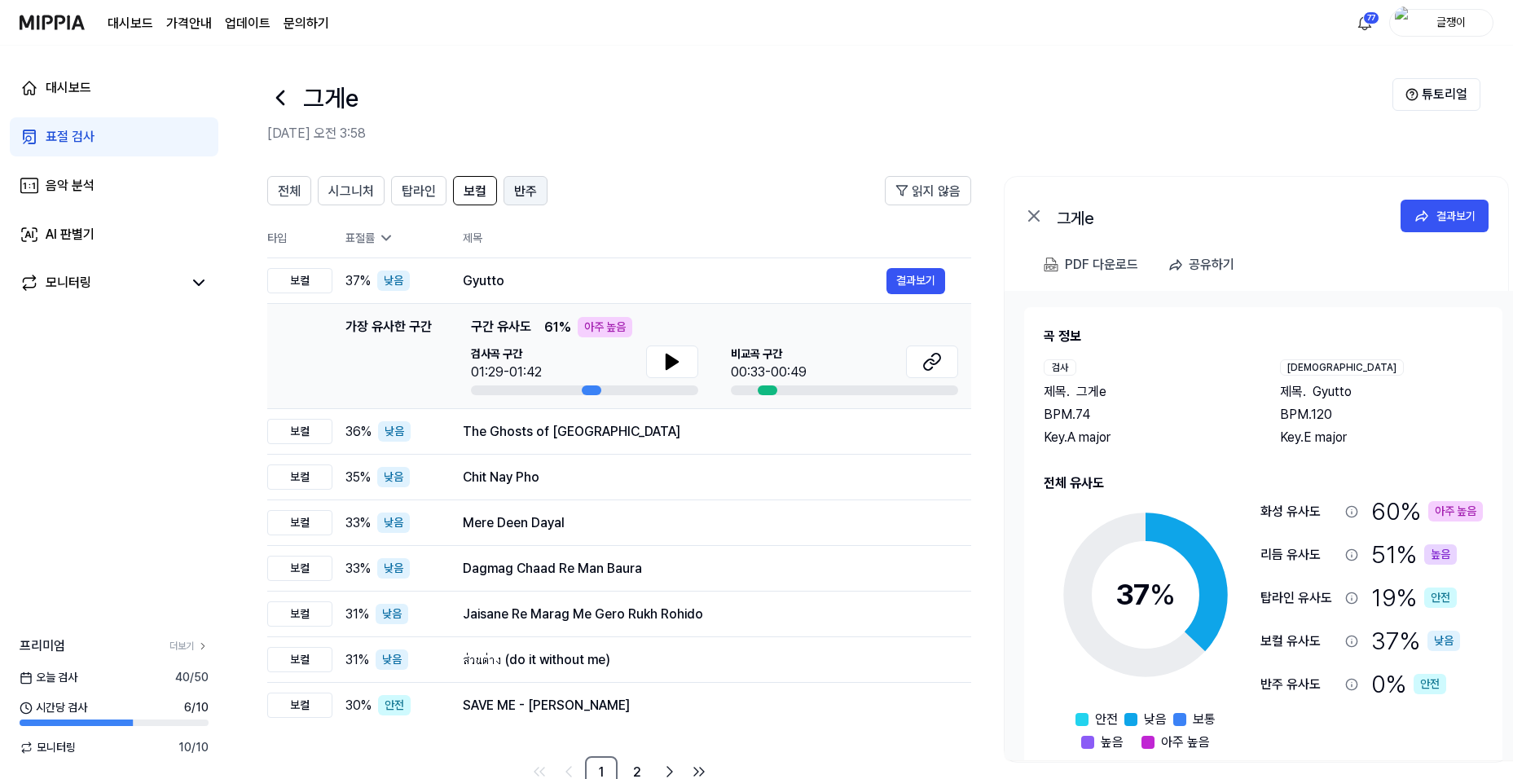
click at [522, 189] on span "반주" at bounding box center [525, 192] width 23 height 20
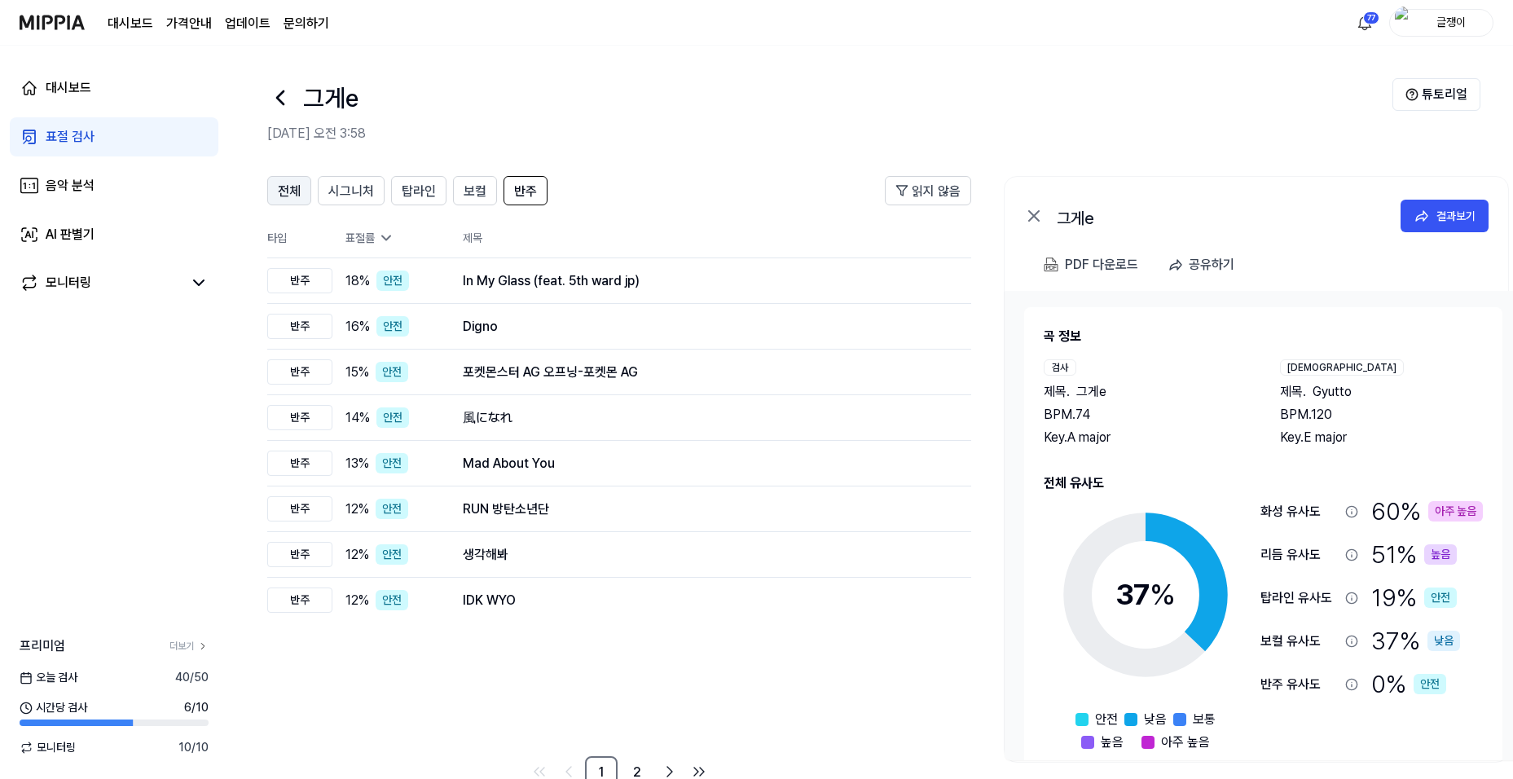
click at [286, 186] on span "전체" at bounding box center [289, 192] width 23 height 20
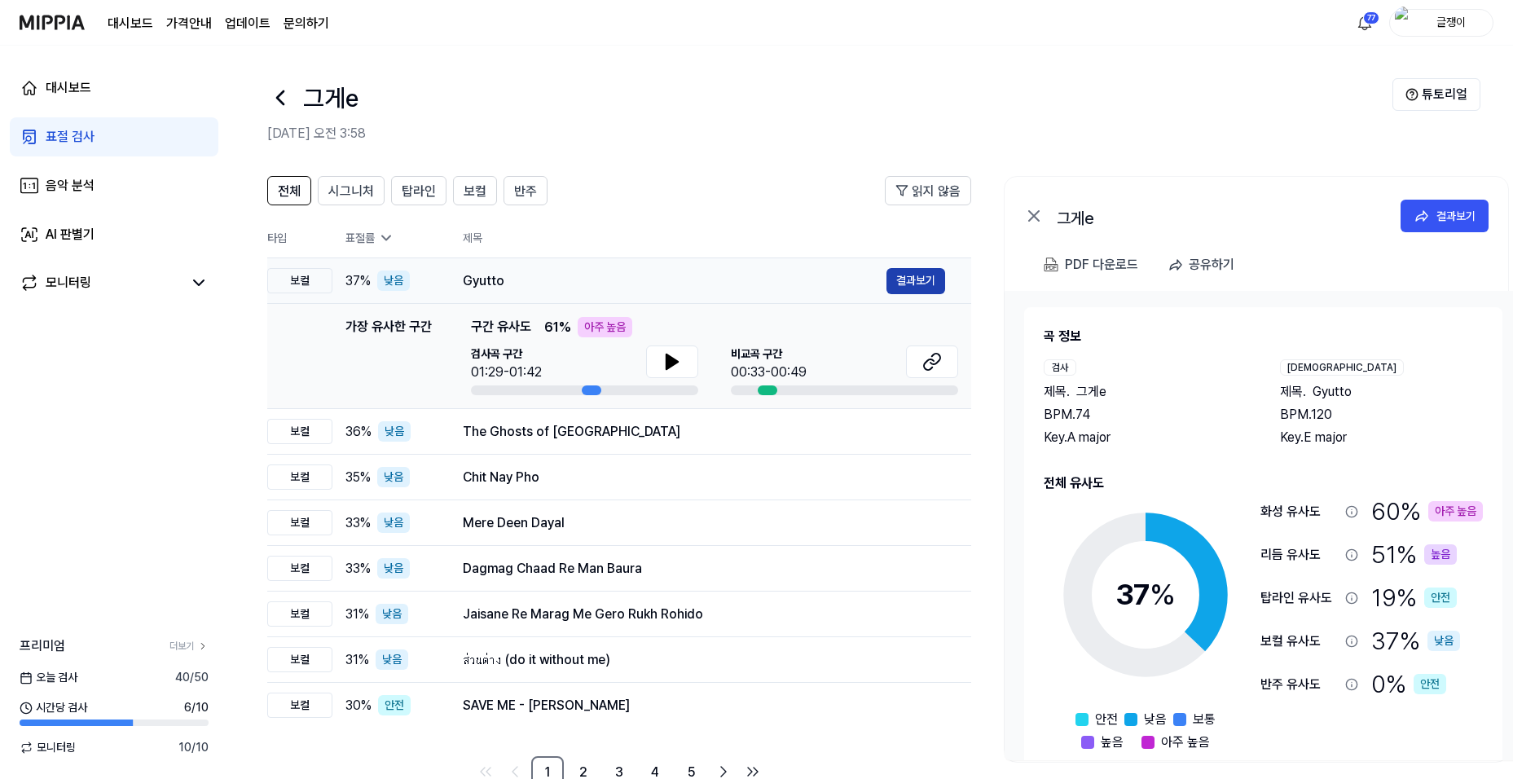
click at [911, 278] on button "결과보기" at bounding box center [916, 281] width 59 height 26
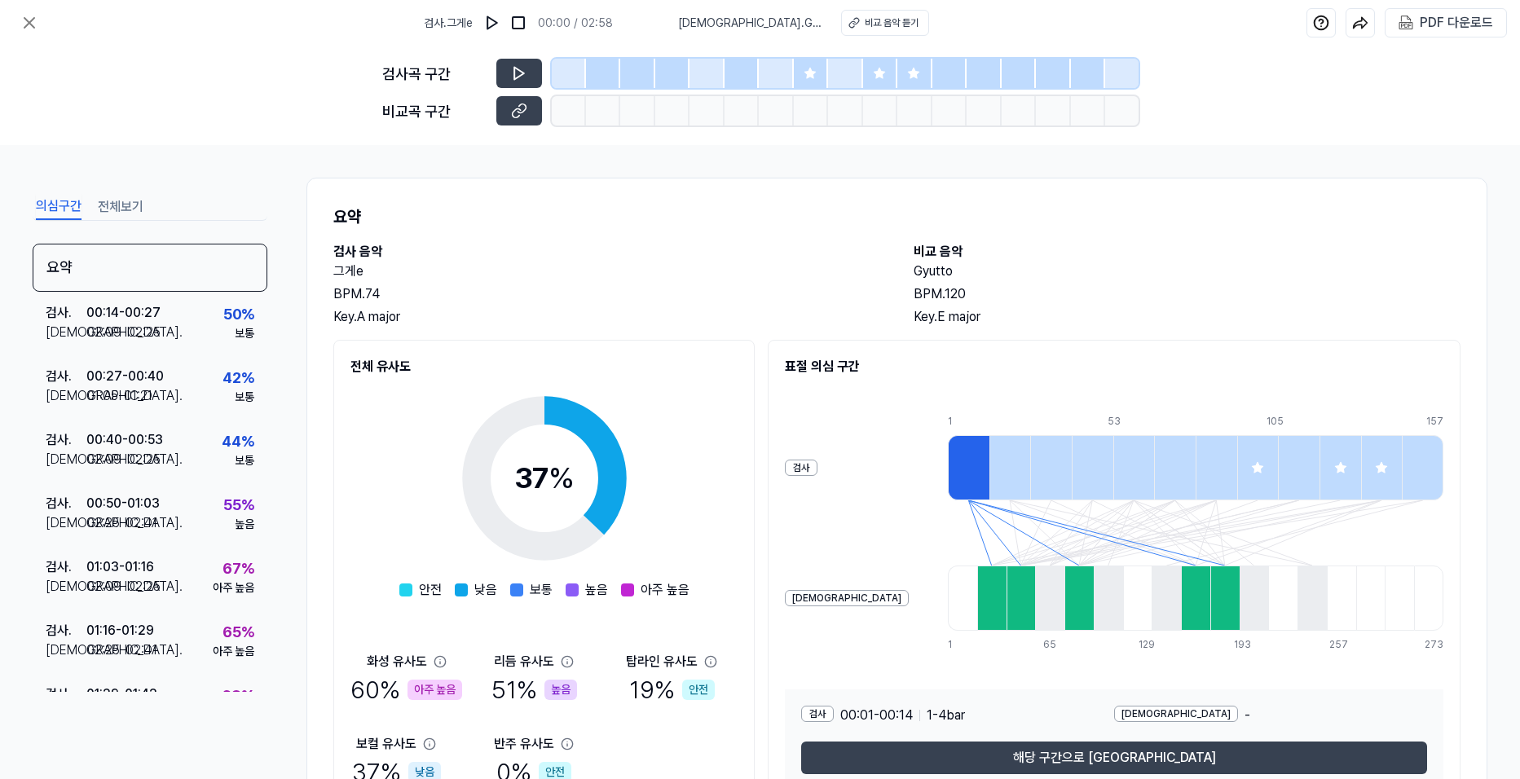
scroll to position [88, 0]
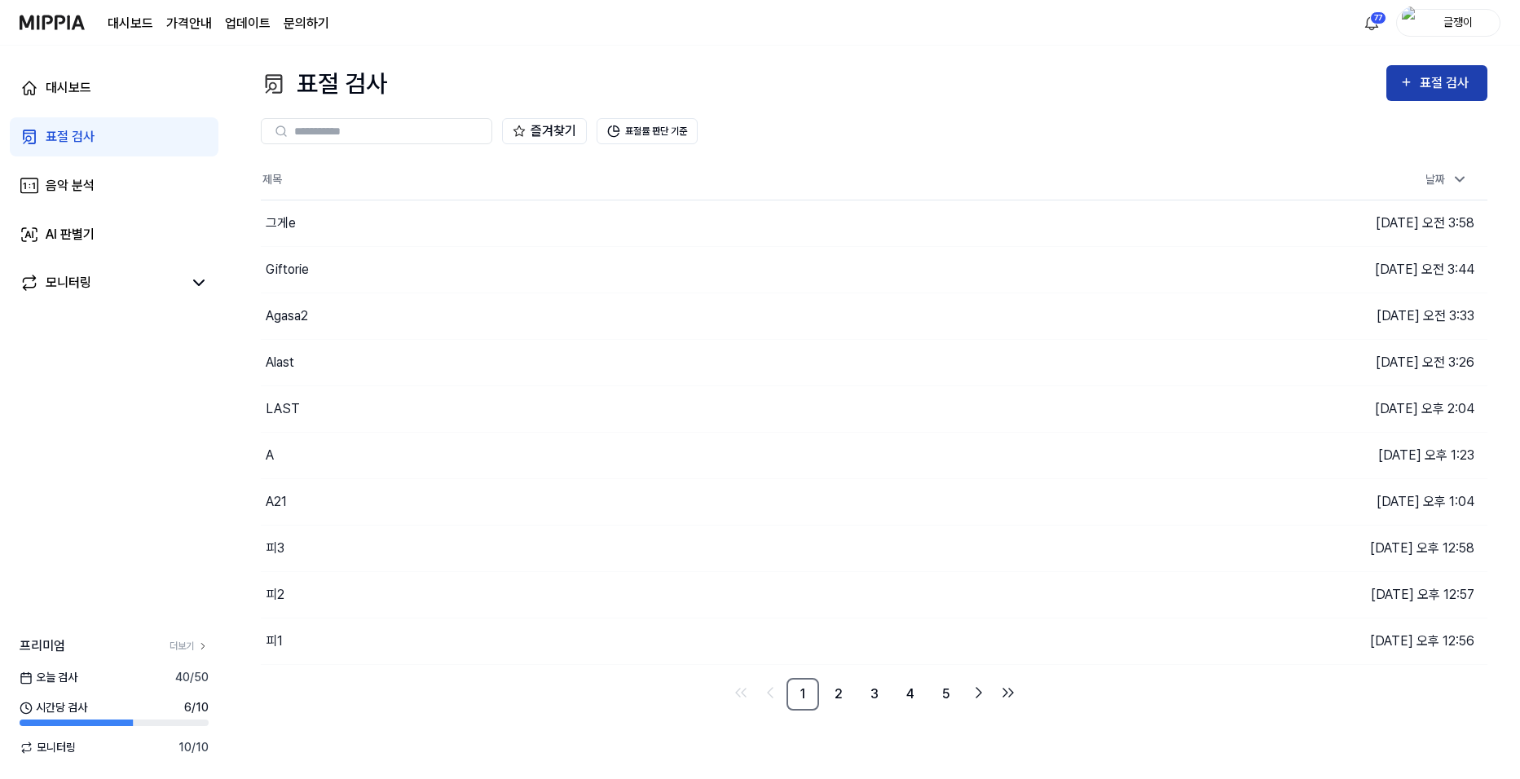
click at [1433, 81] on div "표절 검사" at bounding box center [1447, 83] width 55 height 21
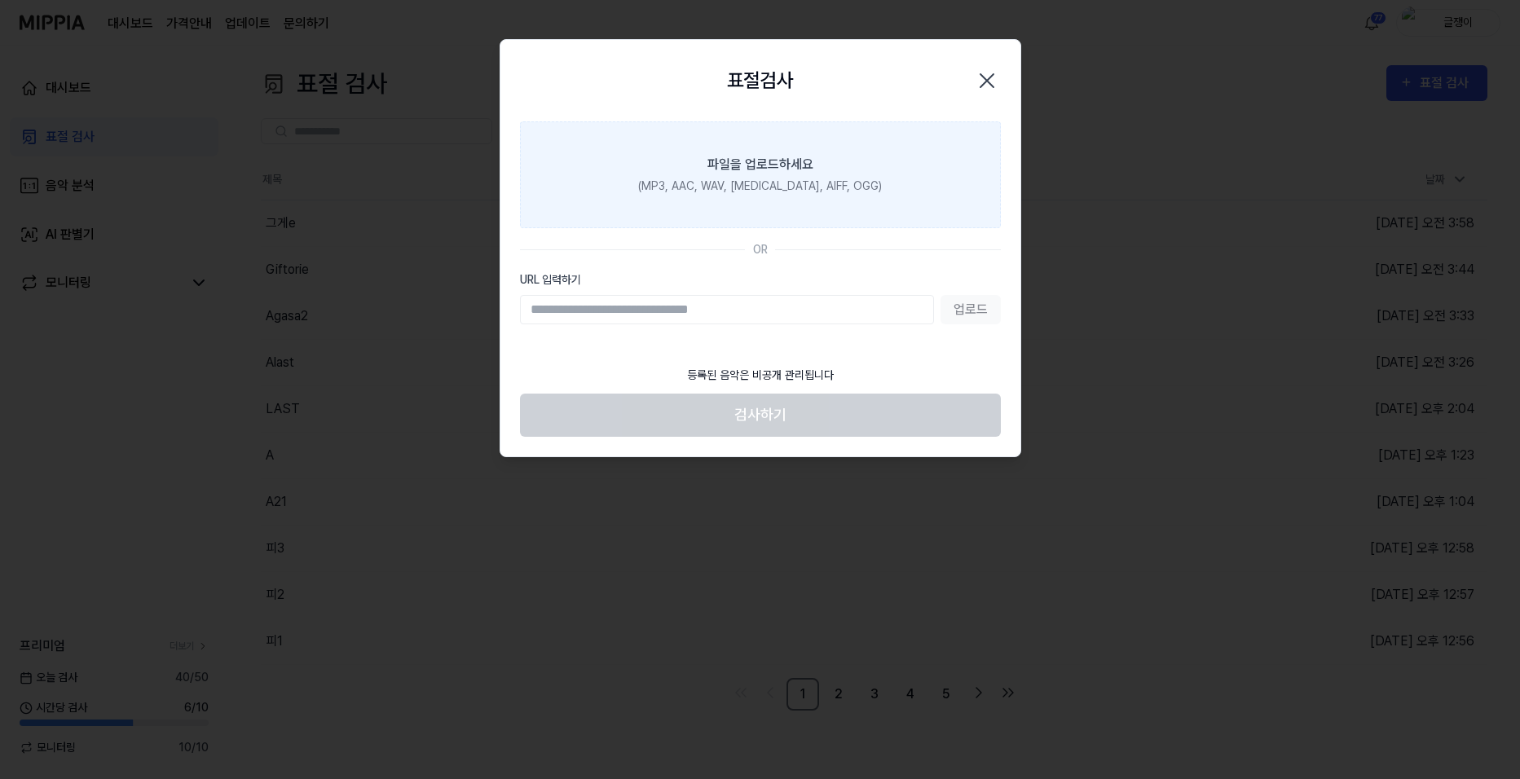
click at [700, 169] on label "파일을 업로드하세요 (MP3, AAC, WAV, FLAC, AIFF, OGG)" at bounding box center [760, 174] width 481 height 107
click at [0, 0] on input "파일을 업로드하세요 (MP3, AAC, WAV, FLAC, AIFF, OGG)" at bounding box center [0, 0] width 0 height 0
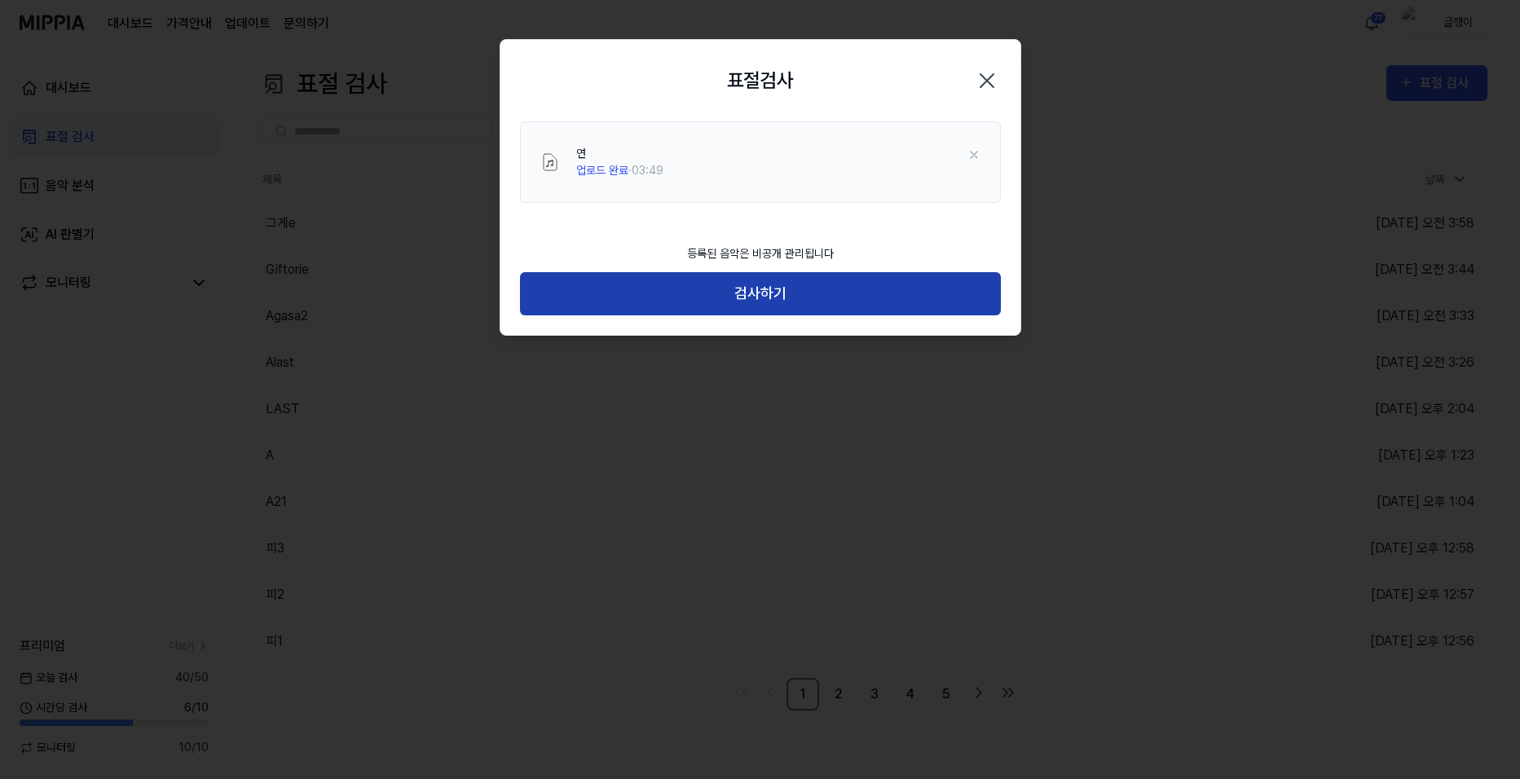
click at [751, 287] on button "검사하기" at bounding box center [760, 293] width 481 height 43
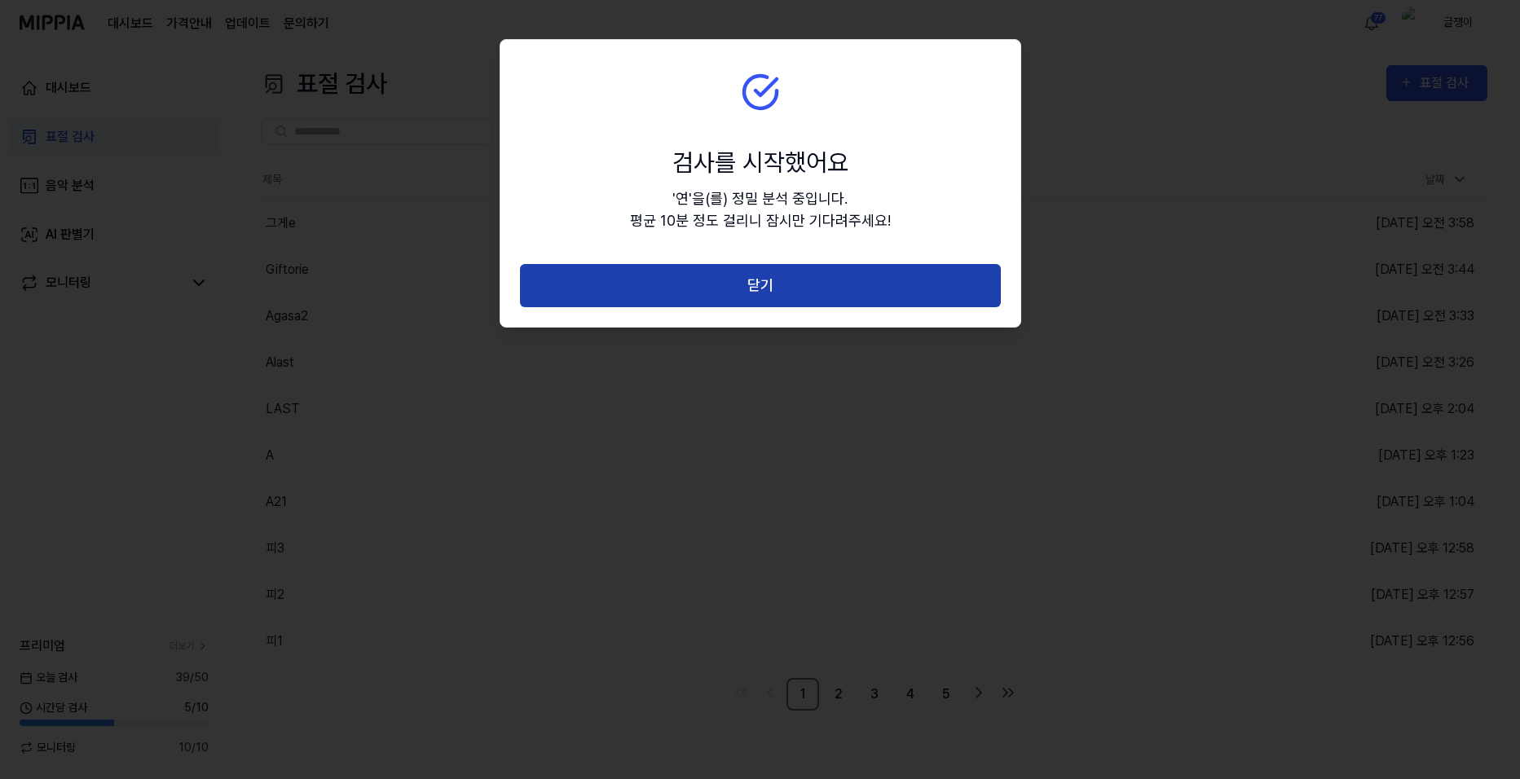
click at [758, 283] on button "닫기" at bounding box center [760, 285] width 481 height 43
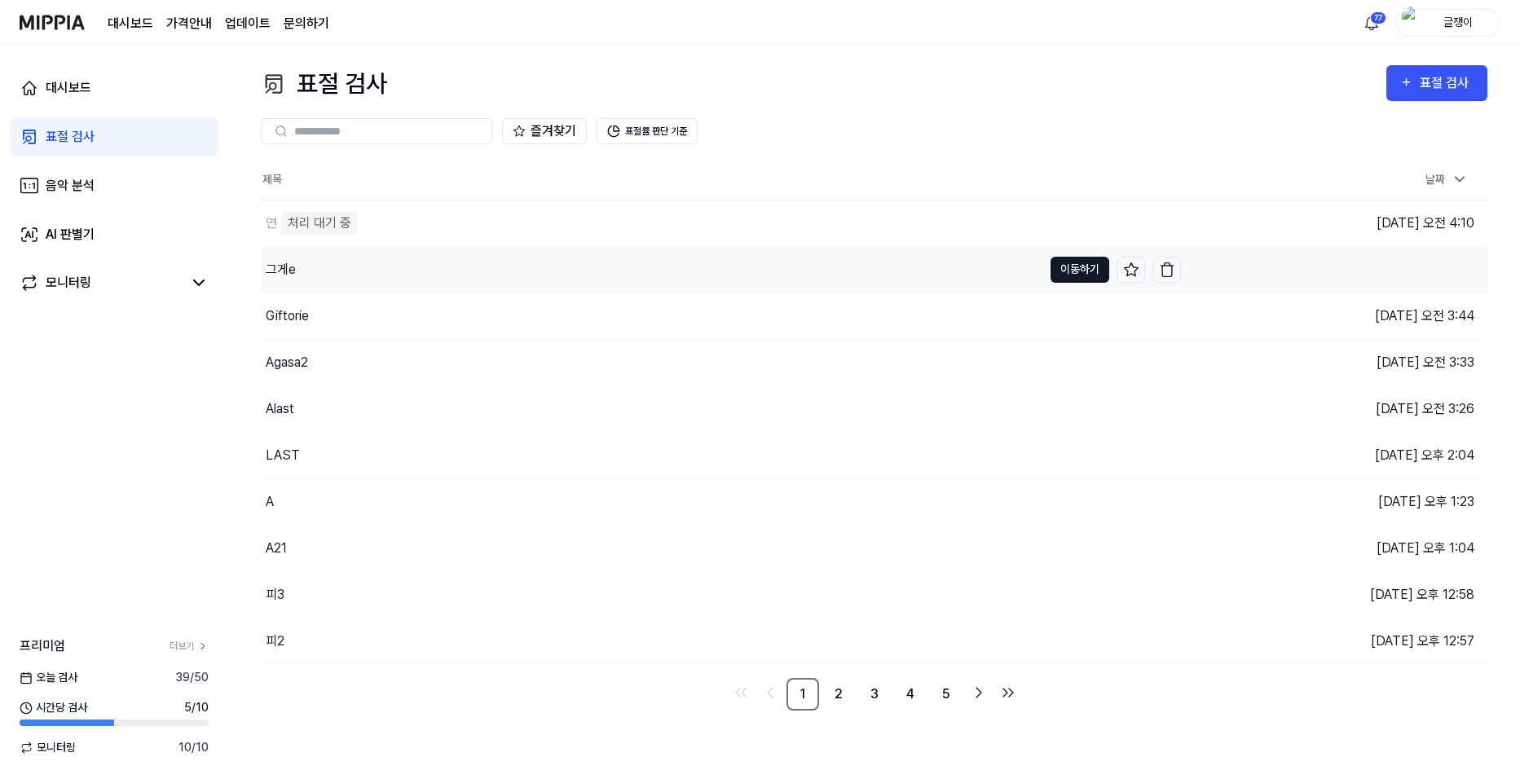
click at [1064, 265] on button "이동하기" at bounding box center [1079, 270] width 59 height 26
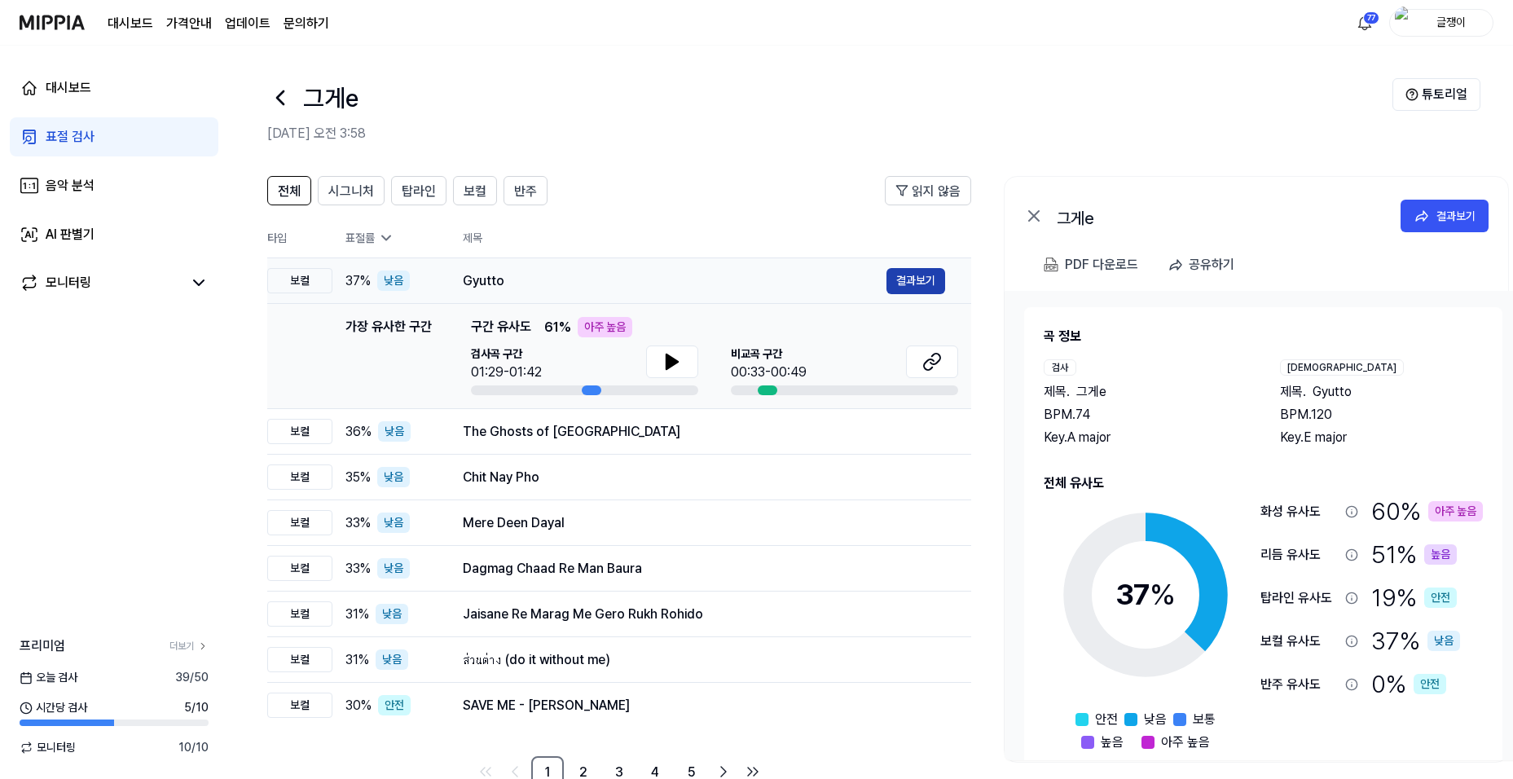
click at [919, 272] on button "결과보기" at bounding box center [916, 281] width 59 height 26
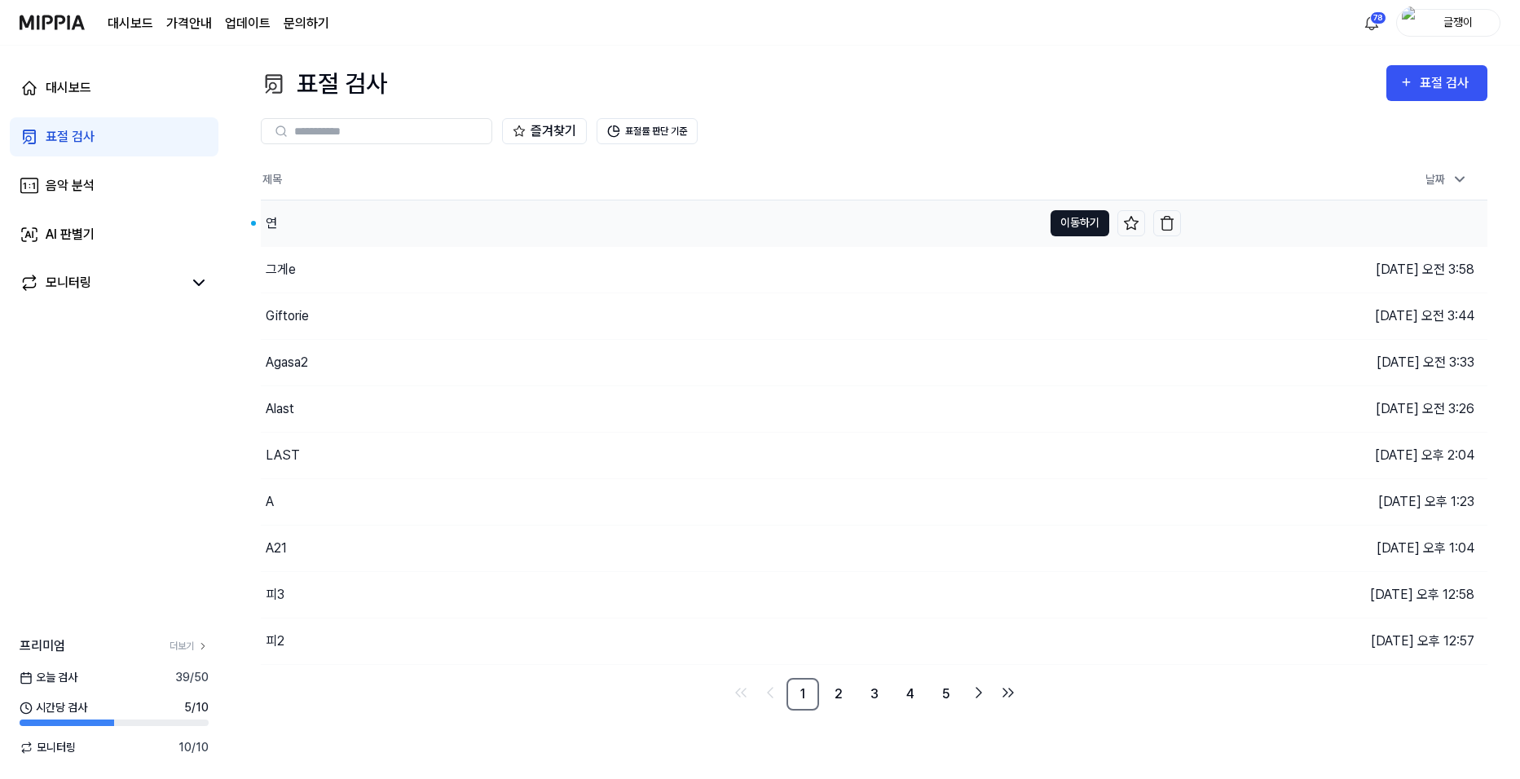
click at [1089, 222] on button "이동하기" at bounding box center [1079, 223] width 59 height 26
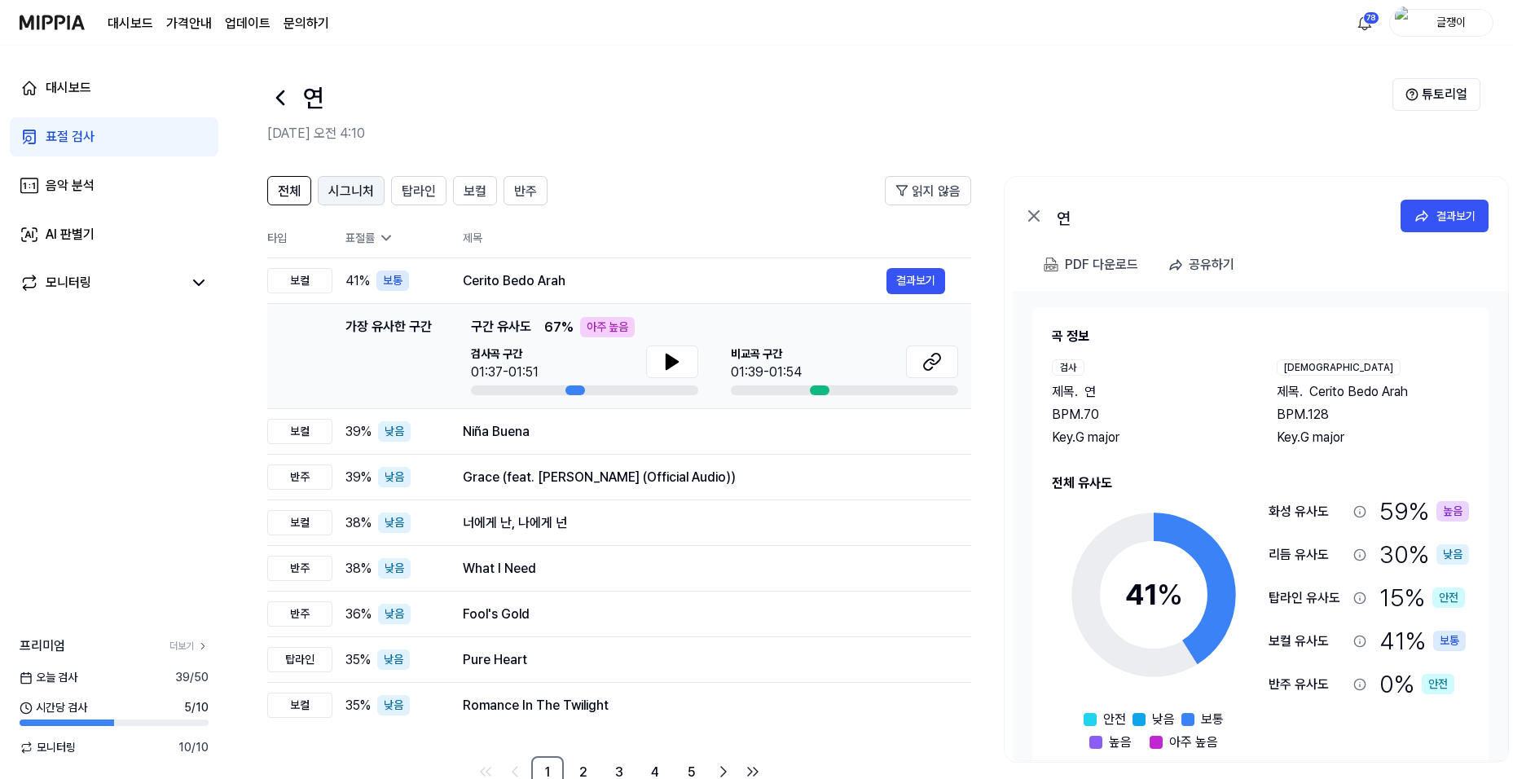
click at [345, 192] on span "시그니처" at bounding box center [351, 192] width 46 height 20
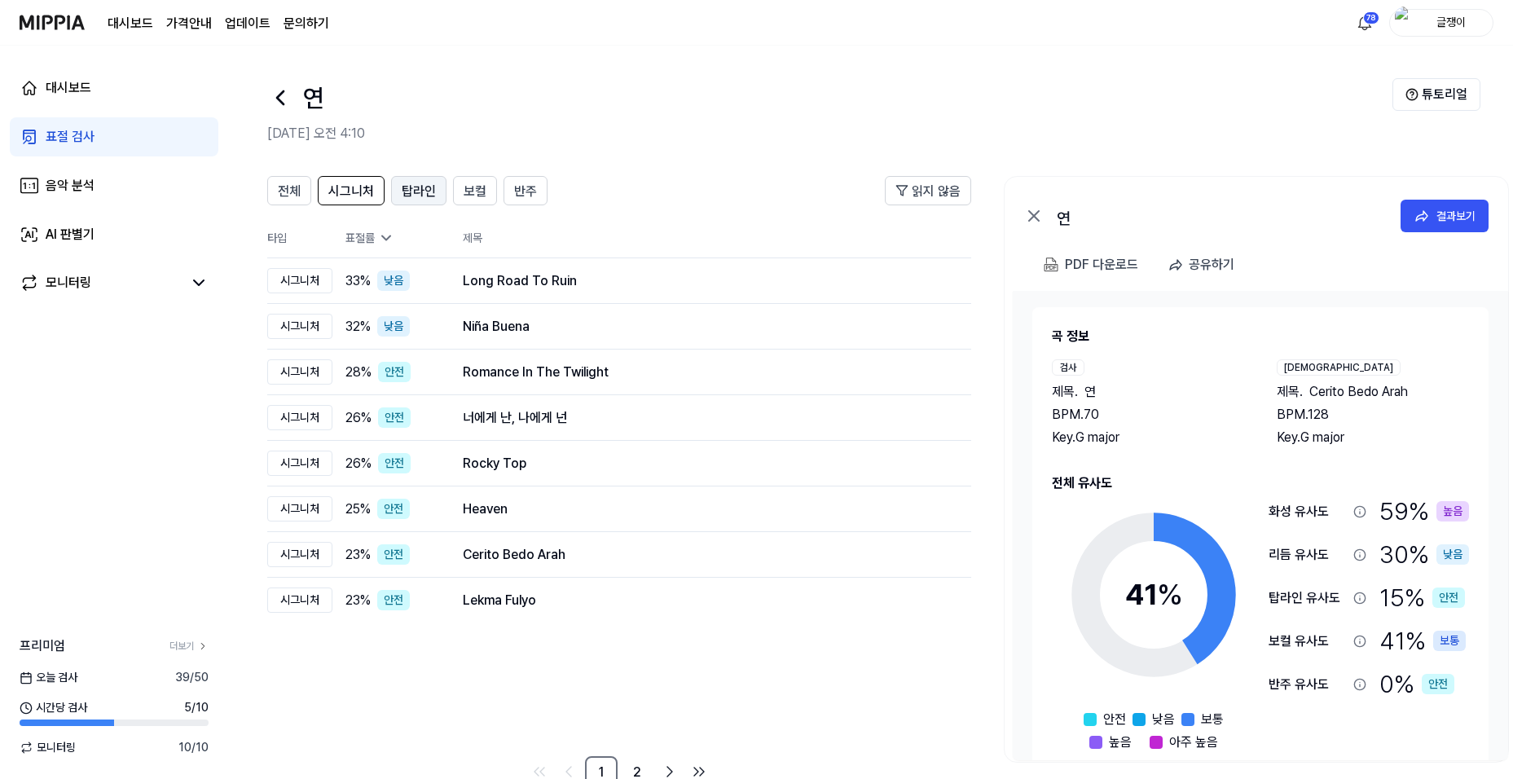
click at [432, 195] on span "탑라인" at bounding box center [419, 192] width 34 height 20
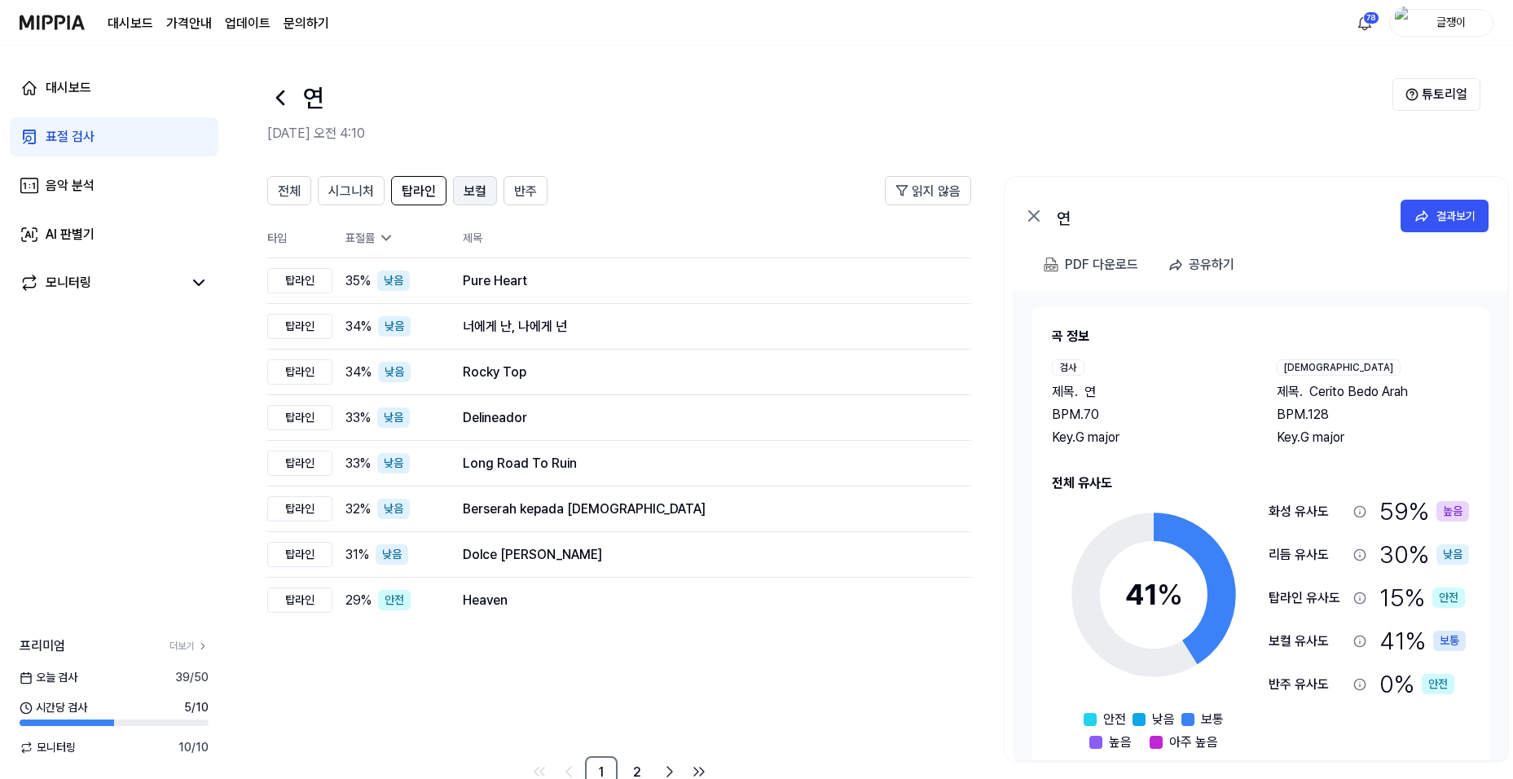
click at [473, 193] on span "보컬" at bounding box center [475, 192] width 23 height 20
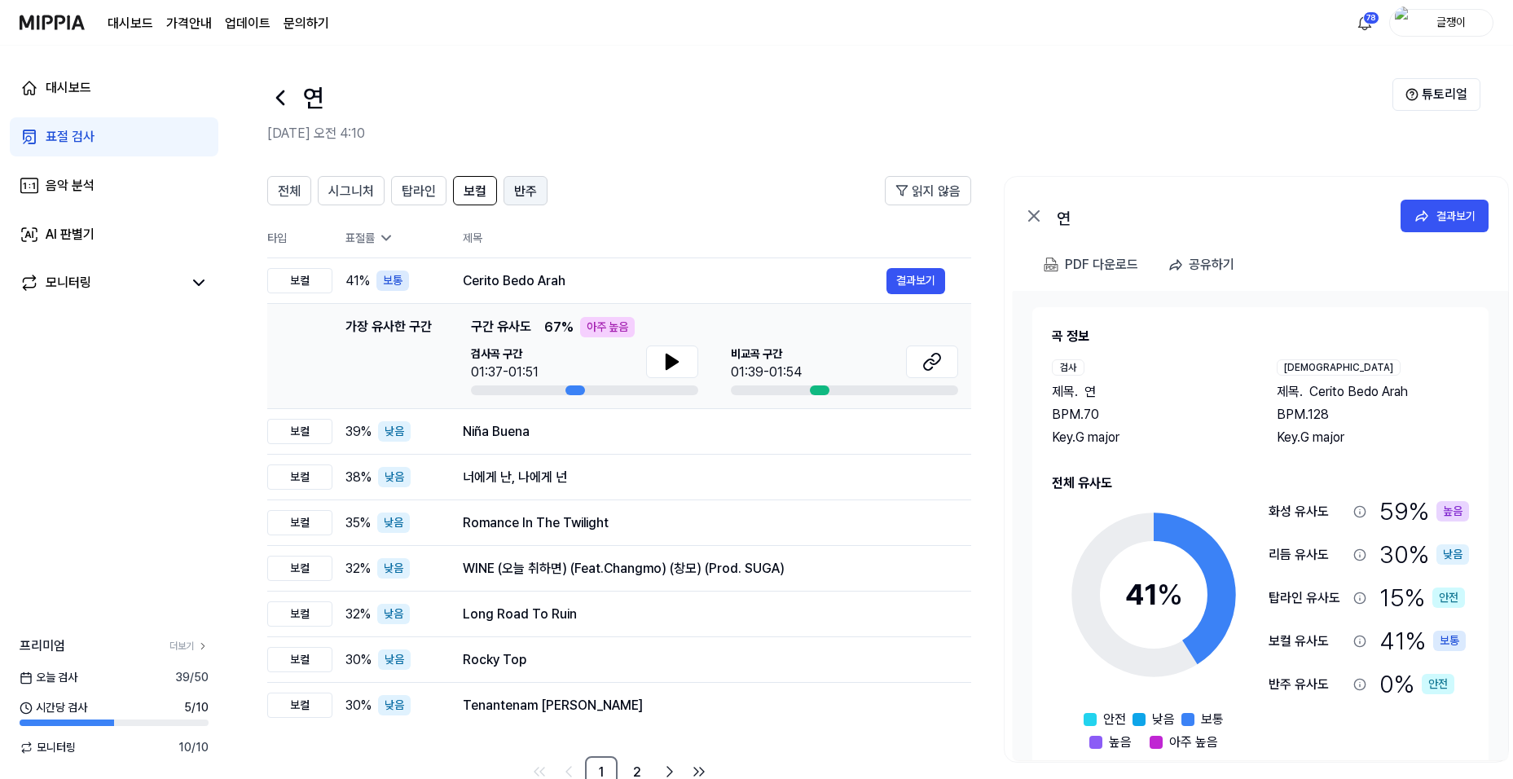
click at [528, 192] on span "반주" at bounding box center [525, 192] width 23 height 20
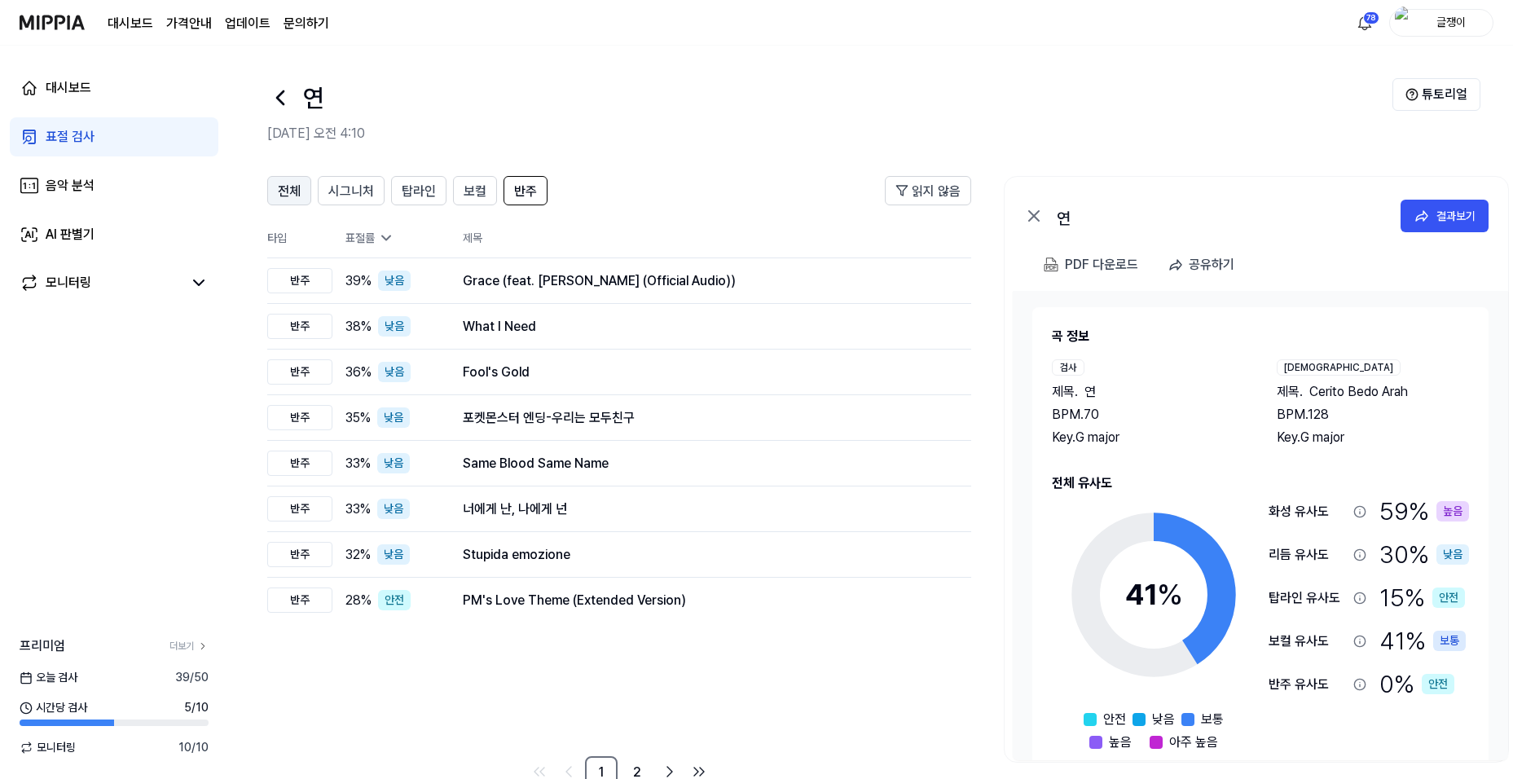
click at [293, 186] on span "전체" at bounding box center [289, 192] width 23 height 20
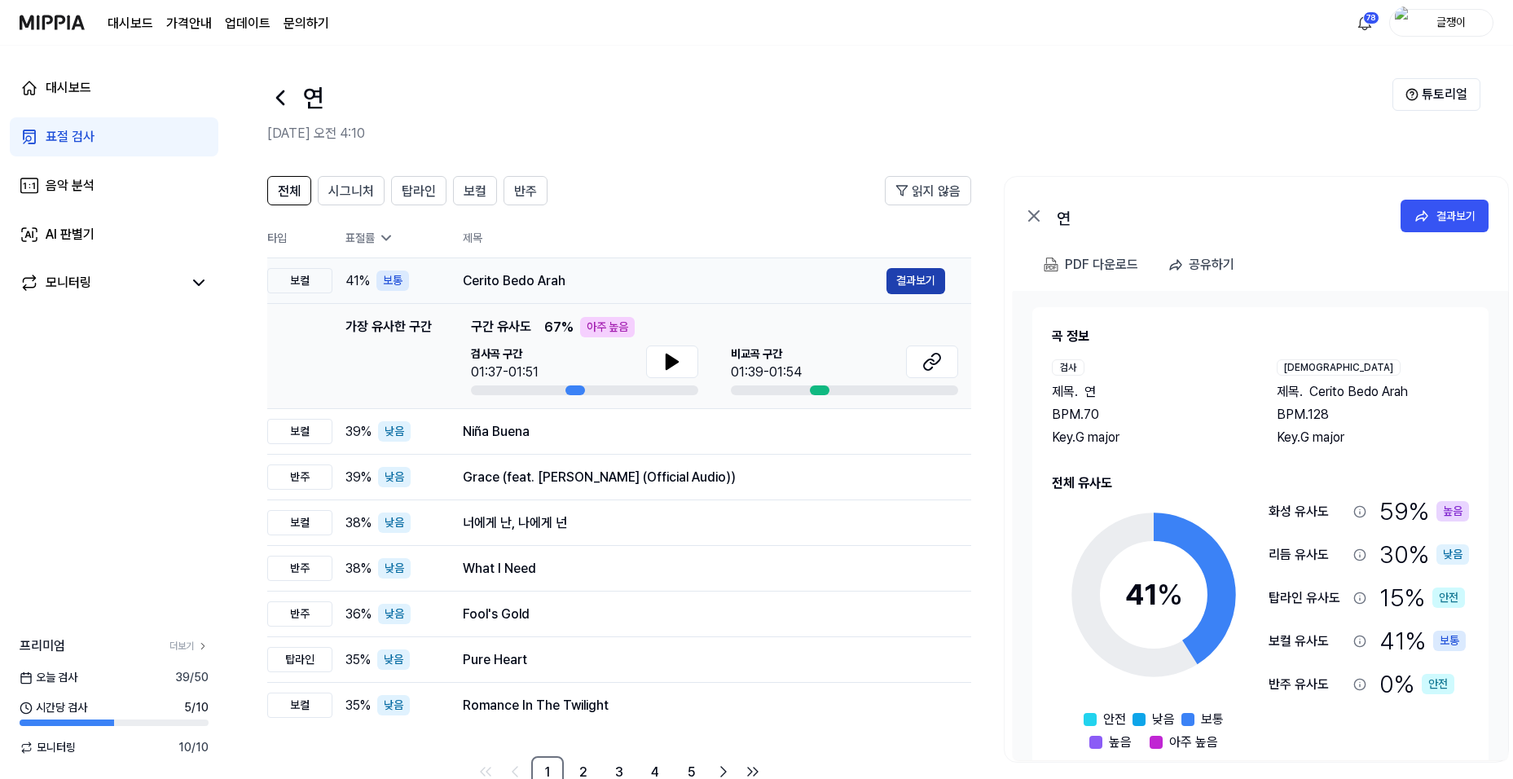
click at [897, 278] on button "결과보기" at bounding box center [916, 281] width 59 height 26
click at [913, 281] on button "결과보기" at bounding box center [916, 281] width 59 height 26
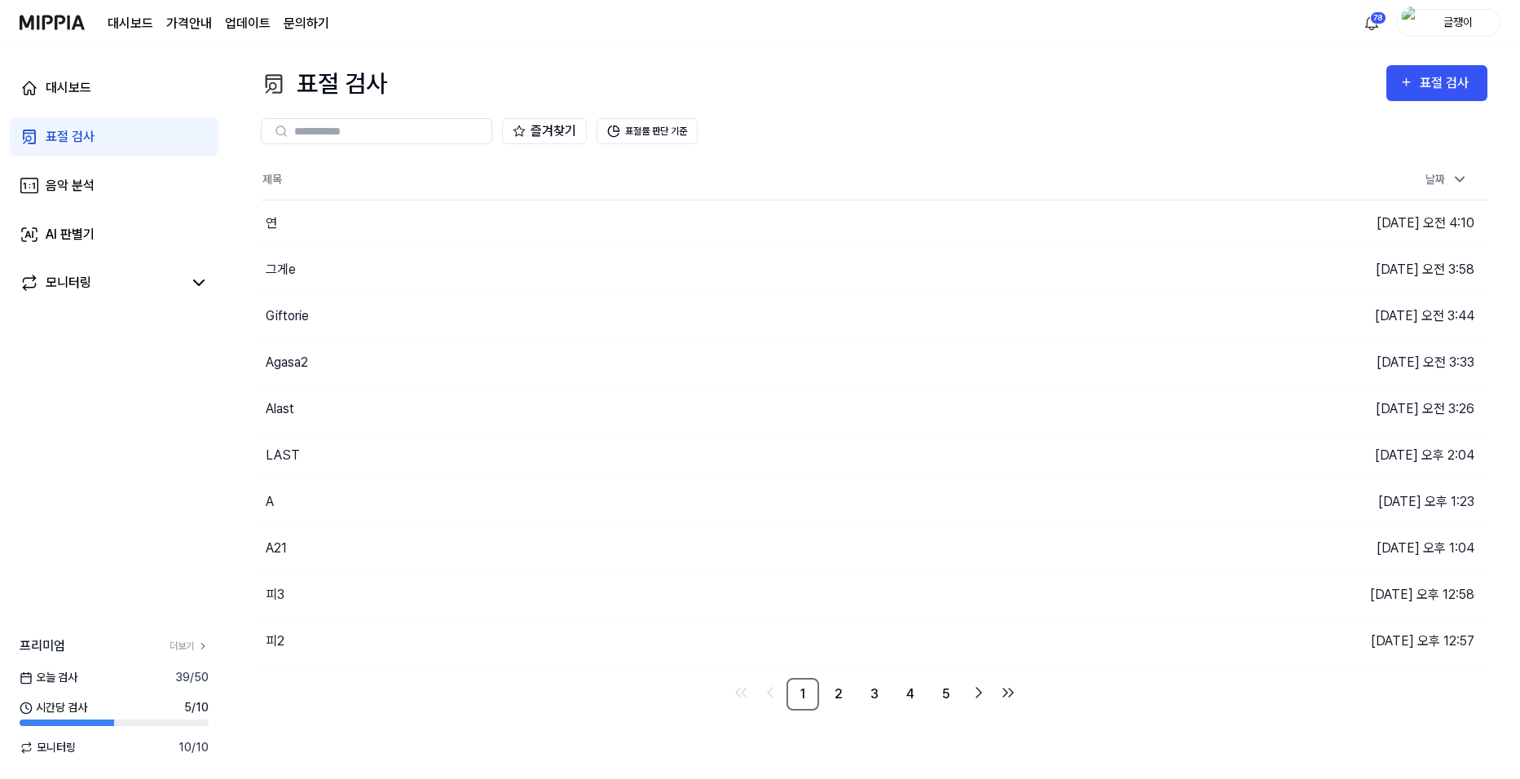
click at [103, 405] on div "대시보드 표절 검사 음악 분석 AI 판별기 모니터링 프리미엄 더보기 오늘 검사 39 / 50 시간당 검사 5 / 10 모니터링 10 / 10" at bounding box center [114, 412] width 228 height 733
click at [836, 695] on link "2" at bounding box center [838, 694] width 33 height 33
click at [1063, 362] on button "이동하기" at bounding box center [1079, 363] width 59 height 26
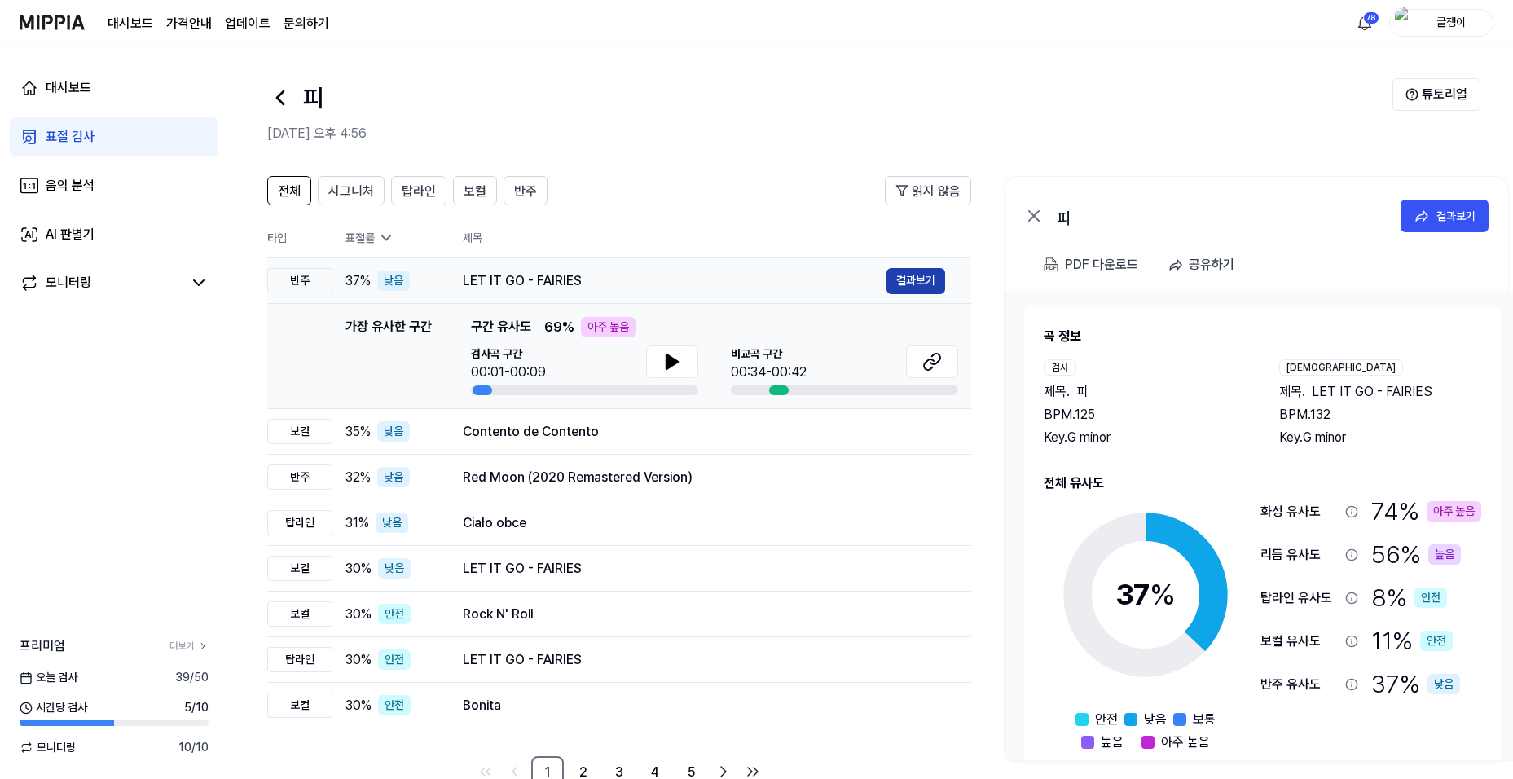
click at [913, 279] on button "결과보기" at bounding box center [916, 281] width 59 height 26
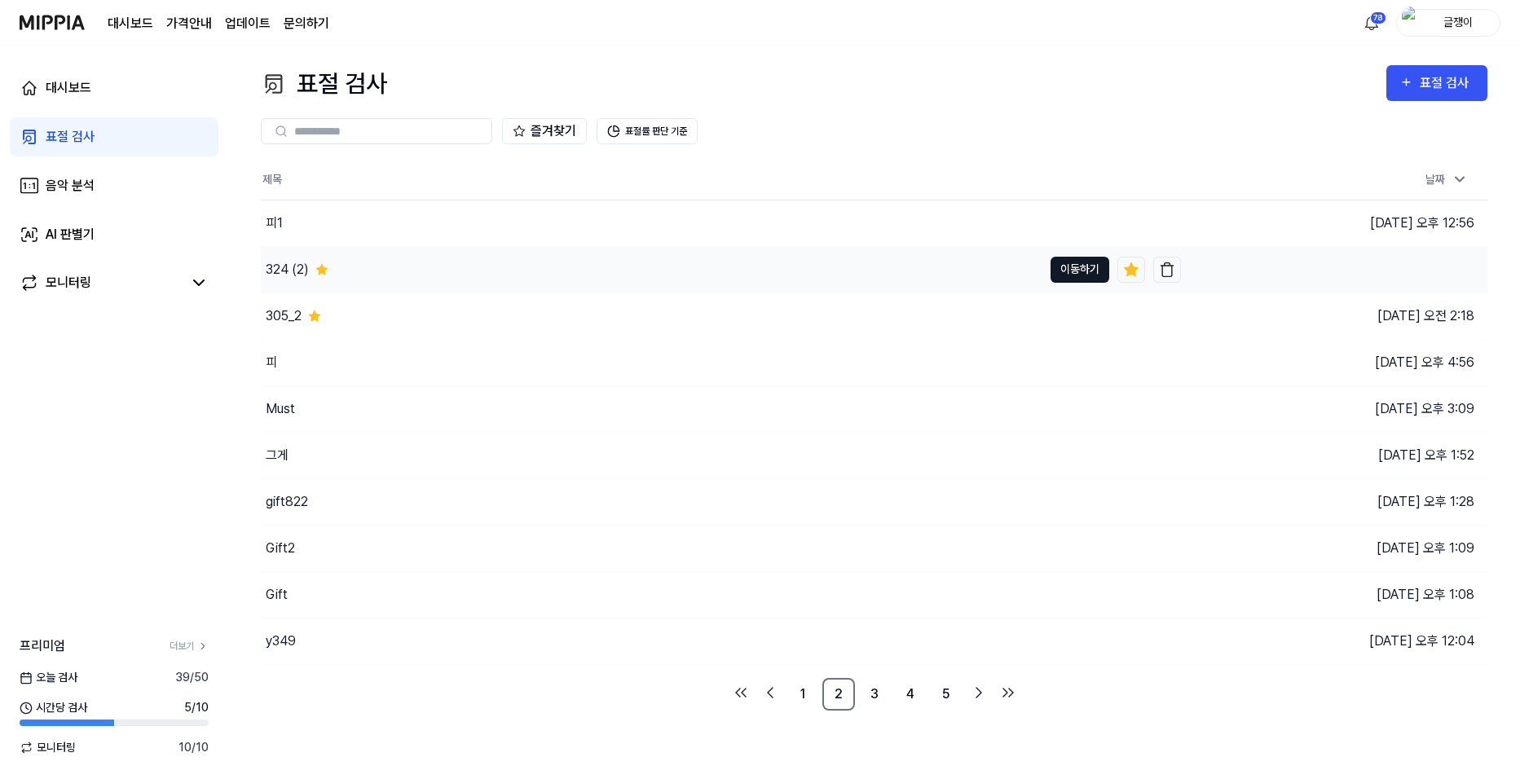
click at [1084, 265] on button "이동하기" at bounding box center [1079, 270] width 59 height 26
click at [1079, 315] on button "이동하기" at bounding box center [1079, 316] width 59 height 26
click at [799, 694] on link "1" at bounding box center [802, 694] width 33 height 33
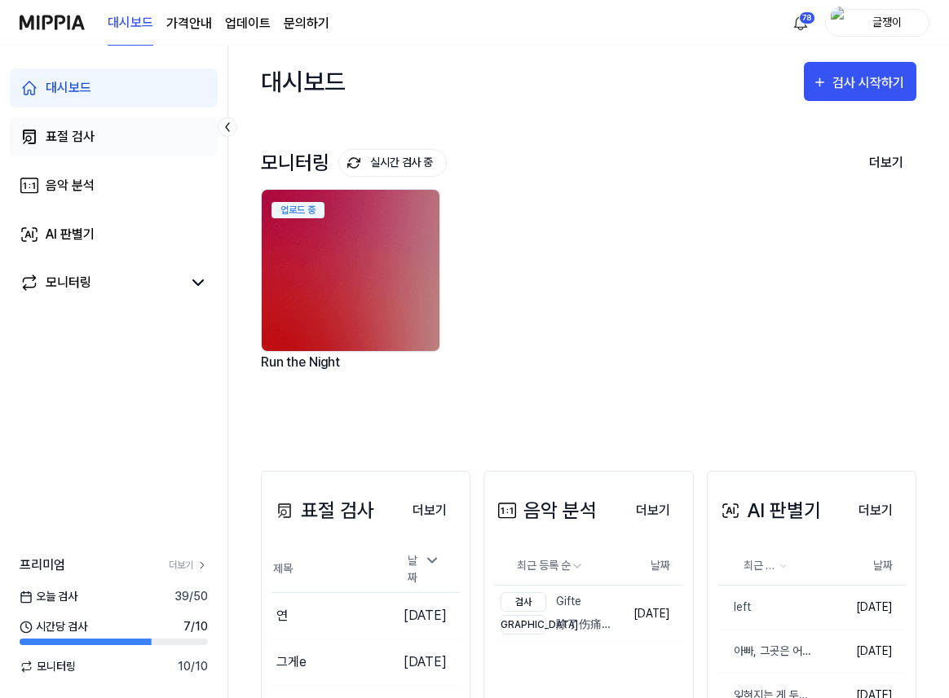
click at [59, 136] on div "표절 검사" at bounding box center [70, 137] width 49 height 20
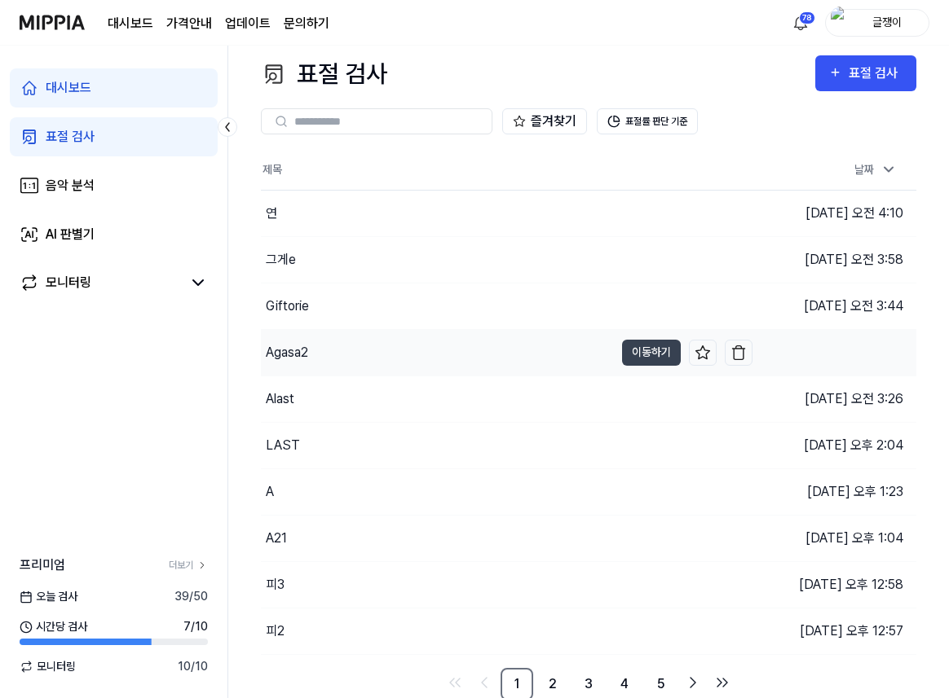
scroll to position [12, 0]
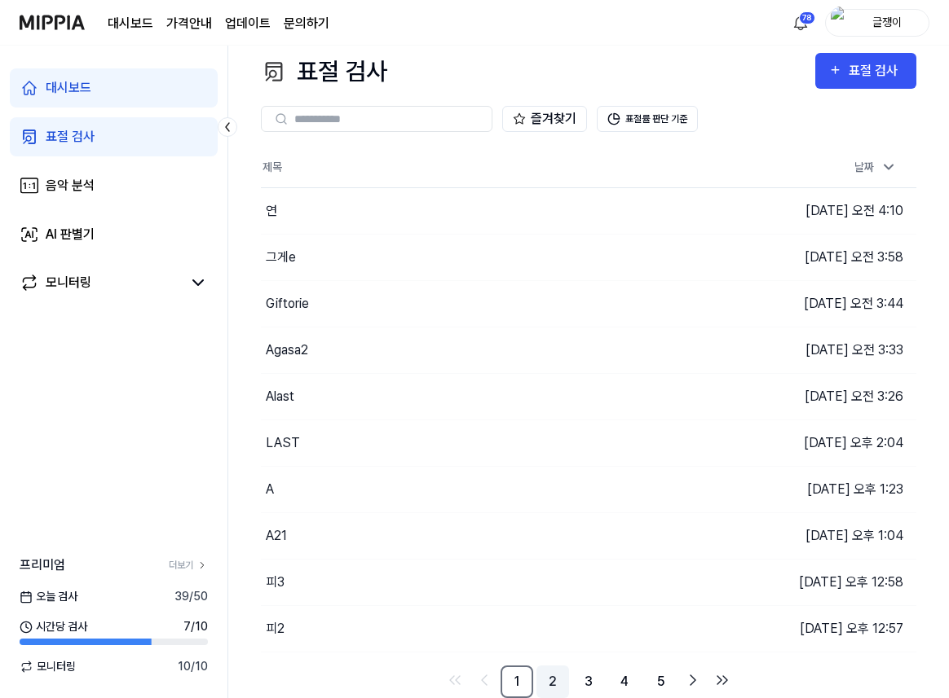
click at [557, 680] on link "2" at bounding box center [552, 682] width 33 height 33
click at [584, 685] on link "3" at bounding box center [588, 682] width 33 height 33
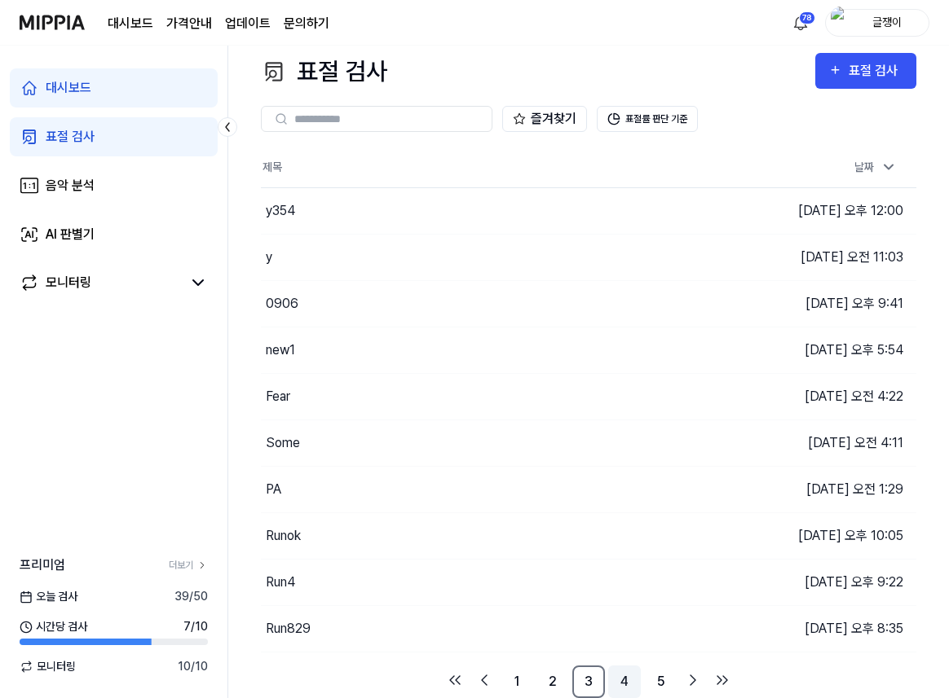
click at [623, 676] on link "4" at bounding box center [624, 682] width 33 height 33
click at [627, 680] on link "5" at bounding box center [624, 682] width 33 height 33
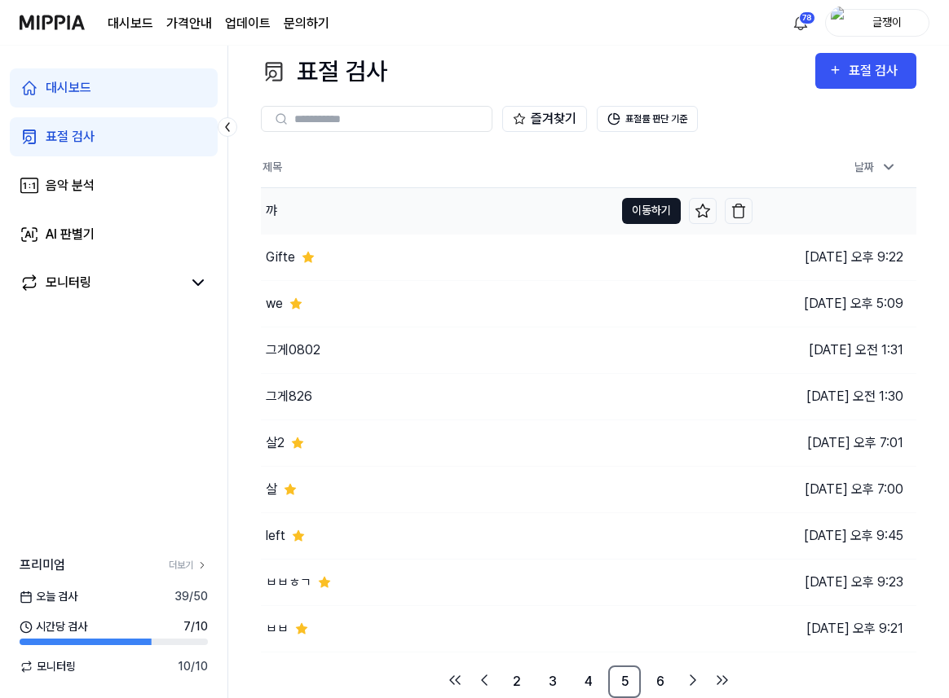
click at [656, 206] on button "이동하기" at bounding box center [651, 211] width 59 height 26
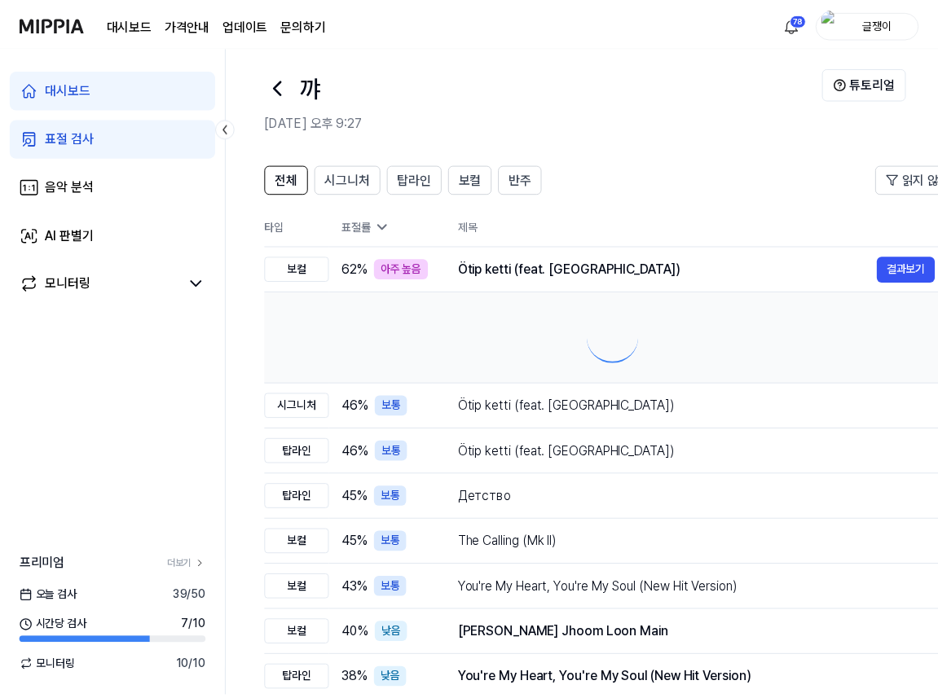
scroll to position [0, 0]
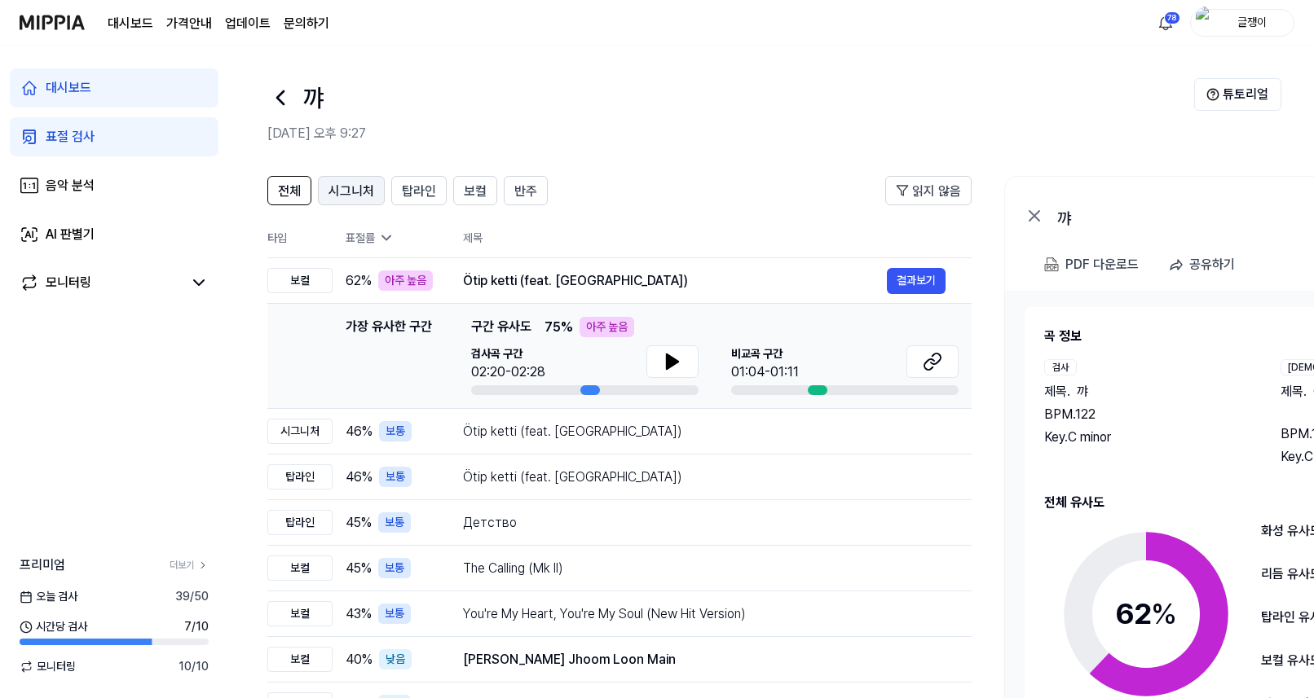
click at [341, 189] on span "시그니처" at bounding box center [351, 192] width 46 height 20
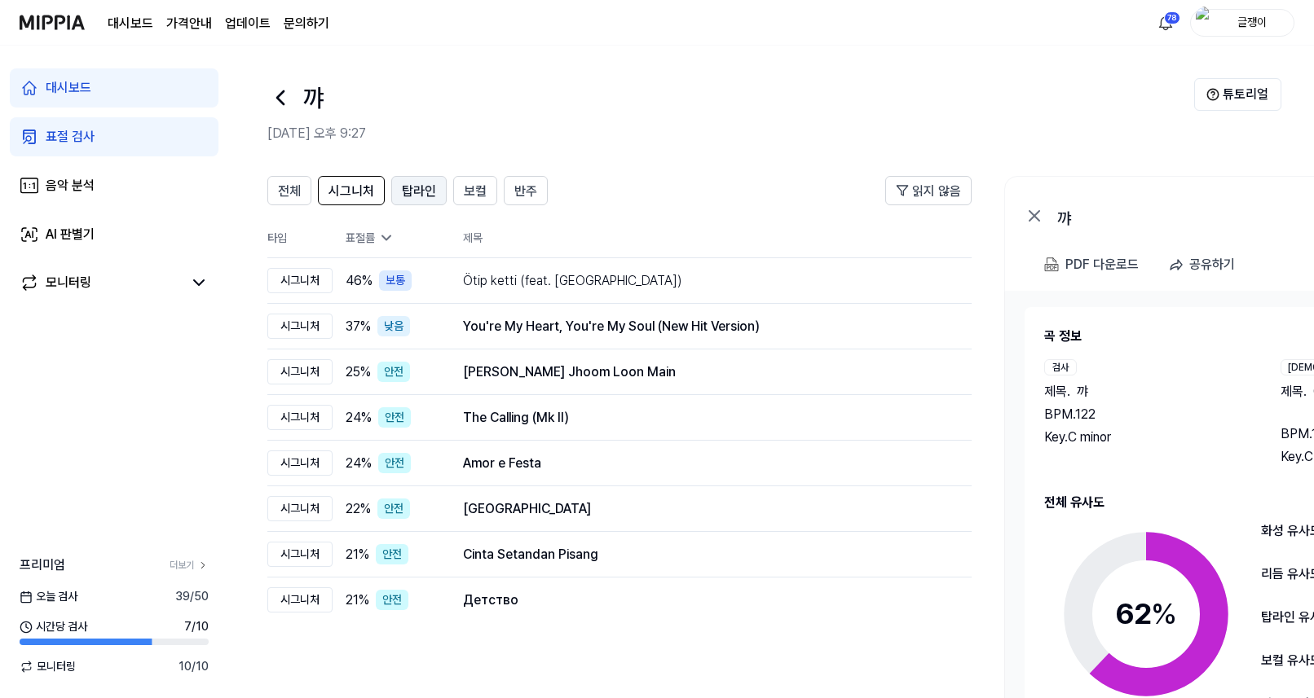
click at [426, 196] on span "탑라인" at bounding box center [419, 192] width 34 height 20
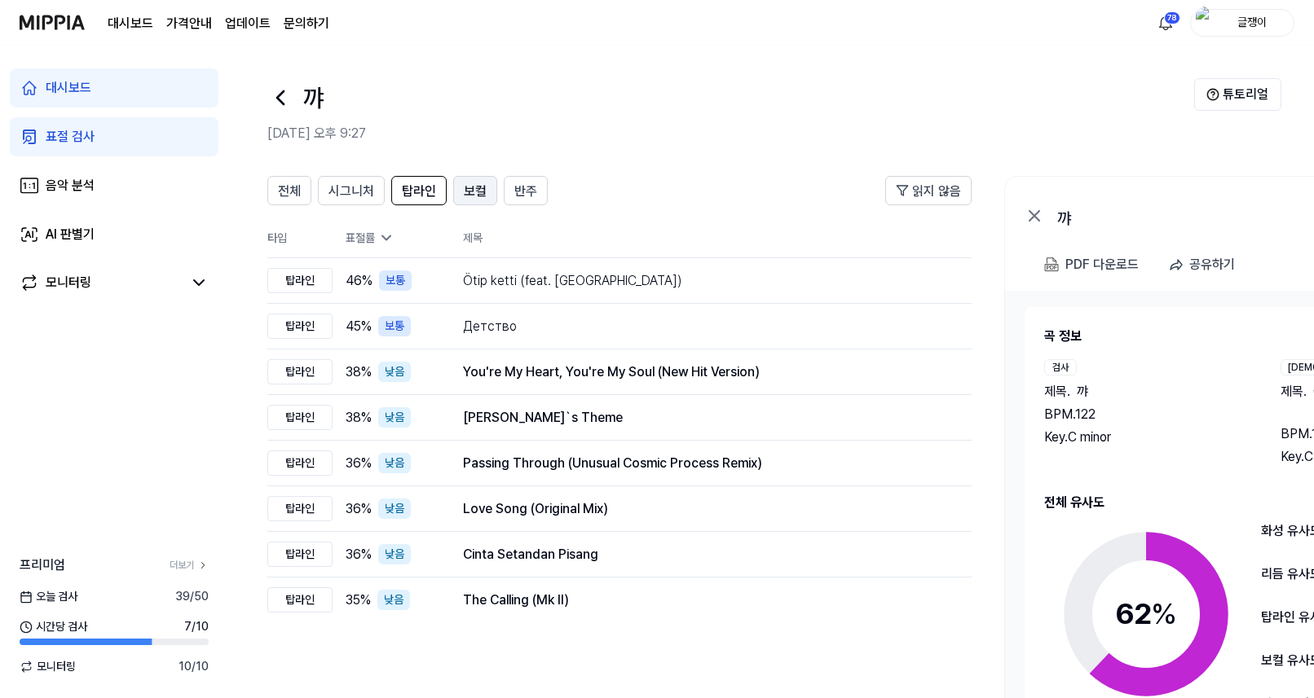
click at [469, 192] on span "보컬" at bounding box center [475, 192] width 23 height 20
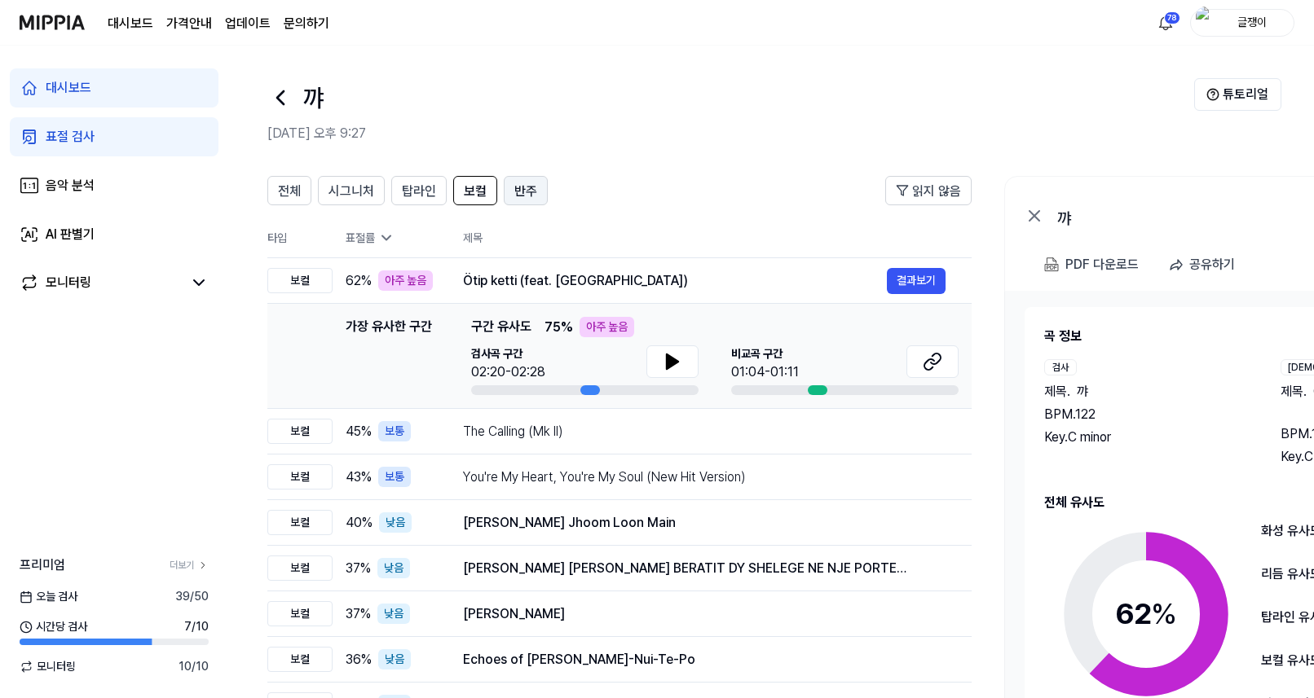
click at [524, 187] on span "반주" at bounding box center [525, 192] width 23 height 20
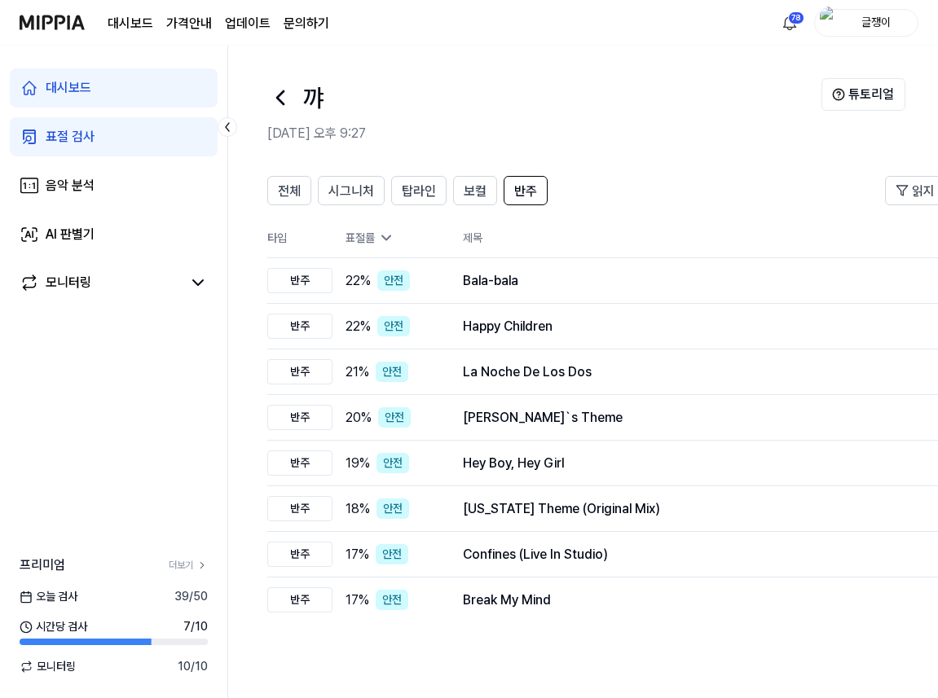
drag, startPoint x: 706, startPoint y: 137, endPoint x: 693, endPoint y: 139, distance: 13.3
click at [693, 139] on h2 "[DATE] 오후 9:27" at bounding box center [544, 134] width 554 height 20
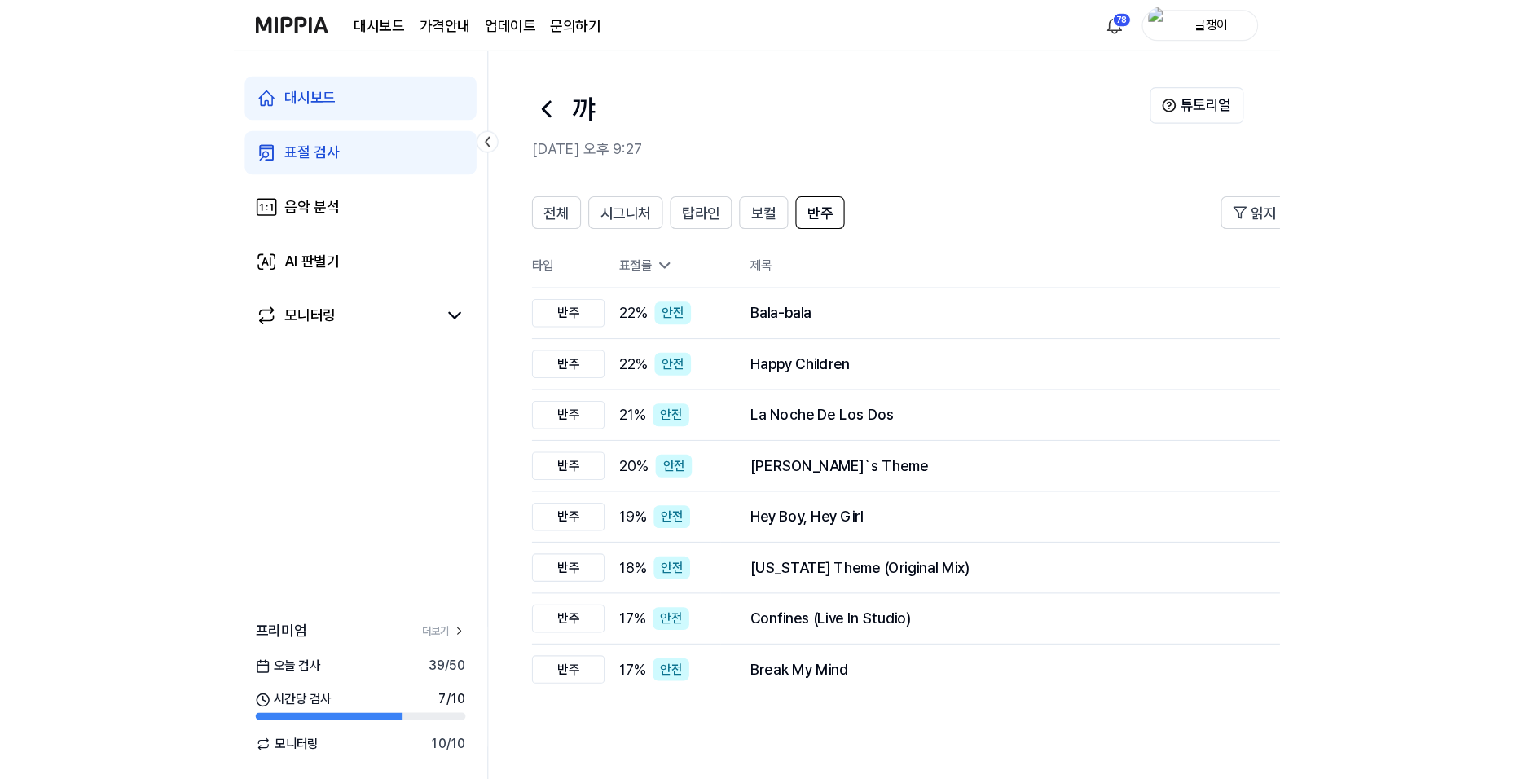
scroll to position [1, 0]
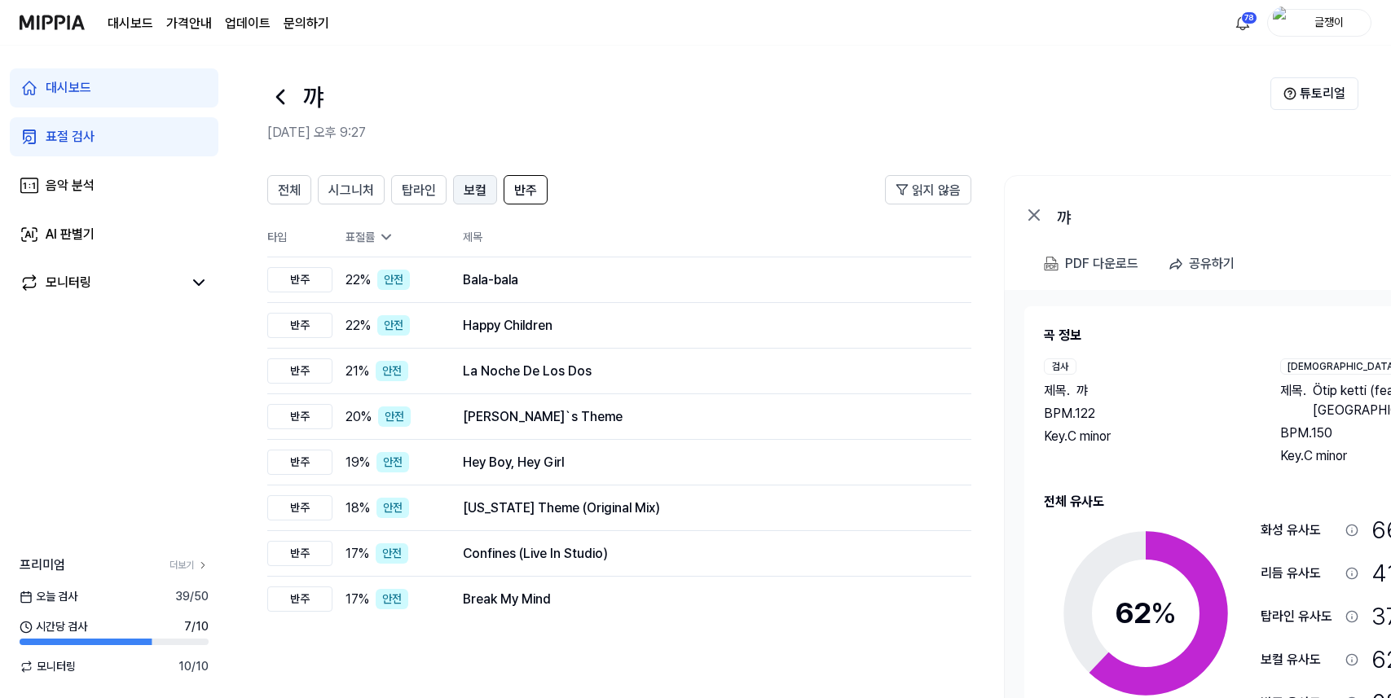
click at [481, 190] on span "보컬" at bounding box center [475, 191] width 23 height 20
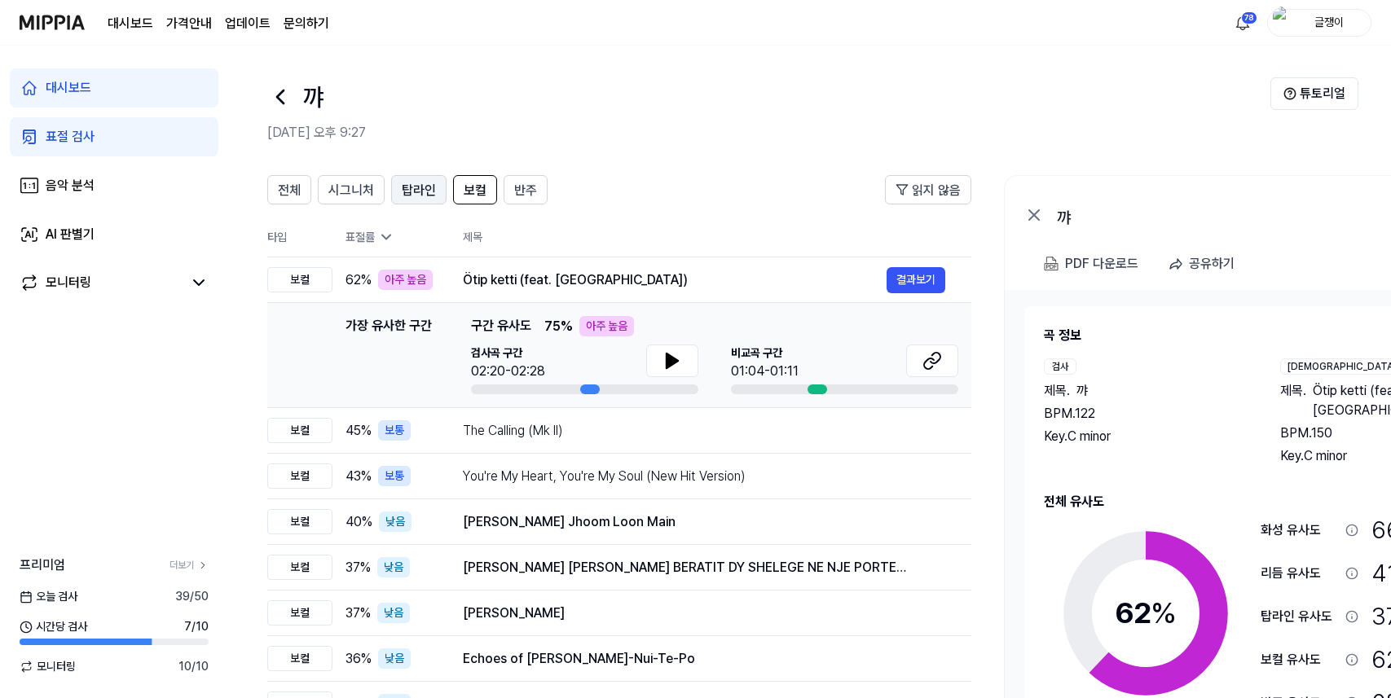
click at [416, 184] on span "탑라인" at bounding box center [419, 191] width 34 height 20
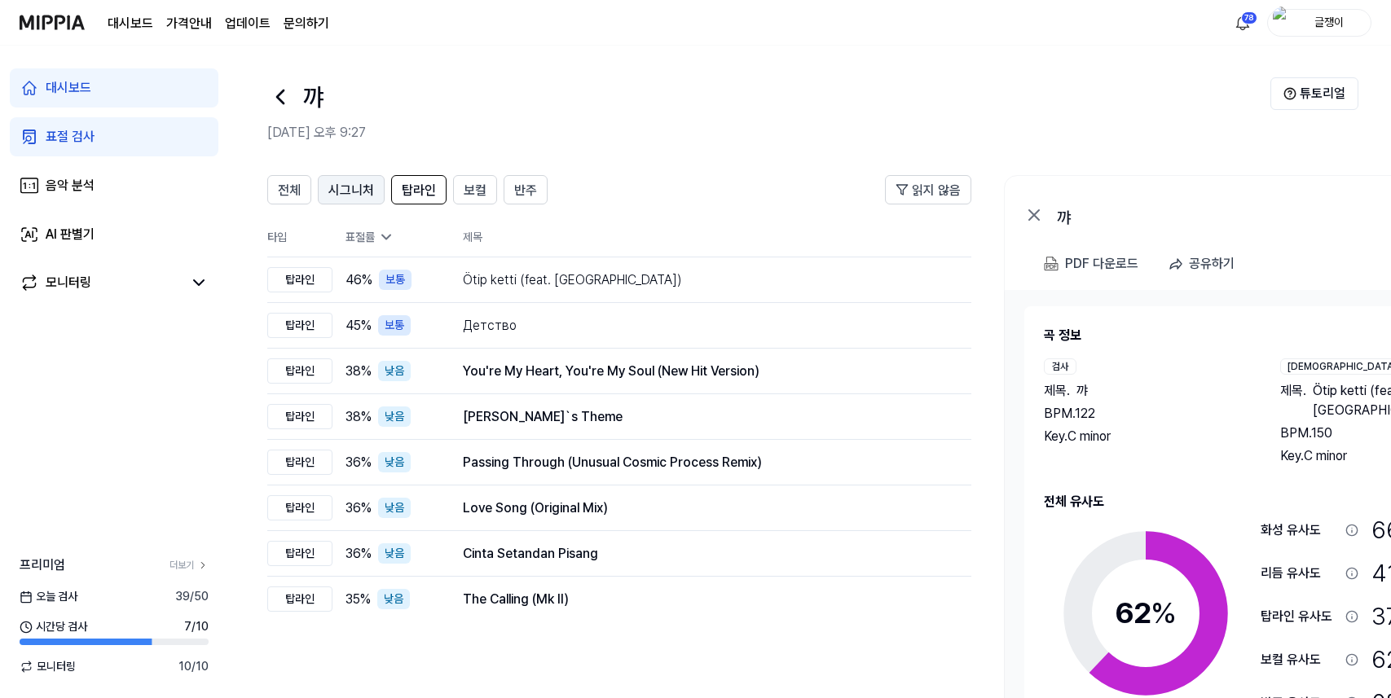
click at [363, 181] on span "시그니처" at bounding box center [351, 191] width 46 height 20
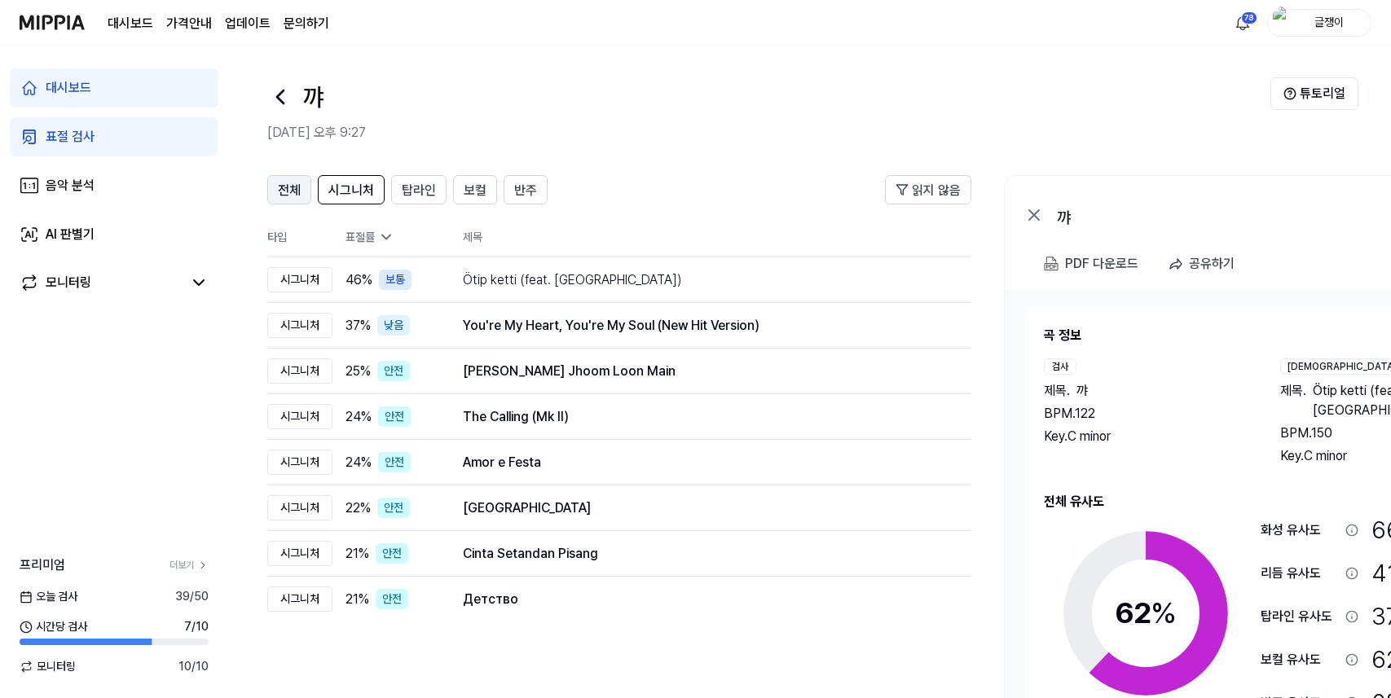
click at [300, 186] on span "전체" at bounding box center [289, 191] width 23 height 20
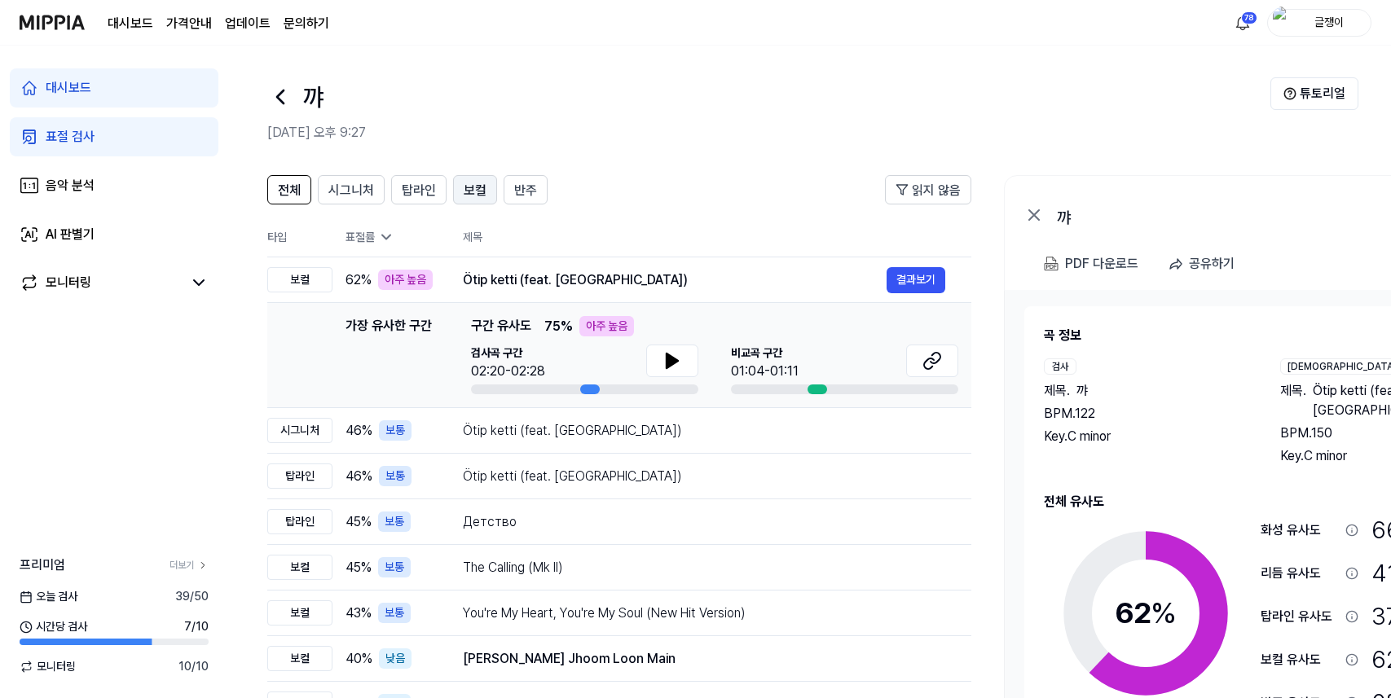
click at [464, 188] on span "보컬" at bounding box center [475, 191] width 23 height 20
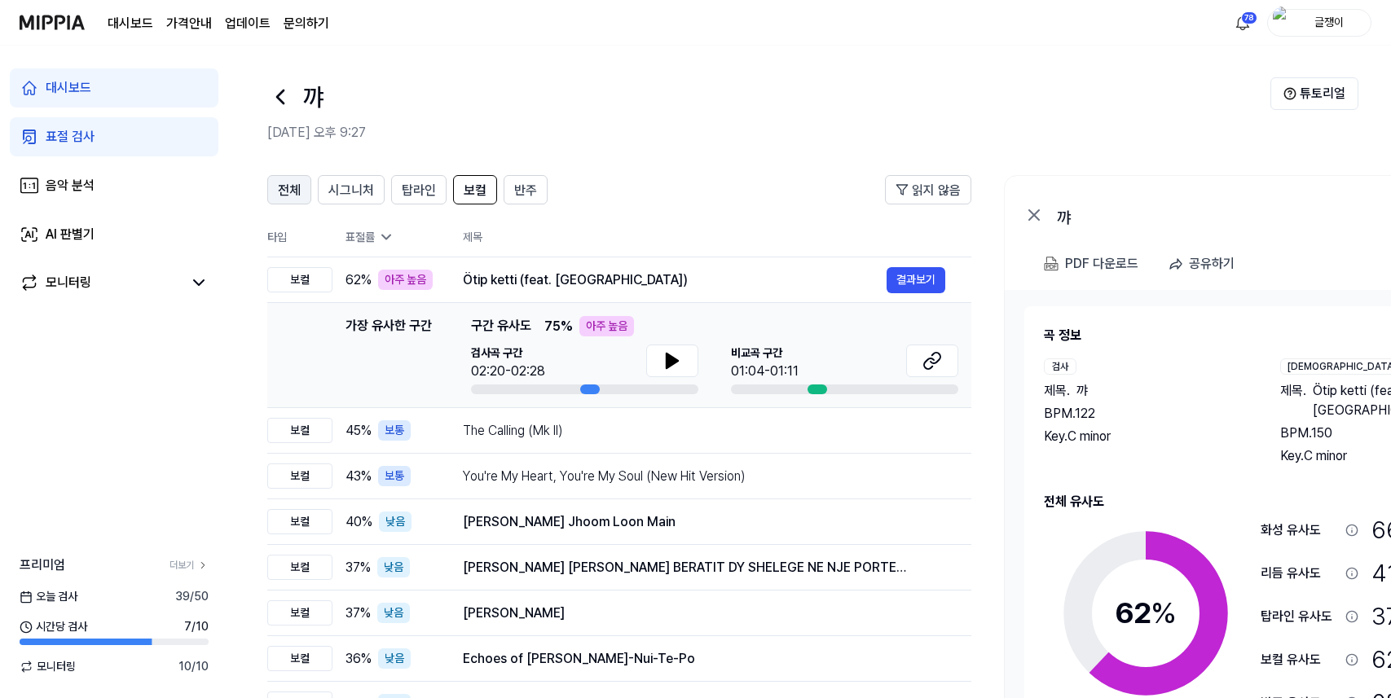
click at [280, 187] on span "전체" at bounding box center [289, 191] width 23 height 20
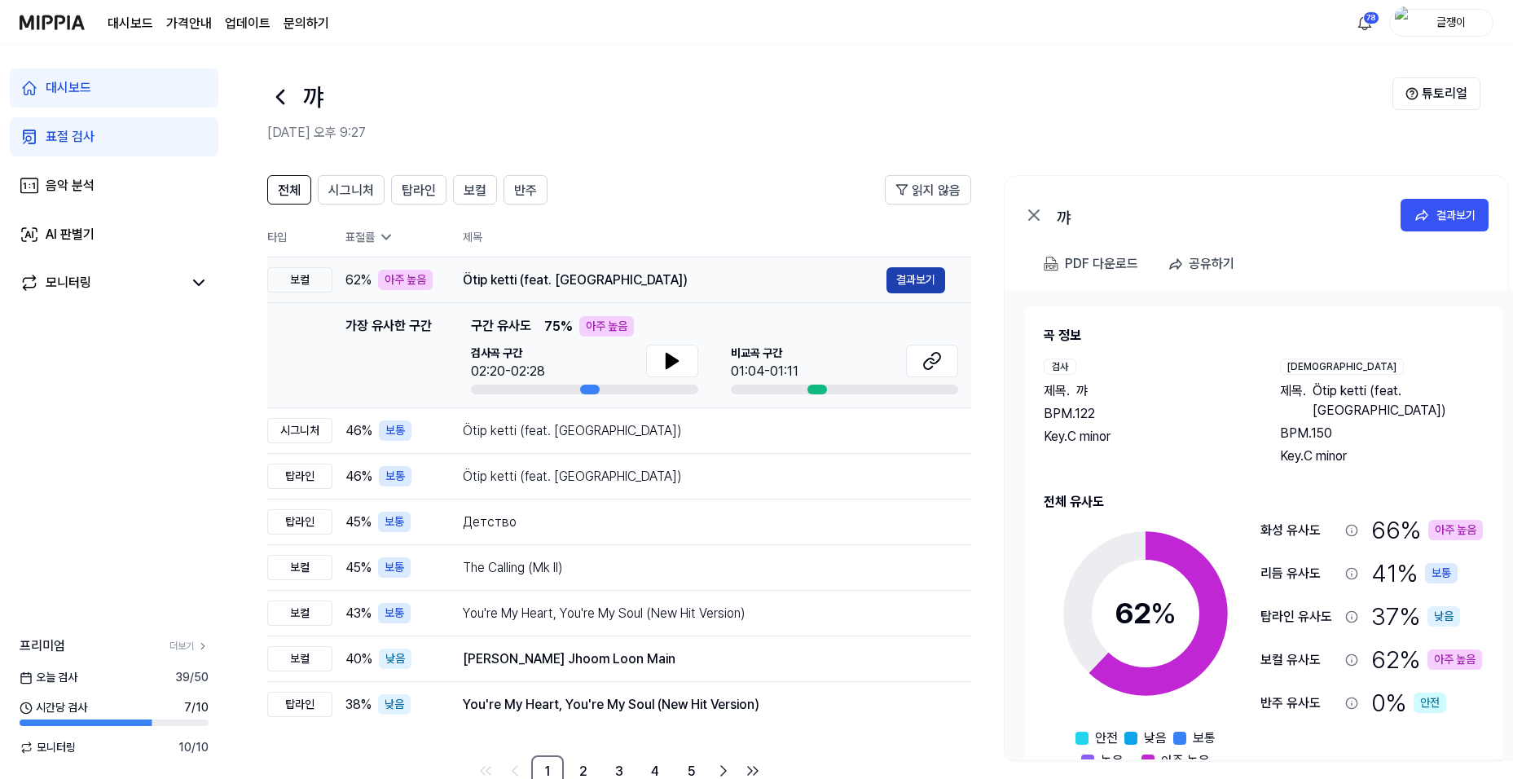
click at [929, 289] on button "결과보기" at bounding box center [916, 280] width 59 height 26
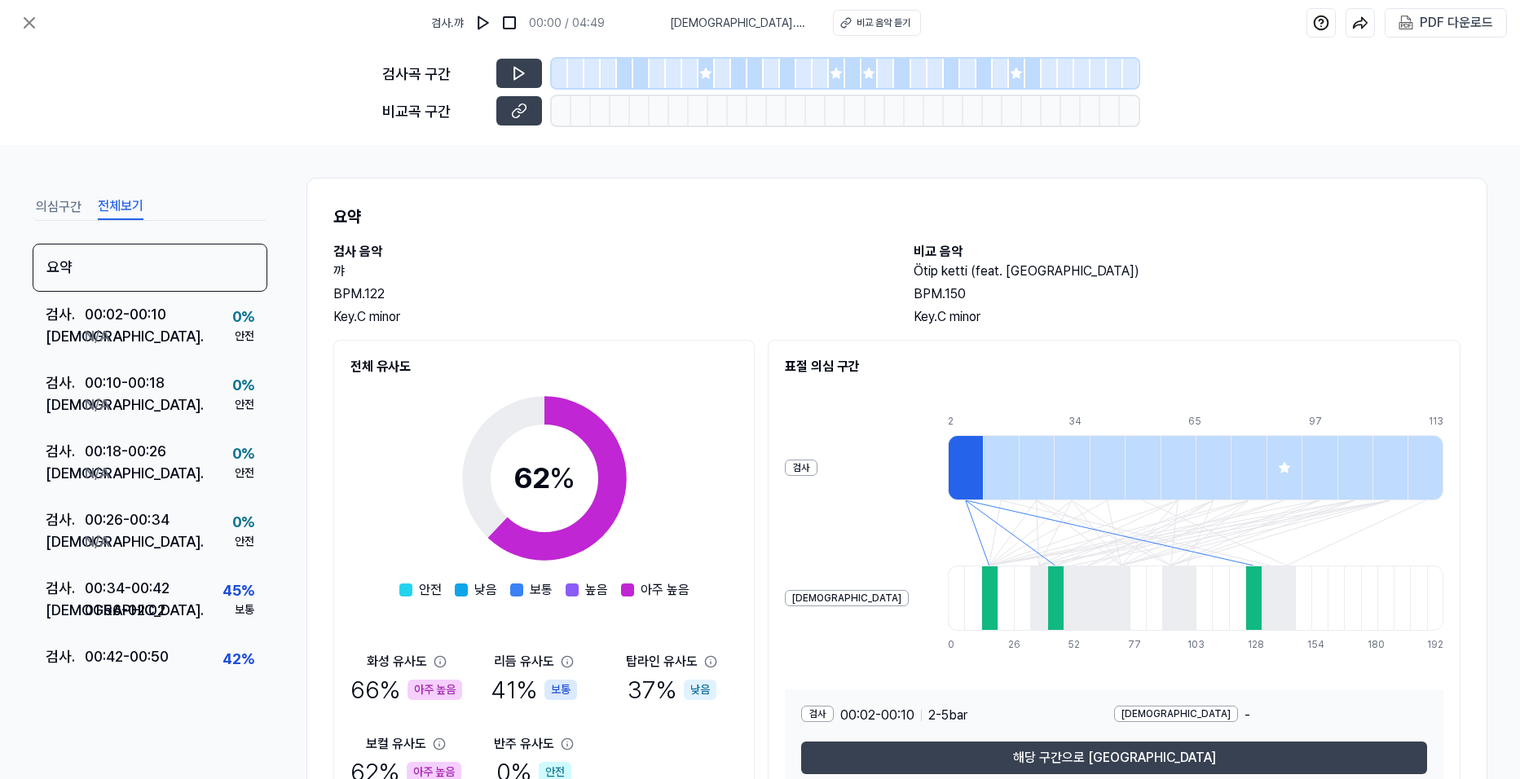
click at [126, 201] on button "전체보기" at bounding box center [121, 207] width 46 height 26
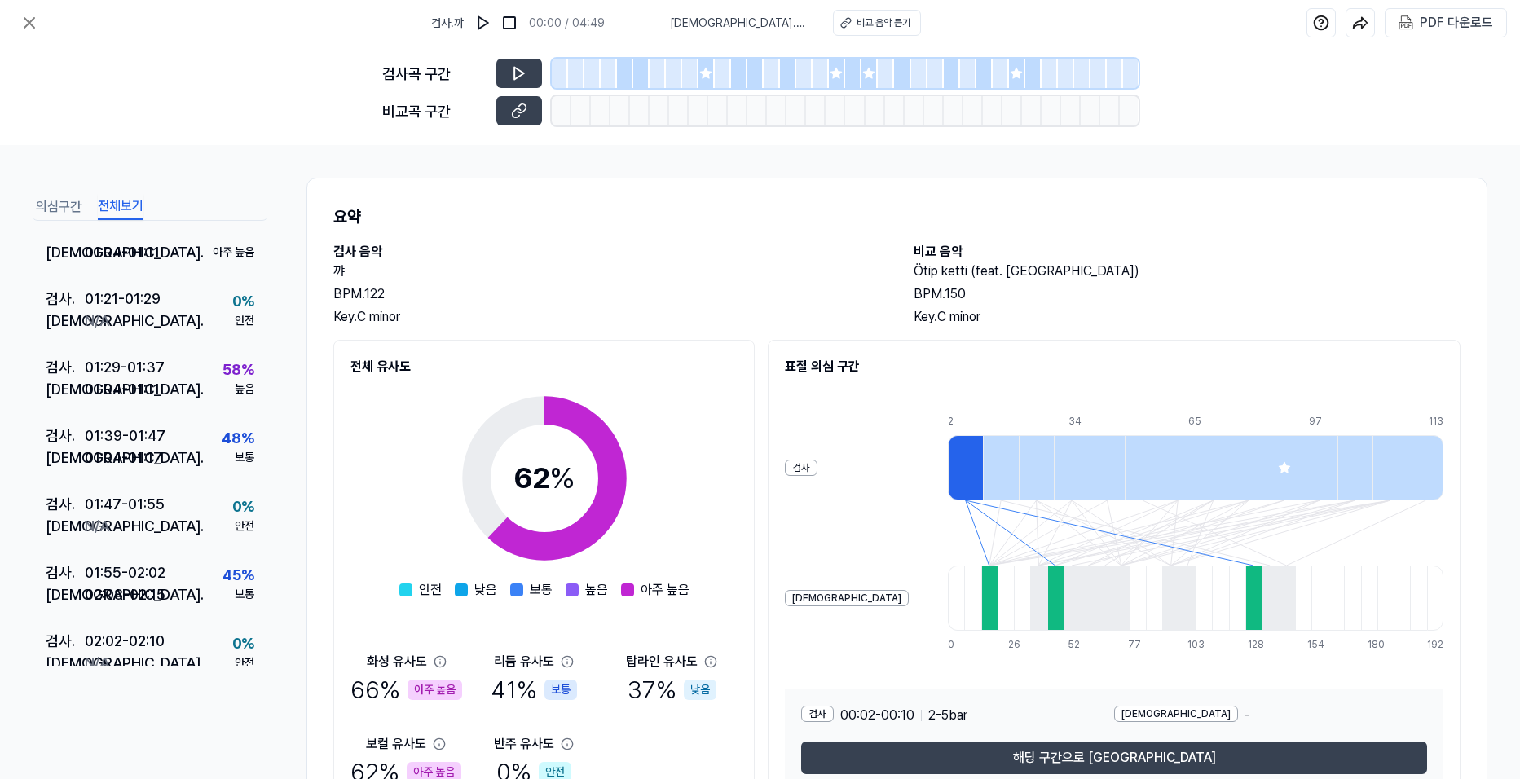
scroll to position [460, 0]
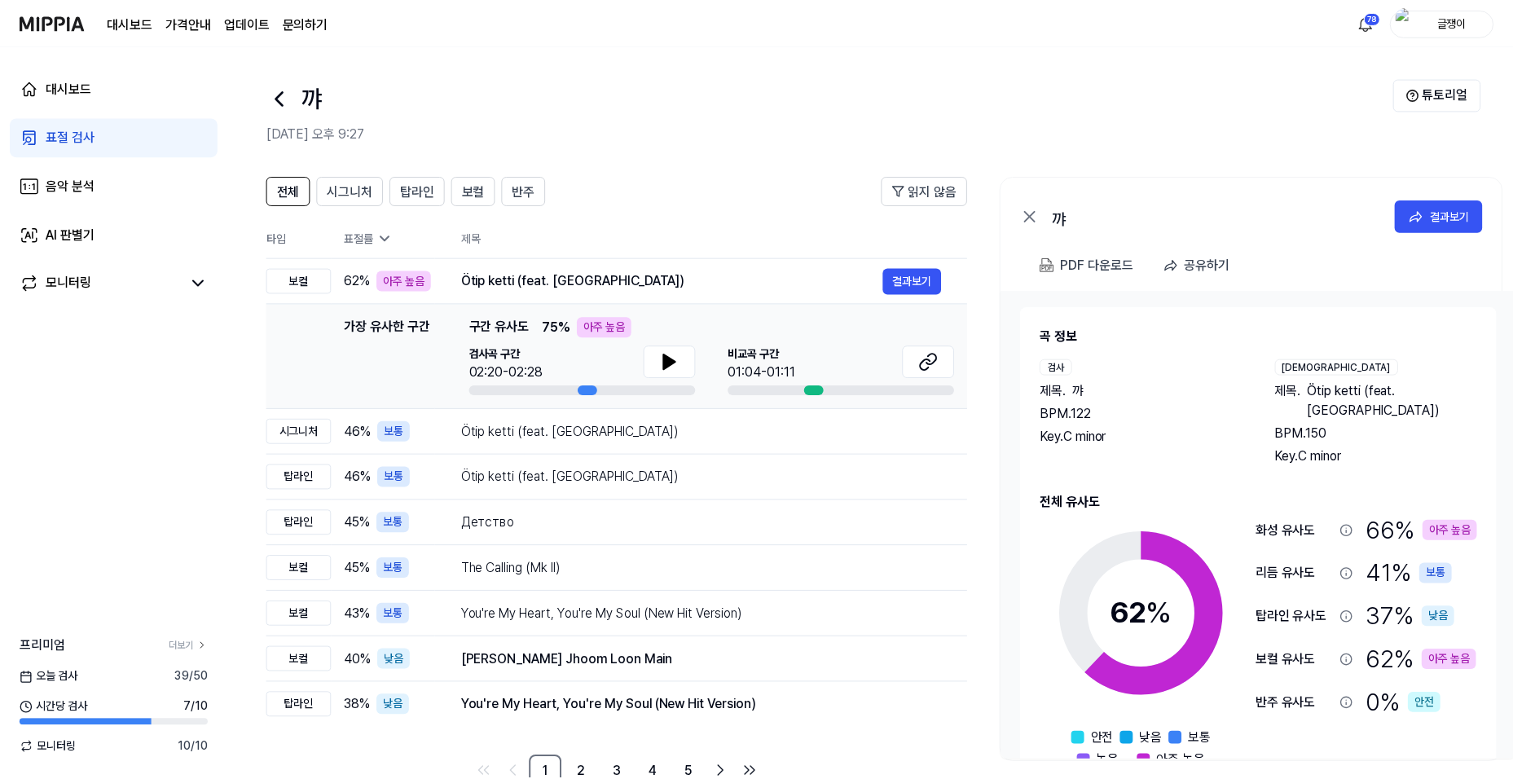
scroll to position [1, 0]
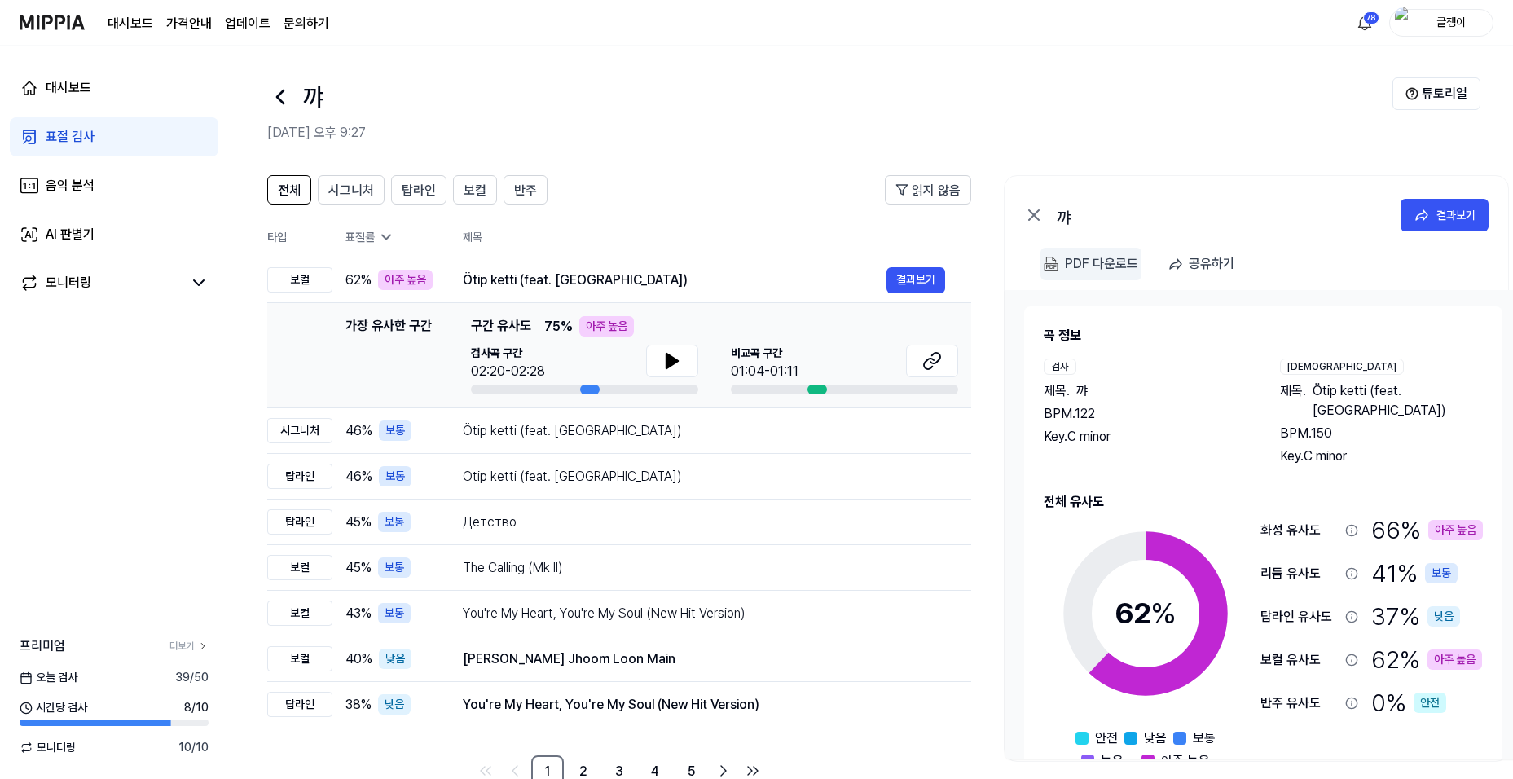
click at [948, 268] on div "PDF 다운로드" at bounding box center [1101, 263] width 73 height 21
